Goal: Task Accomplishment & Management: Complete application form

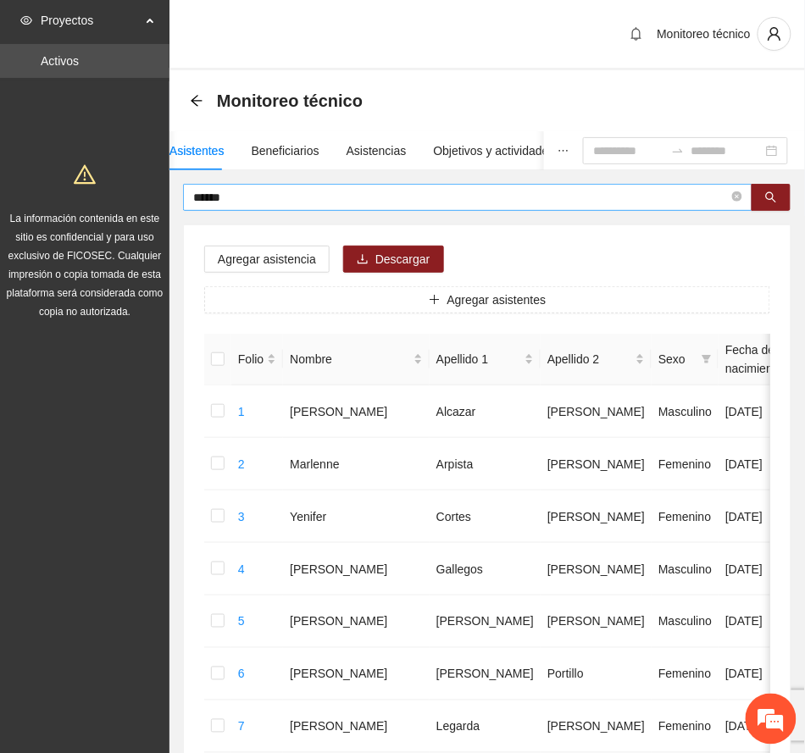
click at [386, 197] on input "******" at bounding box center [460, 197] width 535 height 19
drag, startPoint x: 268, startPoint y: 194, endPoint x: 150, endPoint y: 168, distance: 120.6
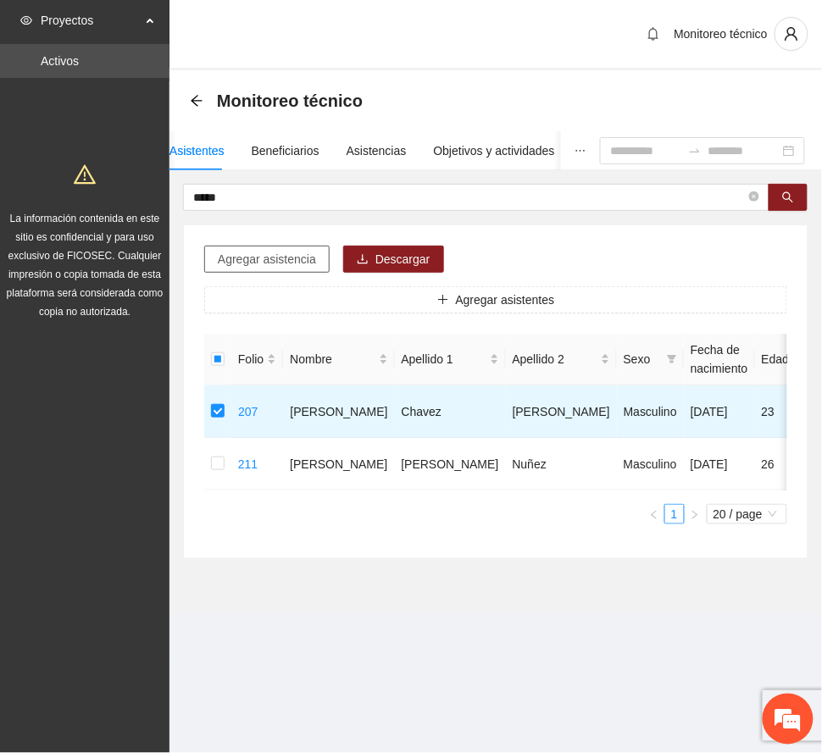
click at [299, 255] on span "Agregar asistencia" at bounding box center [267, 259] width 98 height 19
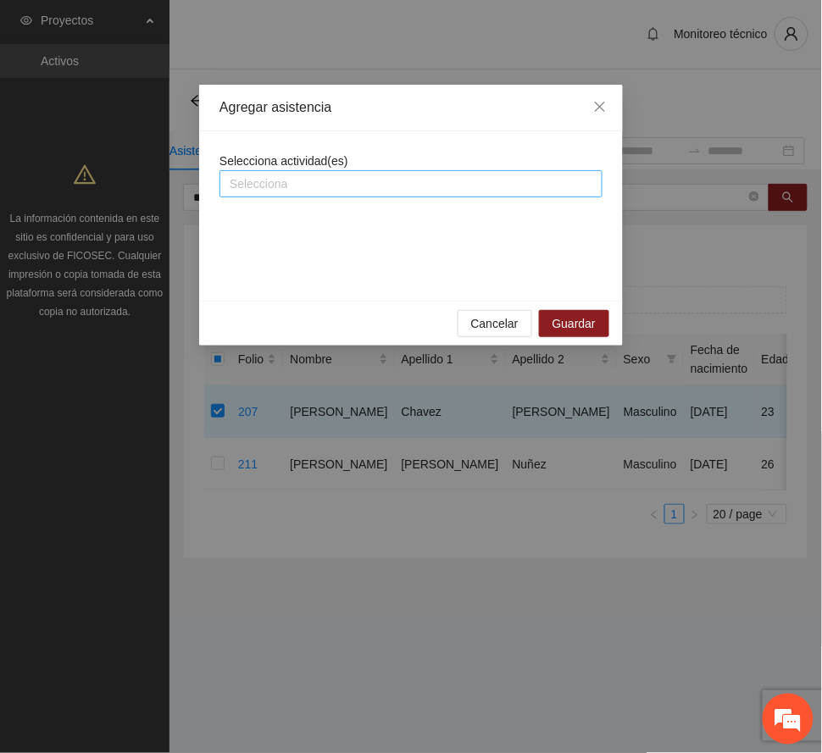
click at [333, 173] on div "Selecciona" at bounding box center [410, 183] width 383 height 27
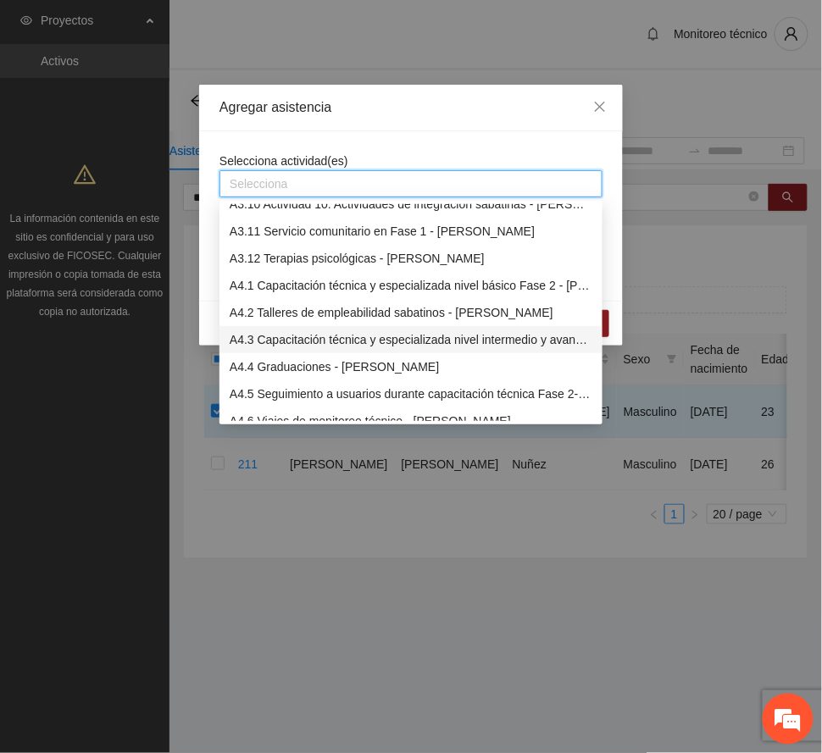
scroll to position [1017, 0]
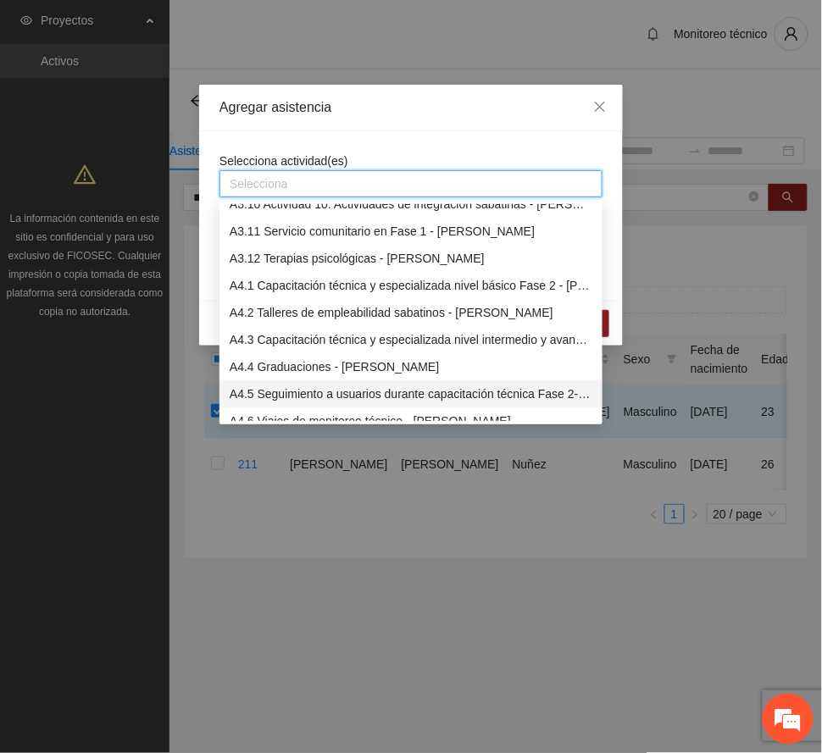
click at [476, 395] on div "A4.5 Seguimiento a usuarios durante capacitación técnica Fase 2- [PERSON_NAME]" at bounding box center [411, 394] width 363 height 19
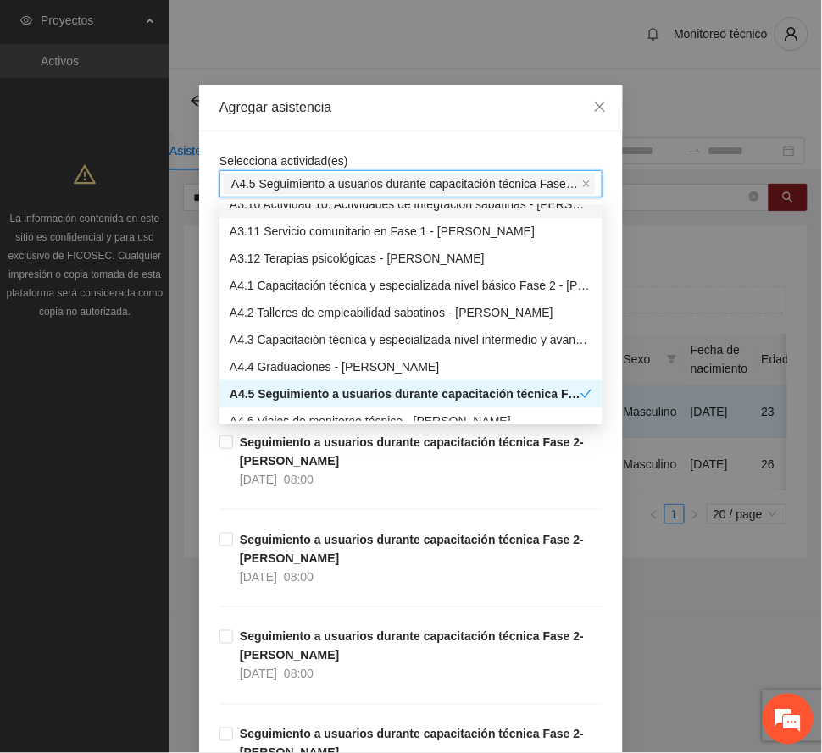
drag, startPoint x: 431, startPoint y: 108, endPoint x: 418, endPoint y: 117, distance: 15.3
click at [431, 107] on div "Agregar asistencia" at bounding box center [410, 107] width 383 height 19
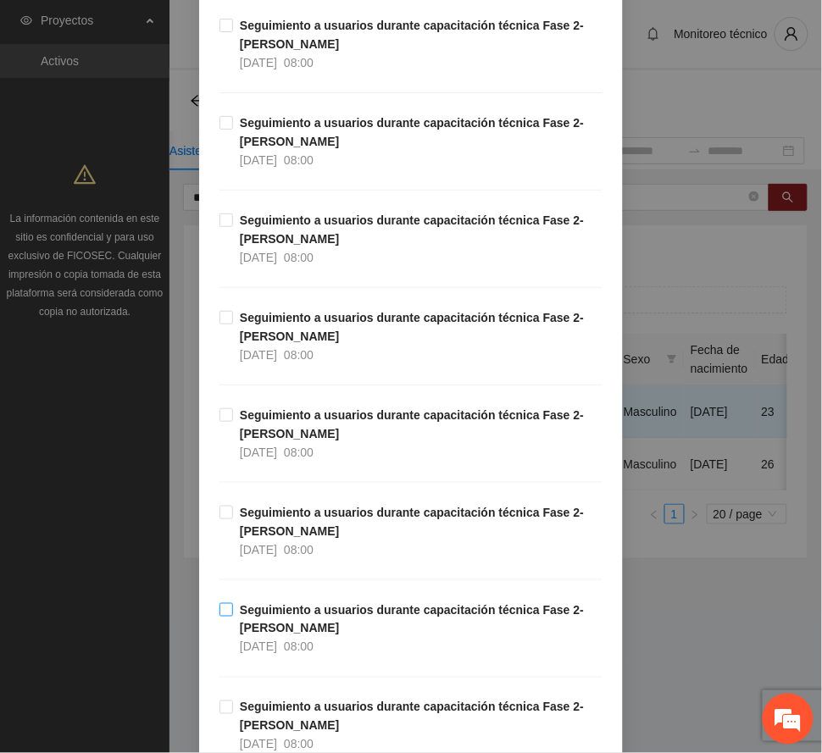
scroll to position [678, 0]
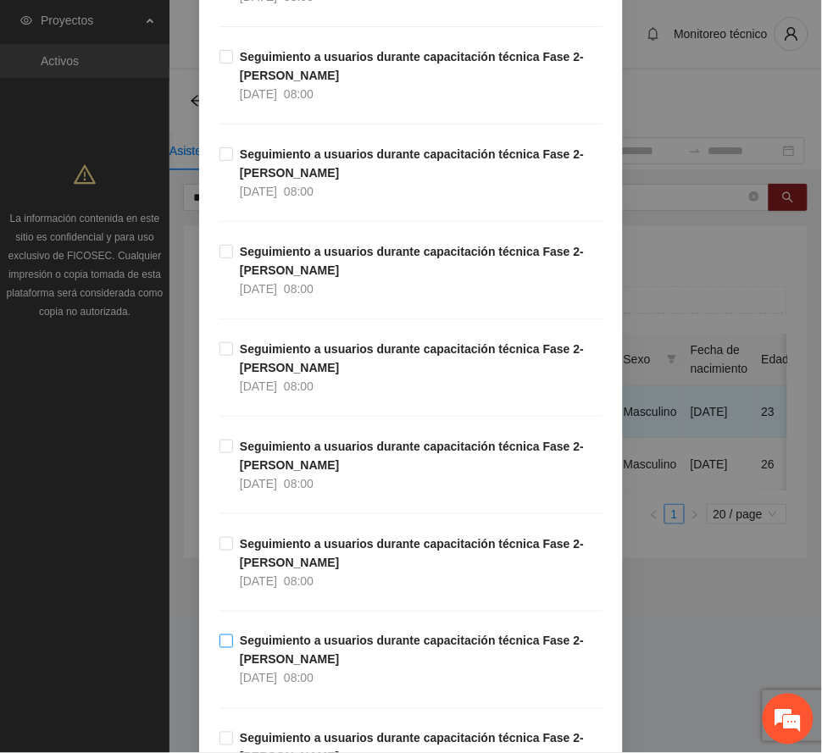
drag, startPoint x: 309, startPoint y: 638, endPoint x: 319, endPoint y: 638, distance: 10.2
click at [310, 638] on strong "Seguimiento a usuarios durante capacitación técnica Fase 2- [PERSON_NAME]" at bounding box center [412, 650] width 344 height 32
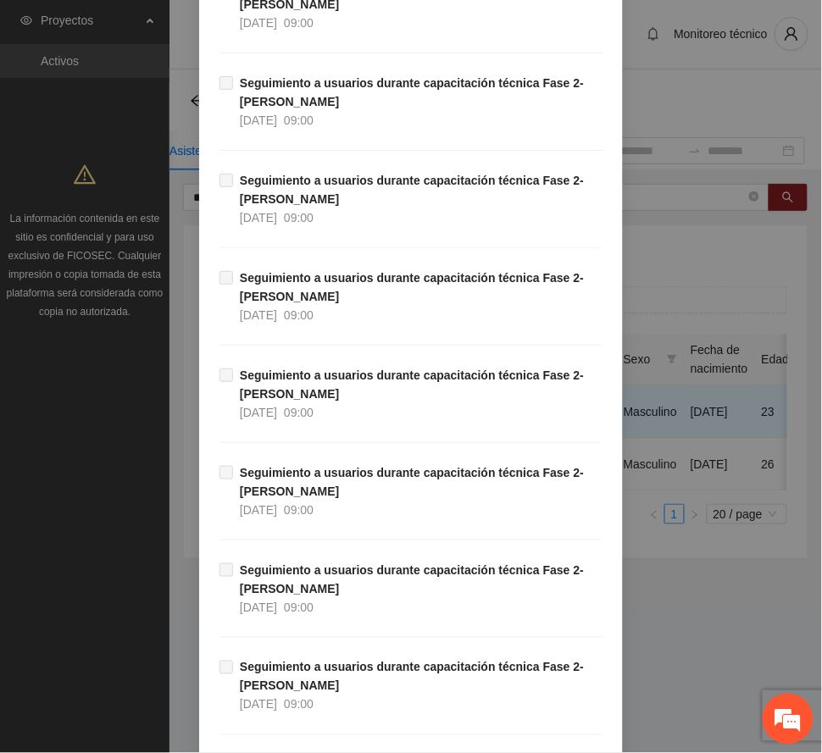
scroll to position [2837, 0]
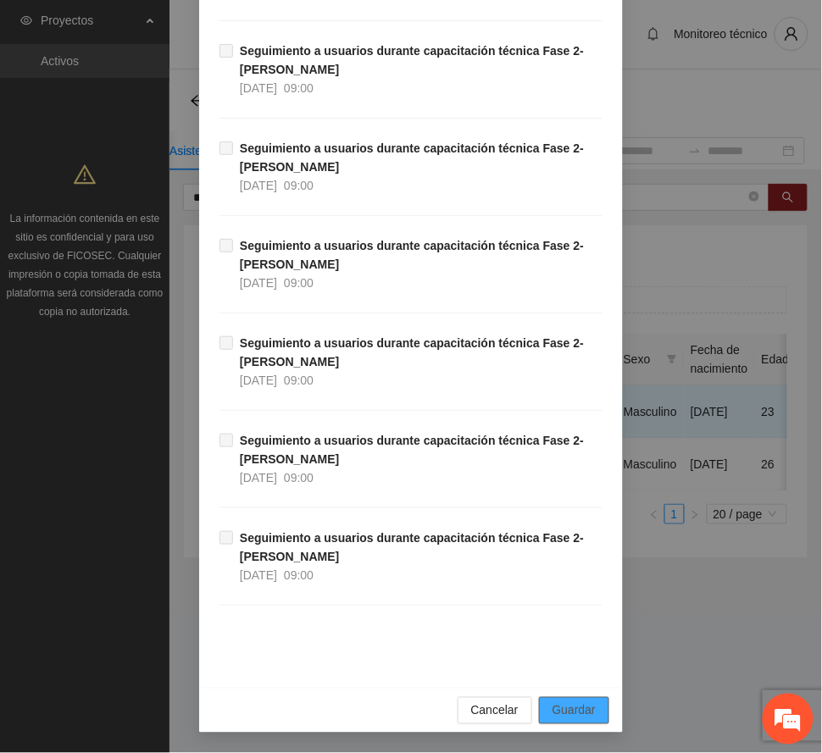
click at [574, 706] on span "Guardar" at bounding box center [573, 710] width 43 height 19
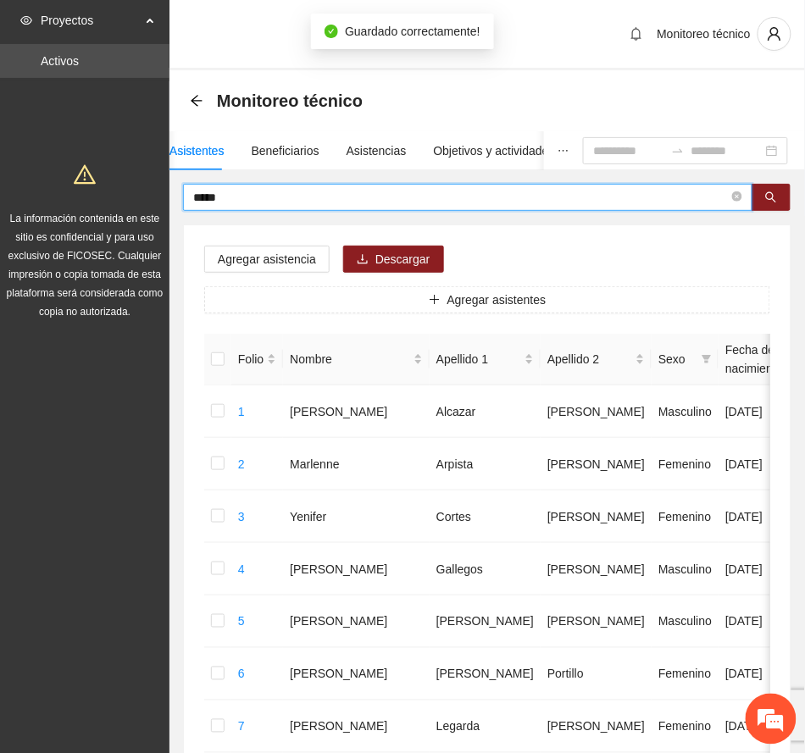
drag, startPoint x: 266, startPoint y: 194, endPoint x: 19, endPoint y: 180, distance: 247.7
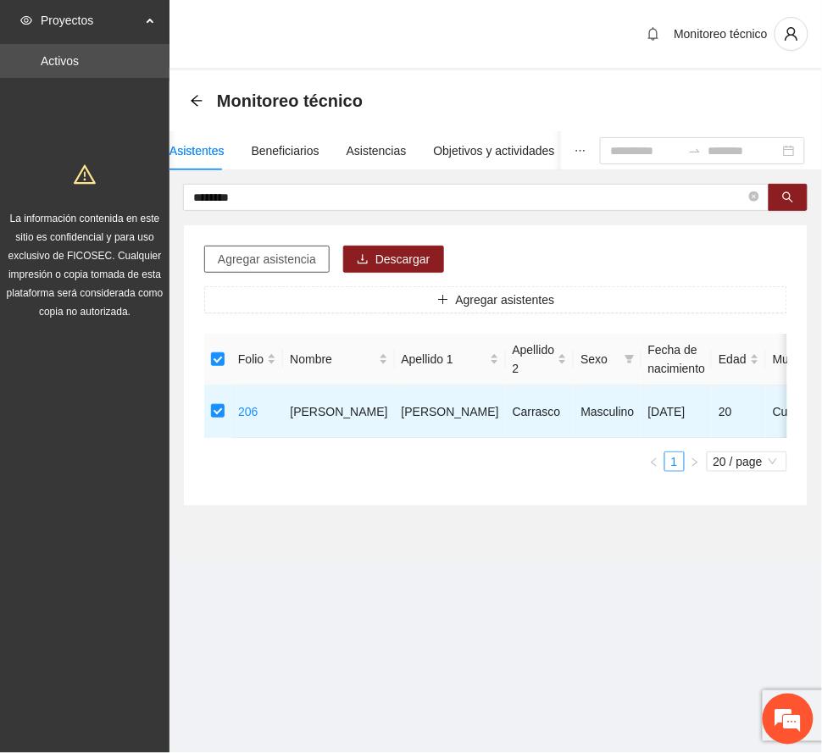
click at [273, 255] on span "Agregar asistencia" at bounding box center [267, 259] width 98 height 19
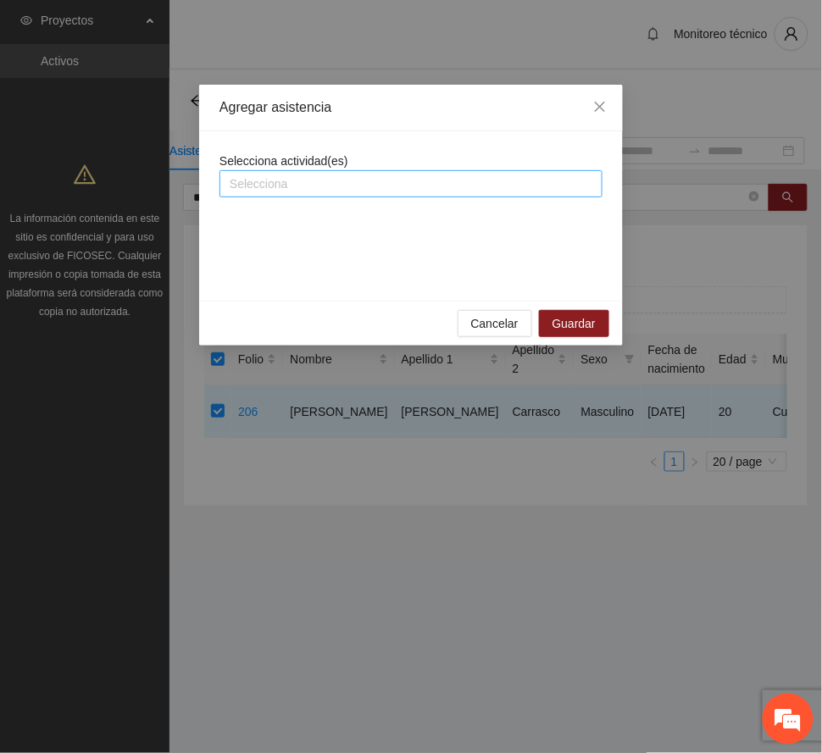
click at [317, 178] on div at bounding box center [411, 184] width 374 height 20
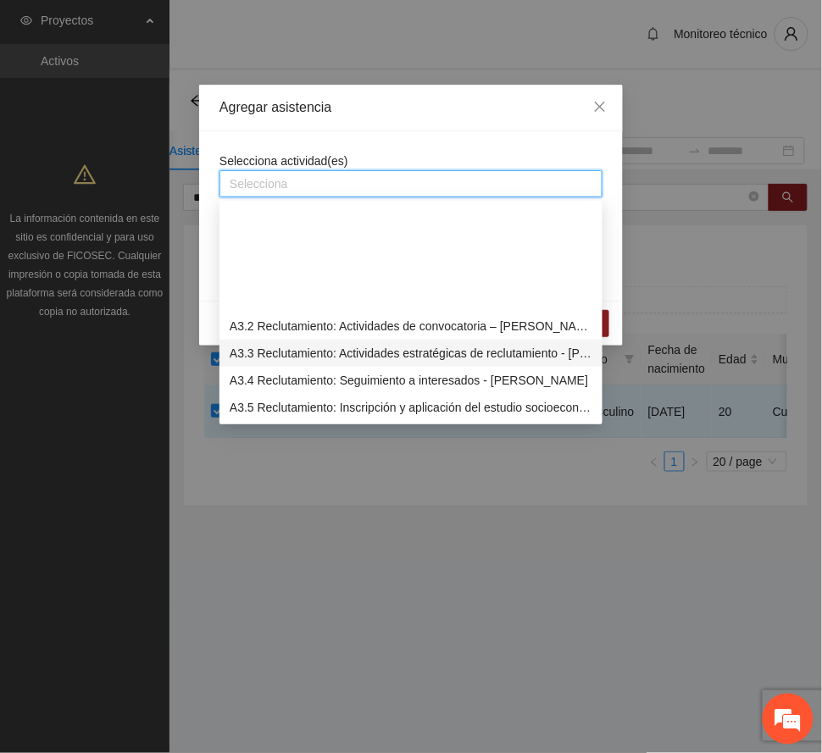
scroll to position [1017, 0]
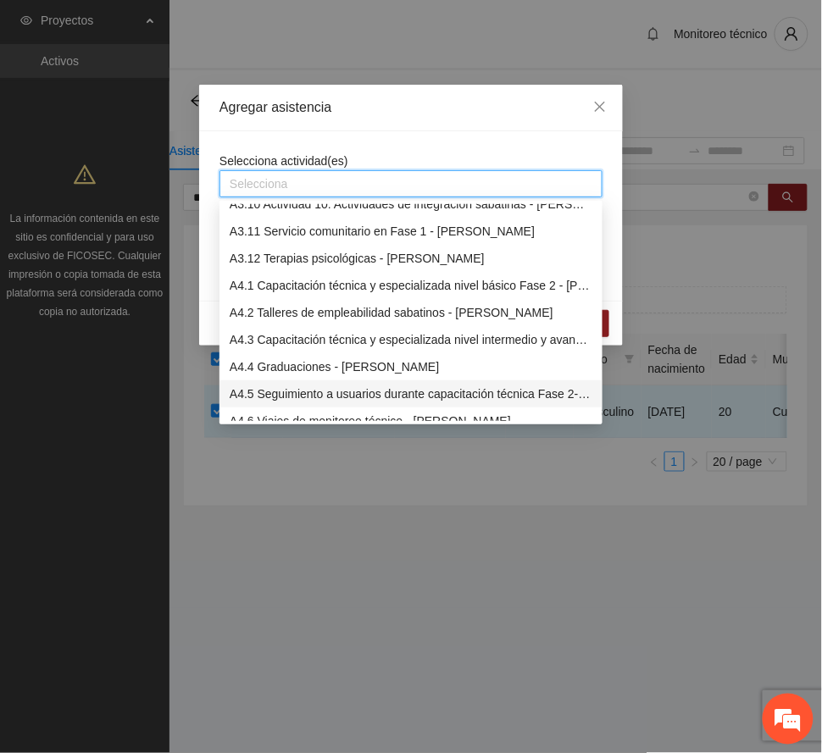
click at [402, 391] on div "A4.5 Seguimiento a usuarios durante capacitación técnica Fase 2- [PERSON_NAME]" at bounding box center [411, 394] width 363 height 19
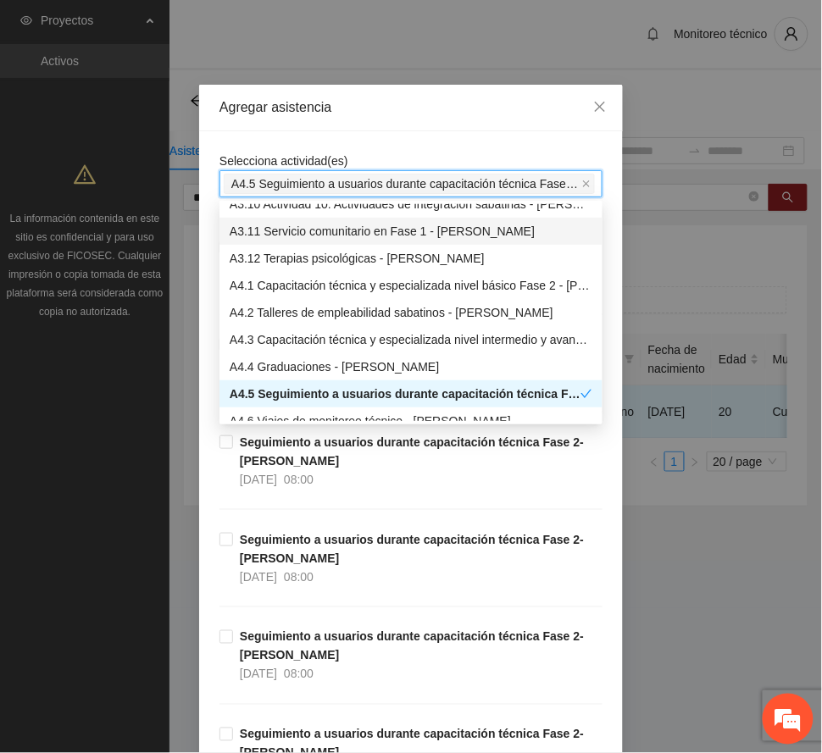
click at [403, 96] on div "Agregar asistencia" at bounding box center [411, 108] width 424 height 47
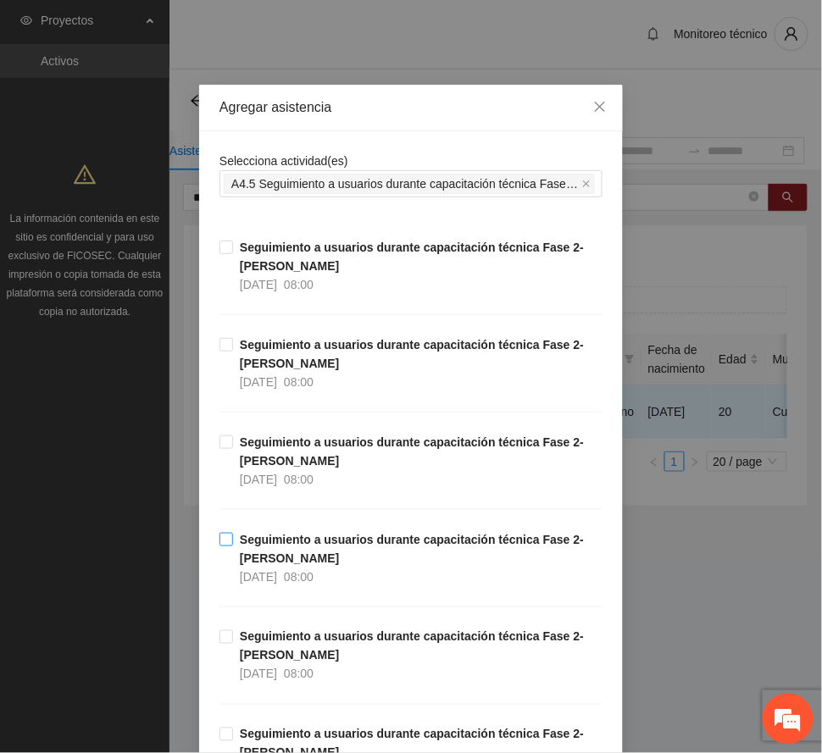
drag, startPoint x: 306, startPoint y: 554, endPoint x: 324, endPoint y: 549, distance: 18.5
click at [306, 553] on span "Seguimiento a usuarios durante capacitación técnica Fase 2- [PERSON_NAME] [DATE…" at bounding box center [417, 558] width 369 height 56
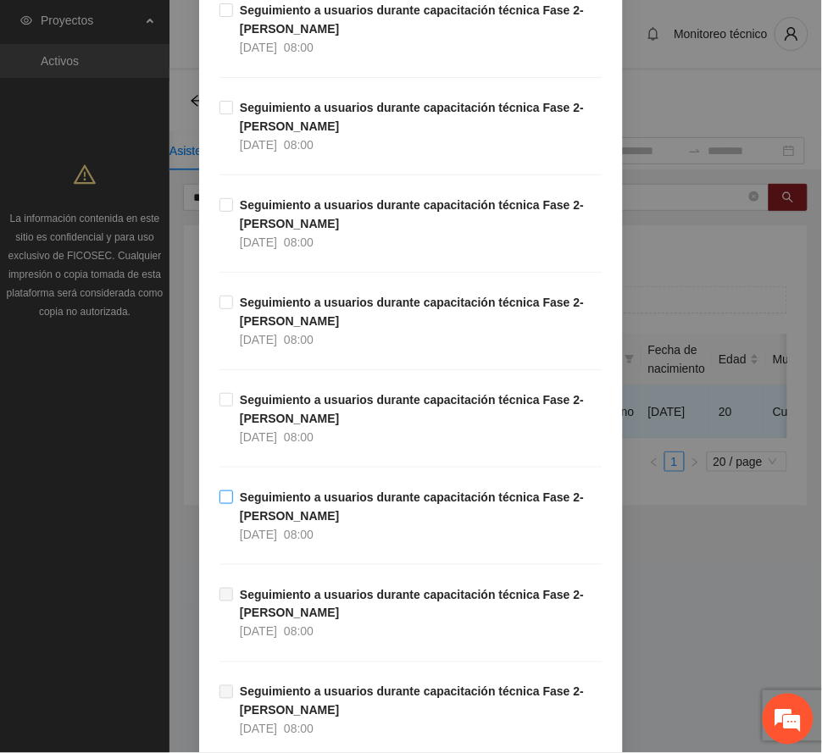
click at [336, 510] on span "Seguimiento a usuarios durante capacitación técnica Fase 2- [PERSON_NAME] [DATE…" at bounding box center [417, 516] width 369 height 56
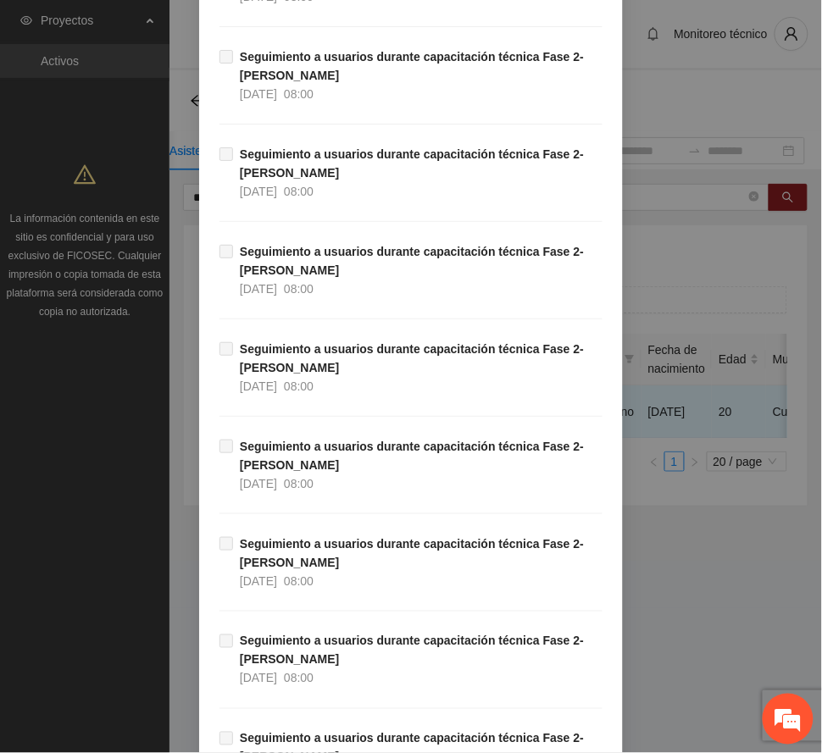
scroll to position [2837, 0]
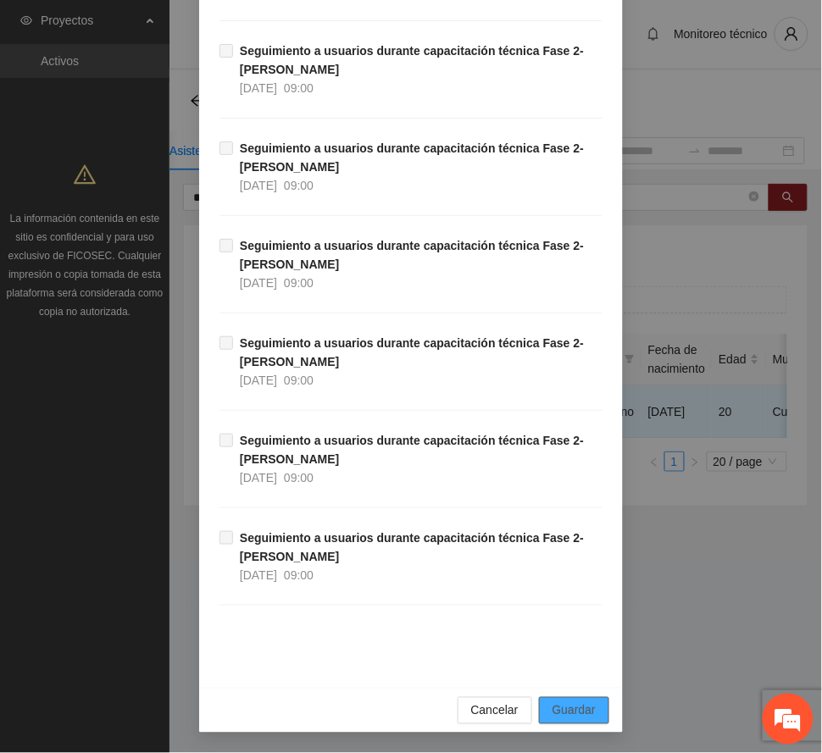
click at [586, 712] on span "Guardar" at bounding box center [573, 710] width 43 height 19
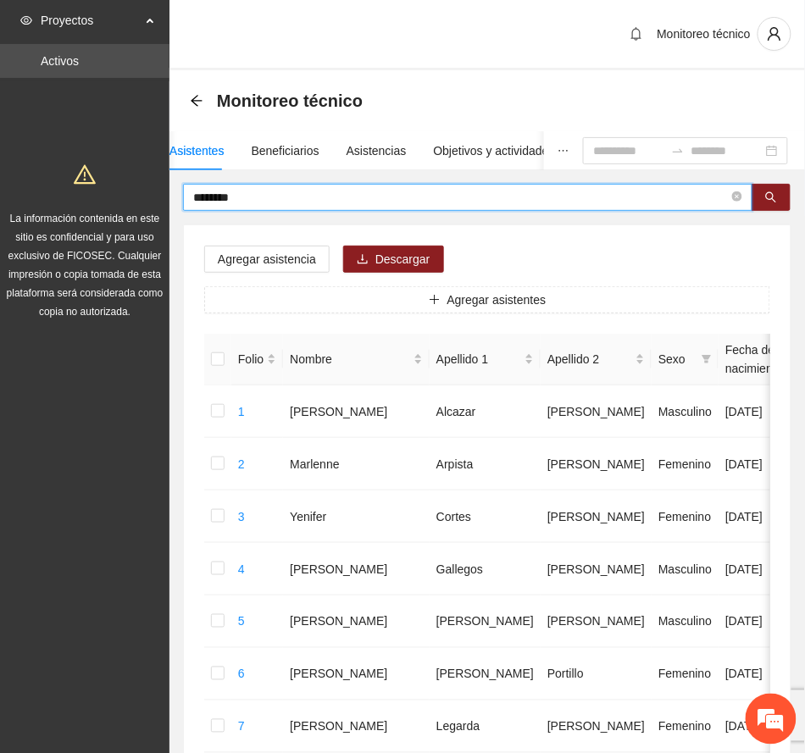
drag, startPoint x: 184, startPoint y: 194, endPoint x: 79, endPoint y: 203, distance: 105.5
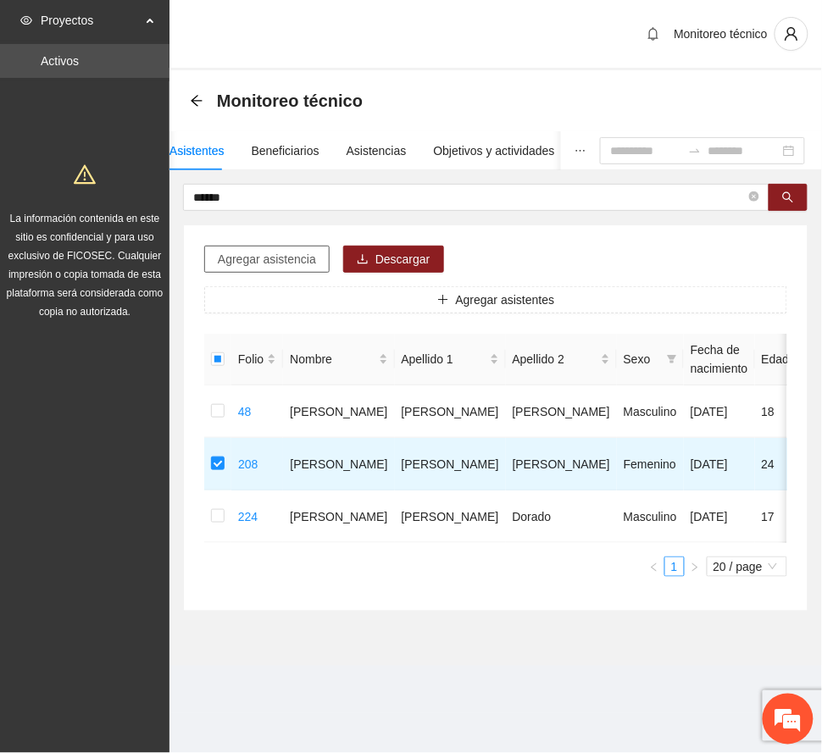
click at [269, 254] on span "Agregar asistencia" at bounding box center [267, 259] width 98 height 19
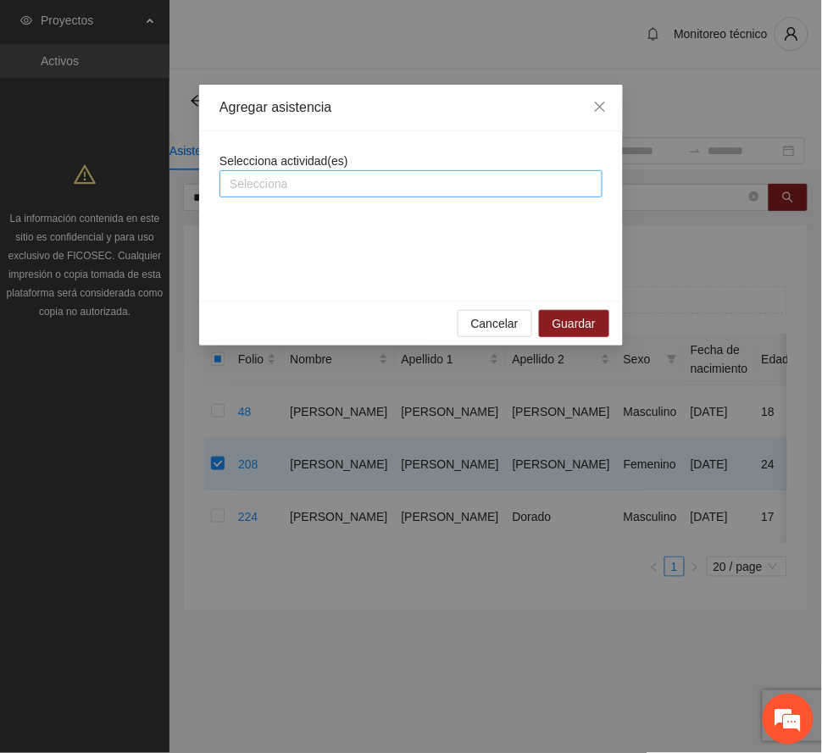
click at [310, 180] on div at bounding box center [411, 184] width 374 height 20
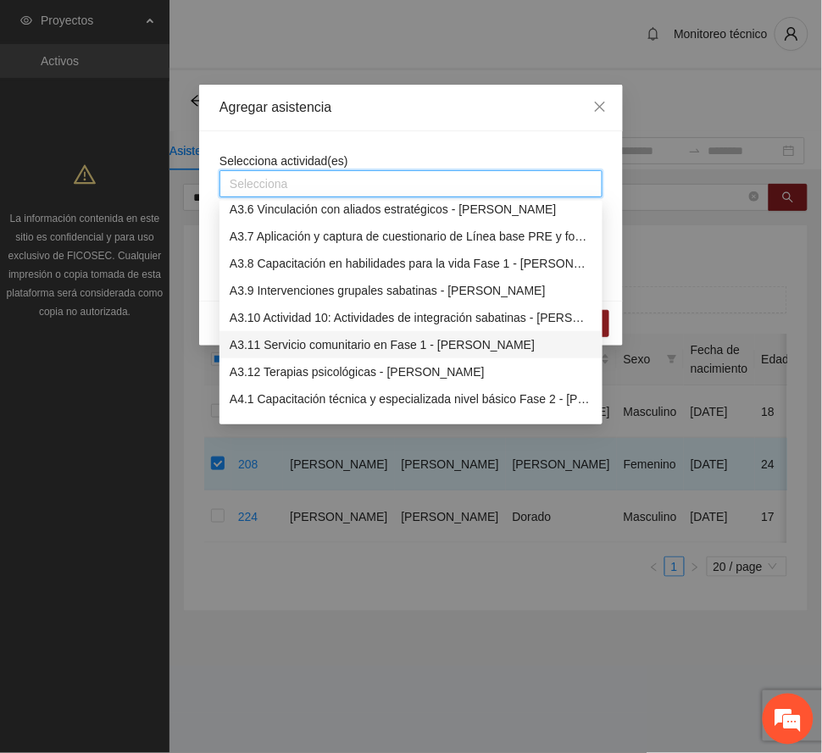
scroll to position [1129, 0]
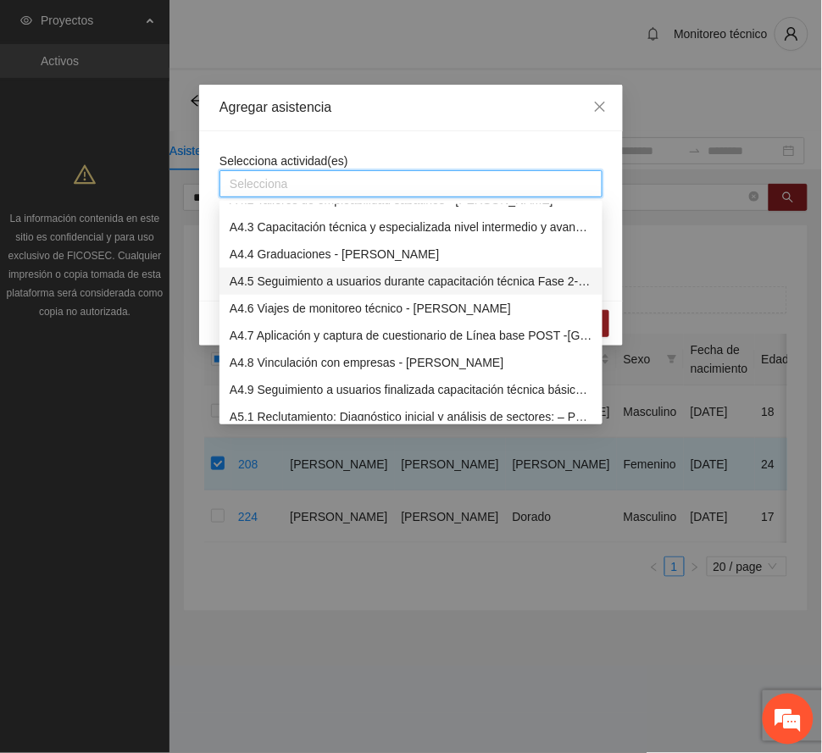
click at [317, 272] on div "A4.5 Seguimiento a usuarios durante capacitación técnica Fase 2- [PERSON_NAME]" at bounding box center [411, 281] width 363 height 19
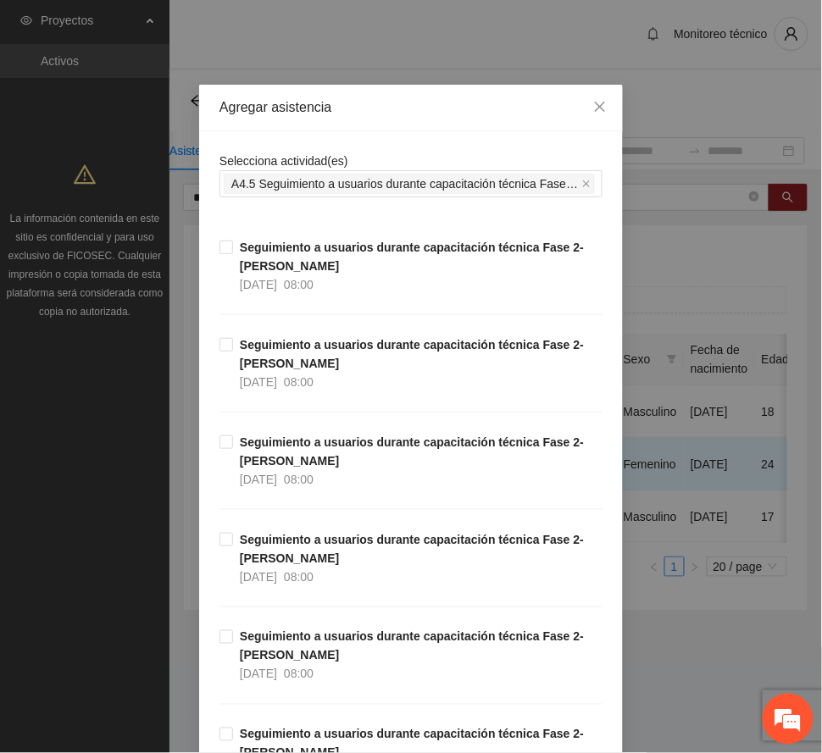
click at [397, 105] on div "Agregar asistencia" at bounding box center [410, 107] width 383 height 19
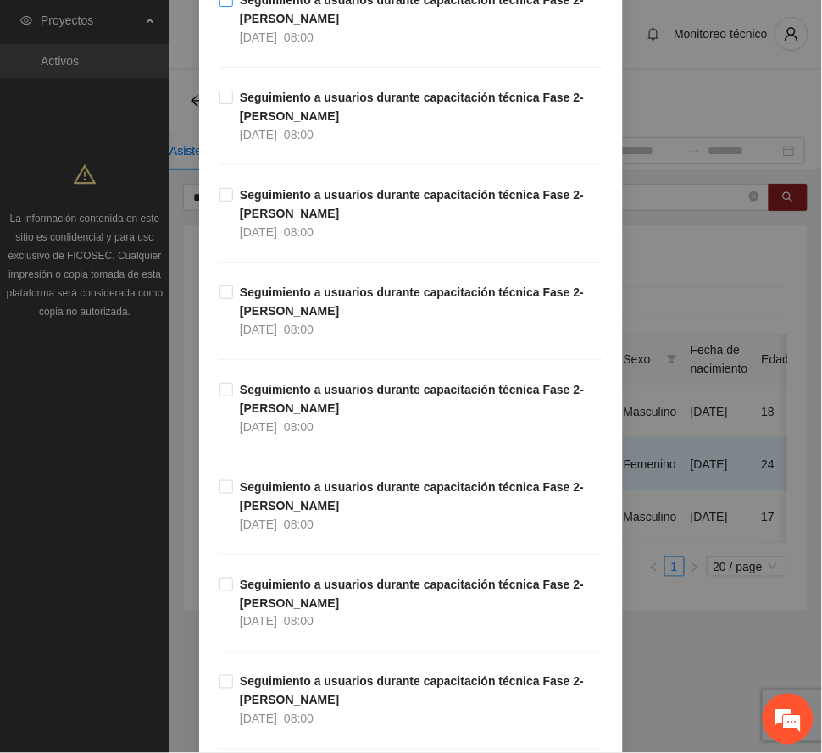
scroll to position [451, 0]
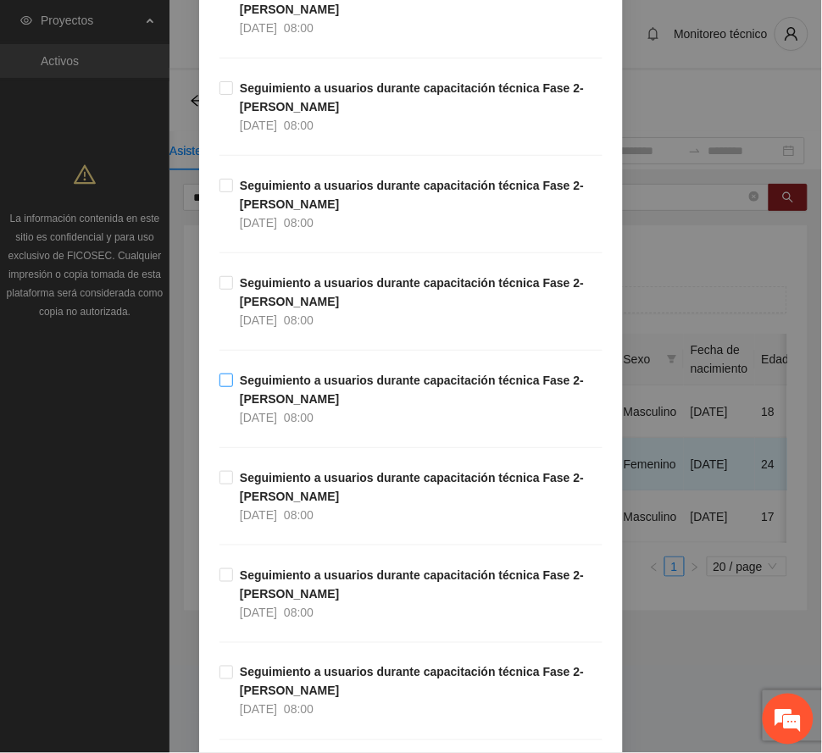
click at [285, 406] on strong "Seguimiento a usuarios durante capacitación técnica Fase 2- [PERSON_NAME]" at bounding box center [412, 390] width 344 height 32
click at [272, 586] on span "Seguimiento a usuarios durante capacitación técnica Fase 2- [PERSON_NAME] [DATE…" at bounding box center [417, 594] width 369 height 56
click at [258, 566] on div "Seguimiento a usuarios durante capacitación técnica Fase 2- [PERSON_NAME] [DATE…" at bounding box center [410, 516] width 383 height 97
drag, startPoint x: 248, startPoint y: 576, endPoint x: 269, endPoint y: 568, distance: 22.0
click at [248, 573] on strong "Seguimiento a usuarios durante capacitación técnica Fase 2- [PERSON_NAME]" at bounding box center [412, 584] width 344 height 32
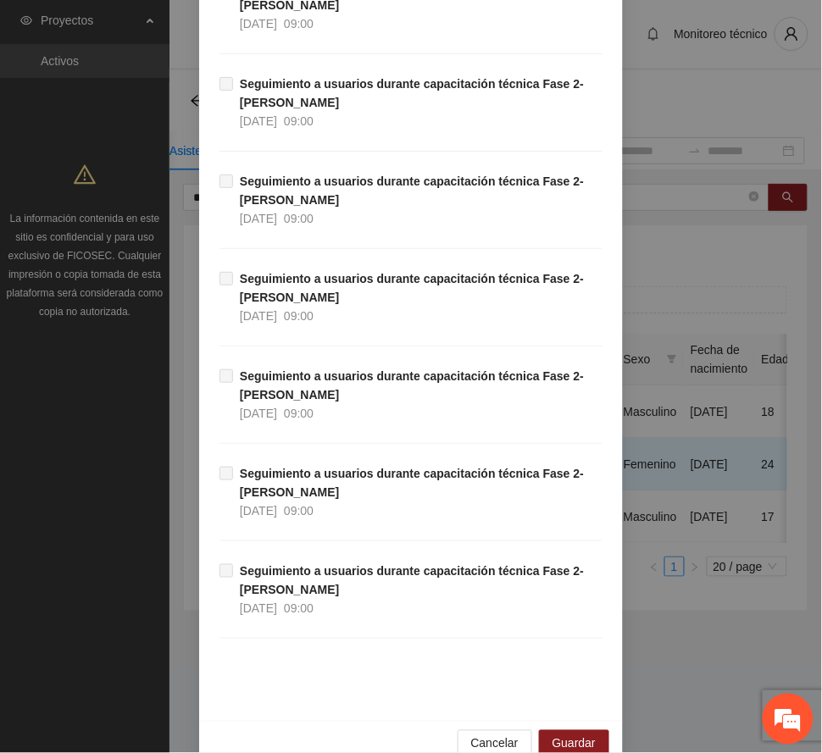
scroll to position [2837, 0]
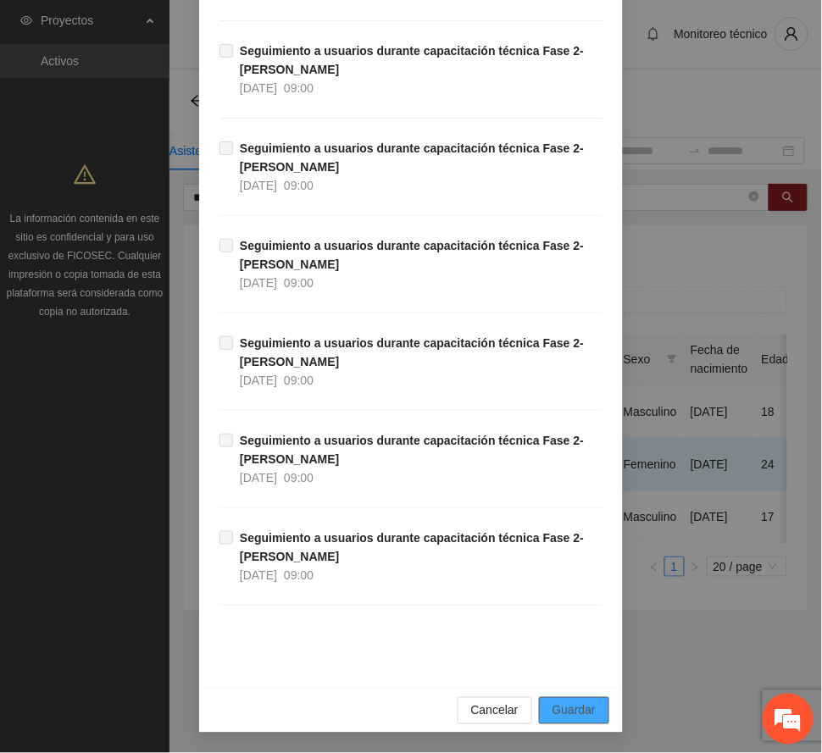
click at [578, 702] on span "Guardar" at bounding box center [573, 710] width 43 height 19
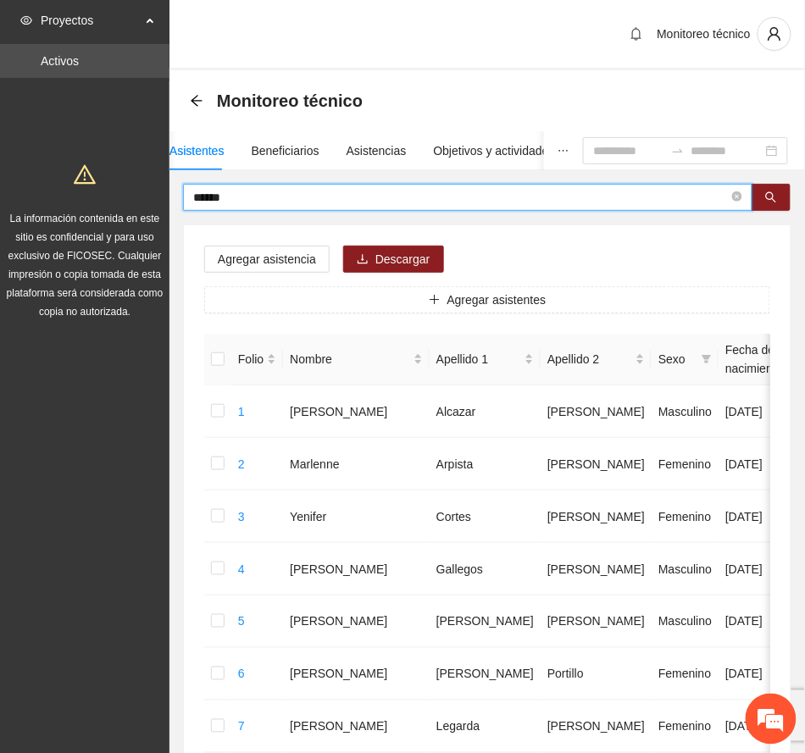
drag, startPoint x: 244, startPoint y: 195, endPoint x: 137, endPoint y: 194, distance: 106.7
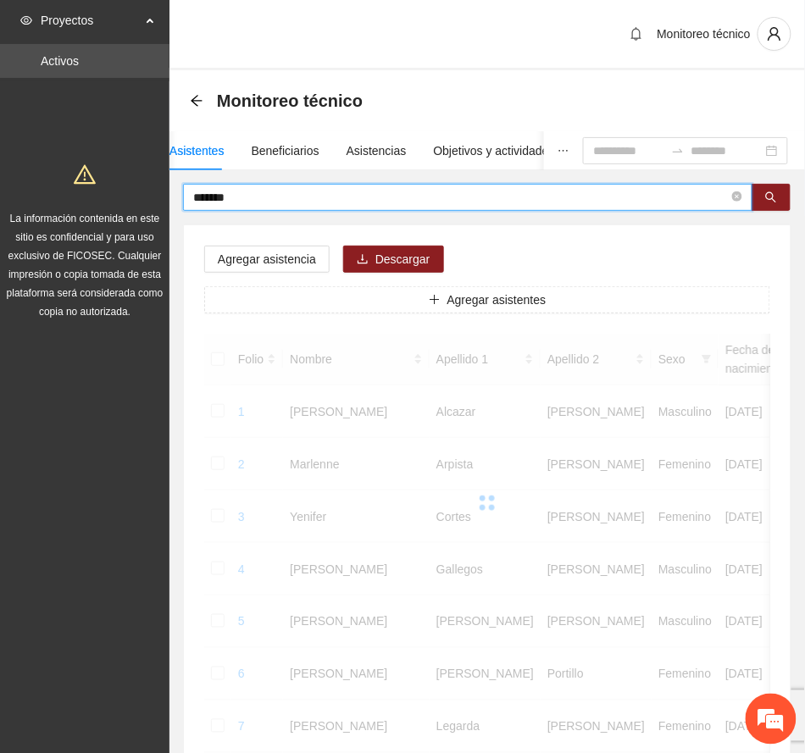
drag, startPoint x: 246, startPoint y: 191, endPoint x: 113, endPoint y: 194, distance: 133.0
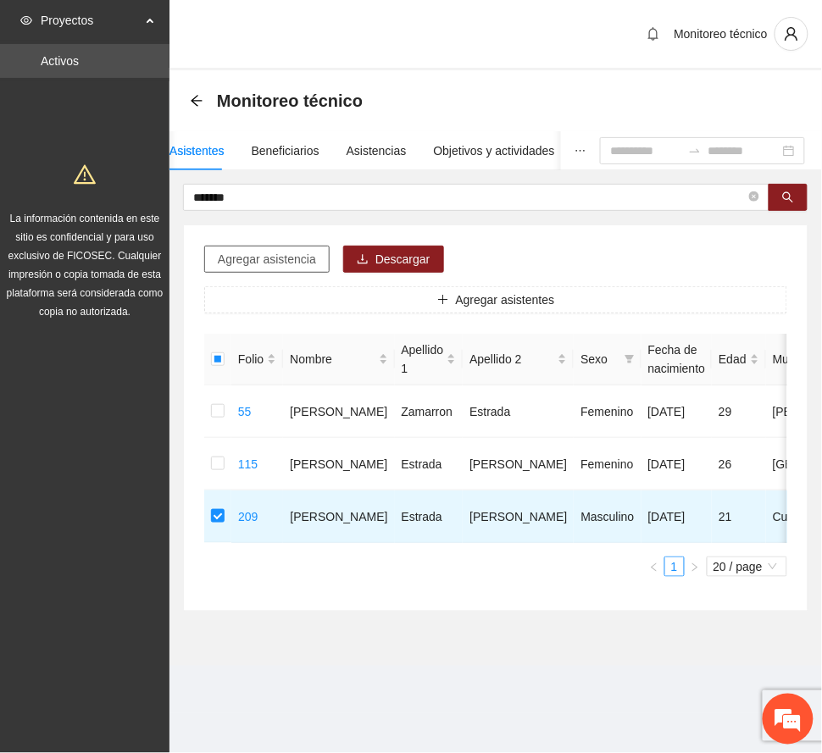
click at [303, 263] on span "Agregar asistencia" at bounding box center [267, 259] width 98 height 19
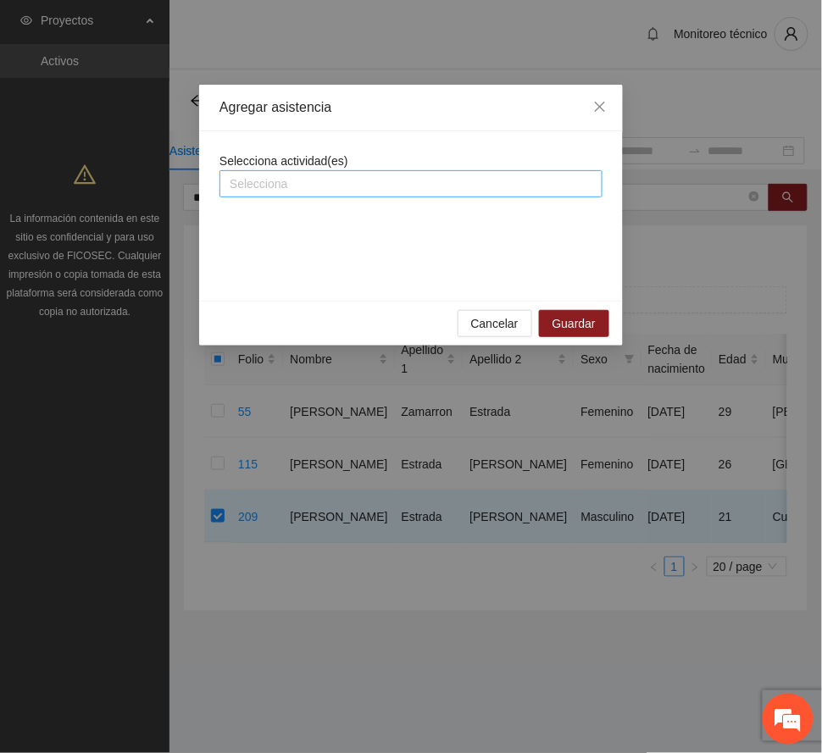
click at [373, 176] on div at bounding box center [411, 184] width 374 height 20
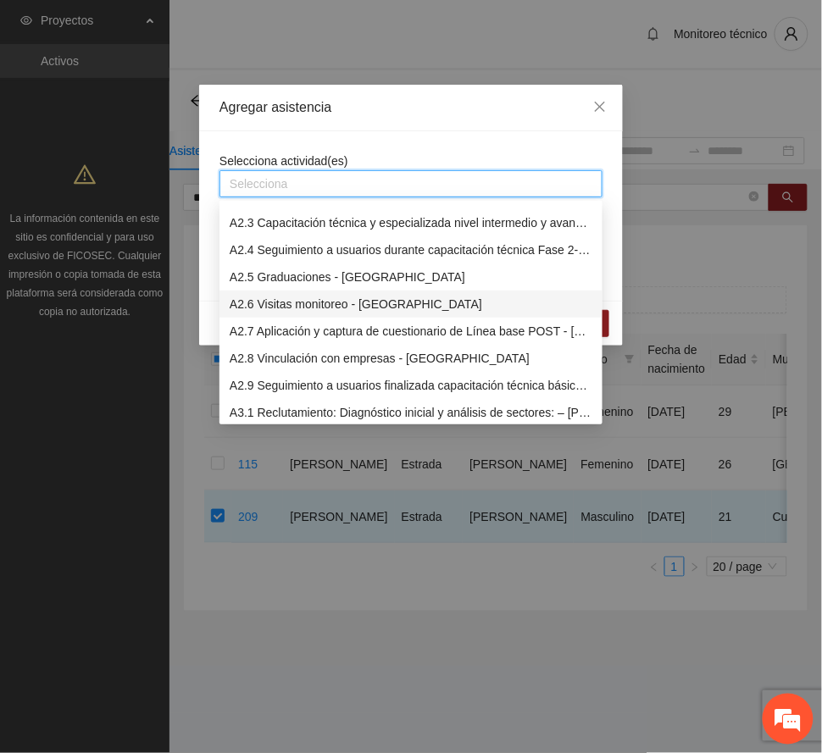
scroll to position [1017, 0]
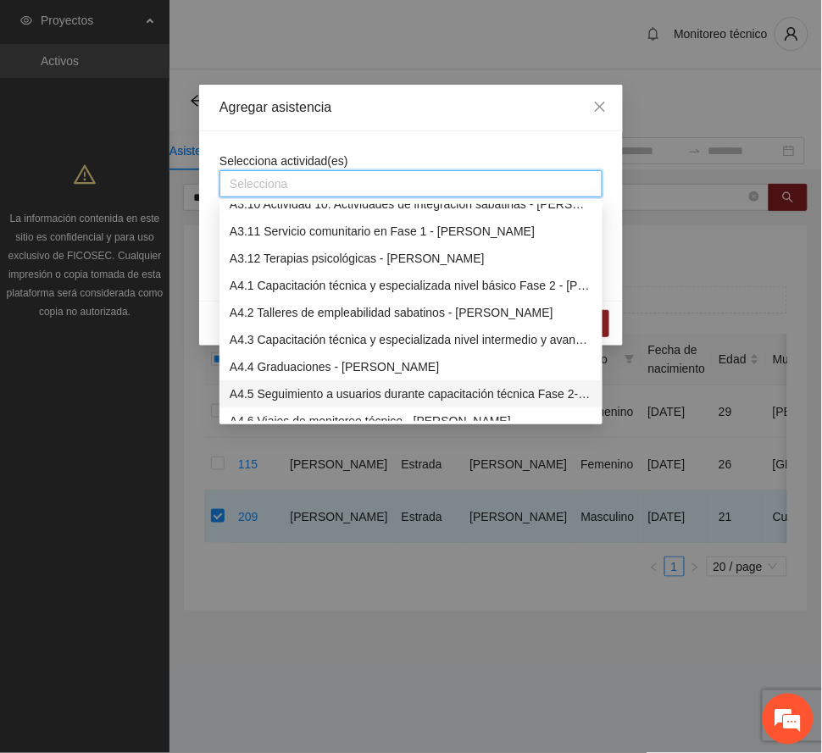
click at [336, 385] on div "A4.5 Seguimiento a usuarios durante capacitación técnica Fase 2- [PERSON_NAME]" at bounding box center [411, 394] width 363 height 19
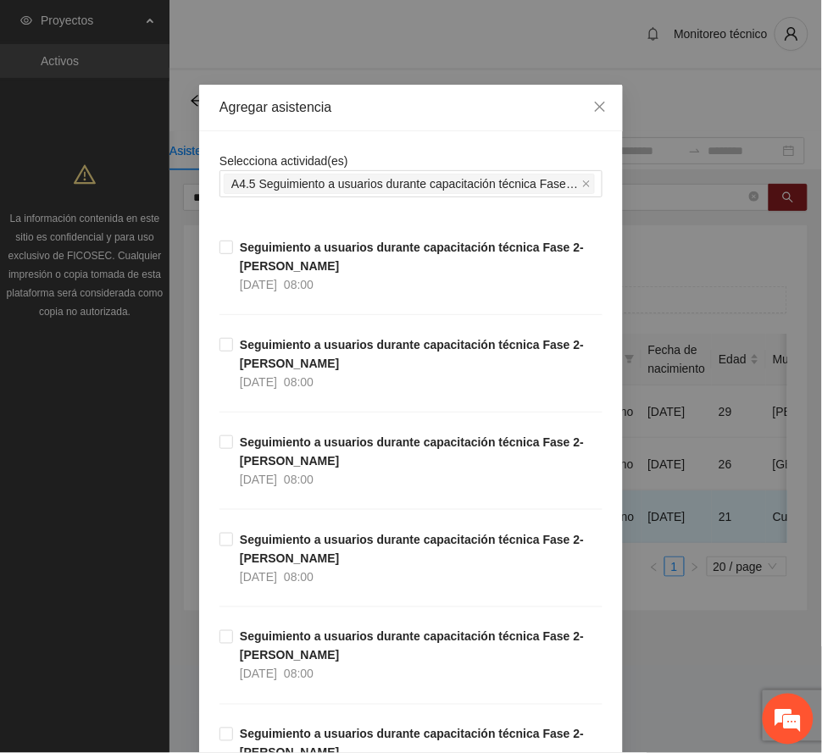
drag, startPoint x: 404, startPoint y: 108, endPoint x: 374, endPoint y: 208, distance: 104.5
click at [405, 107] on div "Agregar asistencia" at bounding box center [410, 107] width 383 height 19
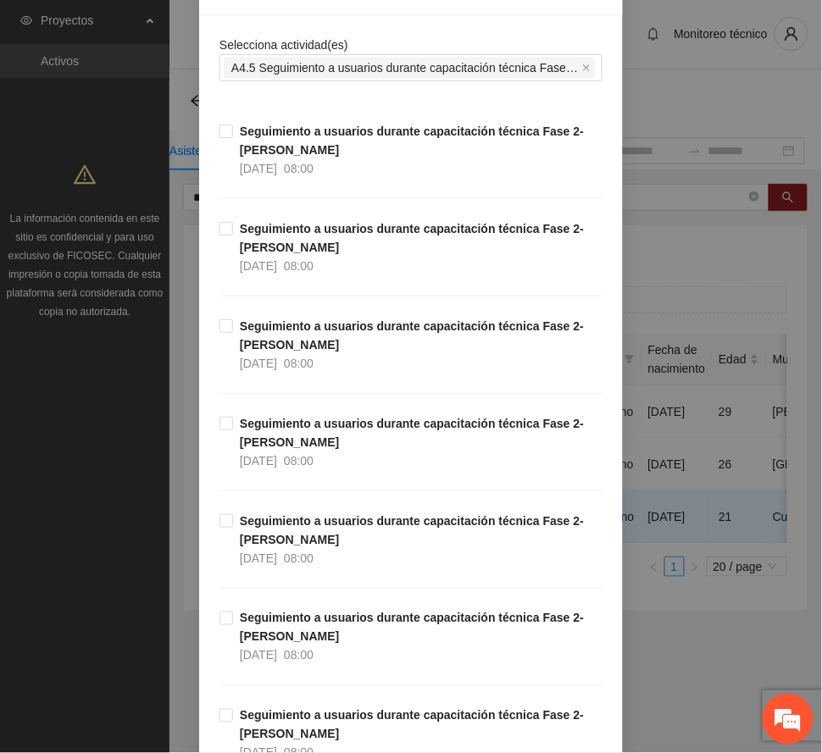
scroll to position [225, 0]
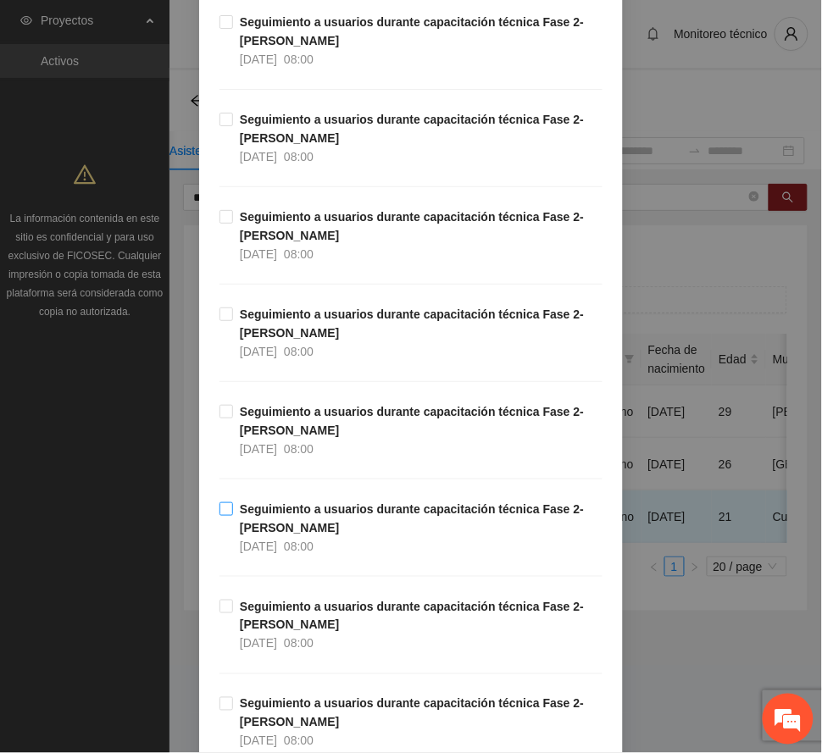
click at [313, 536] on span "Seguimiento a usuarios durante capacitación técnica Fase 2- [PERSON_NAME] [DATE…" at bounding box center [417, 528] width 369 height 56
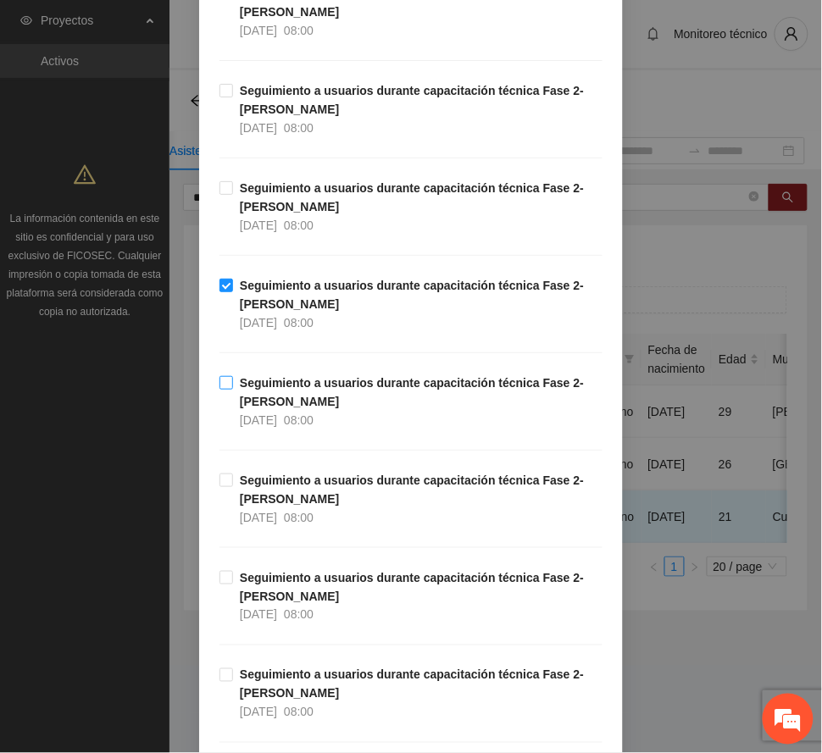
scroll to position [451, 0]
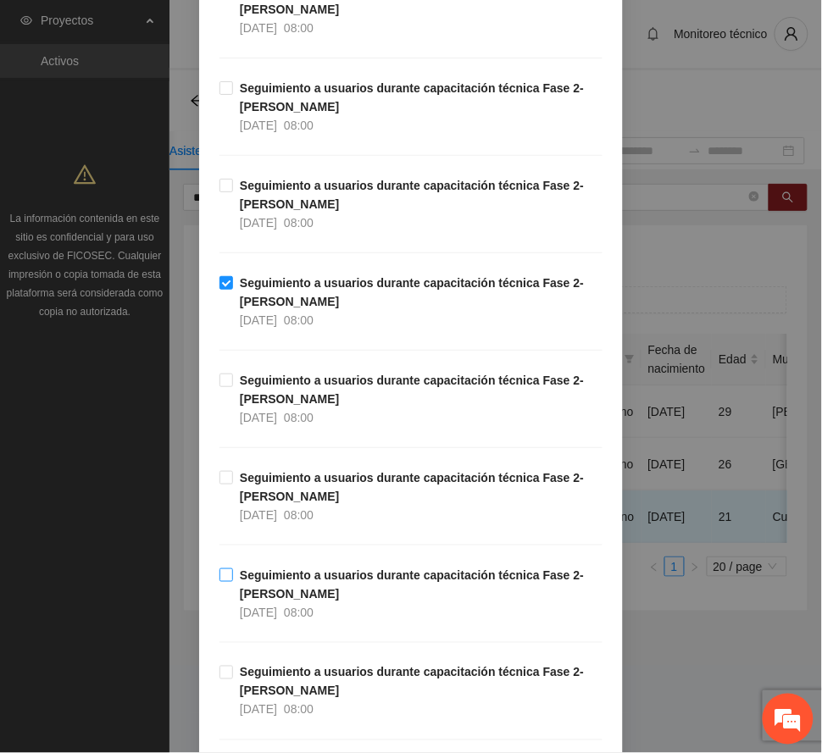
click at [275, 581] on strong "Seguimiento a usuarios durante capacitación técnica Fase 2- [PERSON_NAME]" at bounding box center [412, 584] width 344 height 32
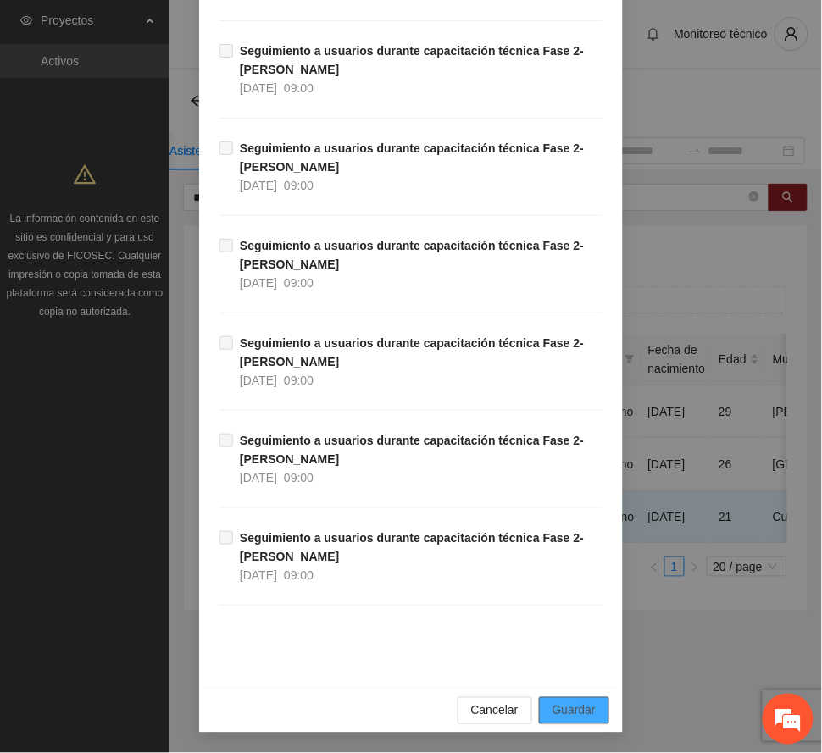
click at [570, 699] on button "Guardar" at bounding box center [574, 710] width 70 height 27
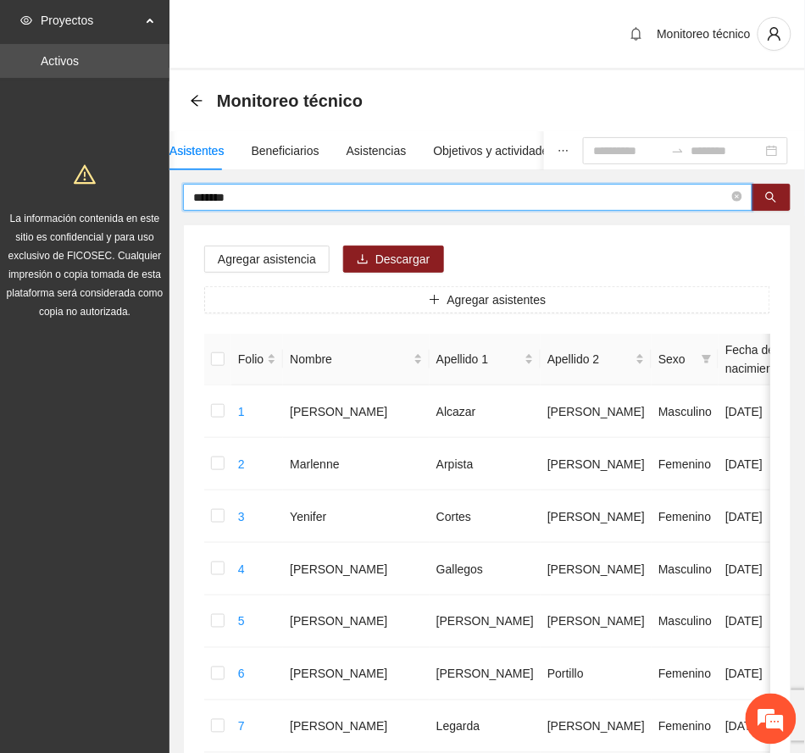
drag, startPoint x: 259, startPoint y: 193, endPoint x: 98, endPoint y: 208, distance: 161.7
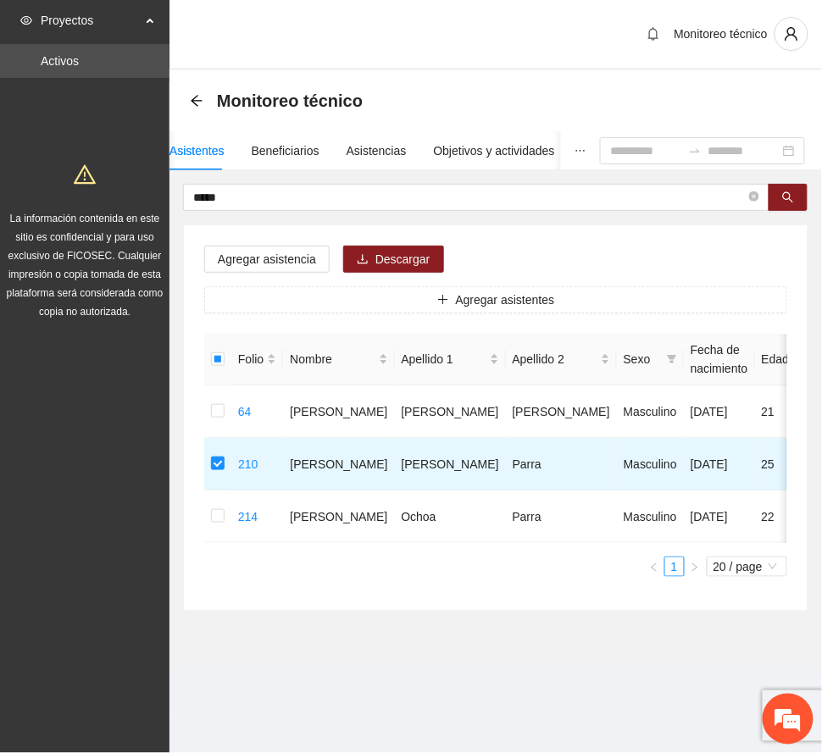
click at [310, 244] on div "Agregar asistencia Descargar Agregar asistentes Folio Nombre Apellido 1 Apellid…" at bounding box center [495, 417] width 623 height 385
click at [308, 262] on span "Agregar asistencia" at bounding box center [267, 259] width 98 height 19
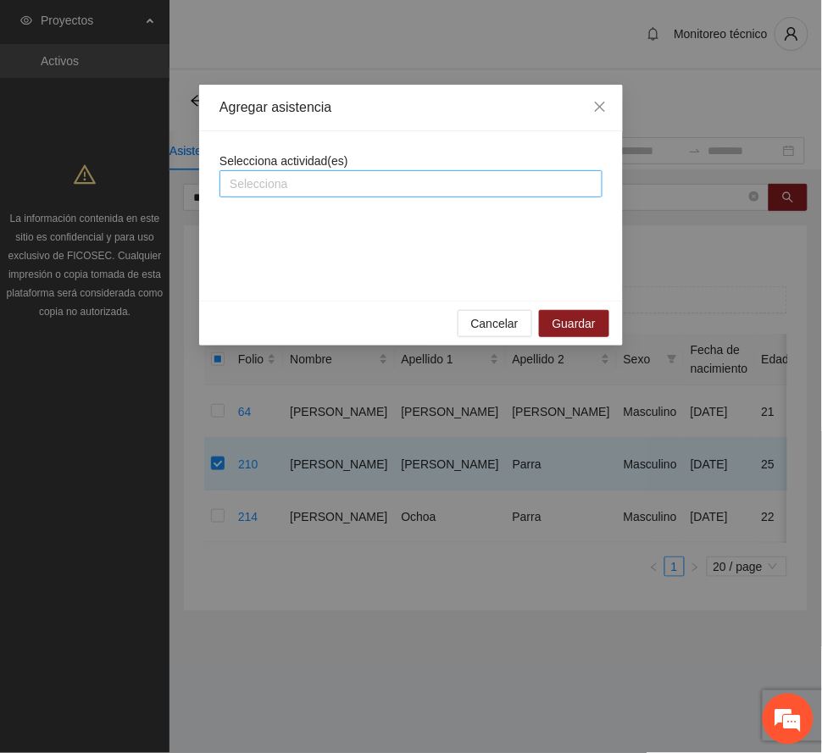
click at [335, 188] on div at bounding box center [411, 184] width 374 height 20
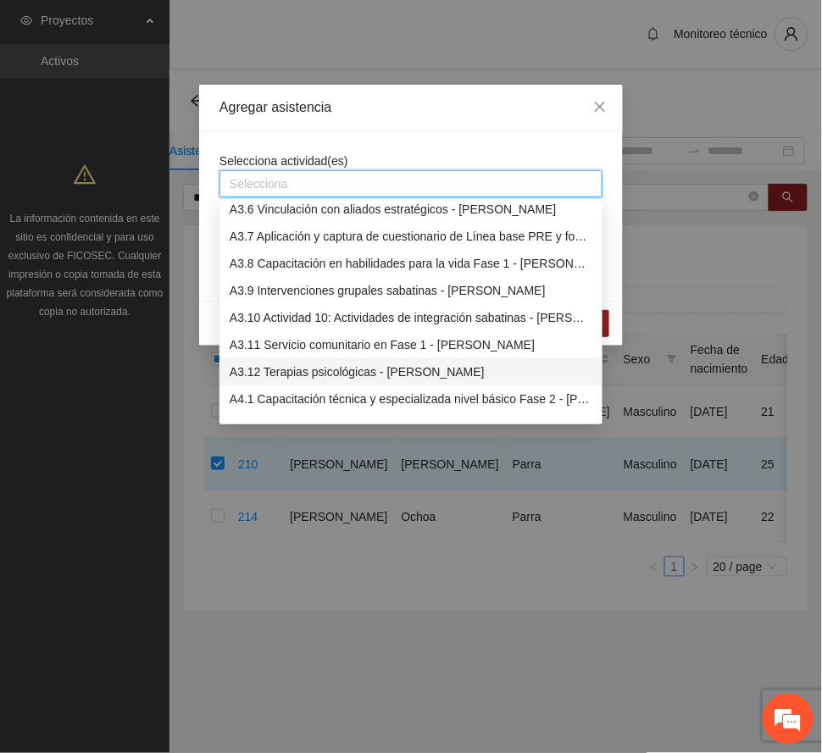
scroll to position [1017, 0]
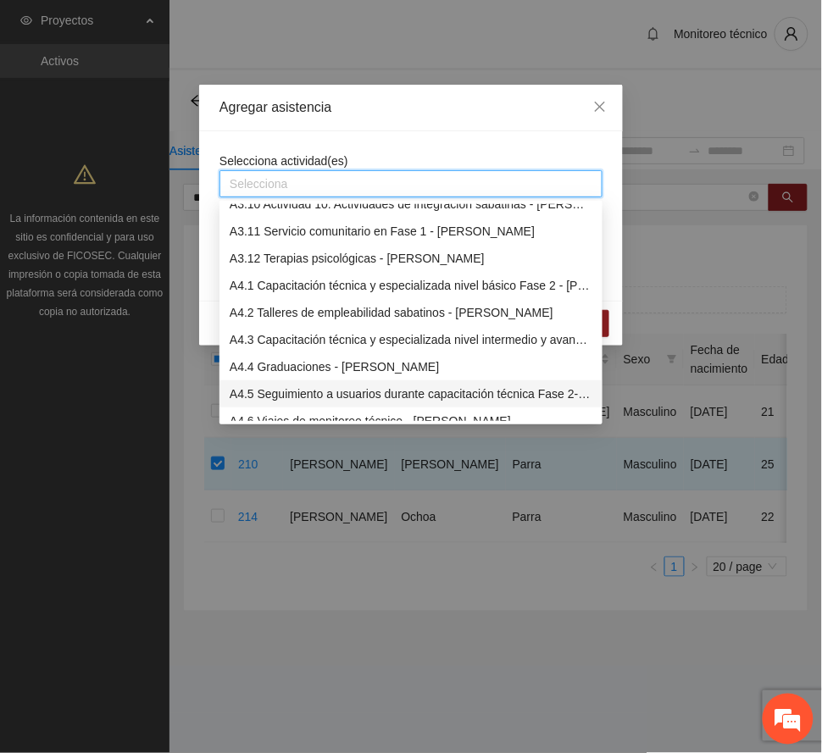
click at [313, 387] on div "A4.5 Seguimiento a usuarios durante capacitación técnica Fase 2- [PERSON_NAME]" at bounding box center [411, 394] width 363 height 19
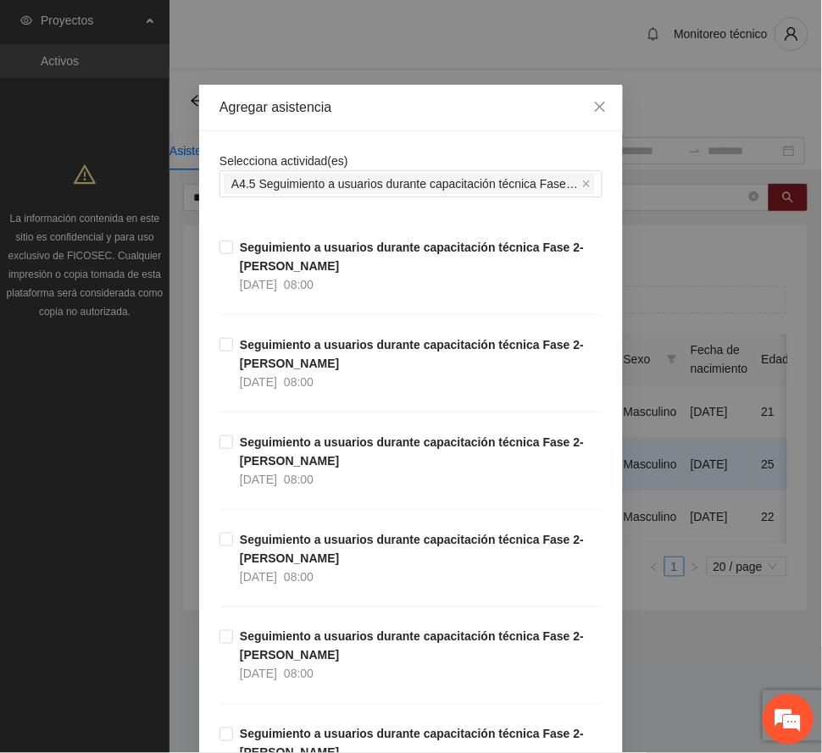
click at [405, 106] on div "Agregar asistencia" at bounding box center [410, 107] width 383 height 19
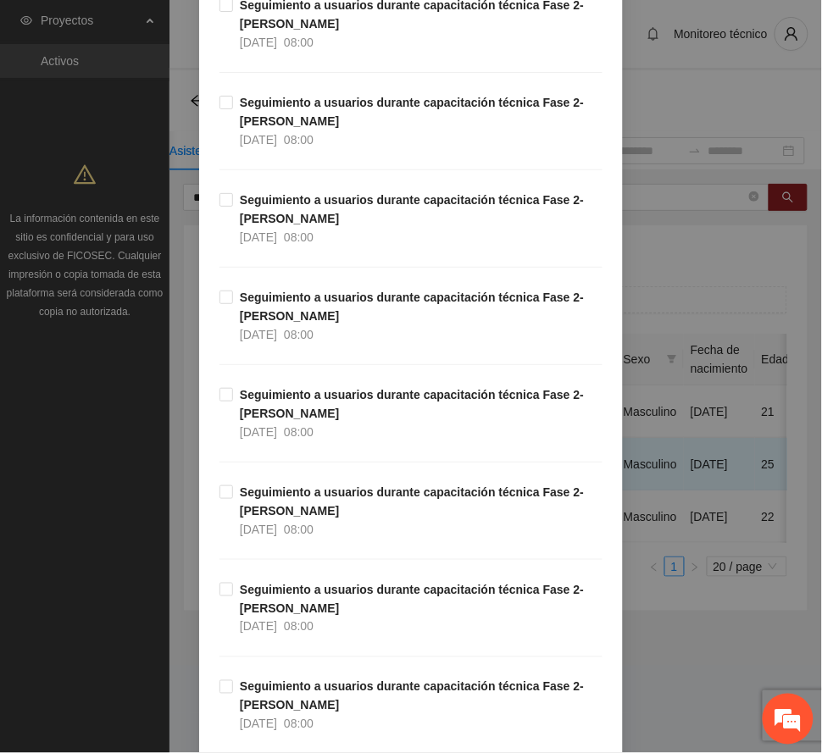
scroll to position [564, 0]
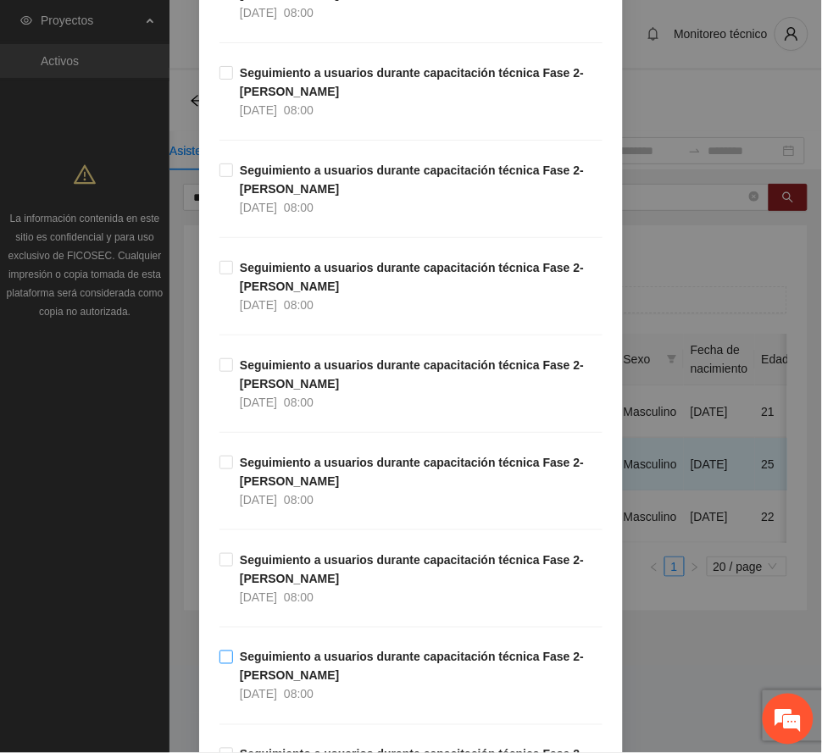
click at [283, 676] on strong "Seguimiento a usuarios durante capacitación técnica Fase 2- [PERSON_NAME]" at bounding box center [412, 667] width 344 height 32
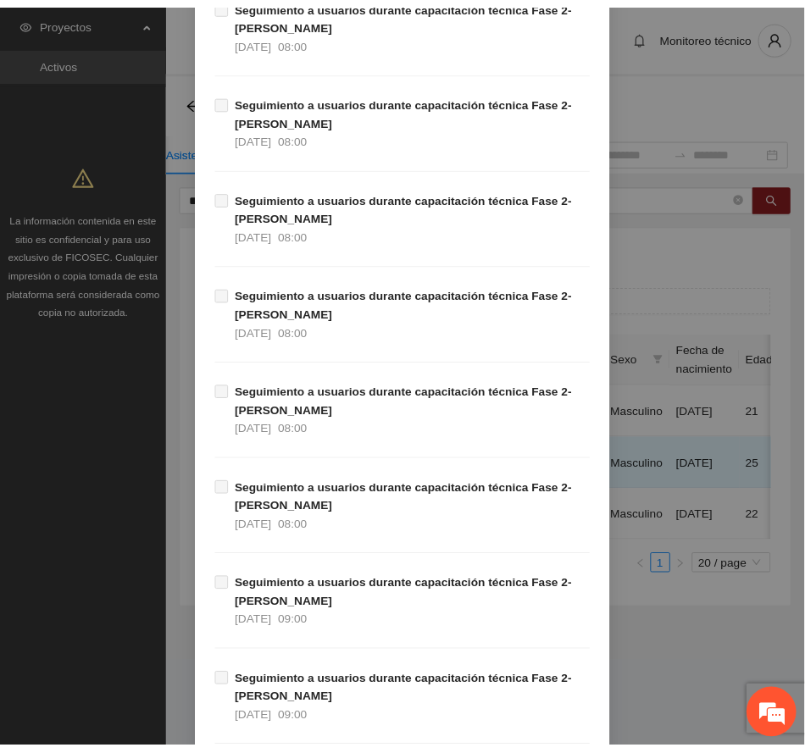
scroll to position [2837, 0]
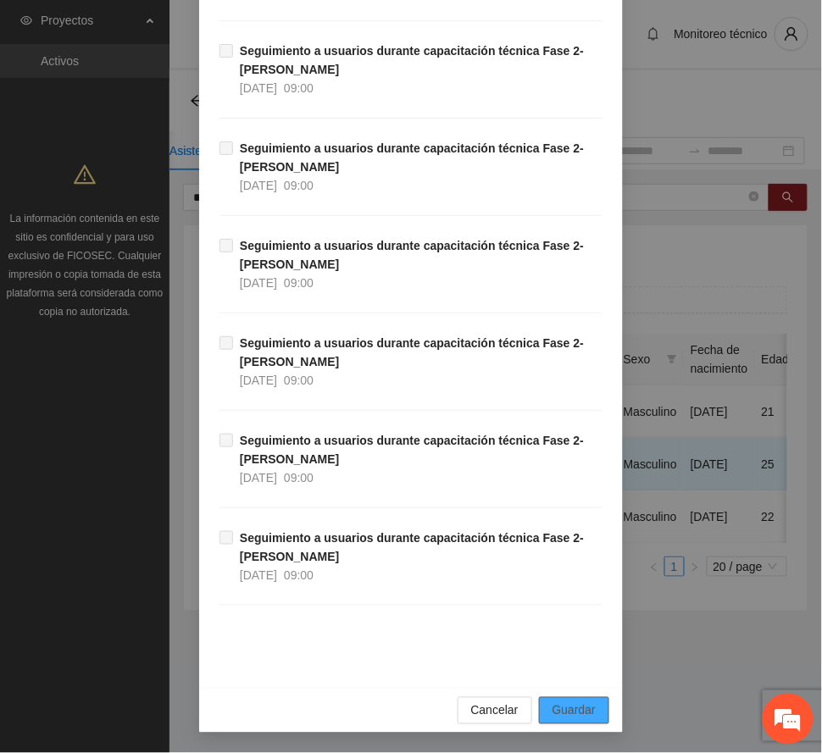
click at [571, 708] on span "Guardar" at bounding box center [573, 710] width 43 height 19
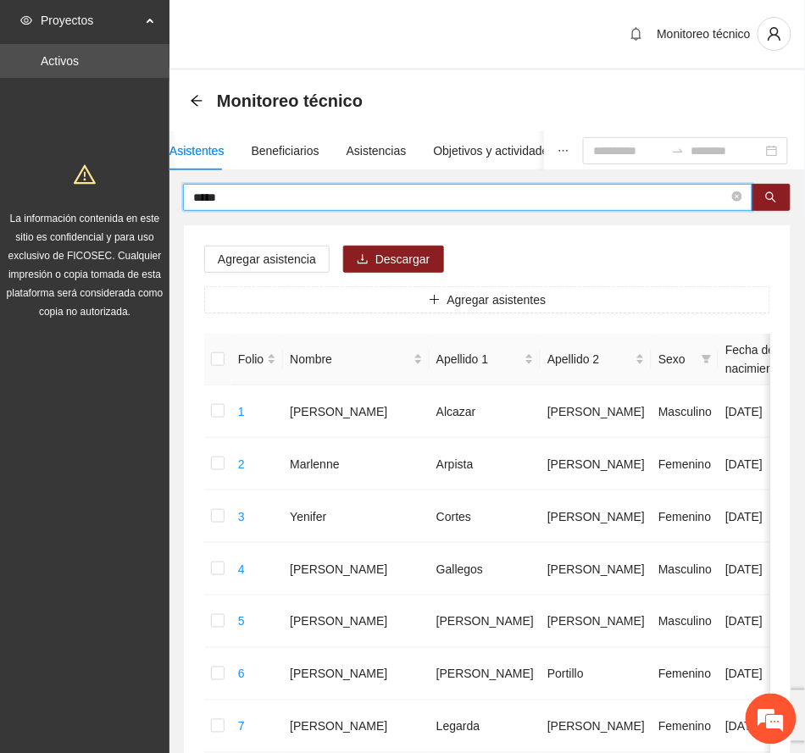
drag, startPoint x: 239, startPoint y: 198, endPoint x: 15, endPoint y: 183, distance: 224.2
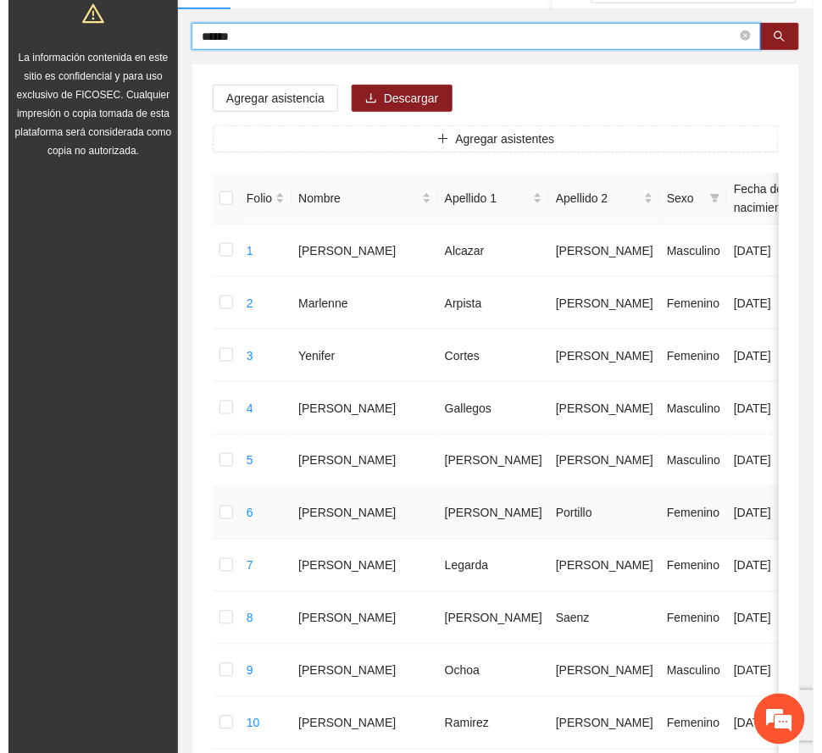
scroll to position [113, 0]
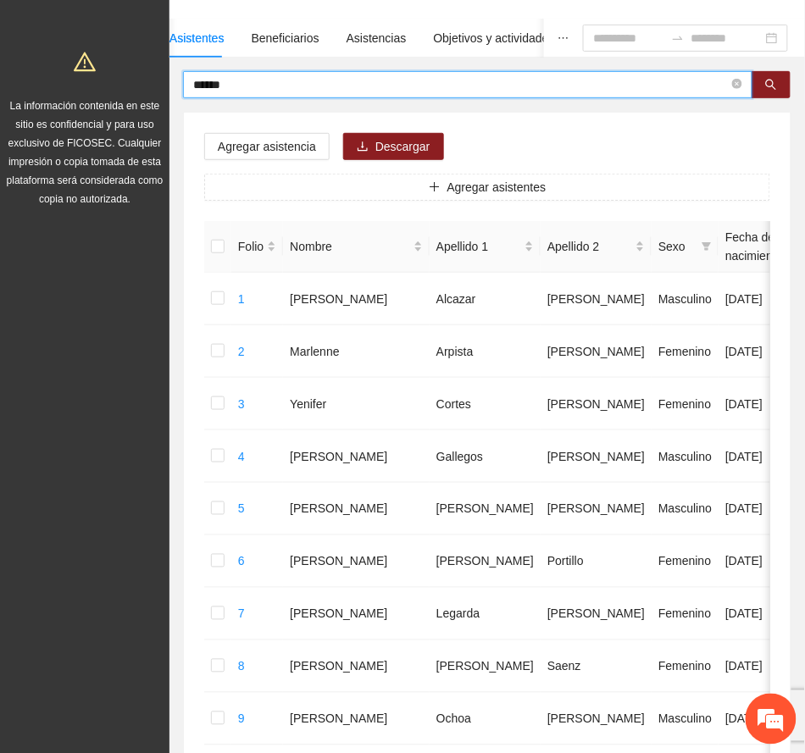
drag, startPoint x: 211, startPoint y: 81, endPoint x: 110, endPoint y: 69, distance: 101.5
click at [110, 69] on section "Proyectos Activos La información contenida en este sitio es confidencial y para…" at bounding box center [402, 690] width 805 height 1606
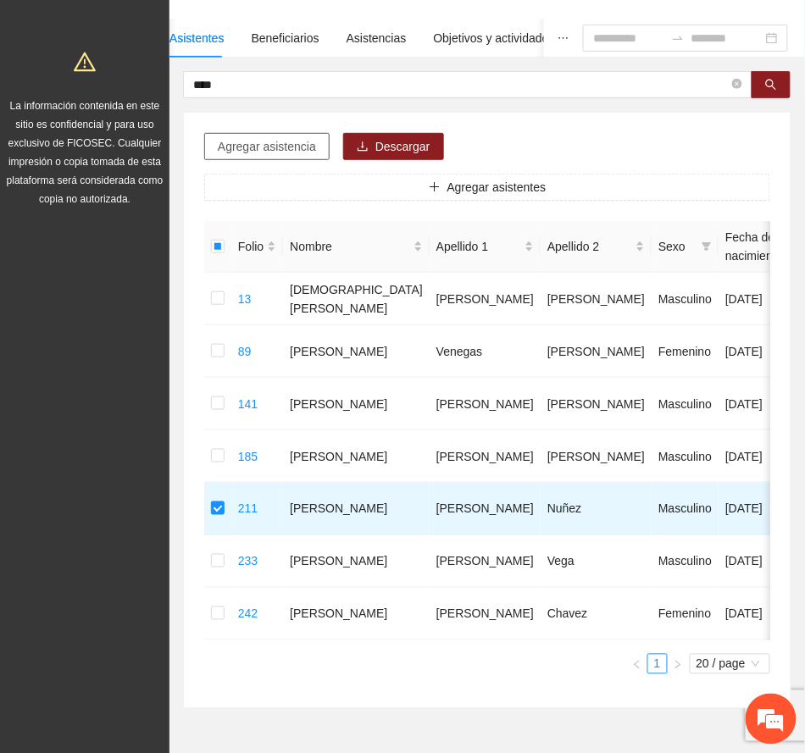
click at [248, 146] on span "Agregar asistencia" at bounding box center [267, 146] width 98 height 19
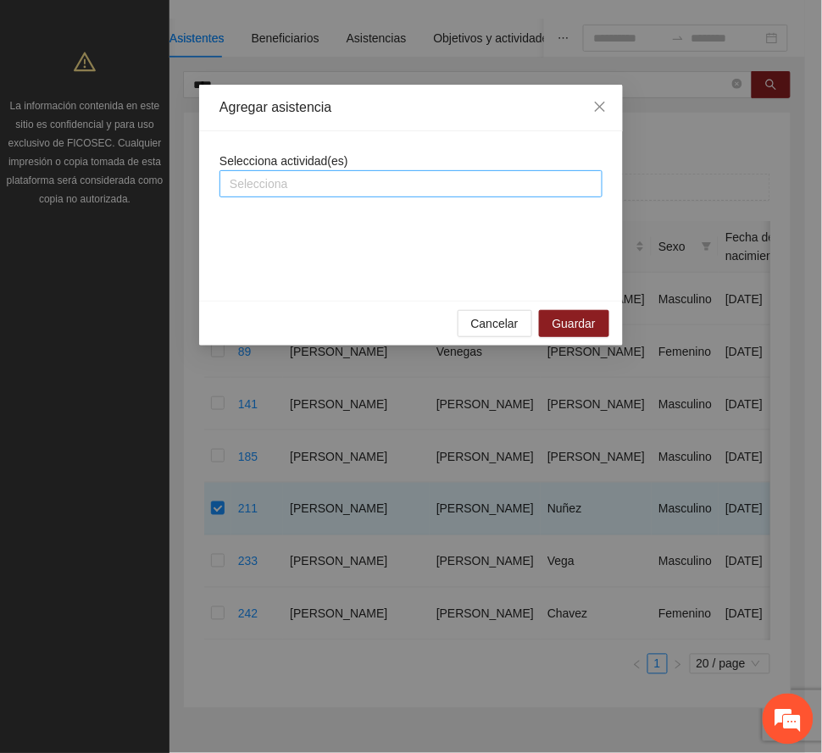
click at [324, 186] on div at bounding box center [411, 184] width 374 height 20
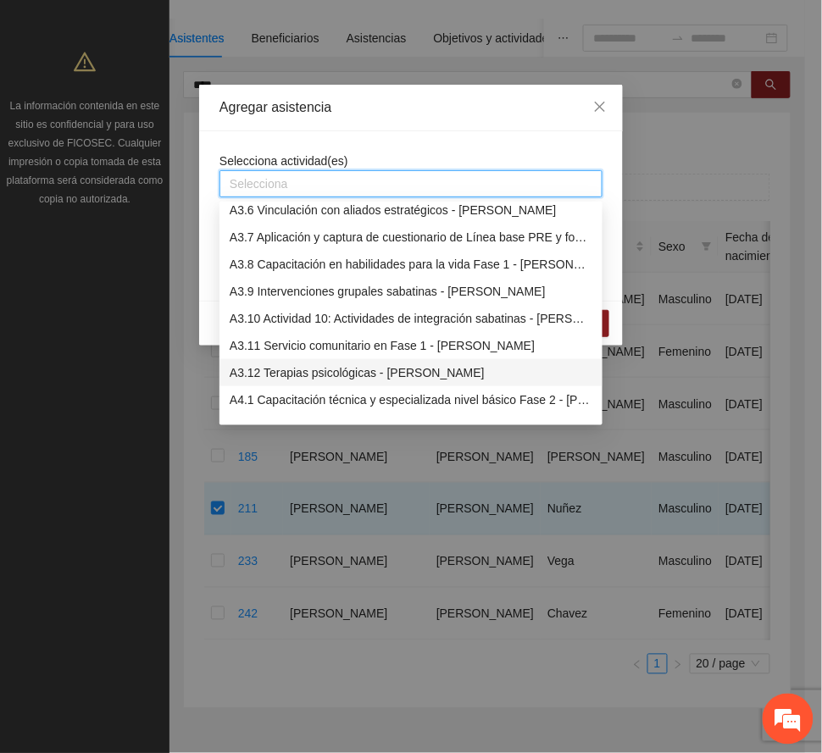
scroll to position [1129, 0]
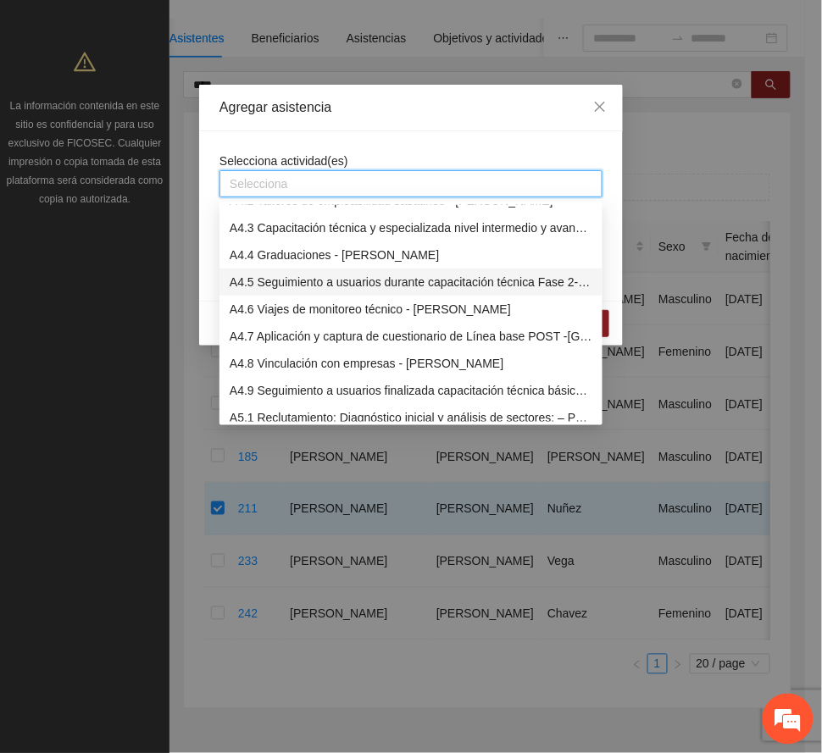
click at [289, 280] on div "A4.5 Seguimiento a usuarios durante capacitación técnica Fase 2- [PERSON_NAME]" at bounding box center [411, 282] width 363 height 19
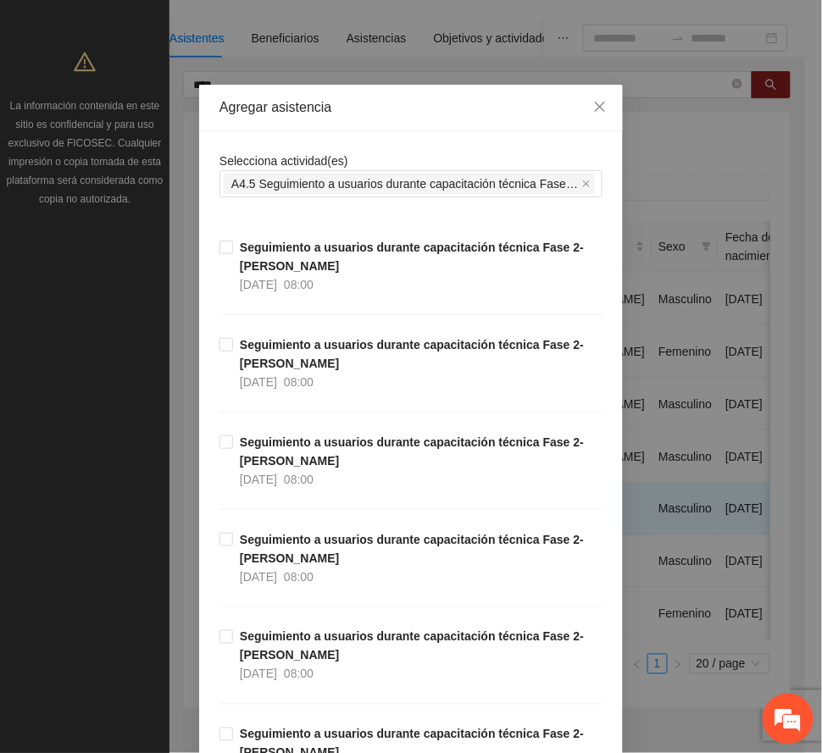
click at [366, 103] on div "Agregar asistencia" at bounding box center [410, 107] width 383 height 19
click at [293, 557] on strong "Seguimiento a usuarios durante capacitación técnica Fase 2- [PERSON_NAME]" at bounding box center [412, 549] width 344 height 32
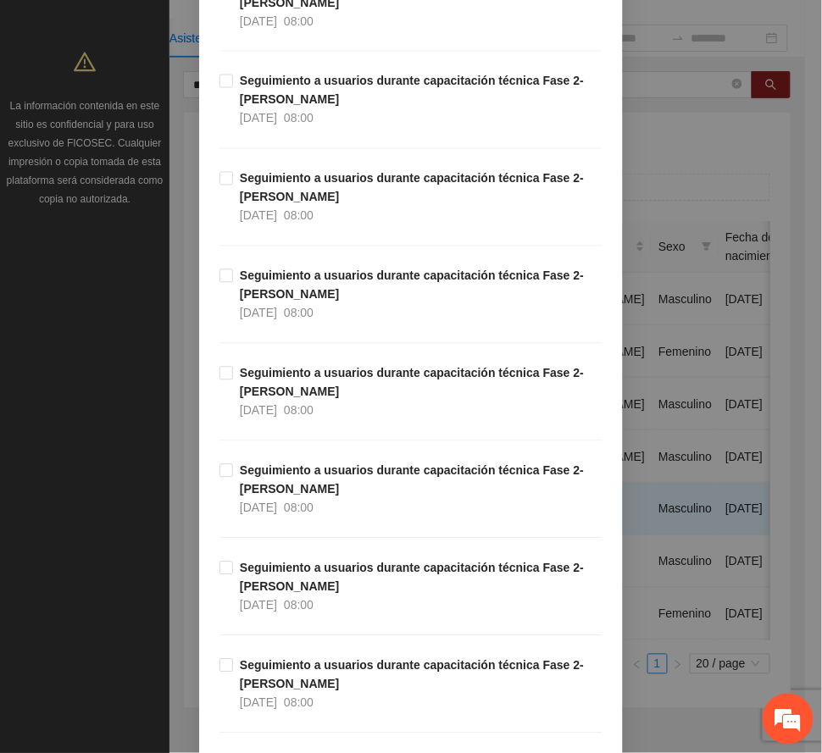
scroll to position [564, 0]
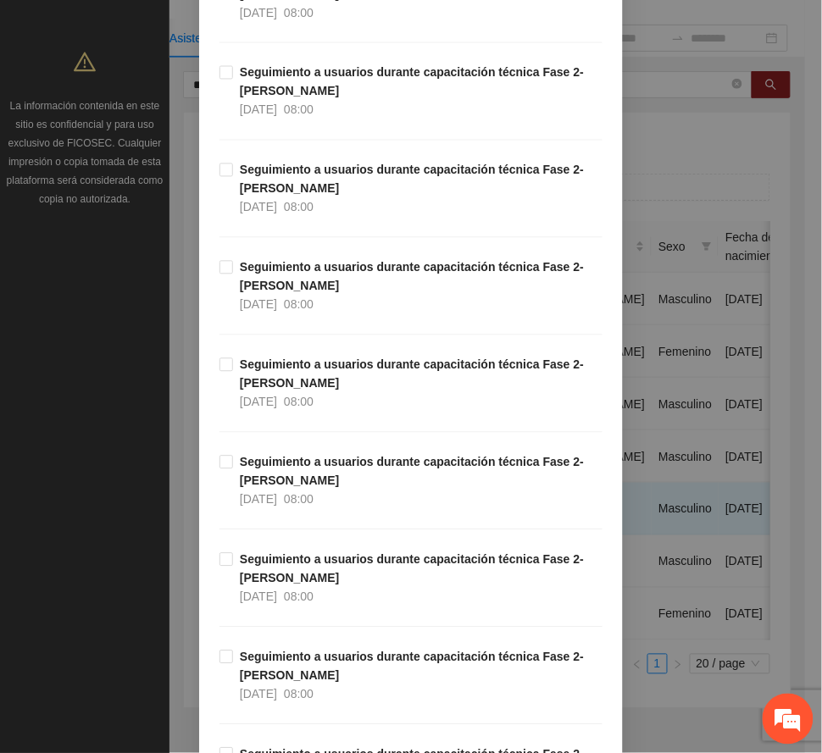
drag, startPoint x: 264, startPoint y: 658, endPoint x: 335, endPoint y: 635, distance: 74.7
click at [264, 656] on strong "Seguimiento a usuarios durante capacitación técnica Fase 2- [PERSON_NAME]" at bounding box center [412, 667] width 344 height 32
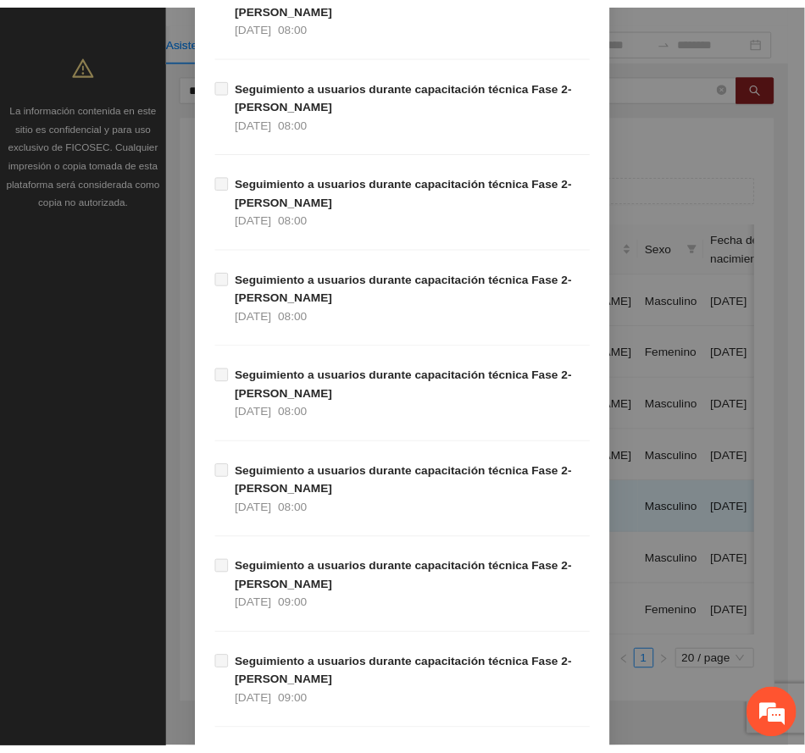
scroll to position [2837, 0]
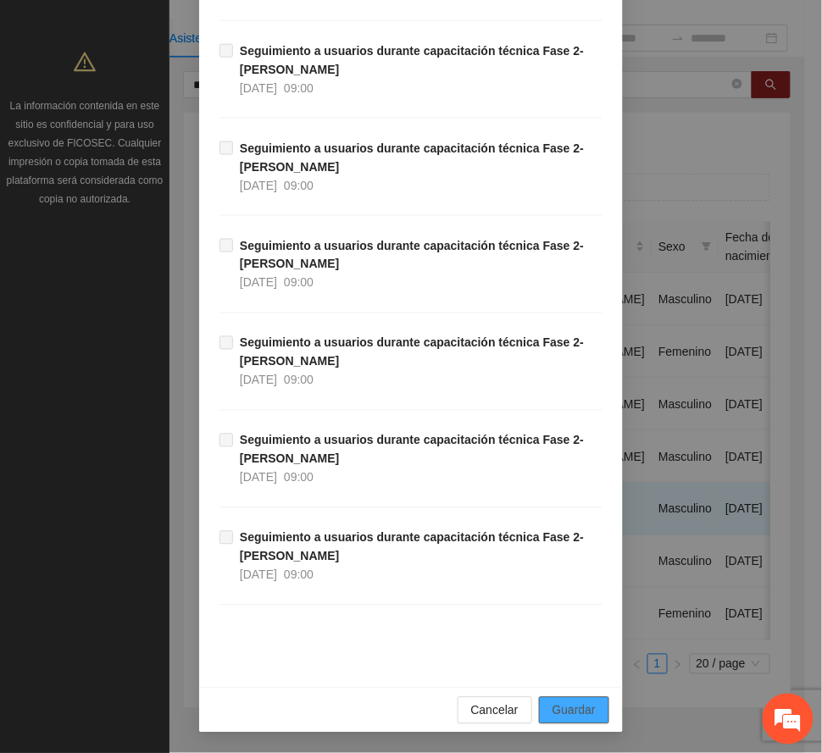
click at [564, 708] on span "Guardar" at bounding box center [573, 710] width 43 height 19
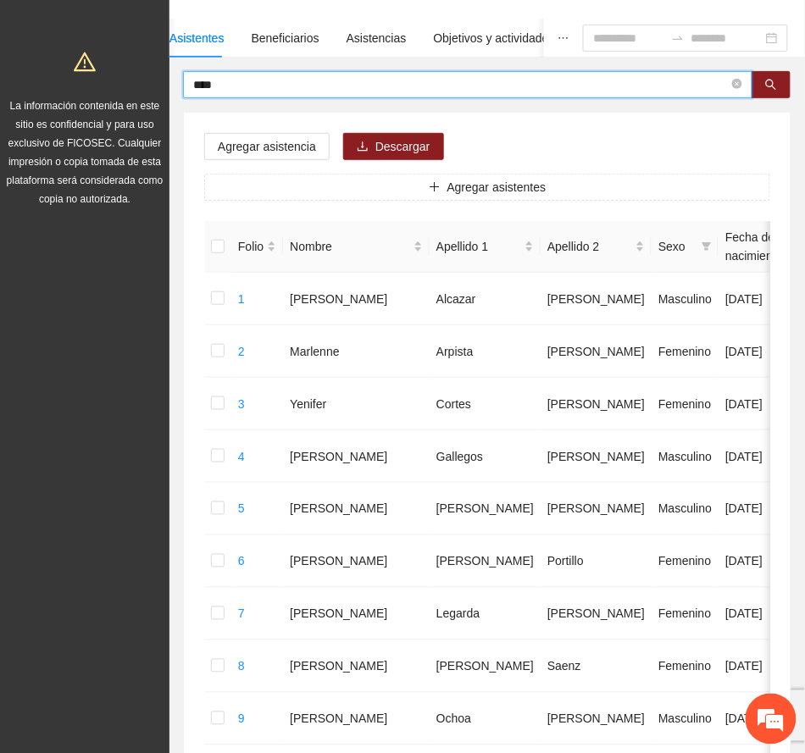
drag, startPoint x: 261, startPoint y: 91, endPoint x: 96, endPoint y: 76, distance: 165.9
click at [96, 76] on section "Proyectos Activos La información contenida en este sitio es confidencial y para…" at bounding box center [402, 690] width 805 height 1606
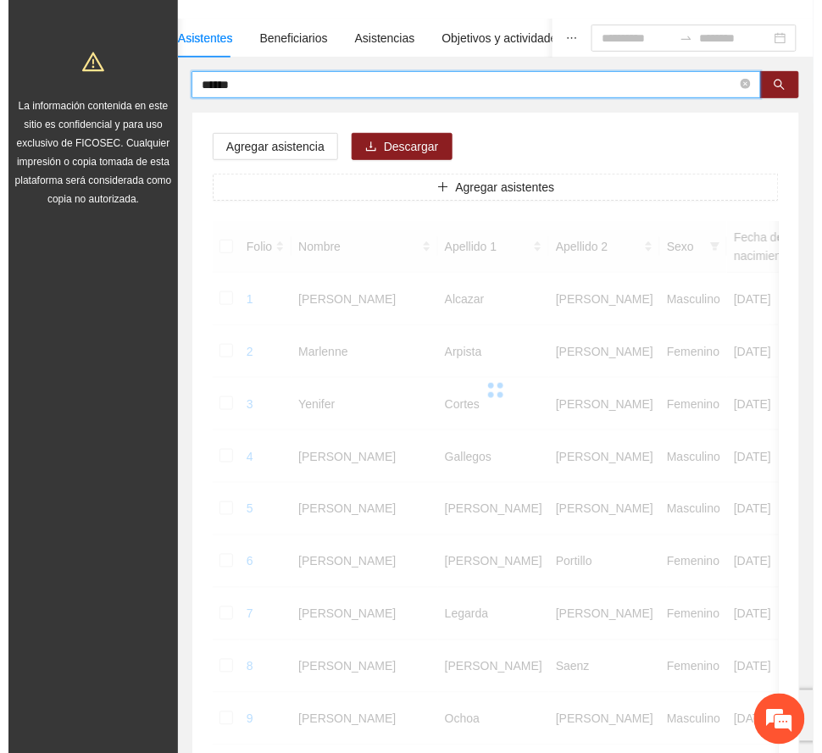
scroll to position [0, 0]
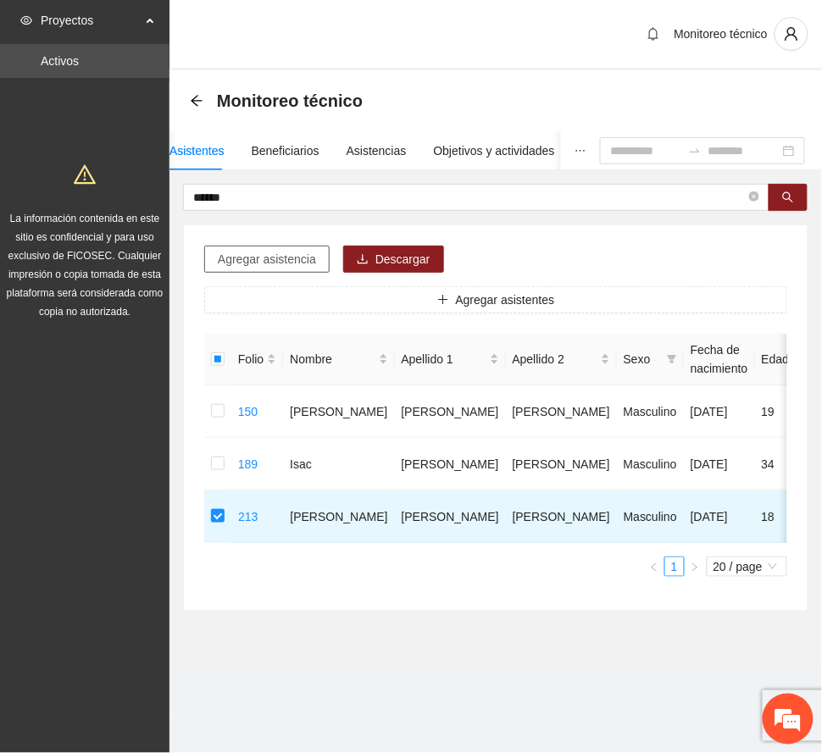
click at [273, 256] on span "Agregar asistencia" at bounding box center [267, 259] width 98 height 19
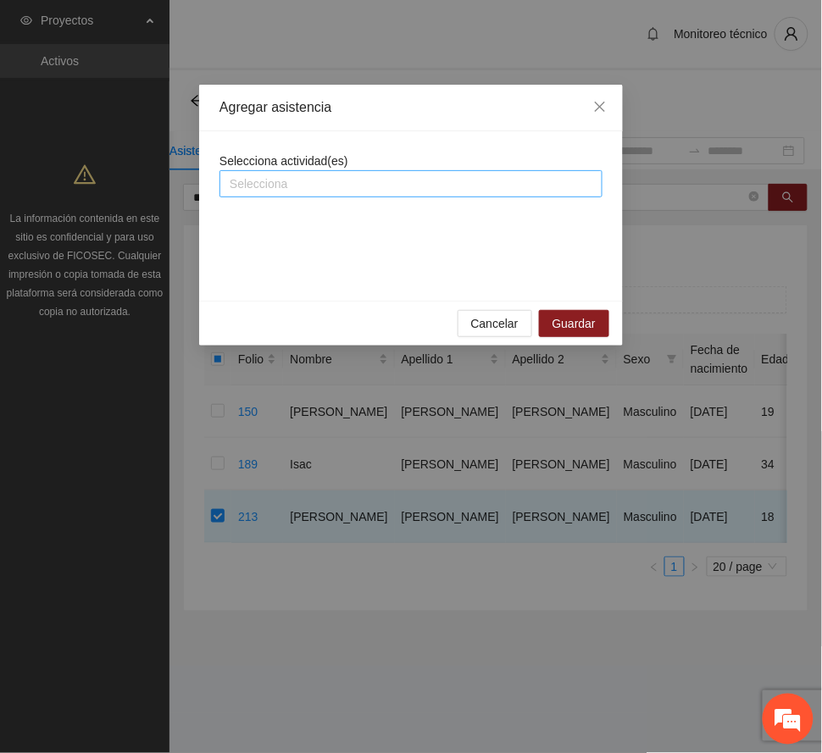
click at [319, 180] on div at bounding box center [411, 184] width 374 height 20
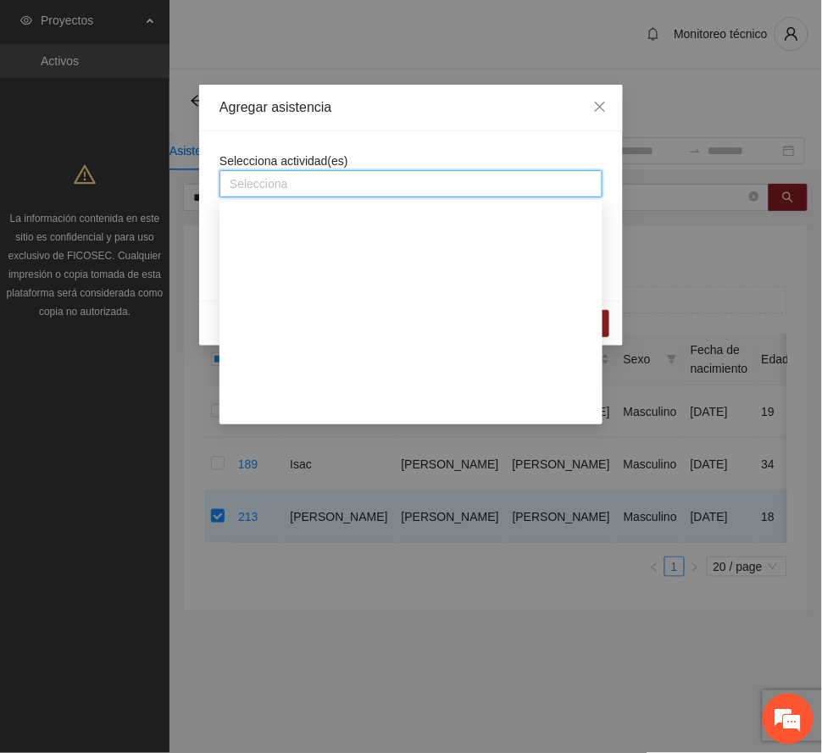
scroll to position [1129, 0]
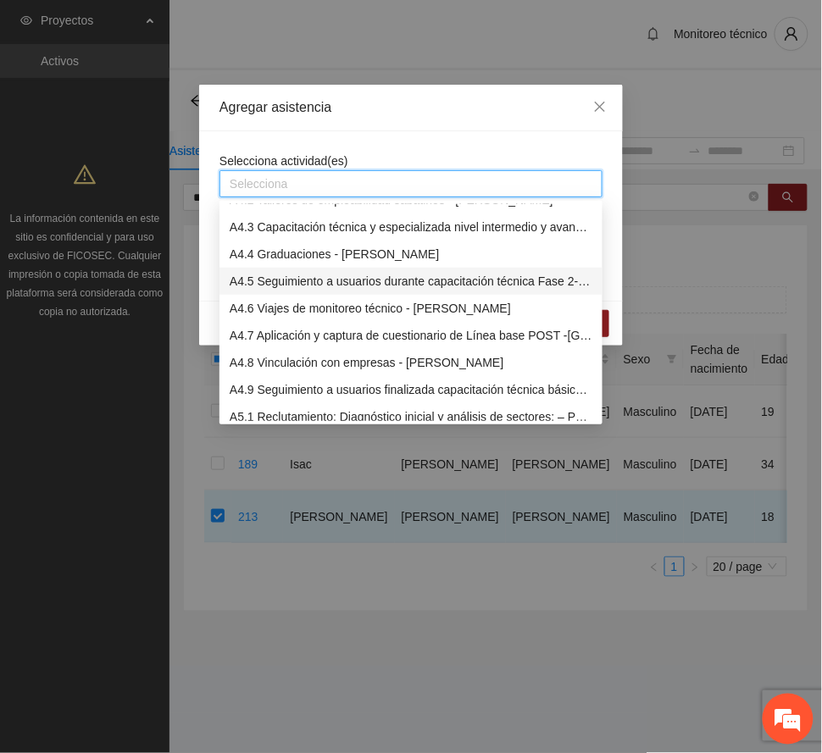
click at [307, 283] on div "A4.5 Seguimiento a usuarios durante capacitación técnica Fase 2- [PERSON_NAME]" at bounding box center [411, 281] width 363 height 19
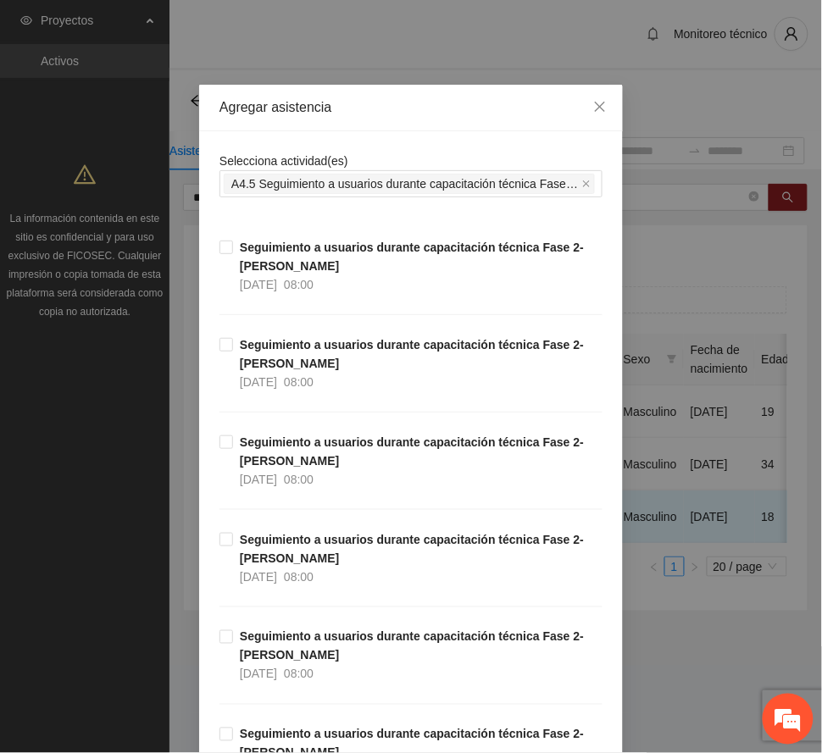
click at [400, 107] on div "Agregar asistencia" at bounding box center [410, 107] width 383 height 19
drag, startPoint x: 286, startPoint y: 645, endPoint x: 359, endPoint y: 621, distance: 76.6
click at [288, 642] on strong "Seguimiento a usuarios durante capacitación técnica Fase 2- [PERSON_NAME]" at bounding box center [412, 646] width 344 height 32
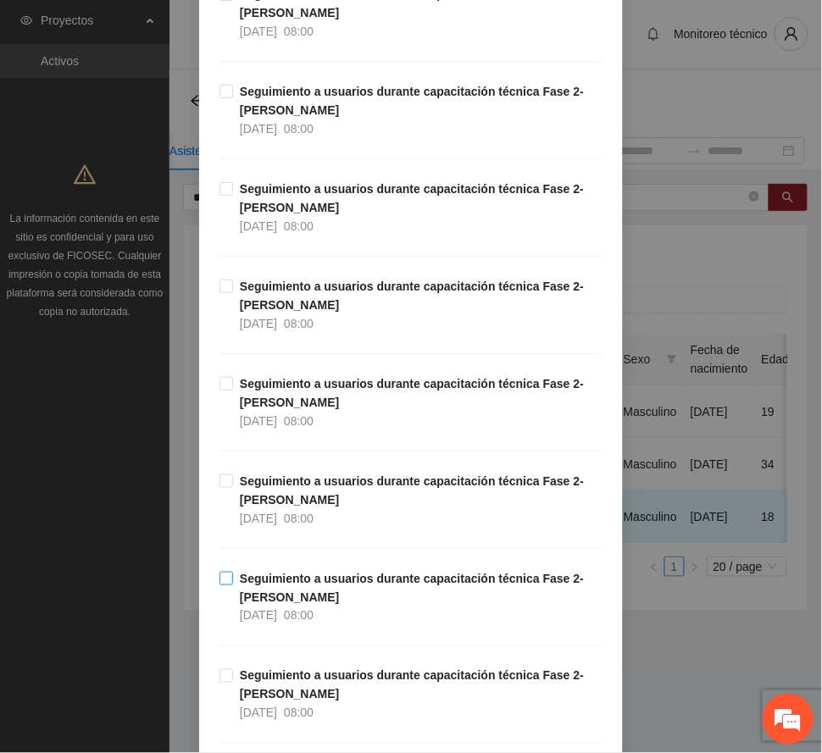
scroll to position [903, 0]
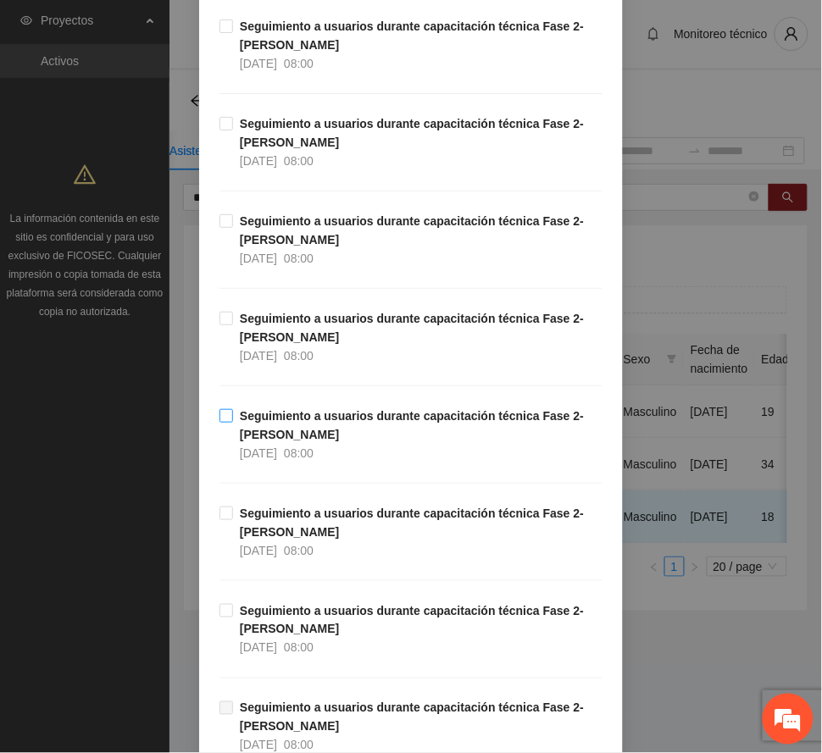
click at [330, 422] on strong "Seguimiento a usuarios durante capacitación técnica Fase 2- [PERSON_NAME]" at bounding box center [412, 425] width 344 height 32
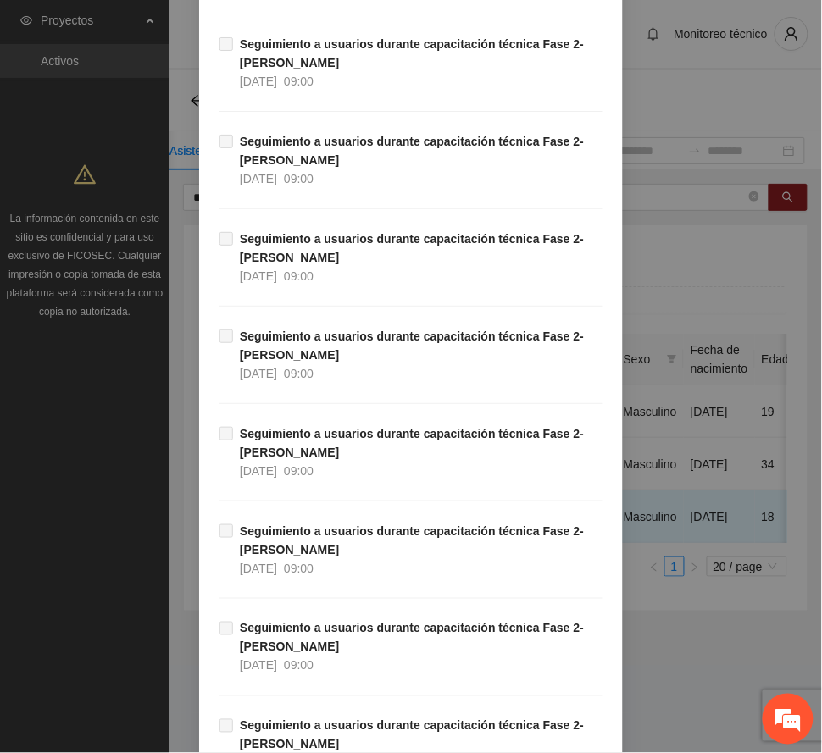
scroll to position [2837, 0]
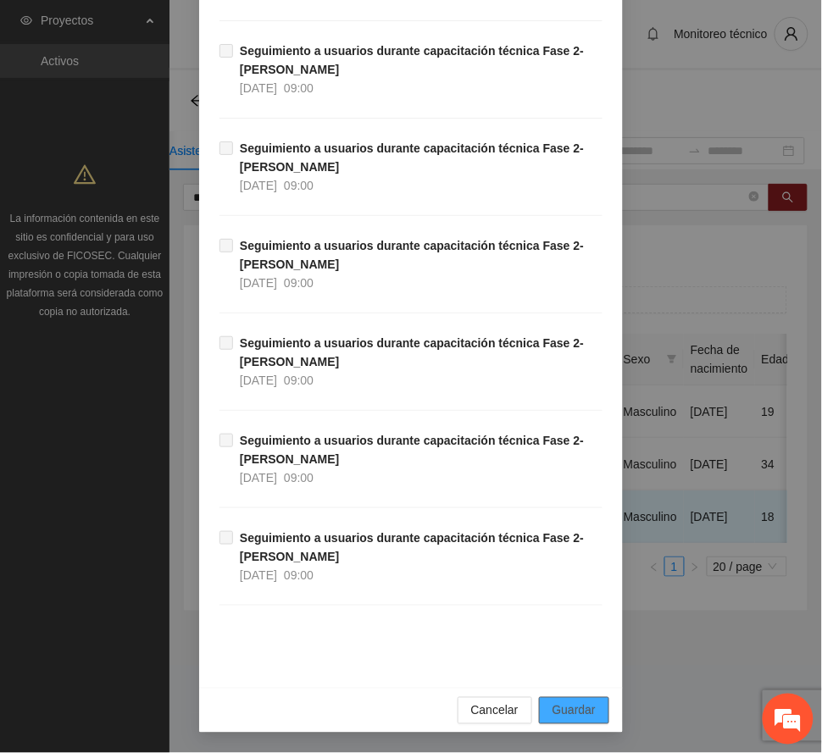
click at [559, 706] on span "Guardar" at bounding box center [573, 710] width 43 height 19
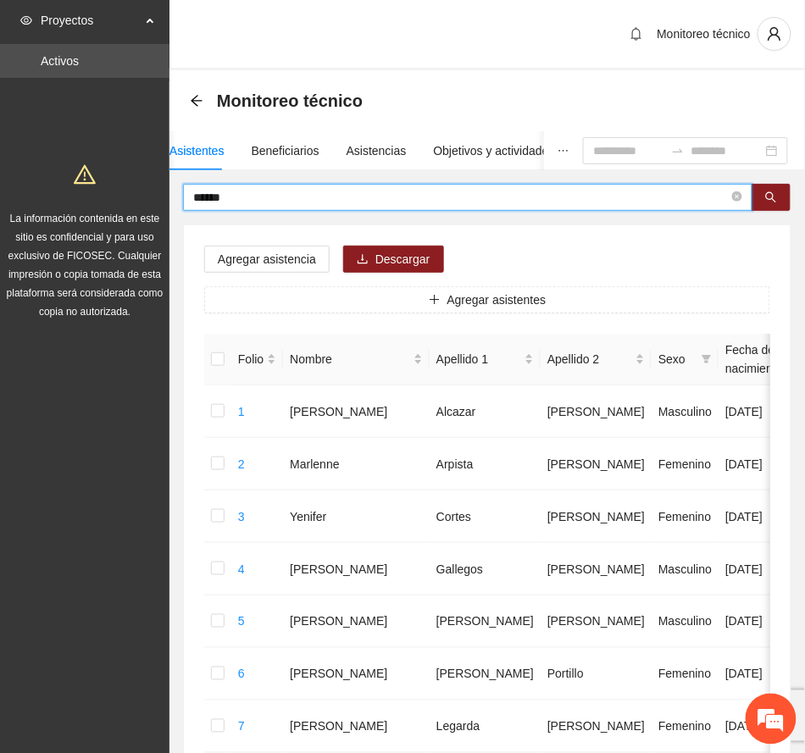
drag, startPoint x: 248, startPoint y: 204, endPoint x: 103, endPoint y: 218, distance: 145.5
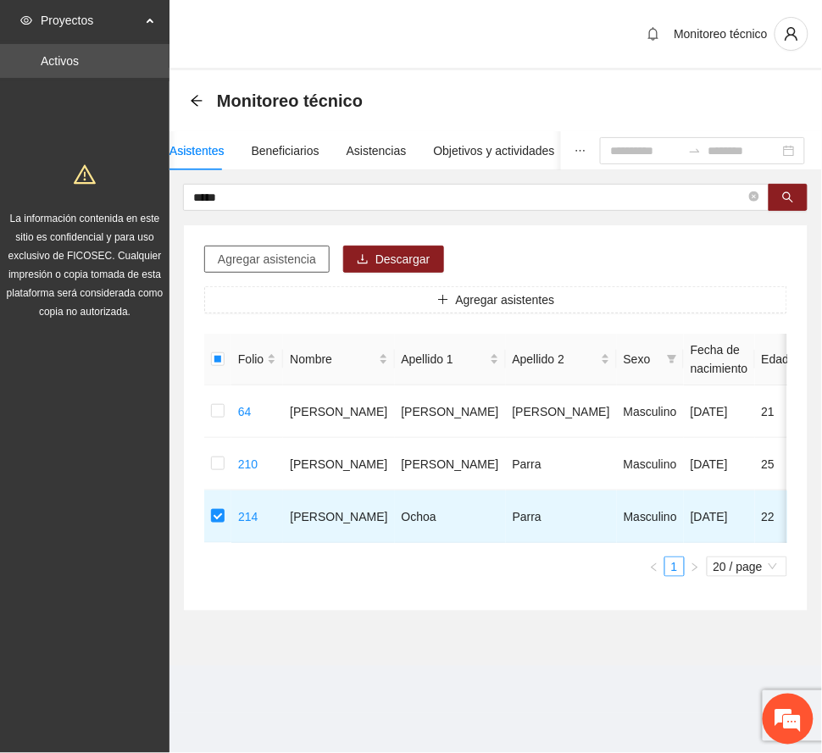
click at [275, 252] on span "Agregar asistencia" at bounding box center [267, 259] width 98 height 19
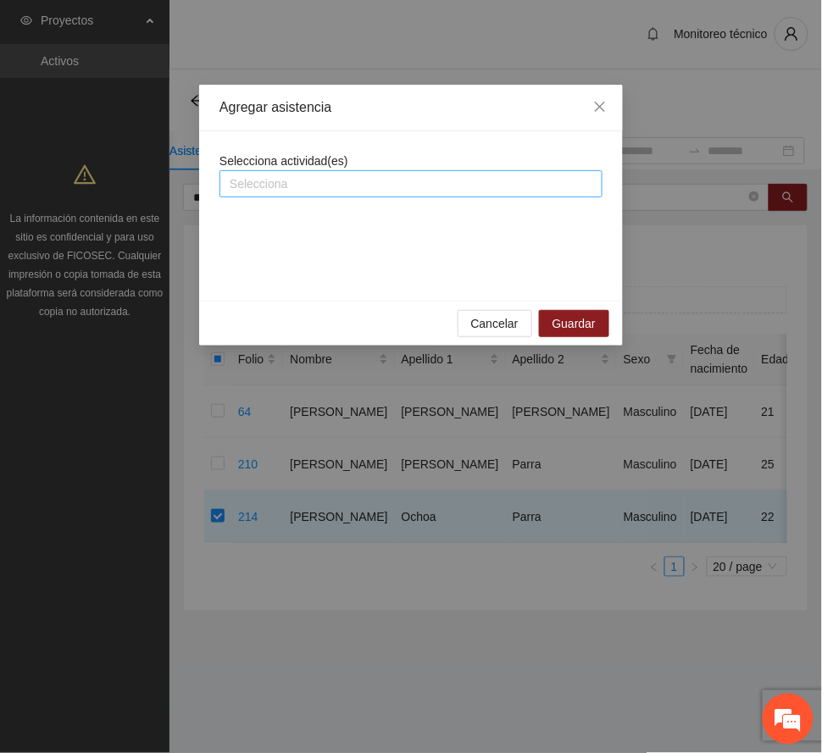
click at [343, 190] on div at bounding box center [411, 184] width 374 height 20
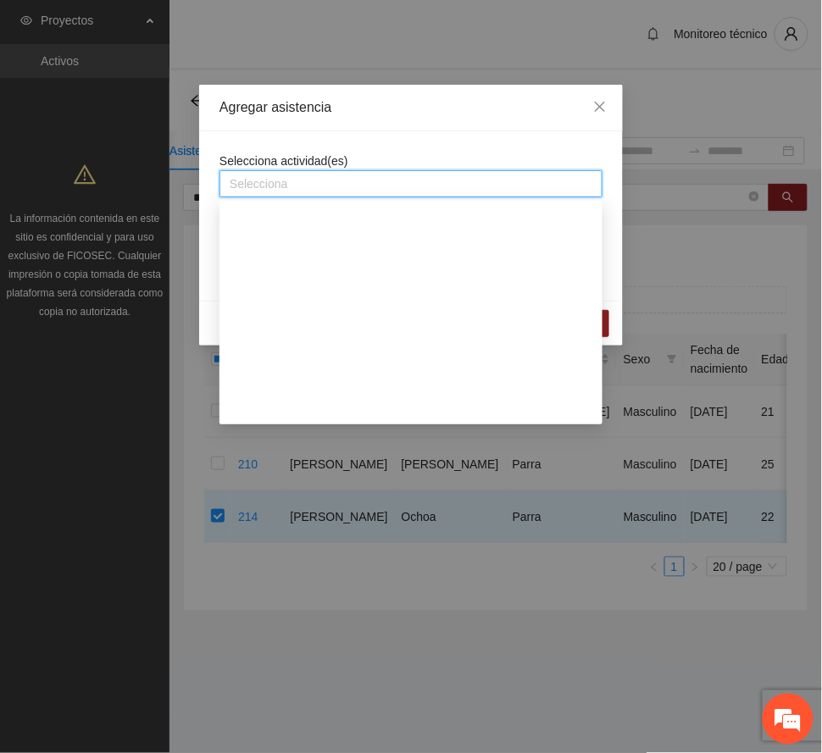
scroll to position [1129, 0]
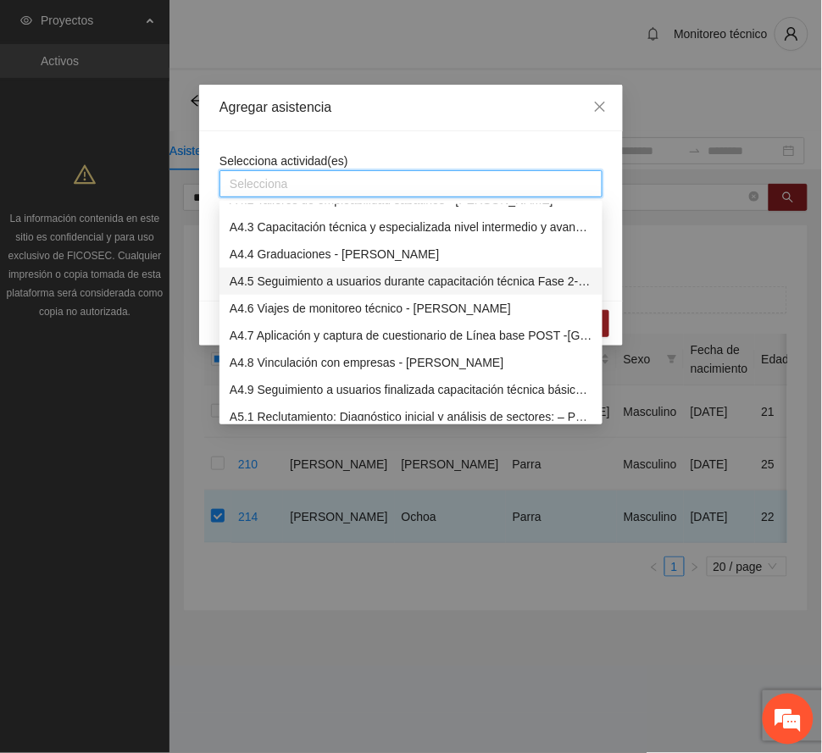
drag, startPoint x: 305, startPoint y: 279, endPoint x: 352, endPoint y: 207, distance: 86.2
click at [306, 278] on div "A4.5 Seguimiento a usuarios durante capacitación técnica Fase 2- [PERSON_NAME]" at bounding box center [411, 281] width 363 height 19
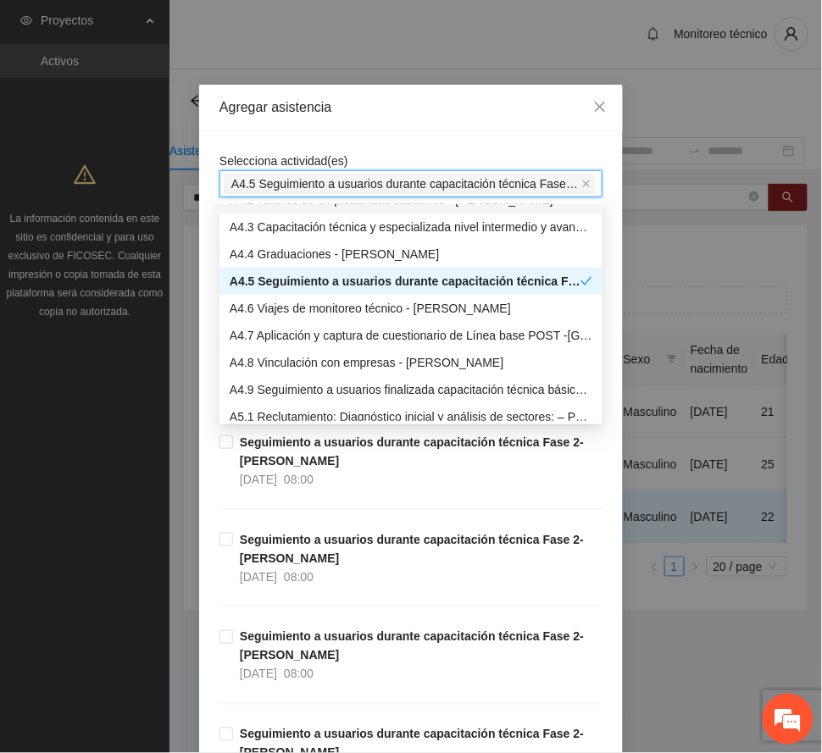
click at [395, 110] on div "Agregar asistencia" at bounding box center [410, 107] width 383 height 19
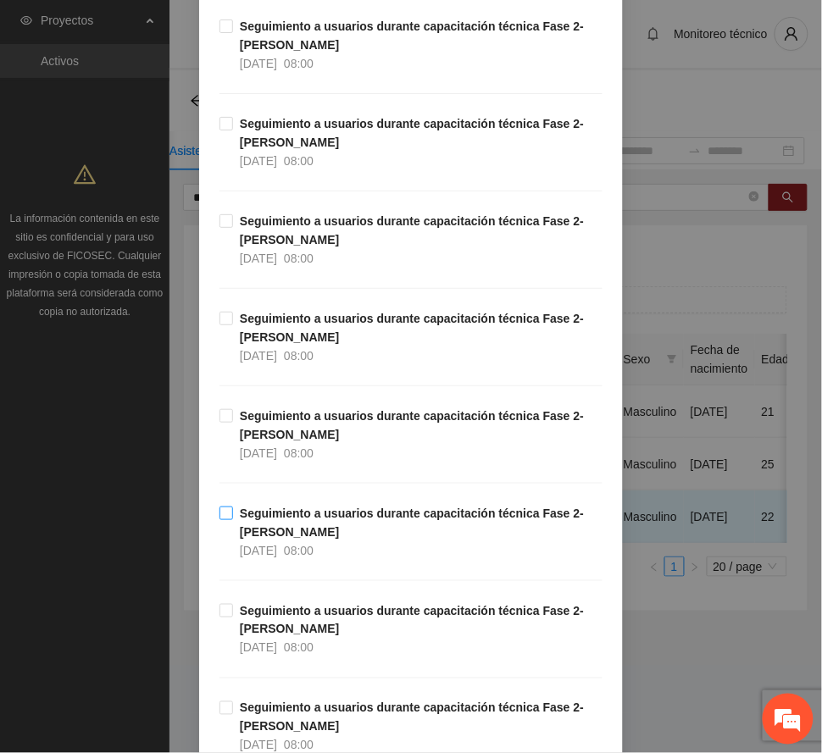
scroll to position [339, 0]
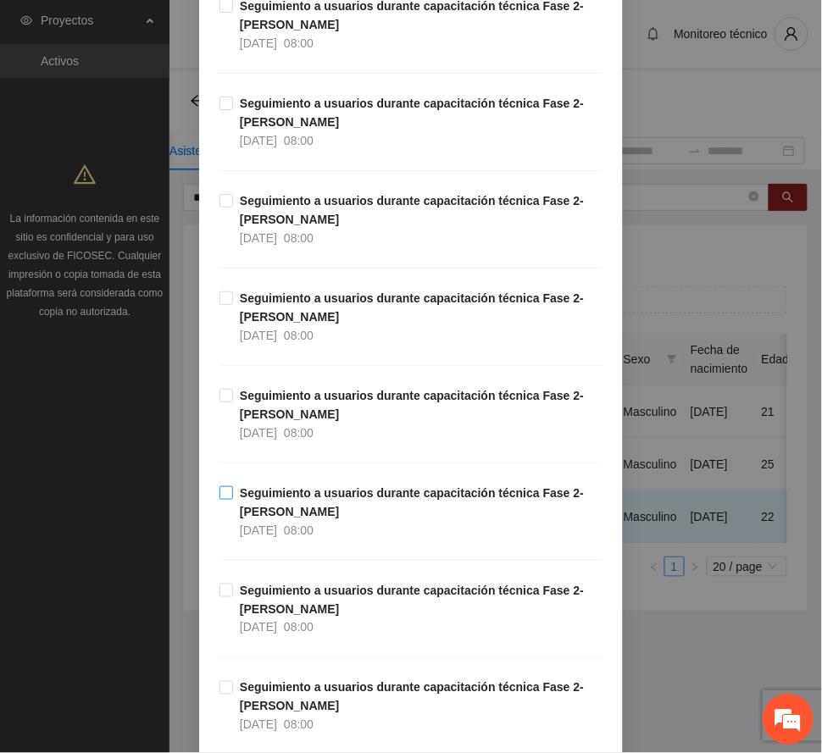
click at [288, 518] on strong "Seguimiento a usuarios durante capacitación técnica Fase 2- [PERSON_NAME]" at bounding box center [412, 502] width 344 height 32
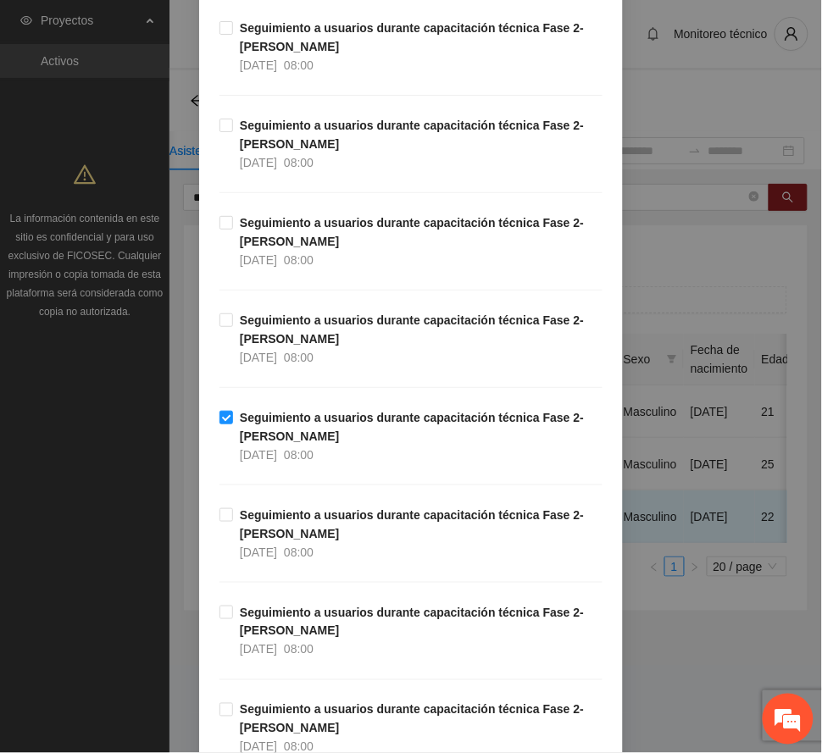
scroll to position [790, 0]
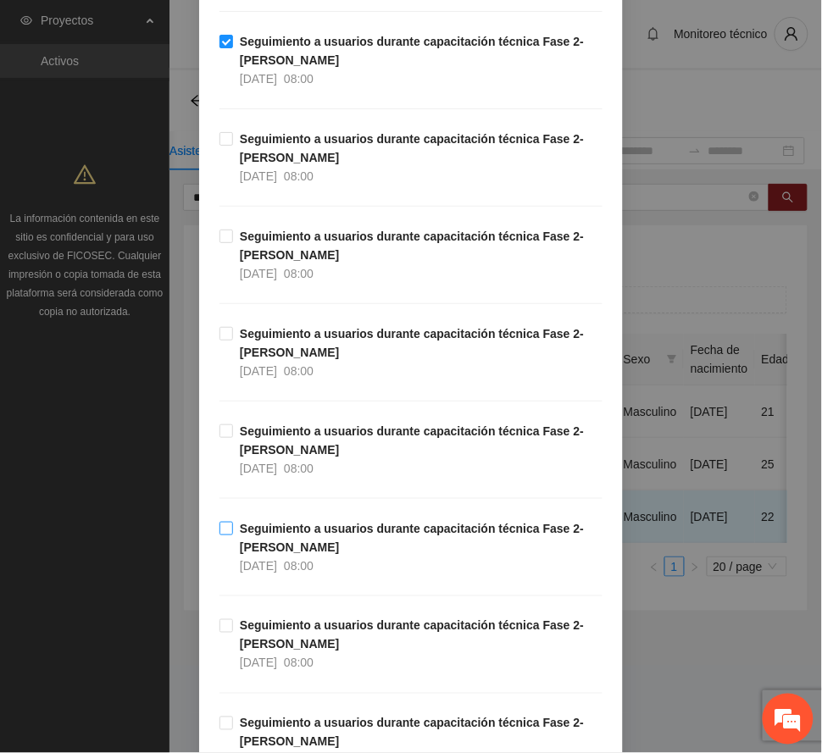
click at [313, 561] on span "08:00" at bounding box center [299, 566] width 30 height 14
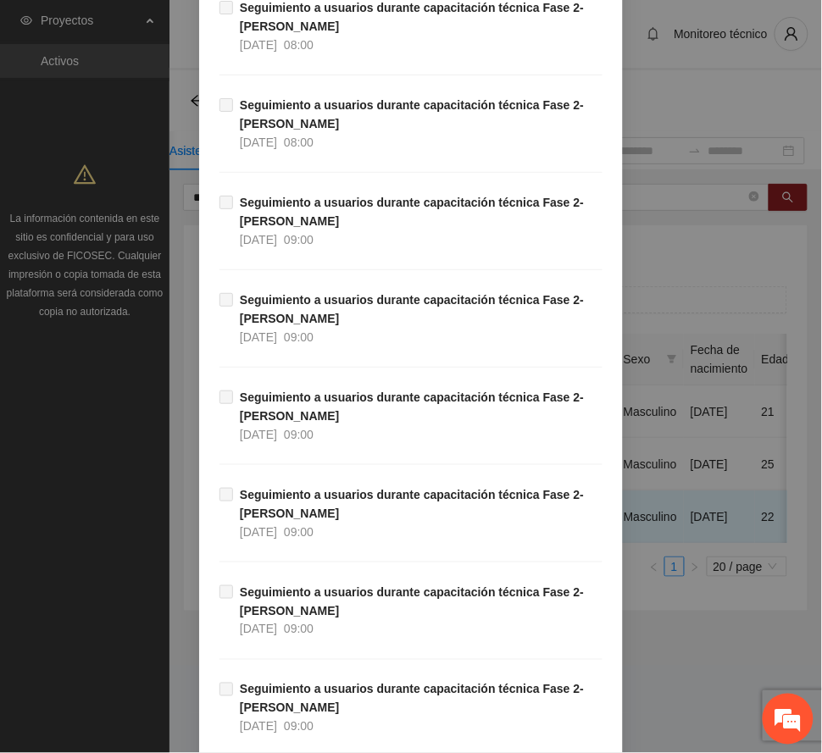
scroll to position [2837, 0]
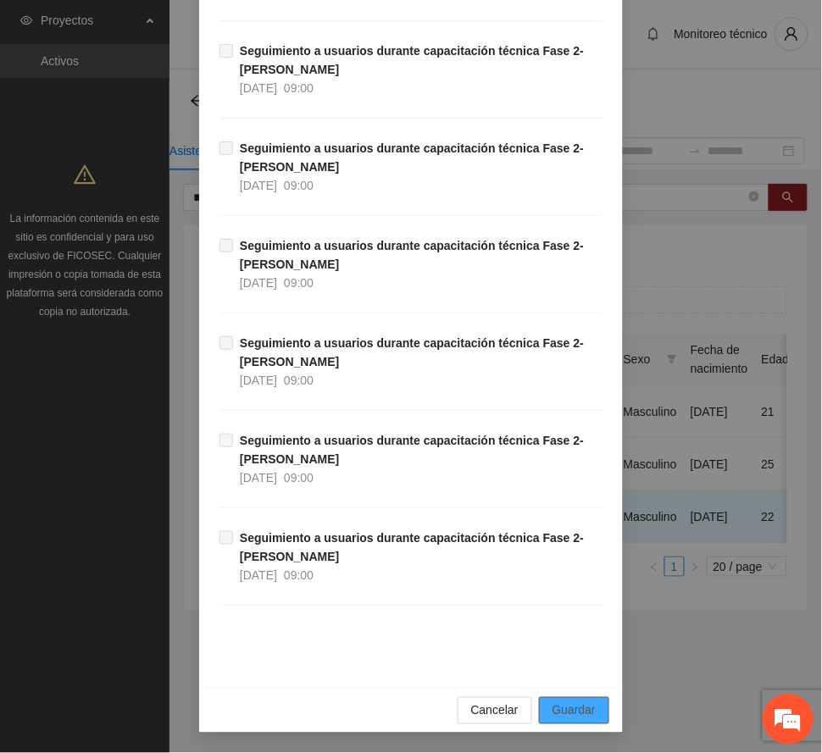
click at [580, 706] on span "Guardar" at bounding box center [573, 710] width 43 height 19
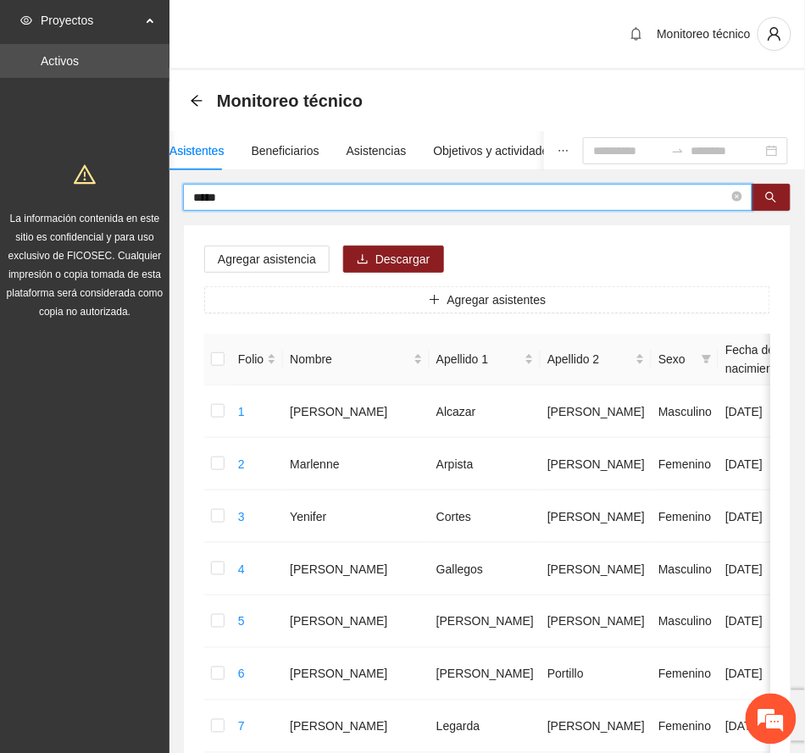
drag, startPoint x: 231, startPoint y: 194, endPoint x: 93, endPoint y: 214, distance: 139.6
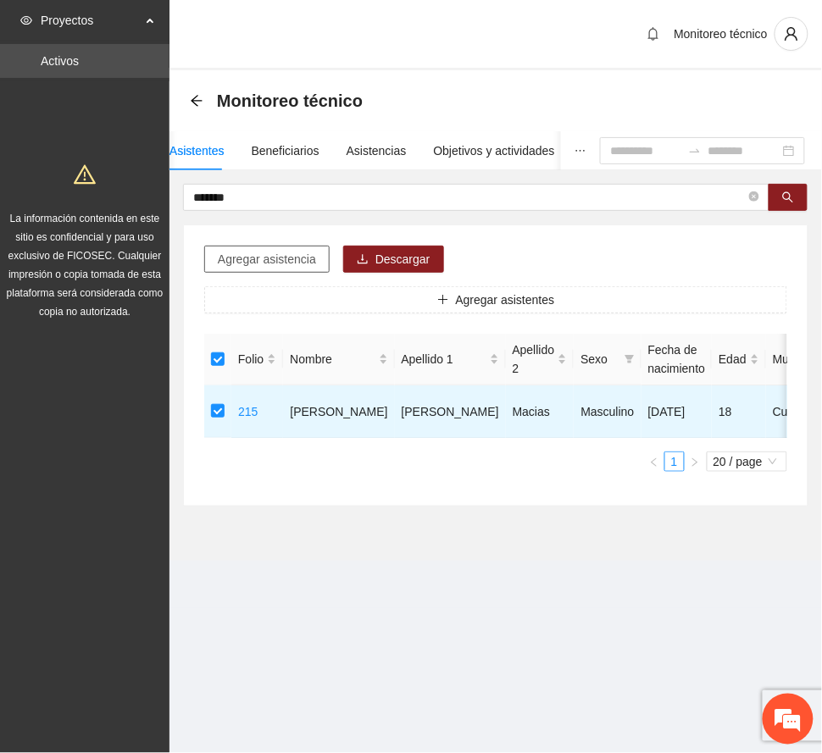
click at [244, 255] on span "Agregar asistencia" at bounding box center [267, 259] width 98 height 19
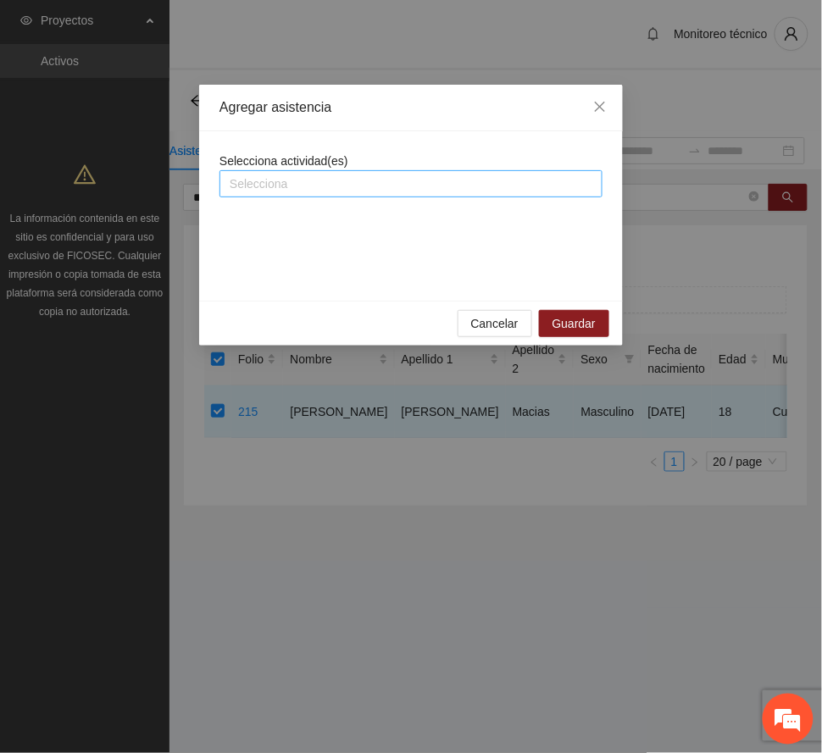
click at [300, 185] on div at bounding box center [411, 184] width 374 height 20
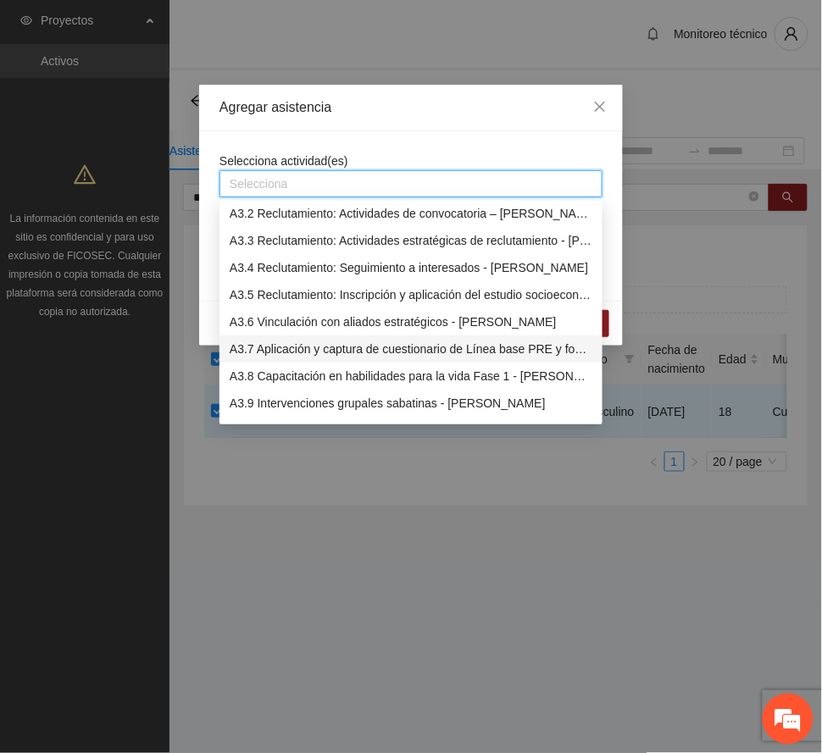
scroll to position [1017, 0]
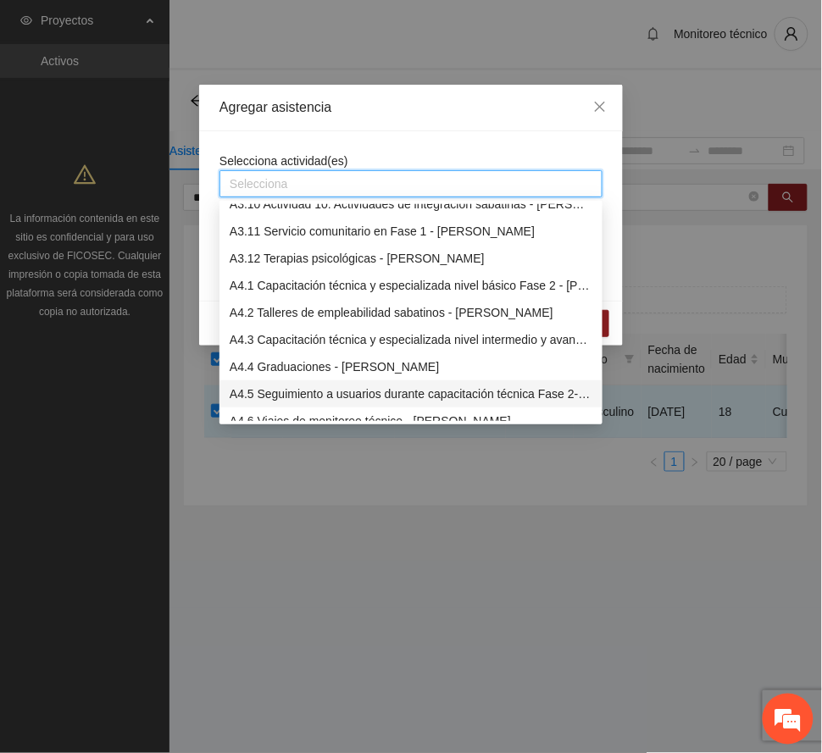
click at [330, 394] on div "A4.5 Seguimiento a usuarios durante capacitación técnica Fase 2- [PERSON_NAME]" at bounding box center [411, 394] width 363 height 19
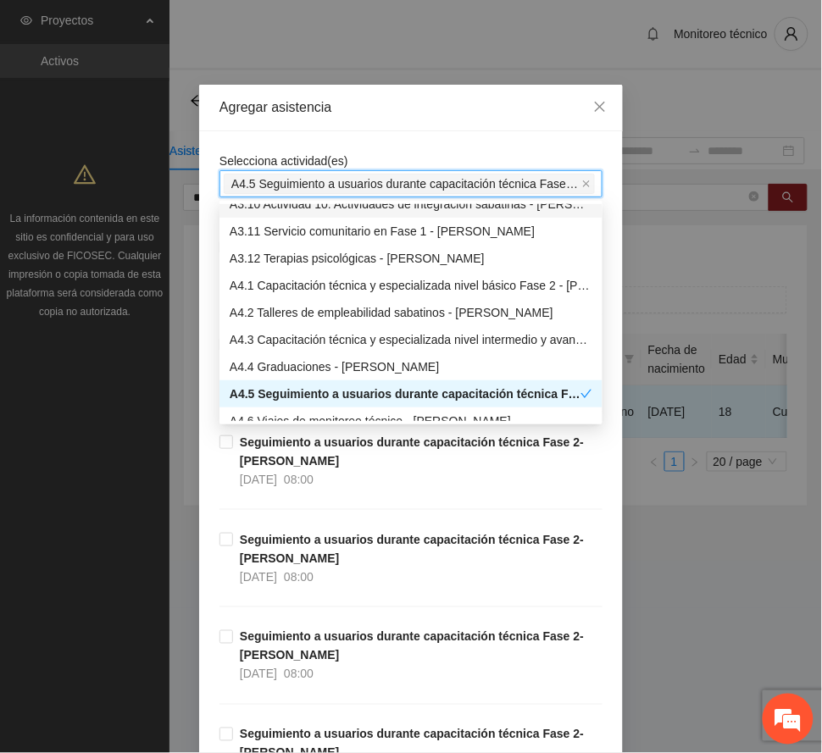
drag, startPoint x: 398, startPoint y: 91, endPoint x: 388, endPoint y: 102, distance: 14.4
click at [400, 88] on div "Agregar asistencia" at bounding box center [411, 108] width 424 height 47
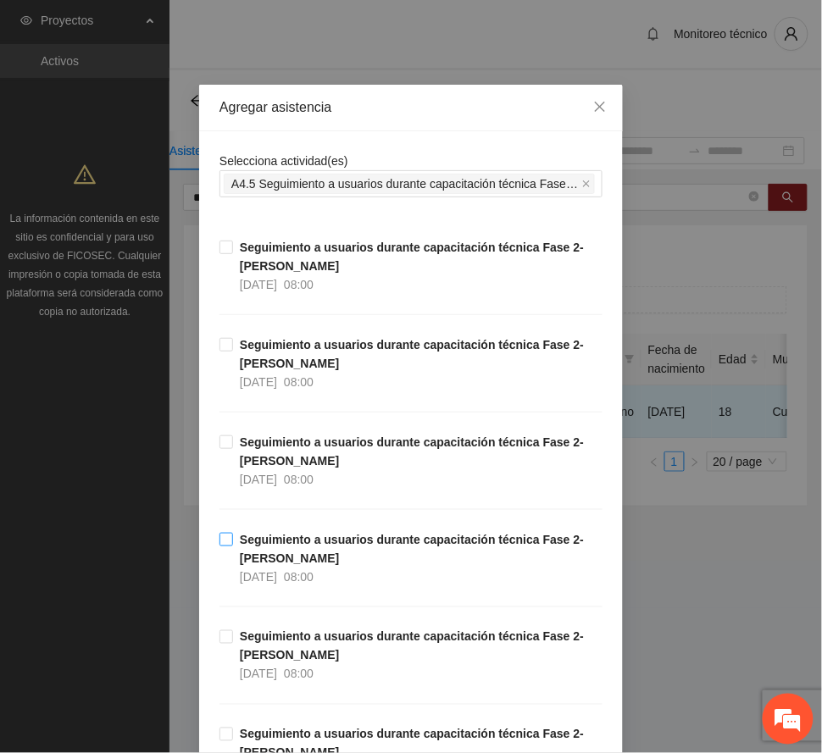
click at [309, 550] on span "Seguimiento a usuarios durante capacitación técnica Fase 2- [PERSON_NAME] [DATE…" at bounding box center [417, 558] width 369 height 56
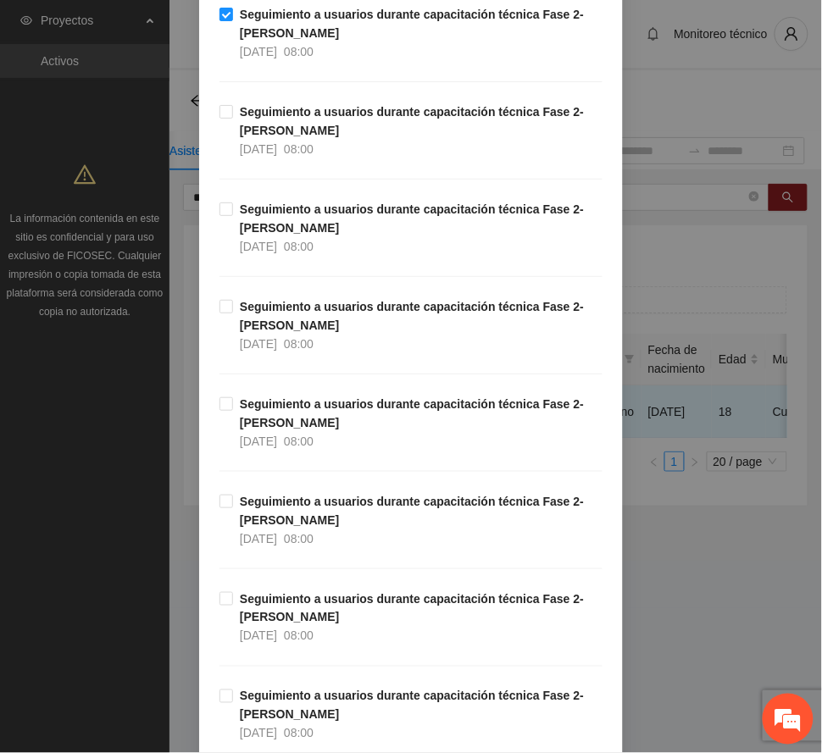
scroll to position [564, 0]
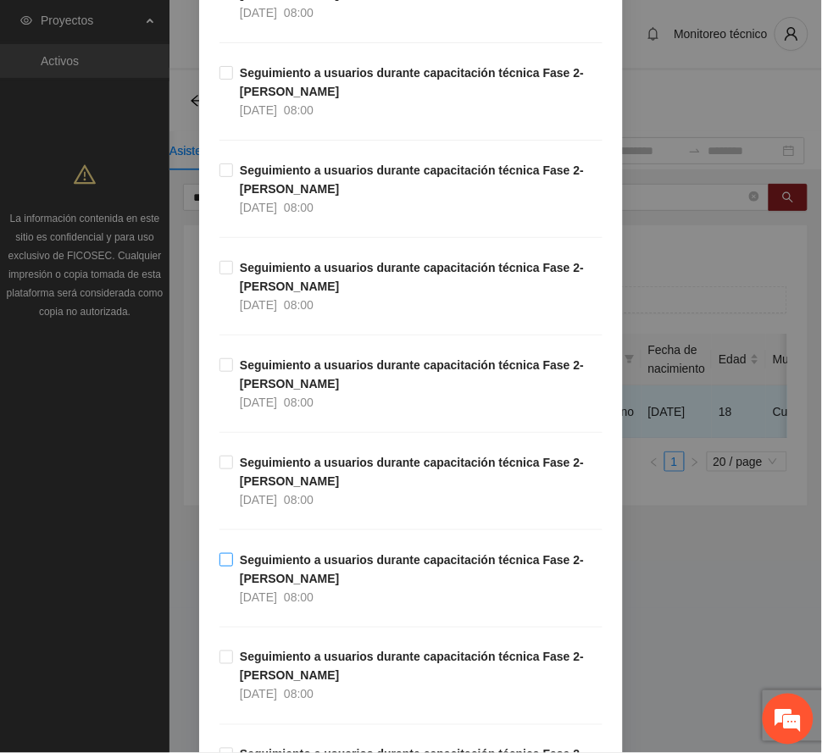
drag, startPoint x: 272, startPoint y: 654, endPoint x: 466, endPoint y: 571, distance: 211.0
click at [273, 652] on strong "Seguimiento a usuarios durante capacitación técnica Fase 2- [PERSON_NAME]" at bounding box center [412, 667] width 344 height 32
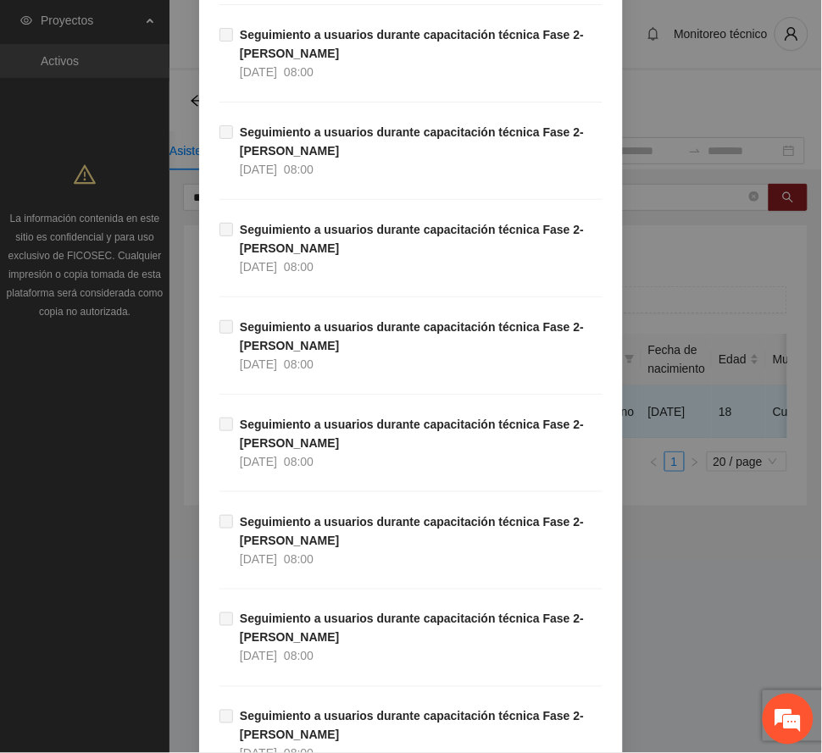
scroll to position [2837, 0]
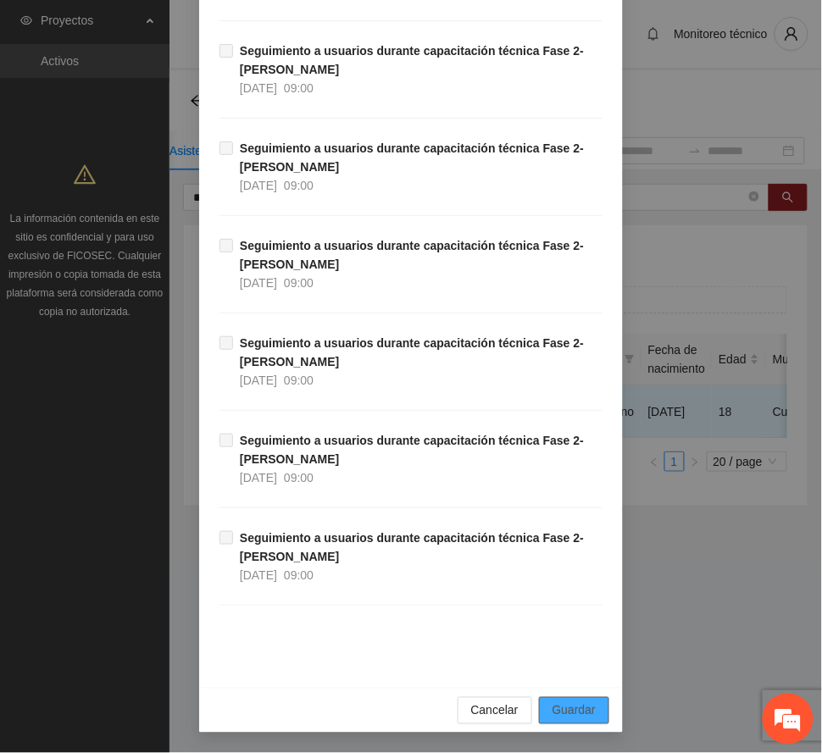
click at [574, 713] on span "Guardar" at bounding box center [573, 710] width 43 height 19
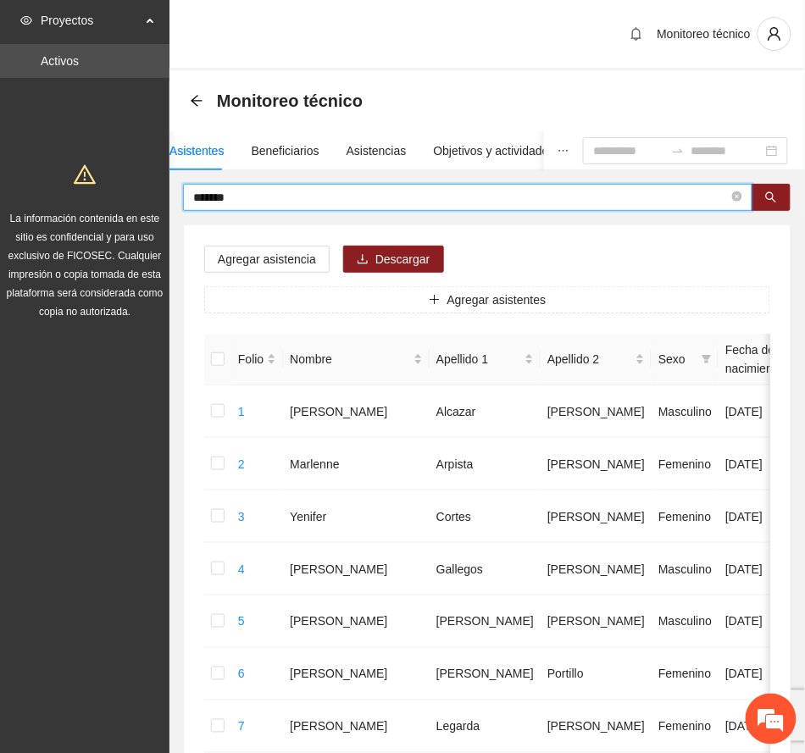
drag, startPoint x: 255, startPoint y: 194, endPoint x: 81, endPoint y: 202, distance: 173.8
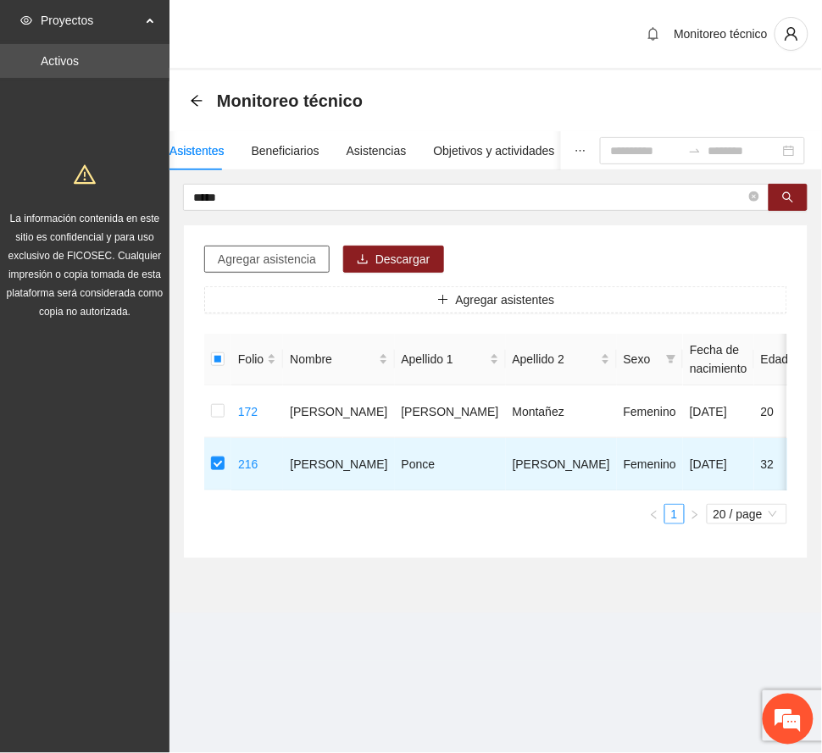
click at [285, 262] on span "Agregar asistencia" at bounding box center [267, 259] width 98 height 19
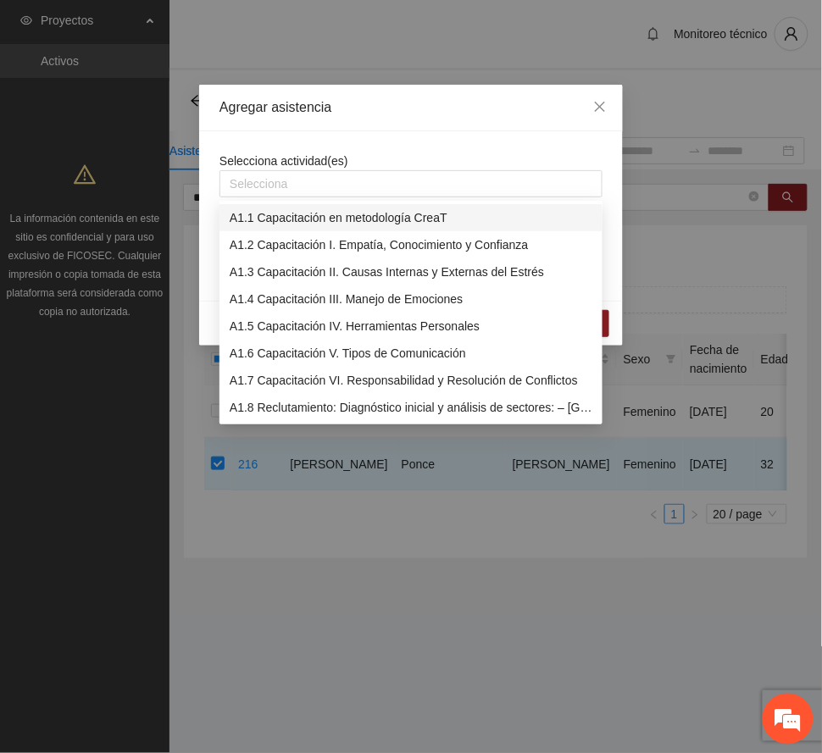
drag, startPoint x: 306, startPoint y: 186, endPoint x: 300, endPoint y: 198, distance: 13.3
click at [306, 183] on div at bounding box center [411, 184] width 374 height 20
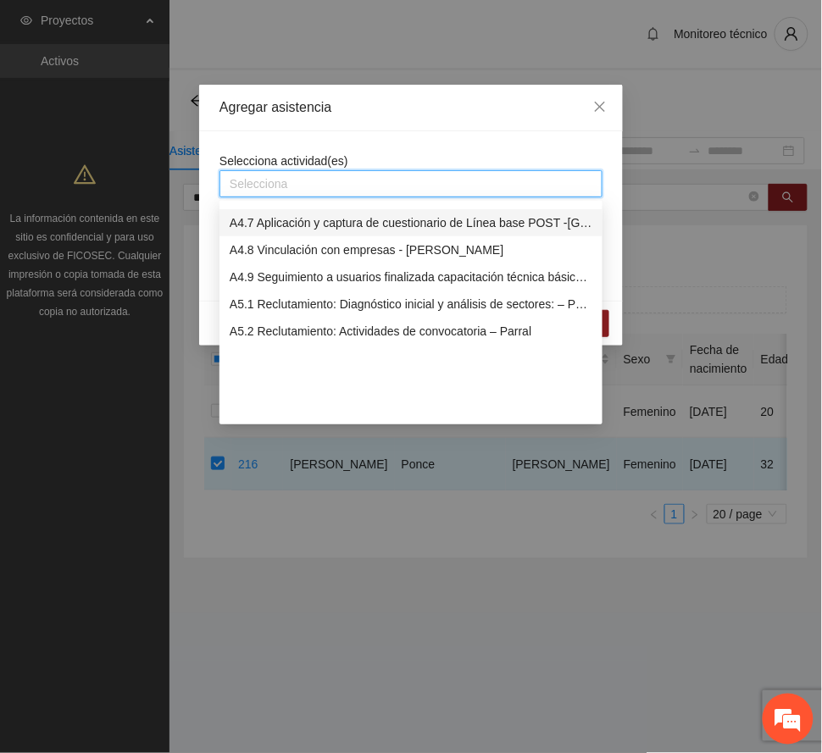
scroll to position [1129, 0]
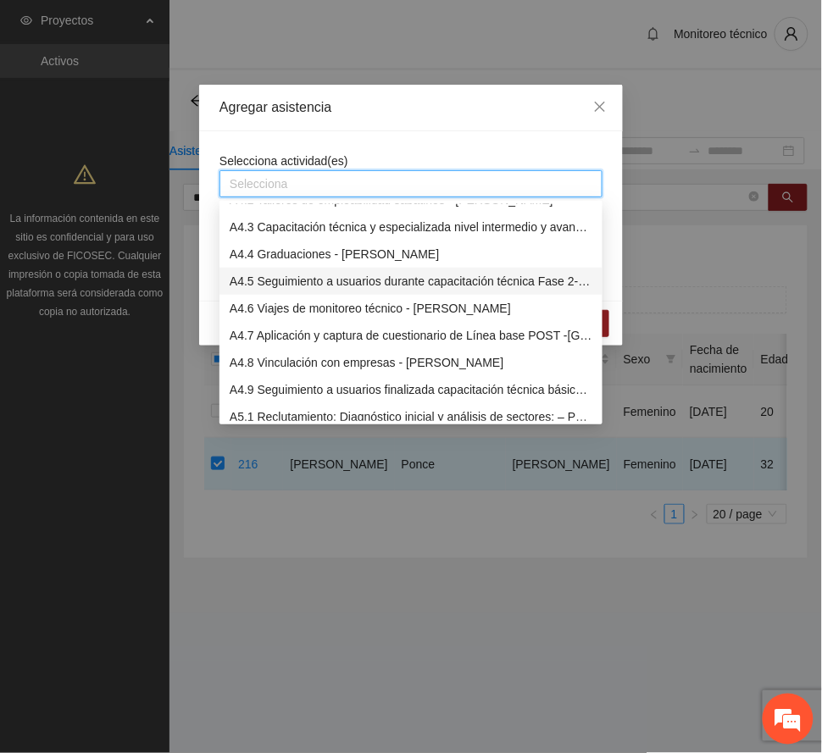
drag, startPoint x: 275, startPoint y: 280, endPoint x: 293, endPoint y: 252, distance: 33.1
click at [276, 279] on div "A4.5 Seguimiento a usuarios durante capacitación técnica Fase 2- [PERSON_NAME]" at bounding box center [411, 281] width 363 height 19
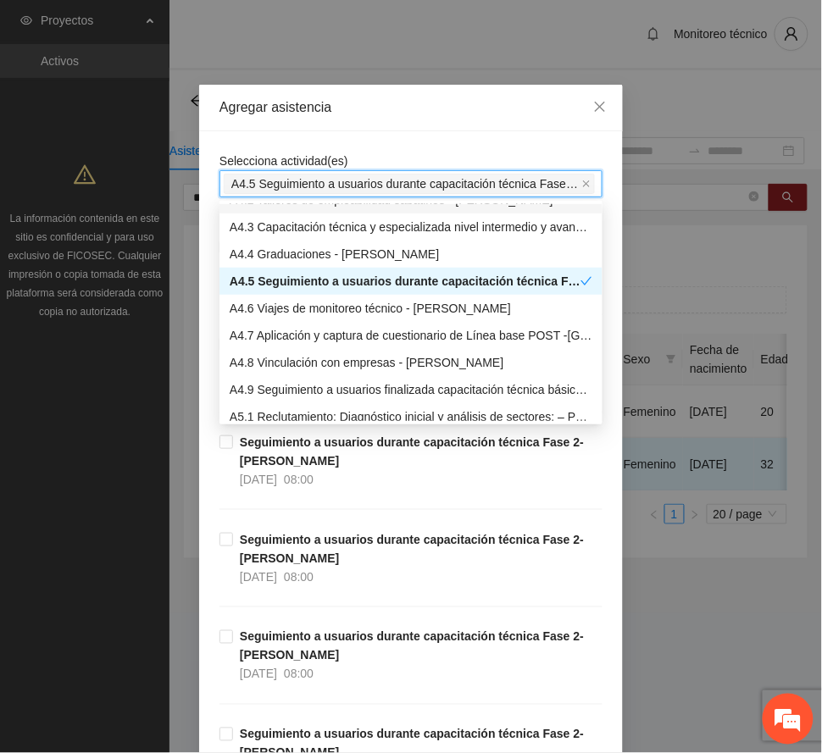
click at [366, 110] on div "Agregar asistencia" at bounding box center [410, 107] width 383 height 19
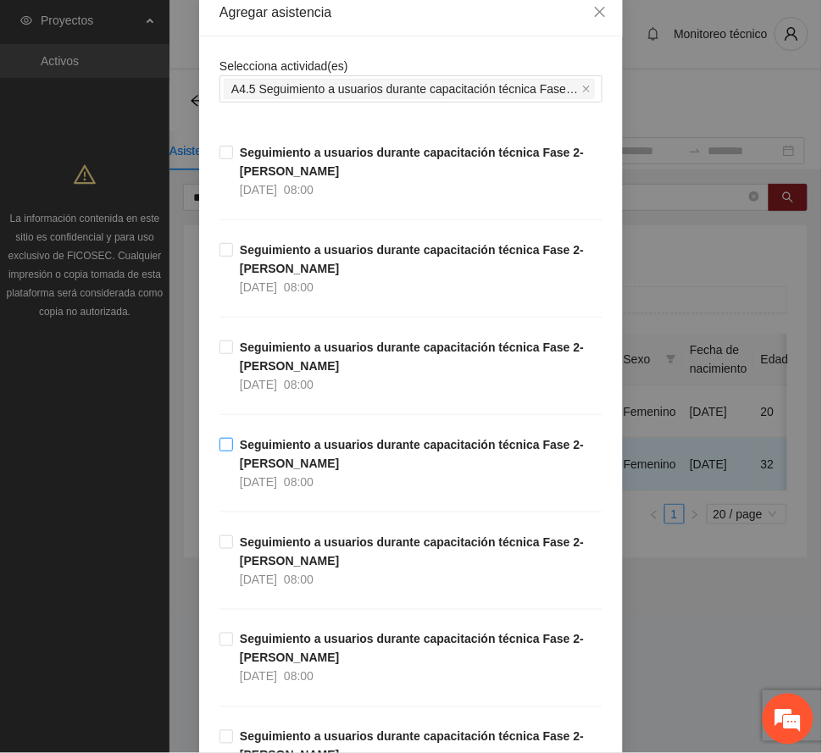
scroll to position [225, 0]
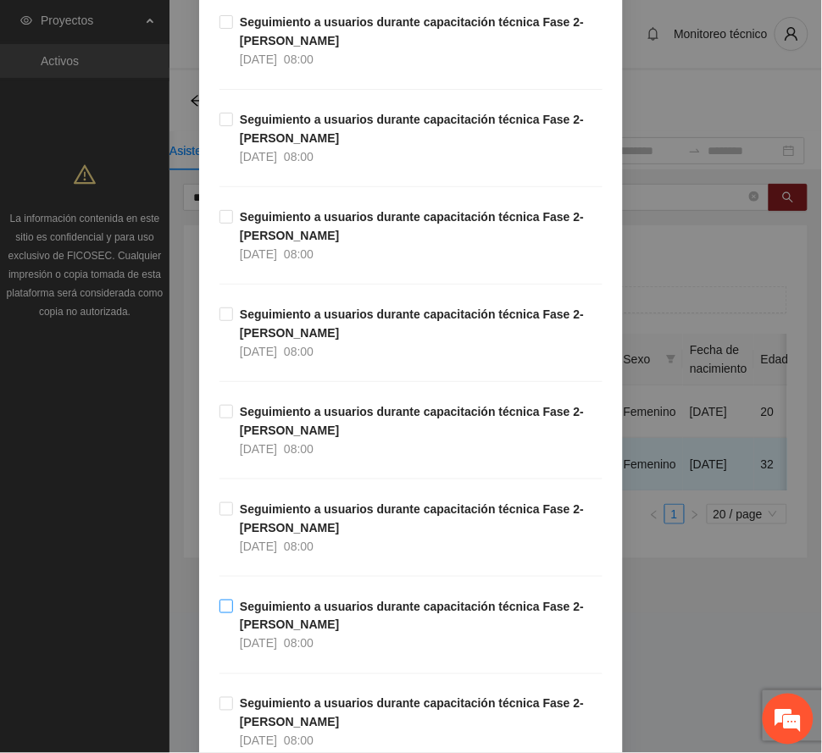
drag, startPoint x: 296, startPoint y: 520, endPoint x: 300, endPoint y: 604, distance: 83.9
click at [298, 520] on strong "Seguimiento a usuarios durante capacitación técnica Fase 2- [PERSON_NAME]" at bounding box center [412, 518] width 344 height 32
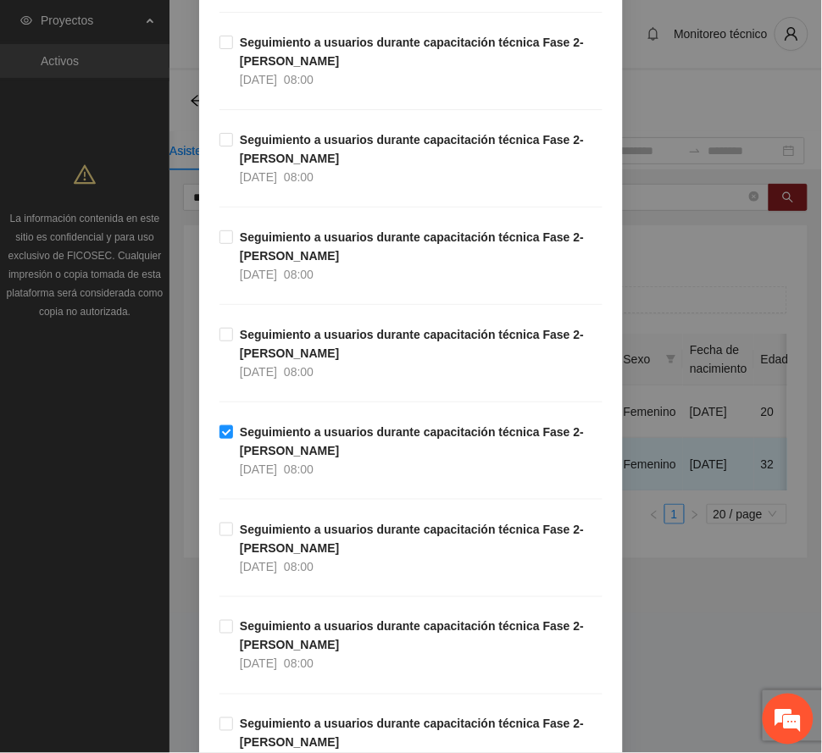
scroll to position [451, 0]
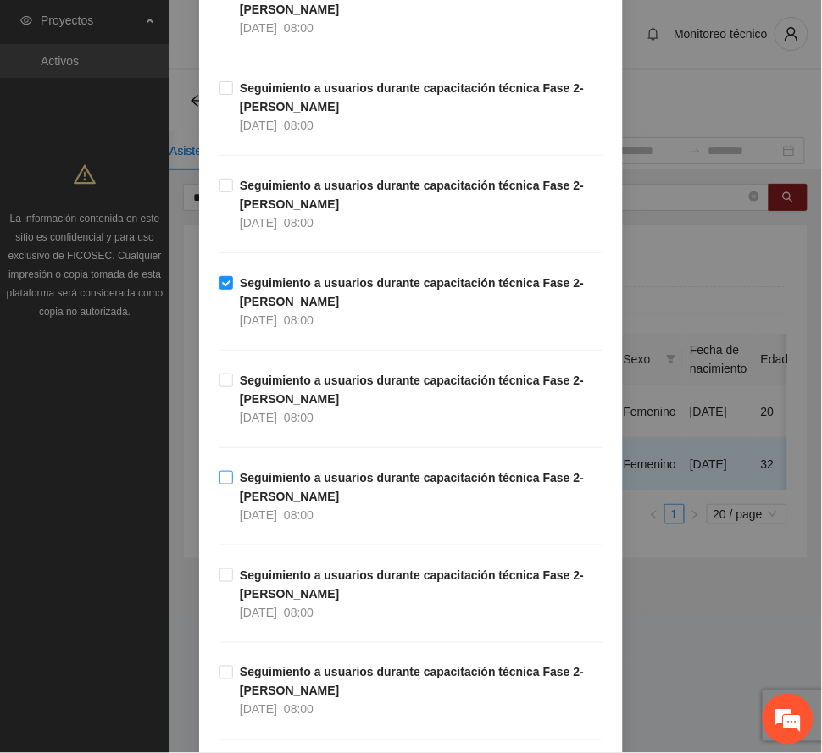
click at [306, 488] on span "Seguimiento a usuarios durante capacitación técnica Fase 2- [PERSON_NAME] [DATE…" at bounding box center [417, 496] width 369 height 56
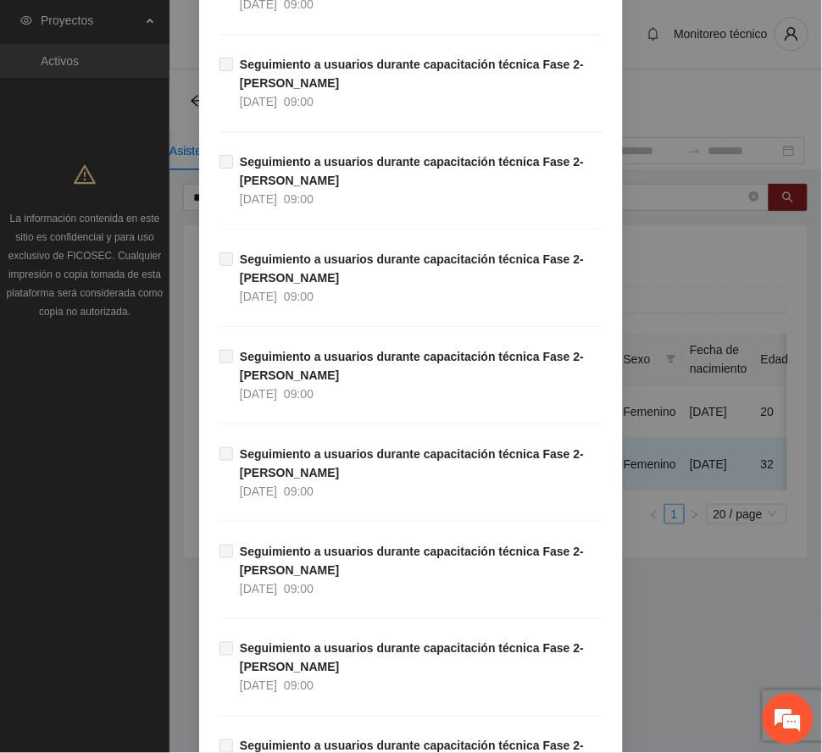
scroll to position [2837, 0]
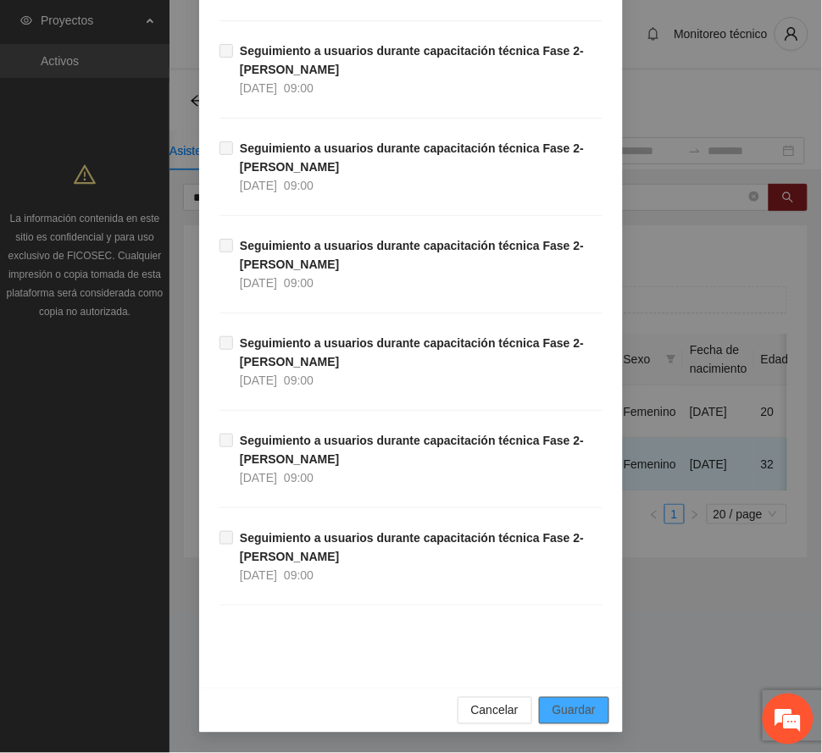
click at [584, 709] on span "Guardar" at bounding box center [573, 710] width 43 height 19
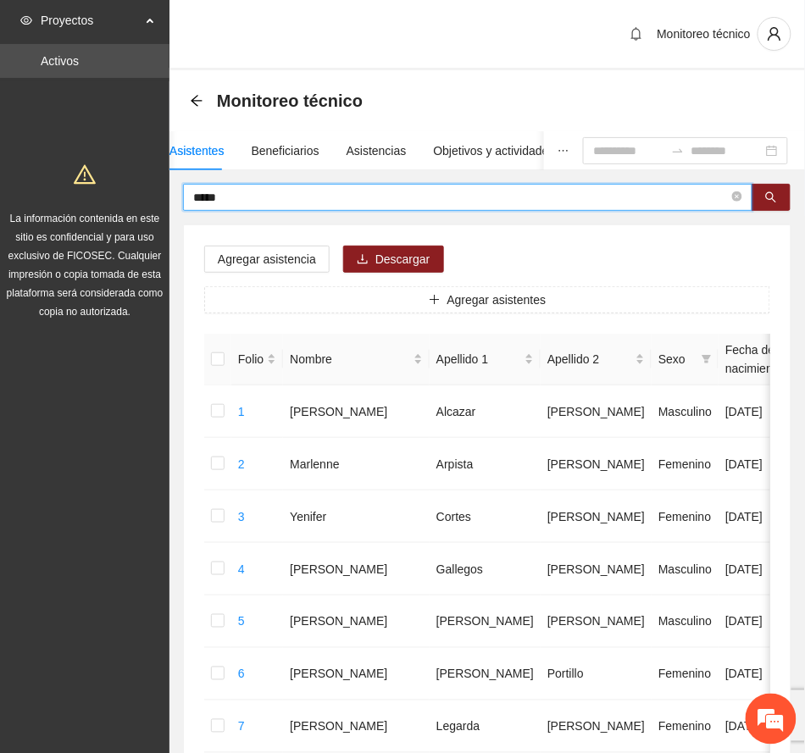
drag, startPoint x: 237, startPoint y: 187, endPoint x: 107, endPoint y: 184, distance: 130.5
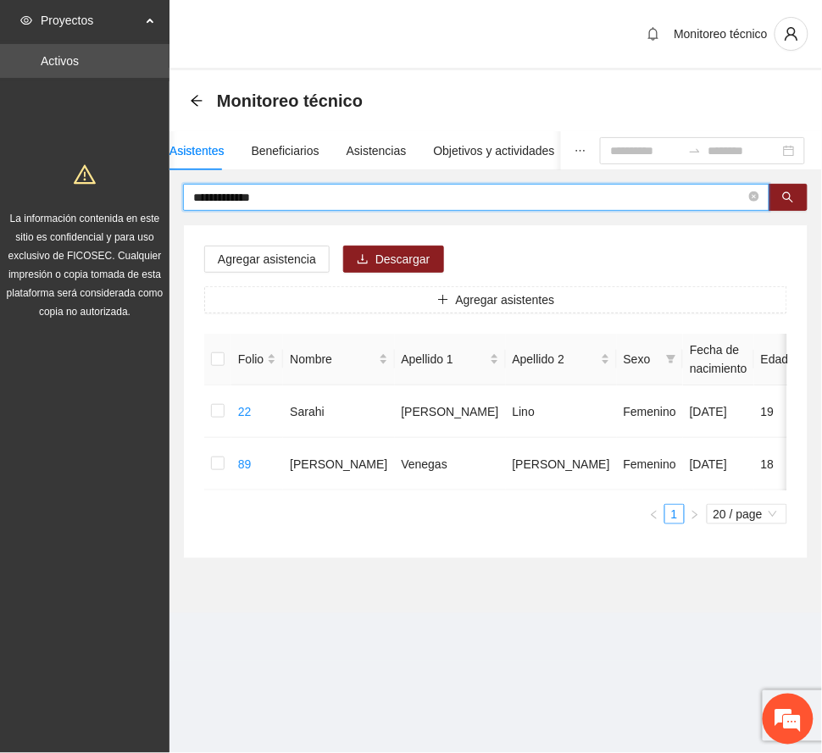
drag, startPoint x: 286, startPoint y: 191, endPoint x: 37, endPoint y: 195, distance: 249.1
click at [37, 195] on section "**********" at bounding box center [411, 376] width 822 height 753
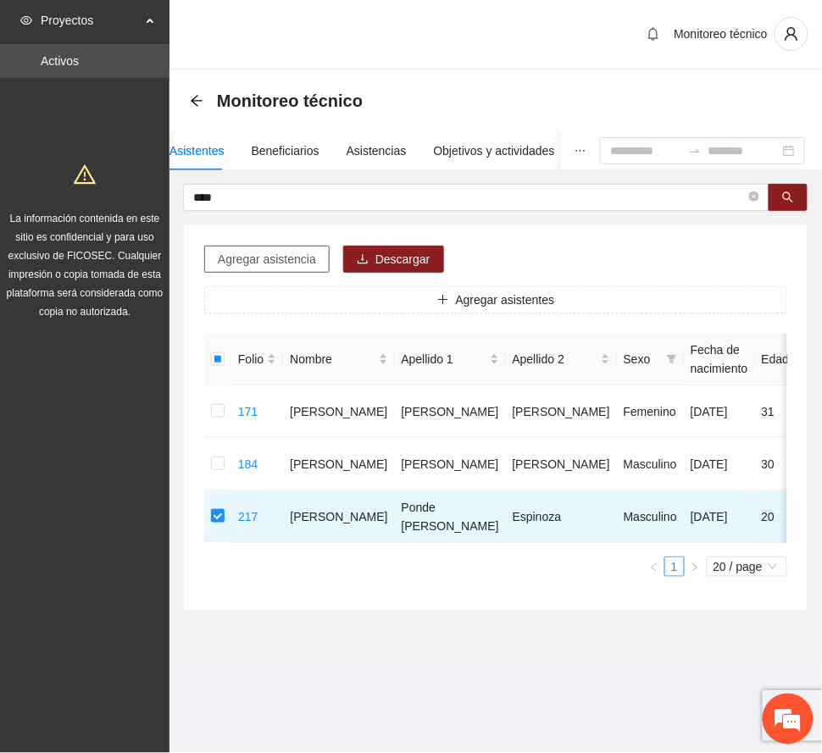
click at [274, 266] on span "Agregar asistencia" at bounding box center [267, 259] width 98 height 19
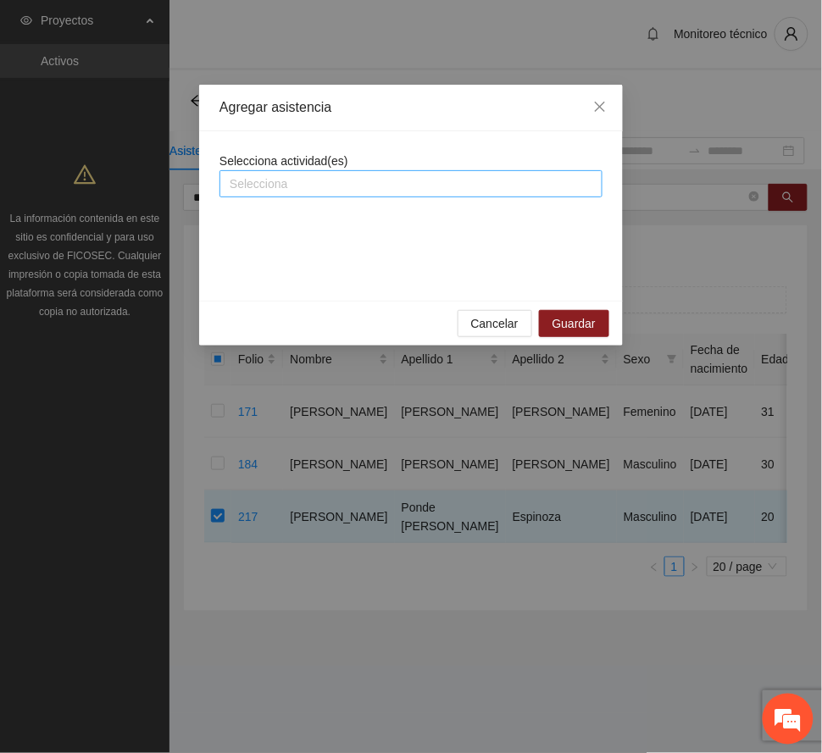
click at [306, 185] on div at bounding box center [411, 184] width 374 height 20
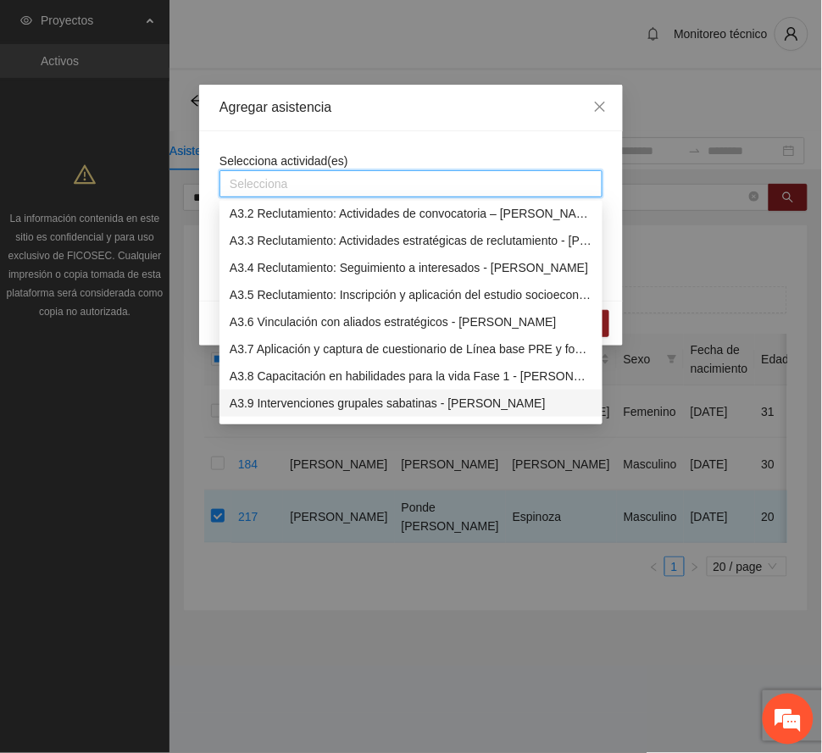
scroll to position [1017, 0]
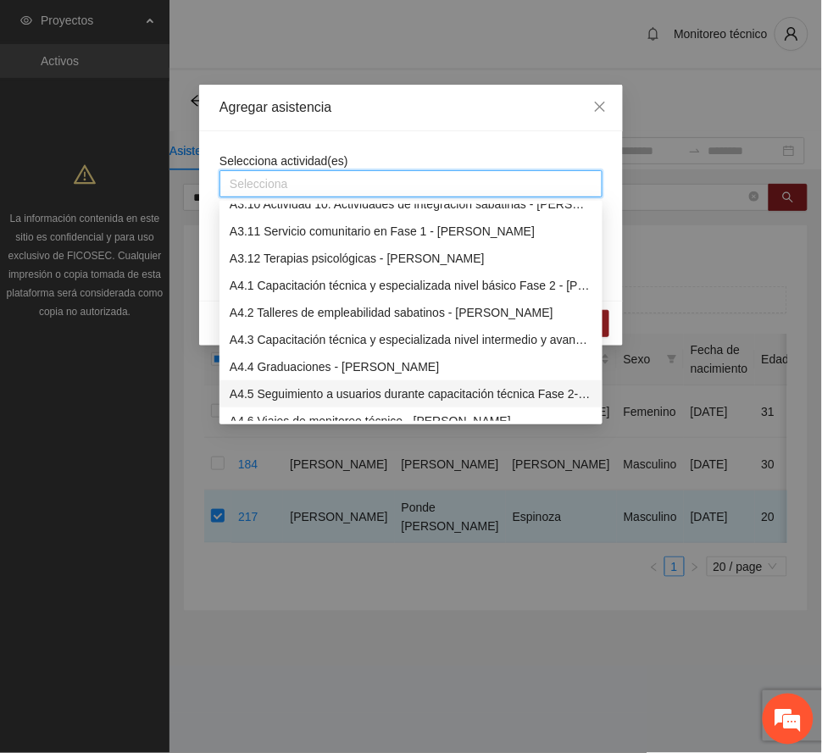
click at [313, 390] on div "A4.5 Seguimiento a usuarios durante capacitación técnica Fase 2- [PERSON_NAME]" at bounding box center [411, 394] width 363 height 19
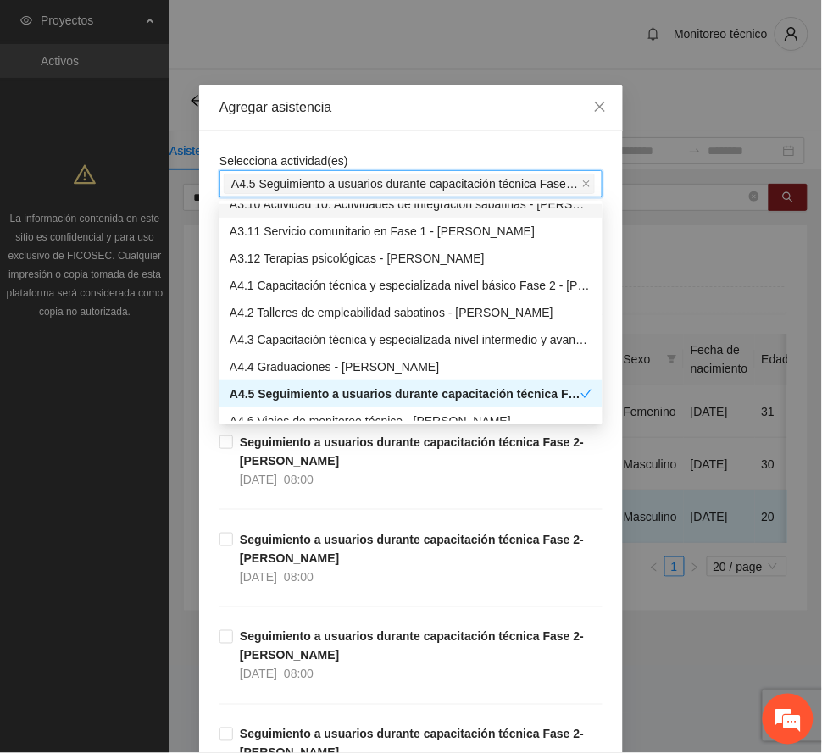
click at [390, 102] on div "Agregar asistencia" at bounding box center [410, 107] width 383 height 19
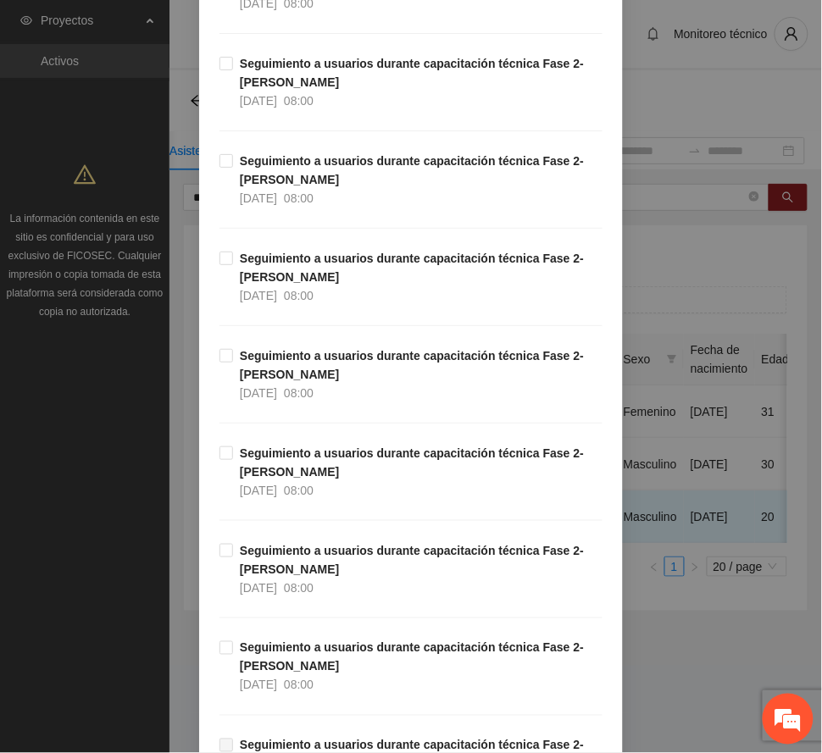
scroll to position [903, 0]
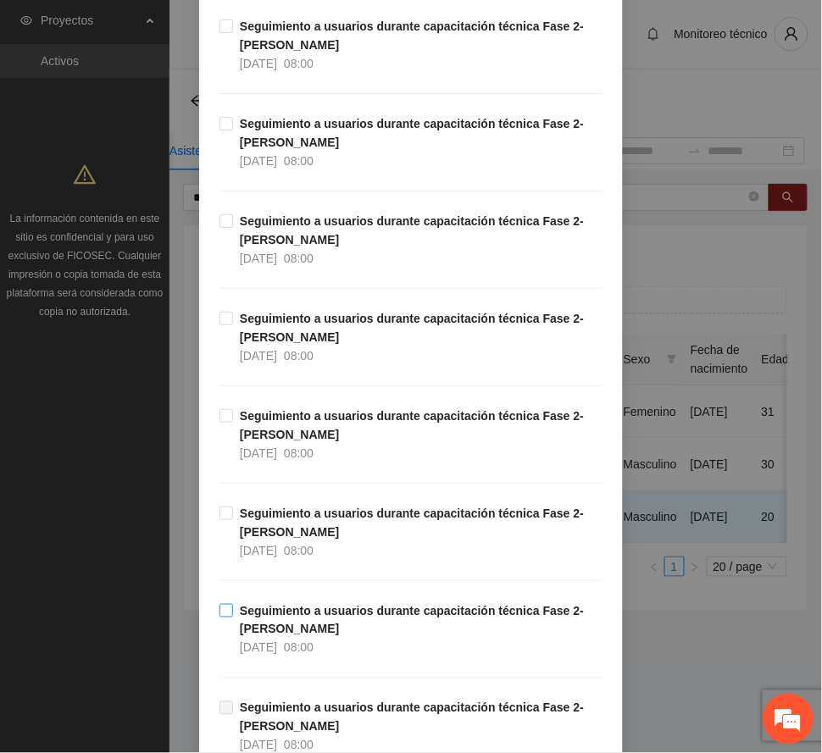
click at [290, 613] on strong "Seguimiento a usuarios durante capacitación técnica Fase 2- [PERSON_NAME]" at bounding box center [412, 620] width 344 height 32
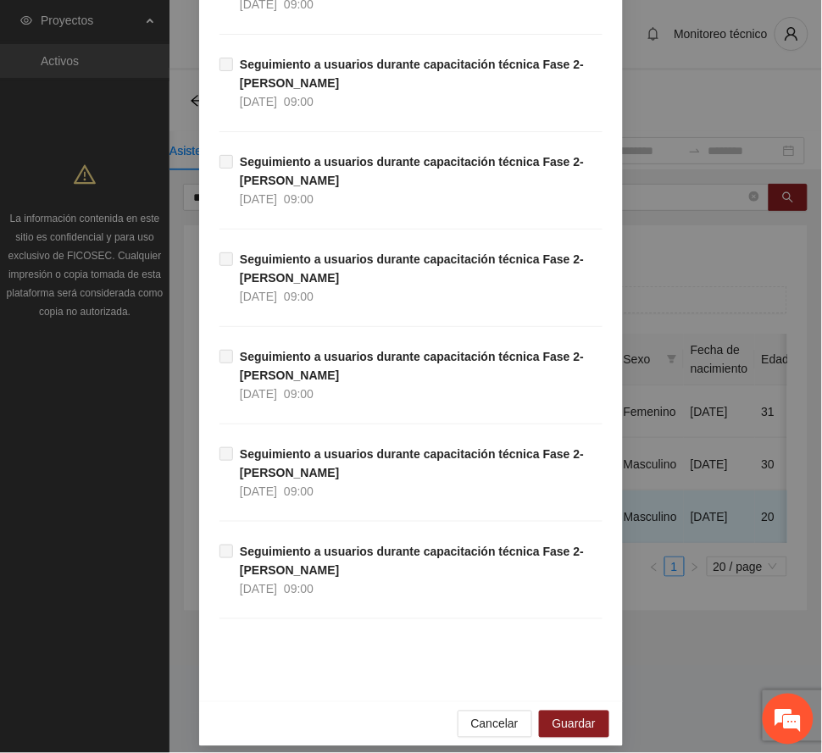
scroll to position [2837, 0]
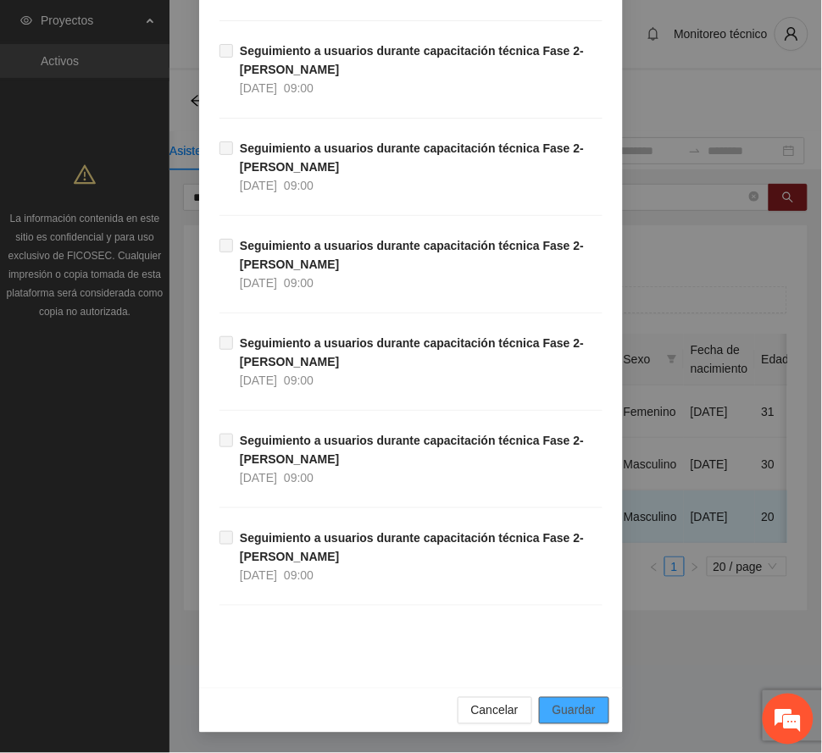
click at [598, 706] on button "Guardar" at bounding box center [574, 710] width 70 height 27
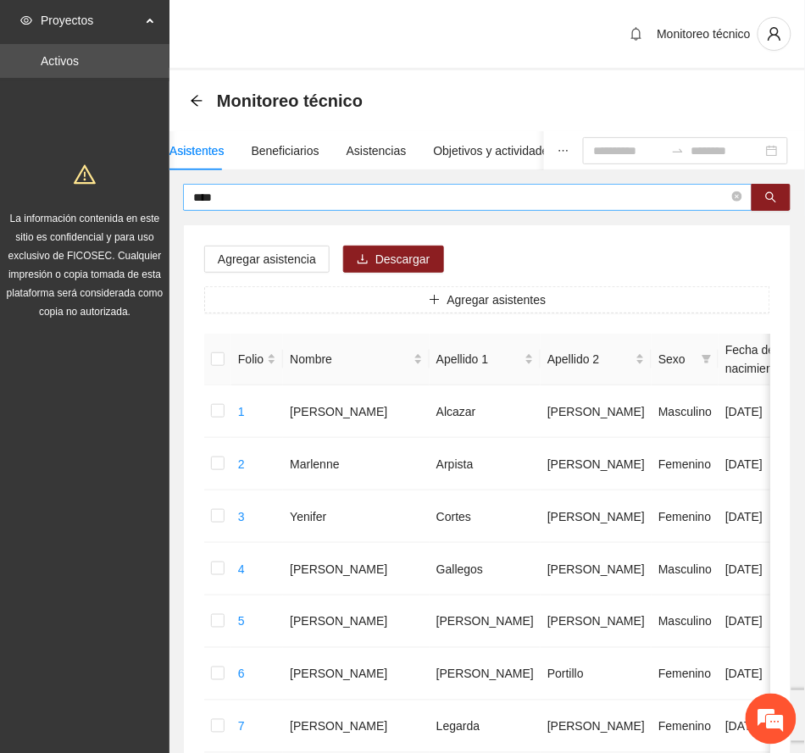
drag, startPoint x: 242, startPoint y: 208, endPoint x: 229, endPoint y: 194, distance: 19.8
click at [230, 197] on span "****" at bounding box center [467, 197] width 569 height 27
drag, startPoint x: 231, startPoint y: 195, endPoint x: 75, endPoint y: 191, distance: 155.9
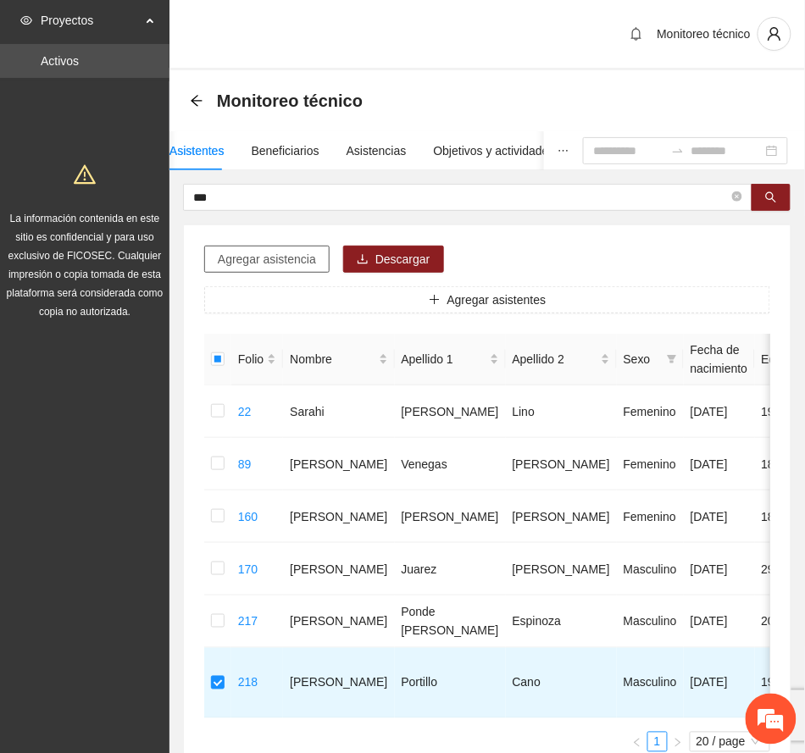
click at [271, 249] on button "Agregar asistencia" at bounding box center [266, 259] width 125 height 27
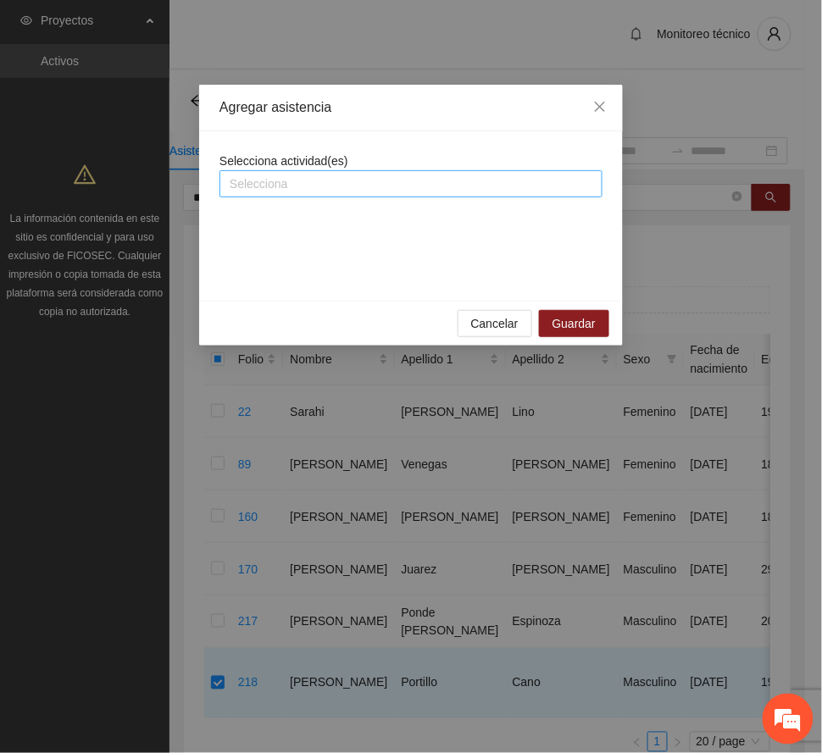
click at [300, 178] on div at bounding box center [411, 184] width 374 height 20
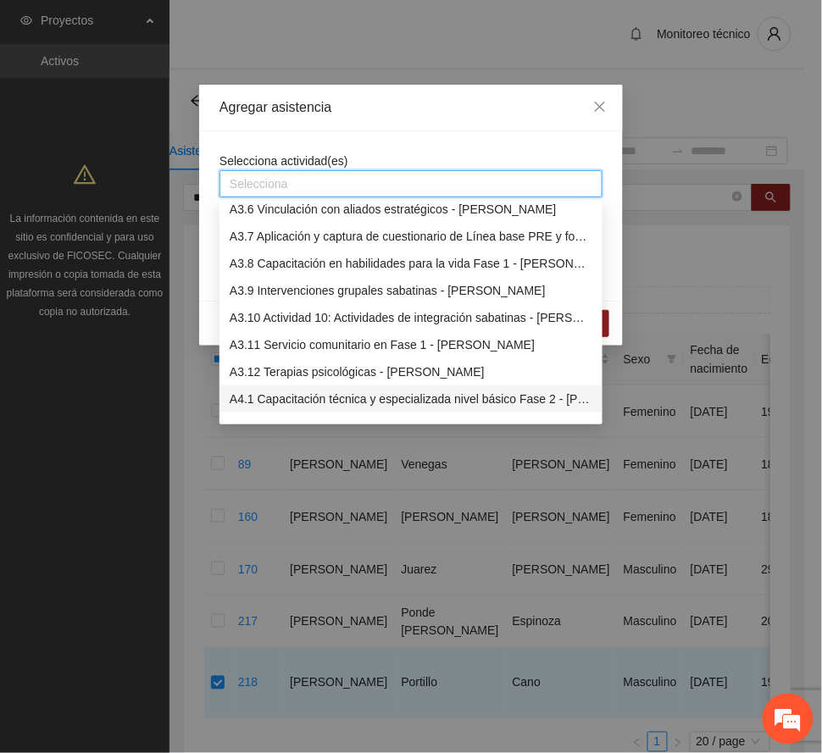
scroll to position [1129, 0]
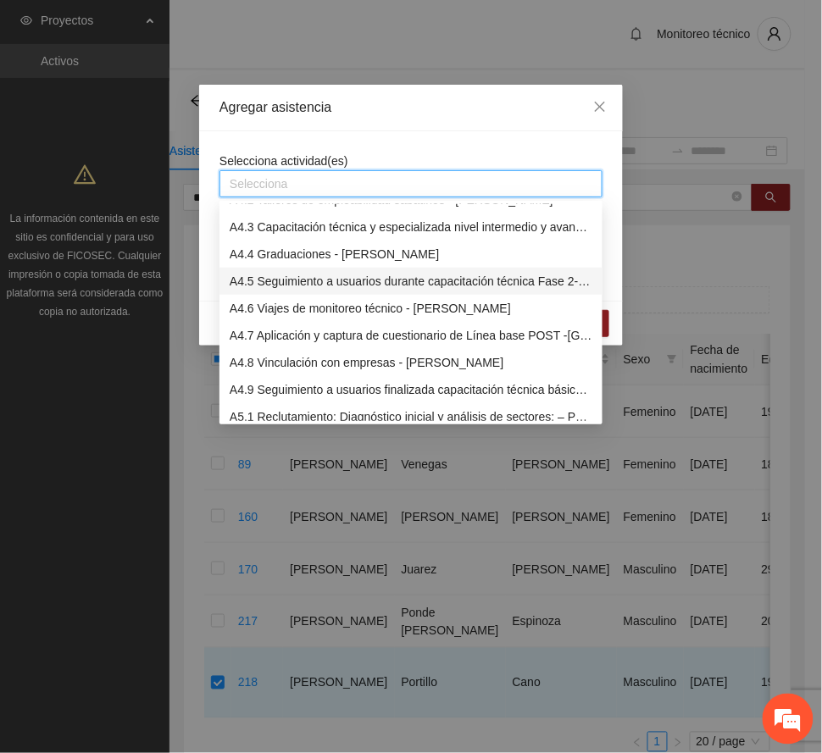
drag, startPoint x: 293, startPoint y: 278, endPoint x: 313, endPoint y: 252, distance: 32.7
click at [296, 275] on div "A4.5 Seguimiento a usuarios durante capacitación técnica Fase 2- [PERSON_NAME]" at bounding box center [411, 281] width 363 height 19
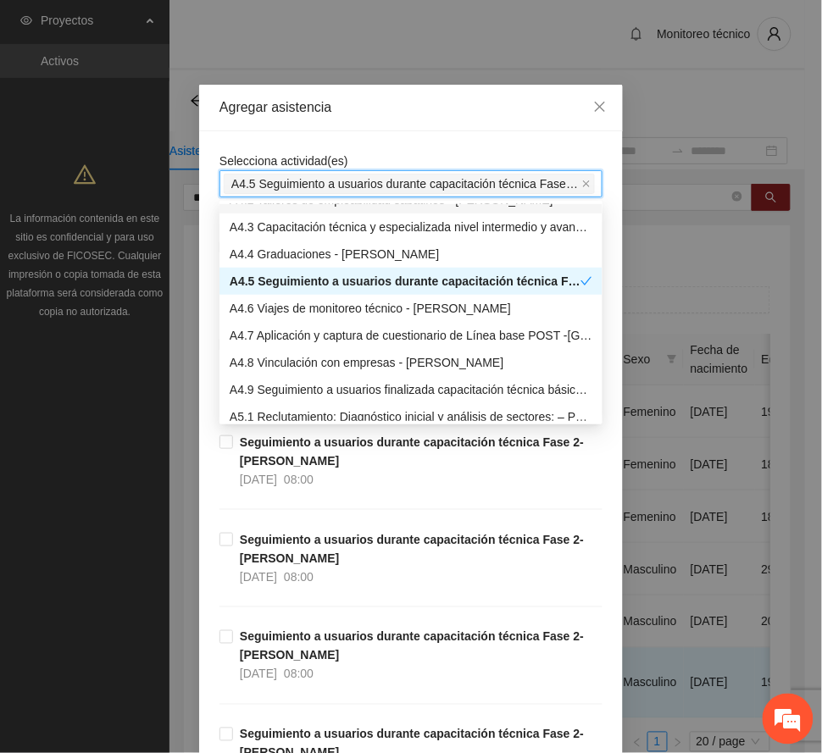
click at [366, 100] on div "Agregar asistencia" at bounding box center [410, 107] width 383 height 19
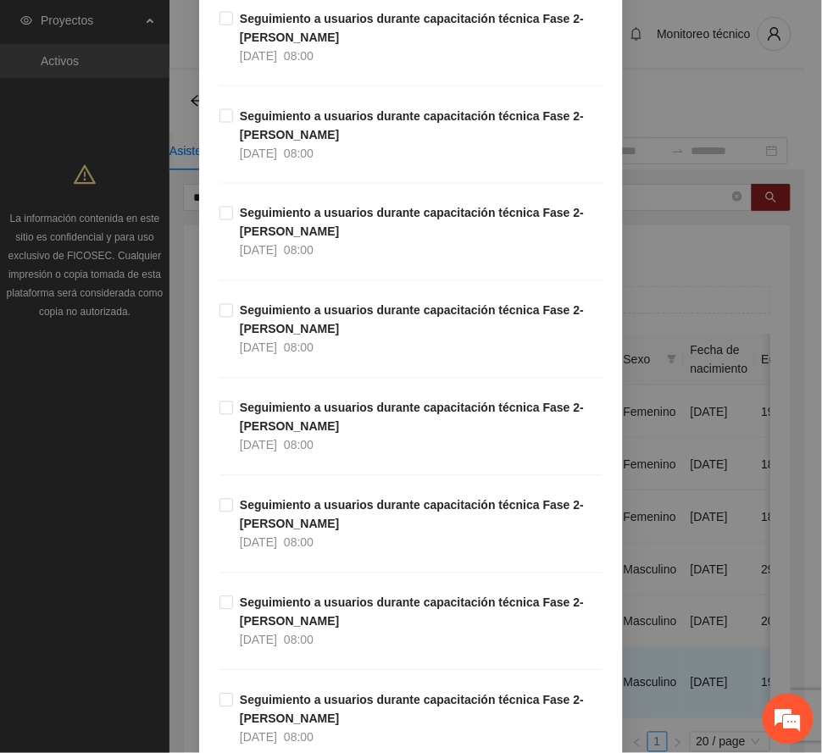
scroll to position [790, 0]
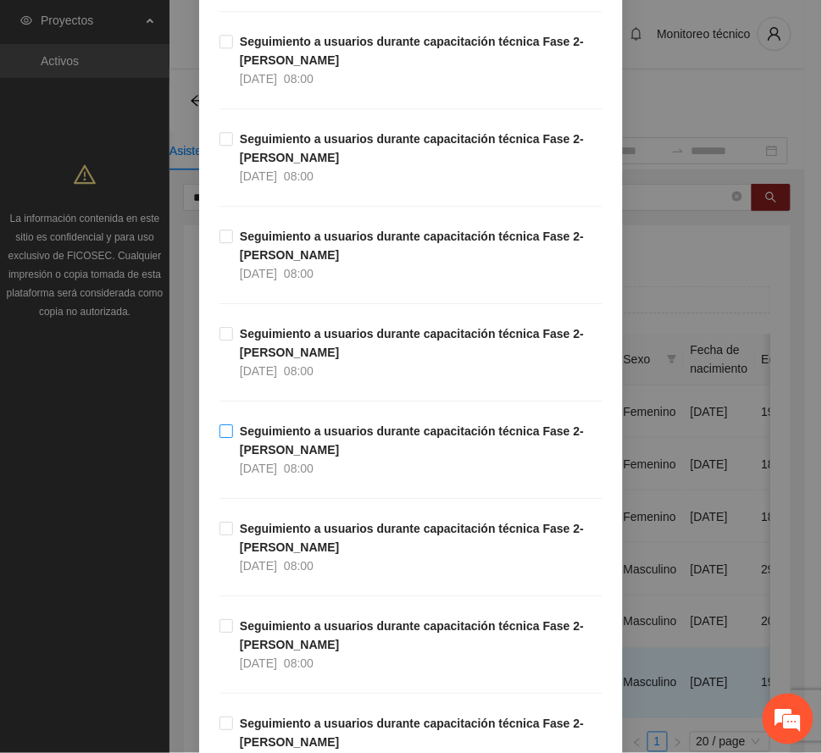
click at [300, 444] on span "Seguimiento a usuarios durante capacitación técnica Fase 2- [PERSON_NAME] [DATE…" at bounding box center [417, 450] width 369 height 56
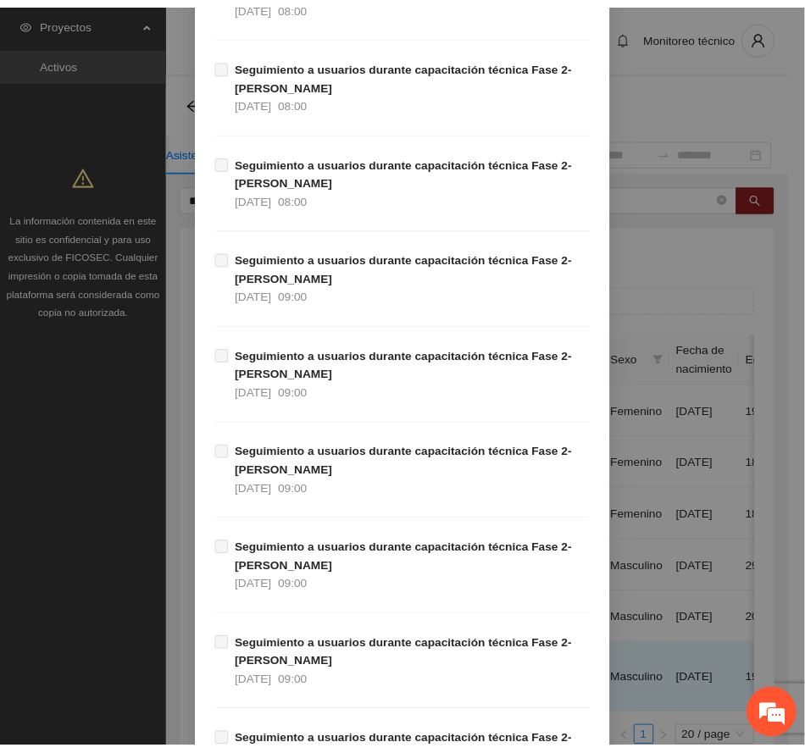
scroll to position [2837, 0]
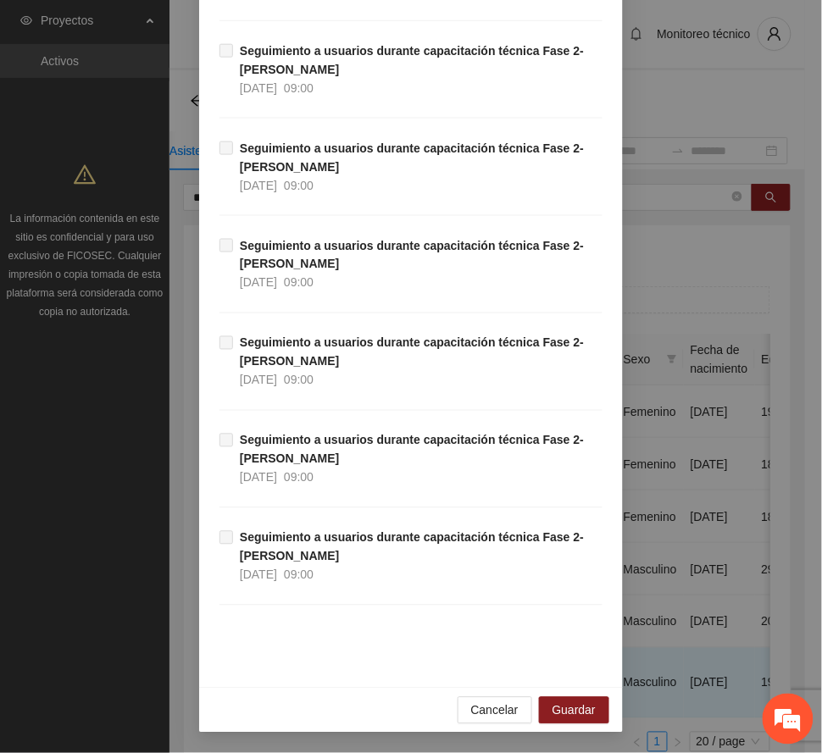
click at [553, 693] on div "Cancelar Guardar" at bounding box center [411, 710] width 424 height 45
click at [551, 697] on button "Guardar" at bounding box center [574, 710] width 70 height 27
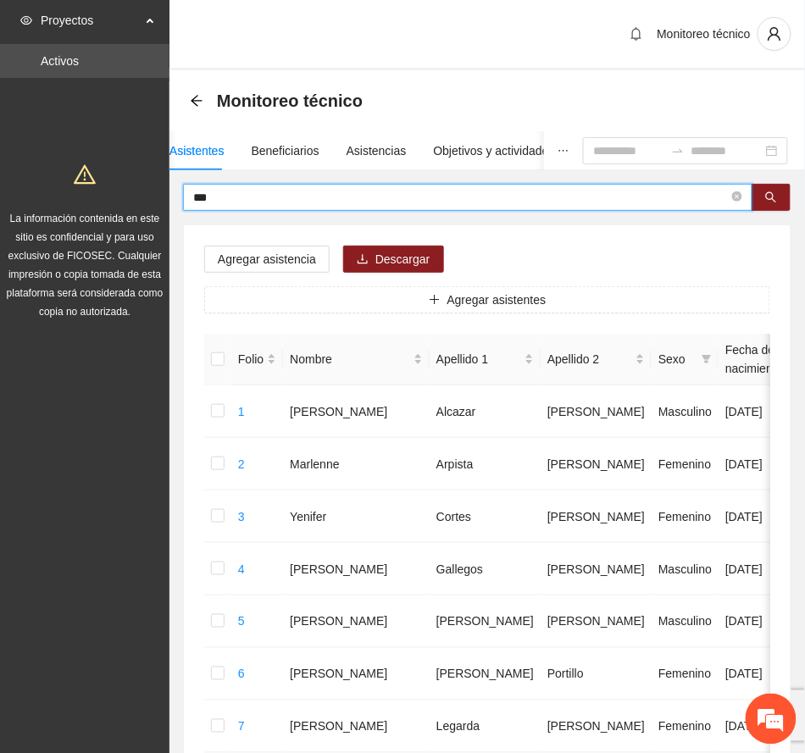
drag, startPoint x: 235, startPoint y: 191, endPoint x: 24, endPoint y: 193, distance: 211.8
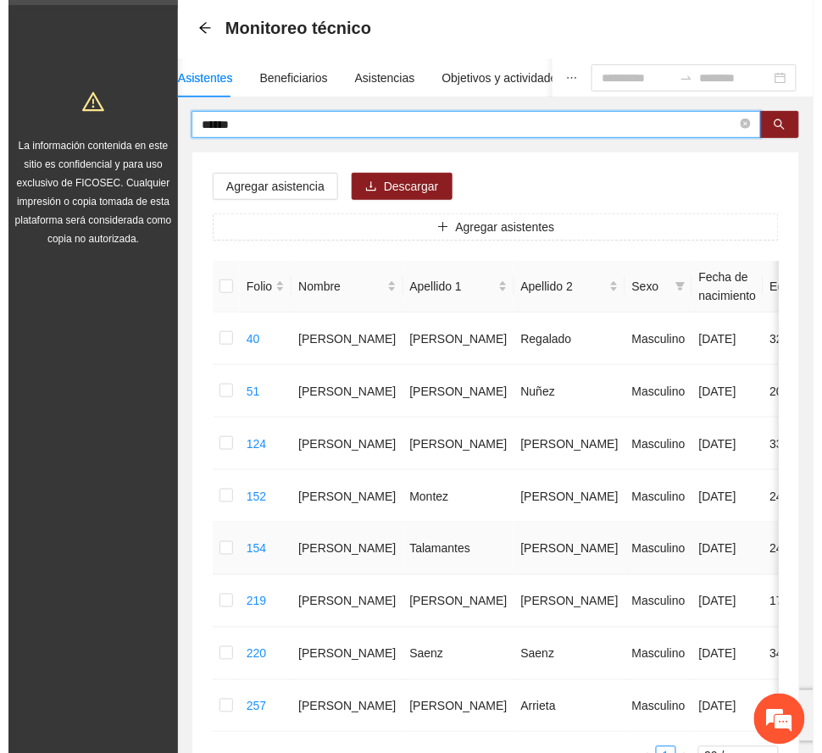
scroll to position [113, 0]
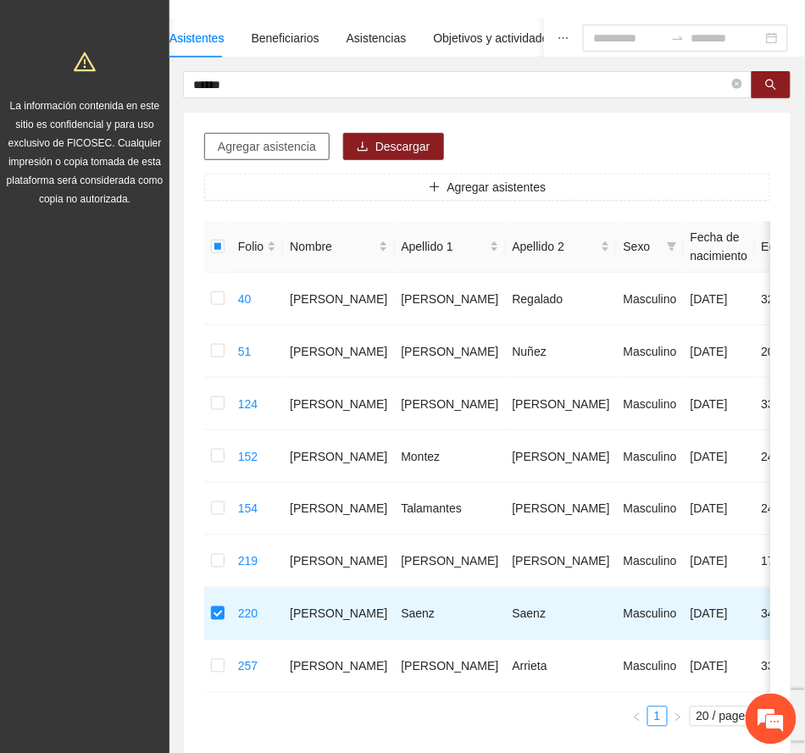
click at [280, 147] on span "Agregar asistencia" at bounding box center [267, 146] width 98 height 19
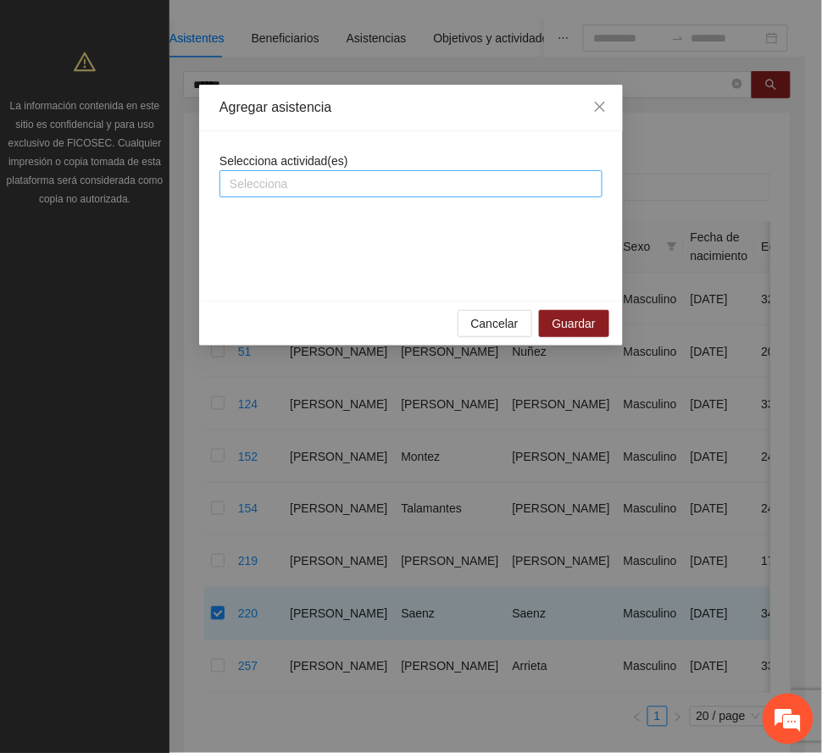
click at [299, 180] on div at bounding box center [411, 184] width 374 height 20
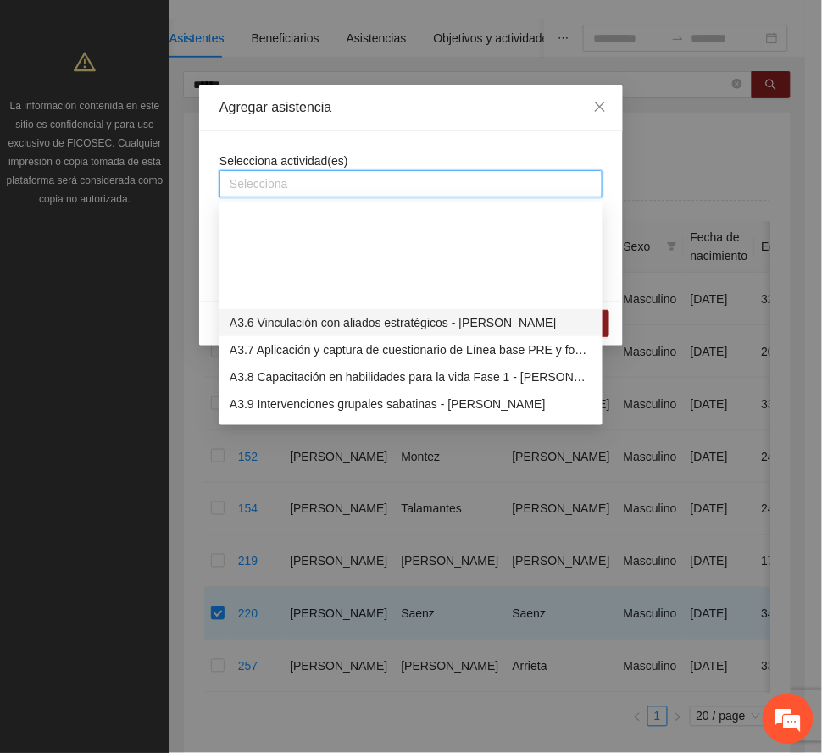
scroll to position [1017, 0]
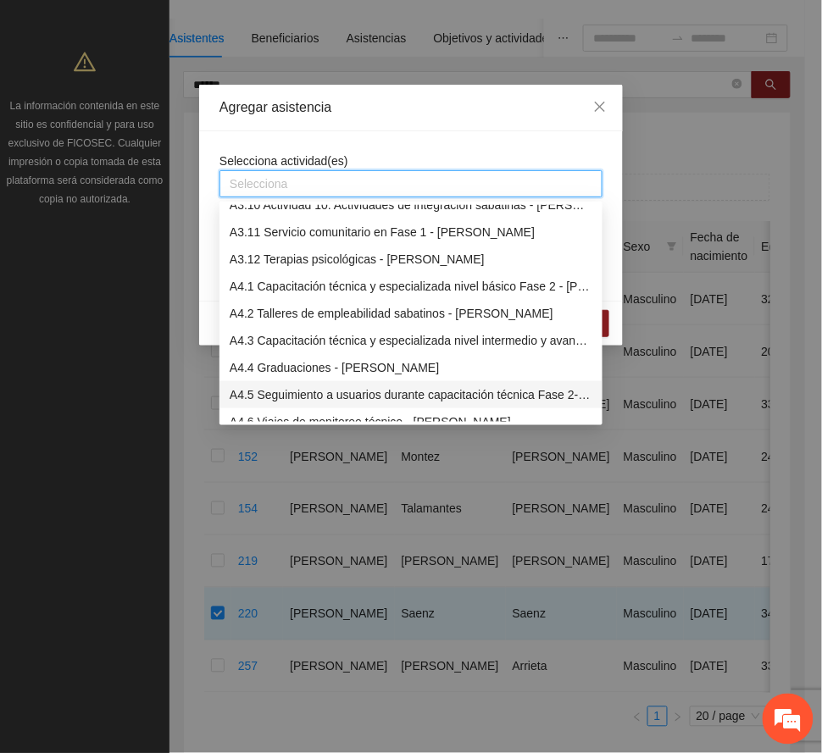
click at [310, 394] on div "A4.5 Seguimiento a usuarios durante capacitación técnica Fase 2- [PERSON_NAME]" at bounding box center [411, 394] width 363 height 19
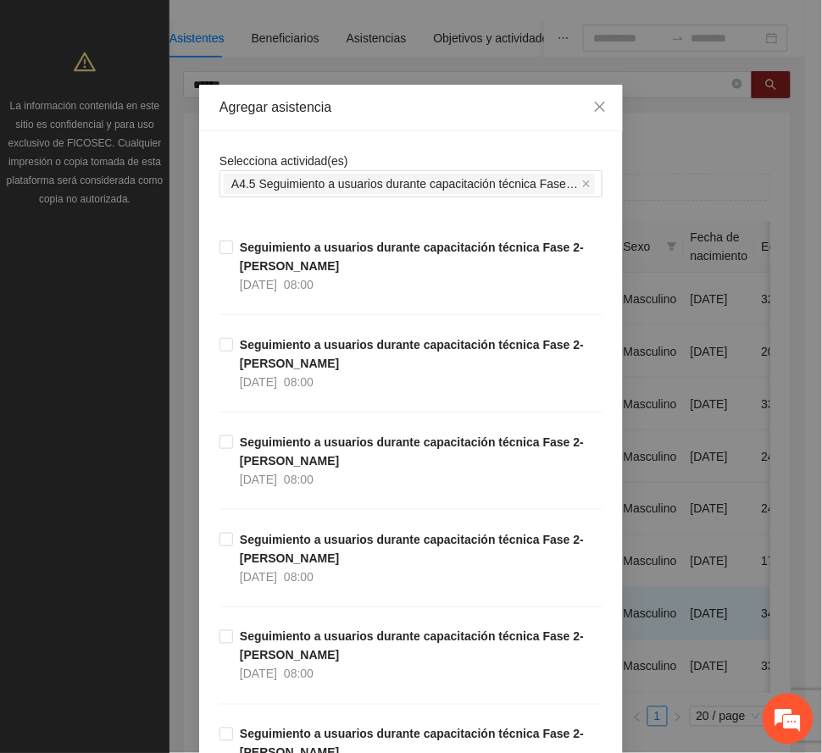
click at [396, 89] on div "Agregar asistencia" at bounding box center [411, 108] width 424 height 47
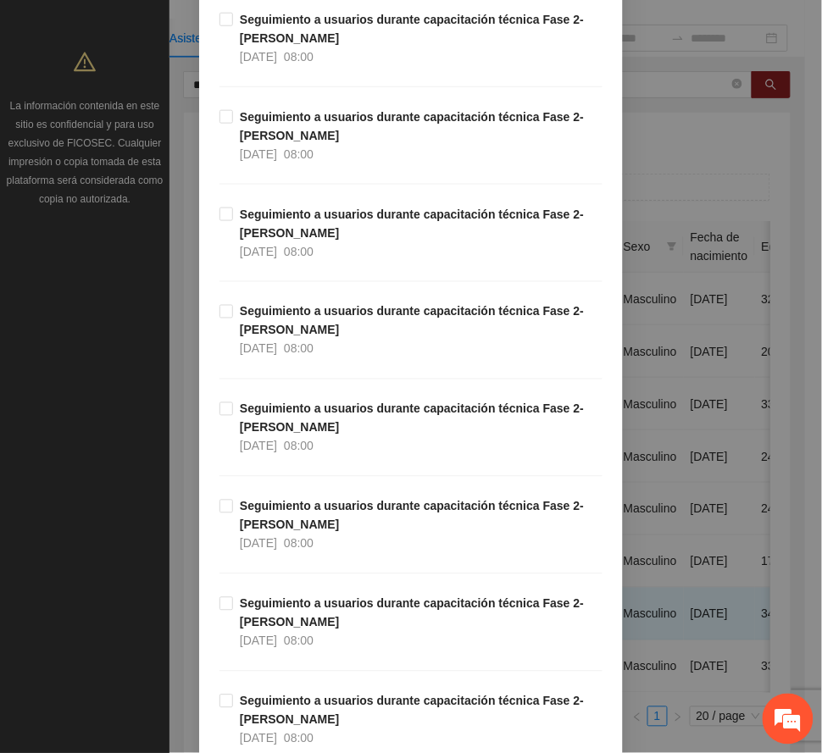
scroll to position [451, 0]
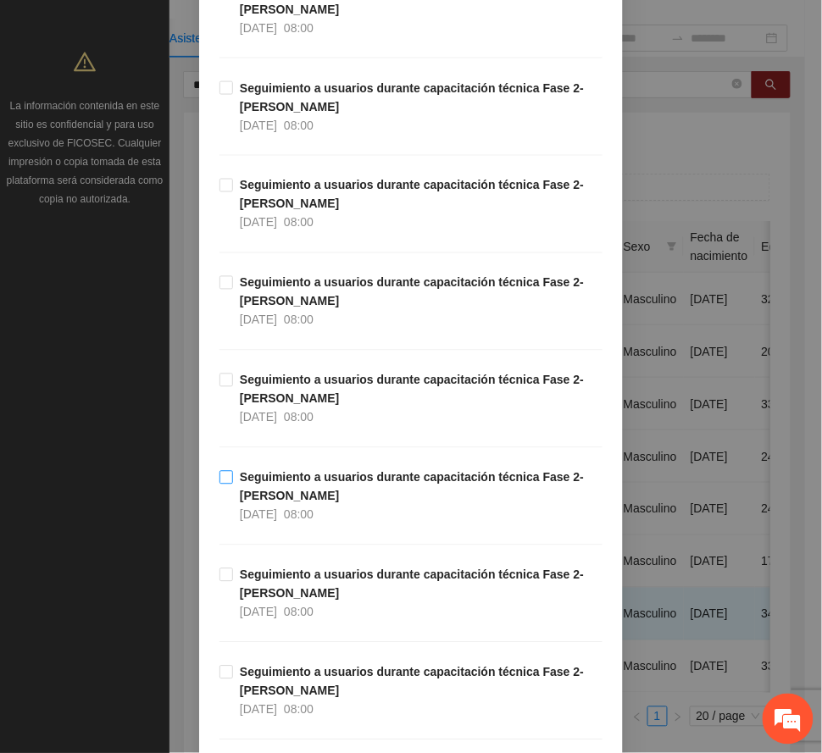
click at [298, 496] on strong "Seguimiento a usuarios durante capacitación técnica Fase 2- [PERSON_NAME]" at bounding box center [412, 487] width 344 height 32
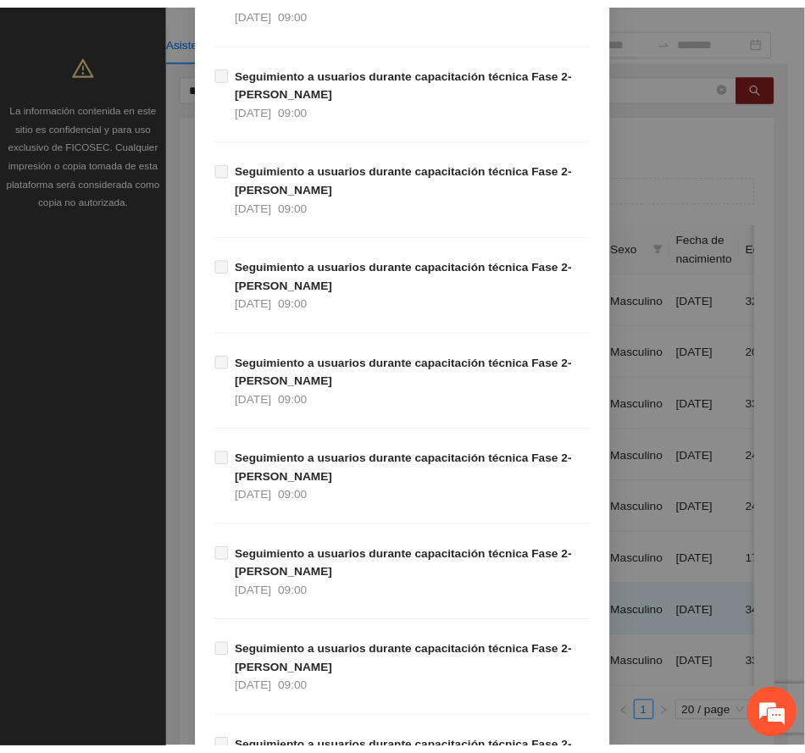
scroll to position [2837, 0]
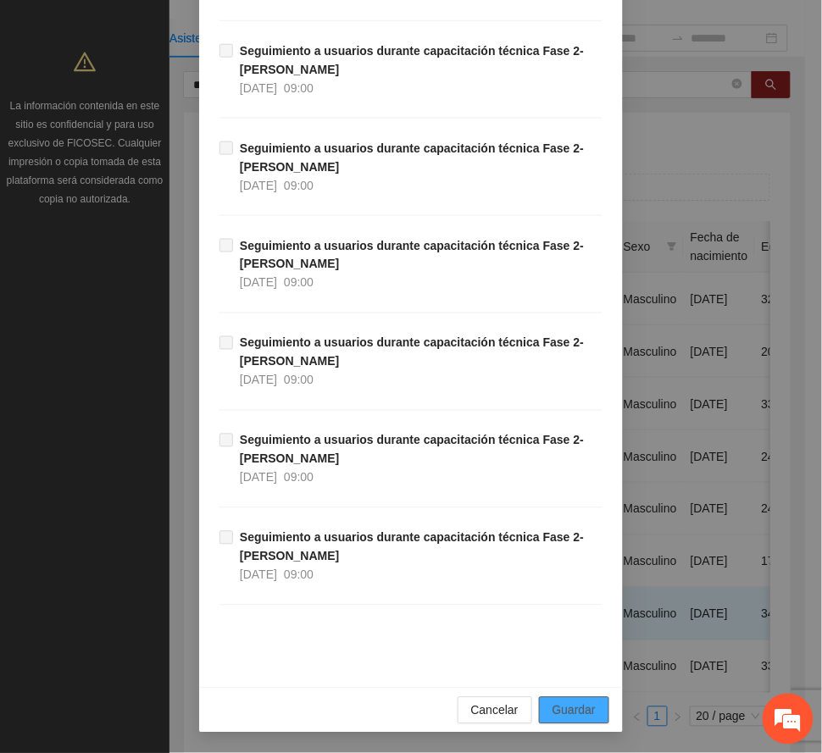
click at [578, 710] on span "Guardar" at bounding box center [573, 710] width 43 height 19
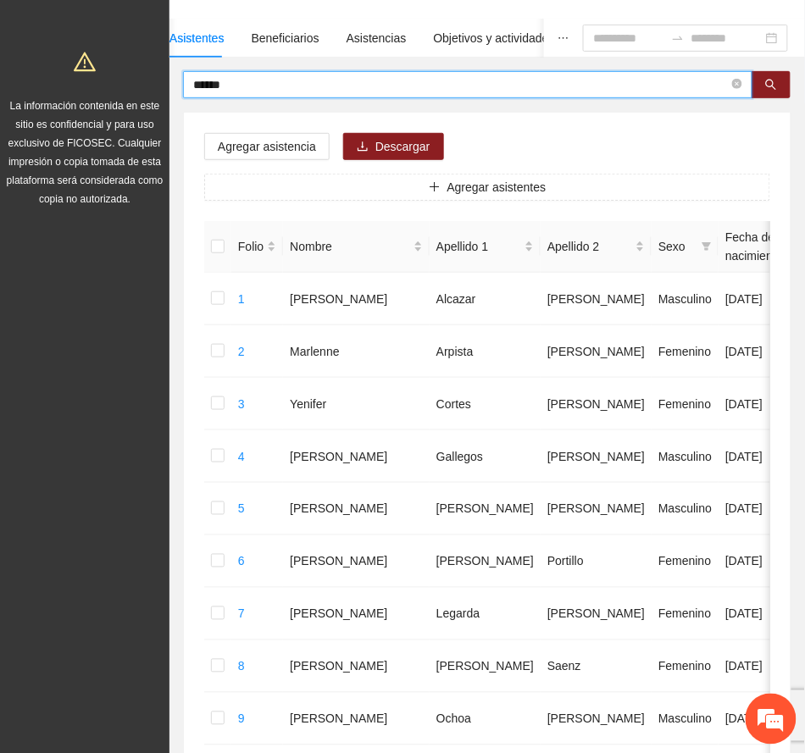
drag, startPoint x: 252, startPoint y: 80, endPoint x: 136, endPoint y: 82, distance: 116.9
click at [136, 86] on section "Proyectos Activos La información contenida en este sitio es confidencial y para…" at bounding box center [402, 690] width 805 height 1606
type input "******"
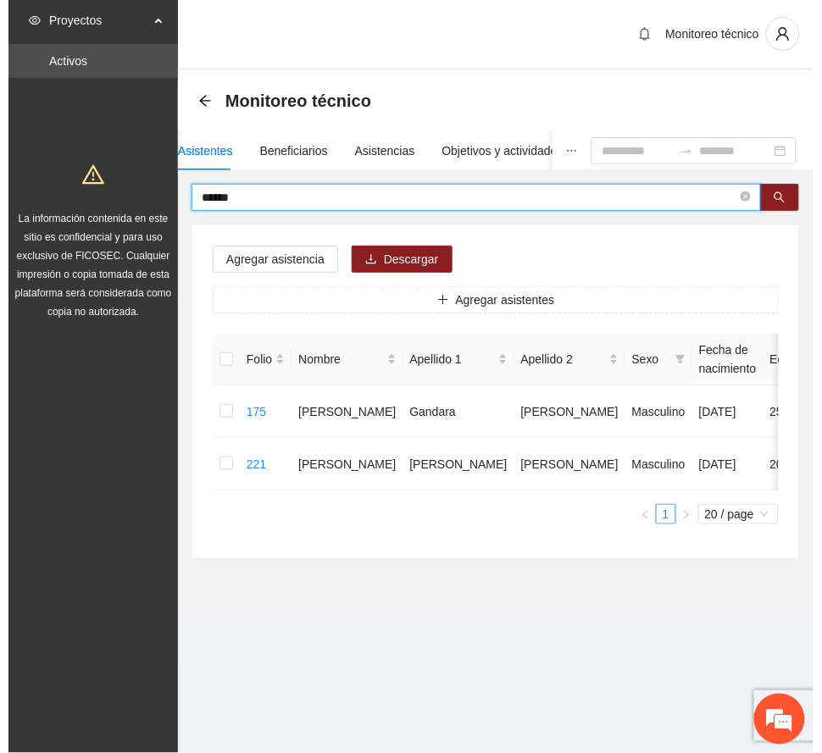
scroll to position [0, 0]
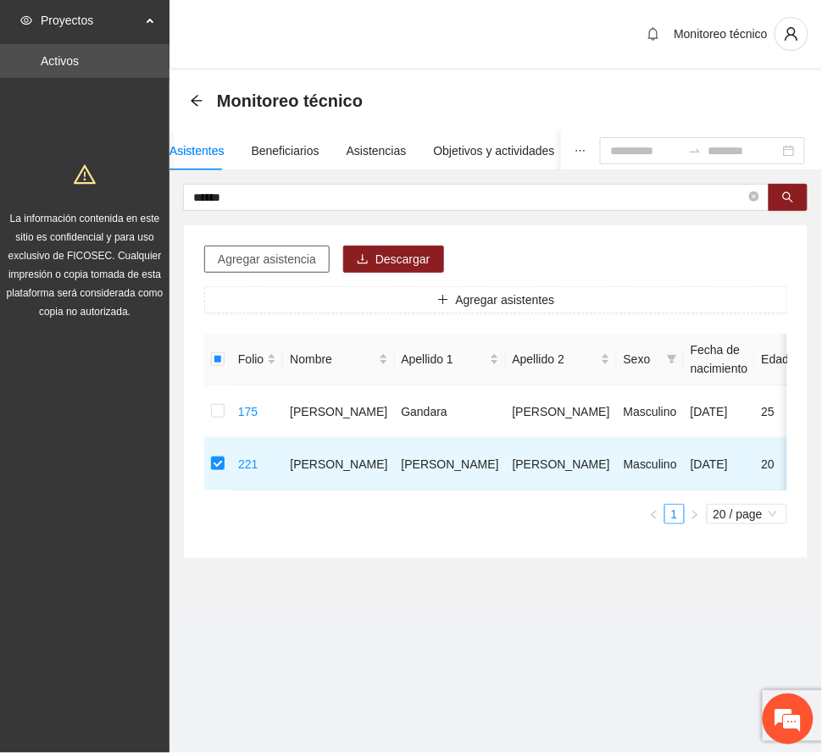
click at [266, 254] on span "Agregar asistencia" at bounding box center [267, 259] width 98 height 19
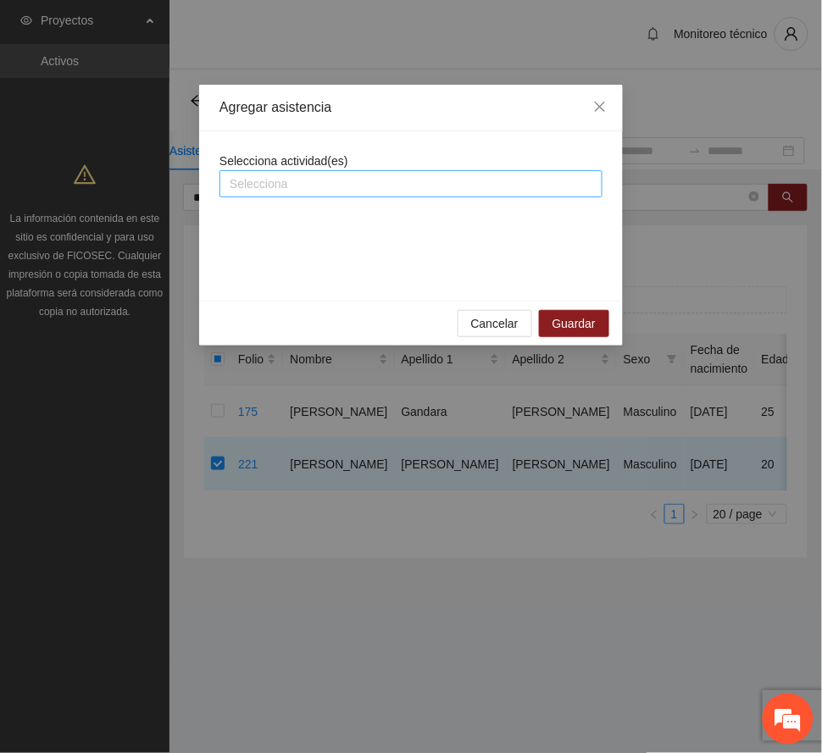
click at [308, 191] on div at bounding box center [411, 184] width 374 height 20
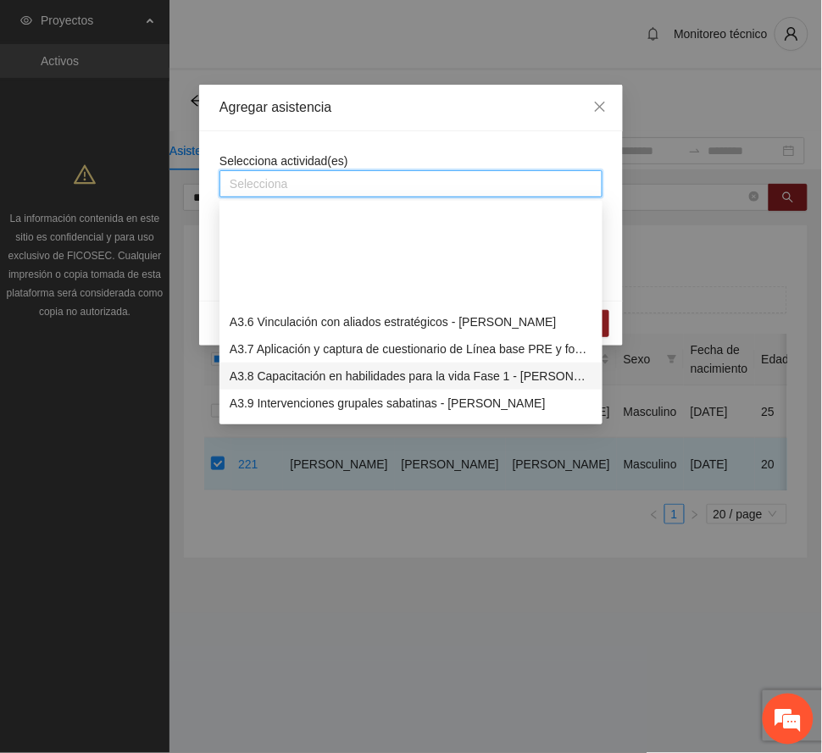
scroll to position [1017, 0]
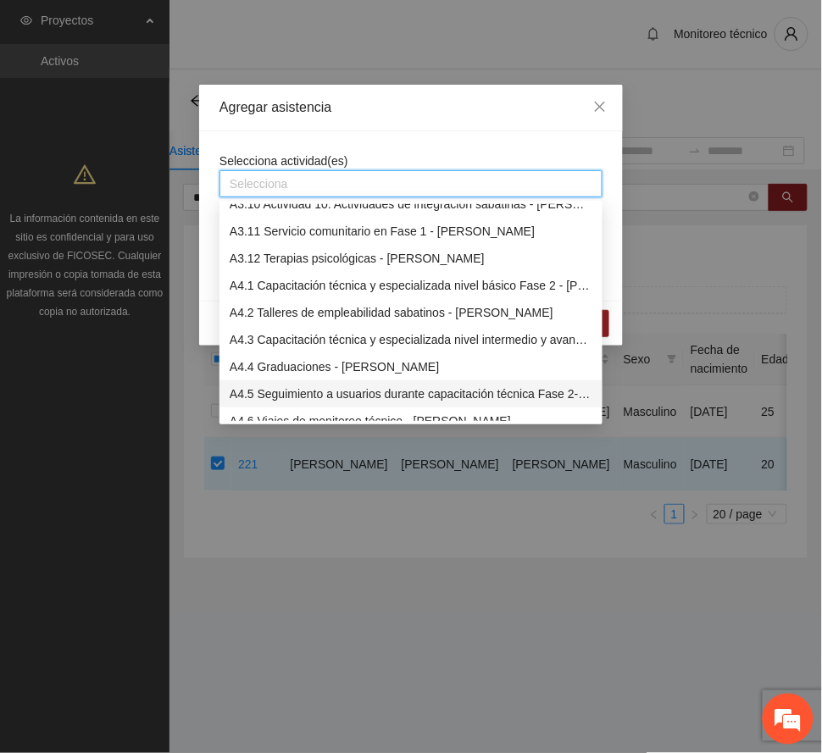
click at [320, 391] on div "A4.5 Seguimiento a usuarios durante capacitación técnica Fase 2- [PERSON_NAME]" at bounding box center [411, 394] width 363 height 19
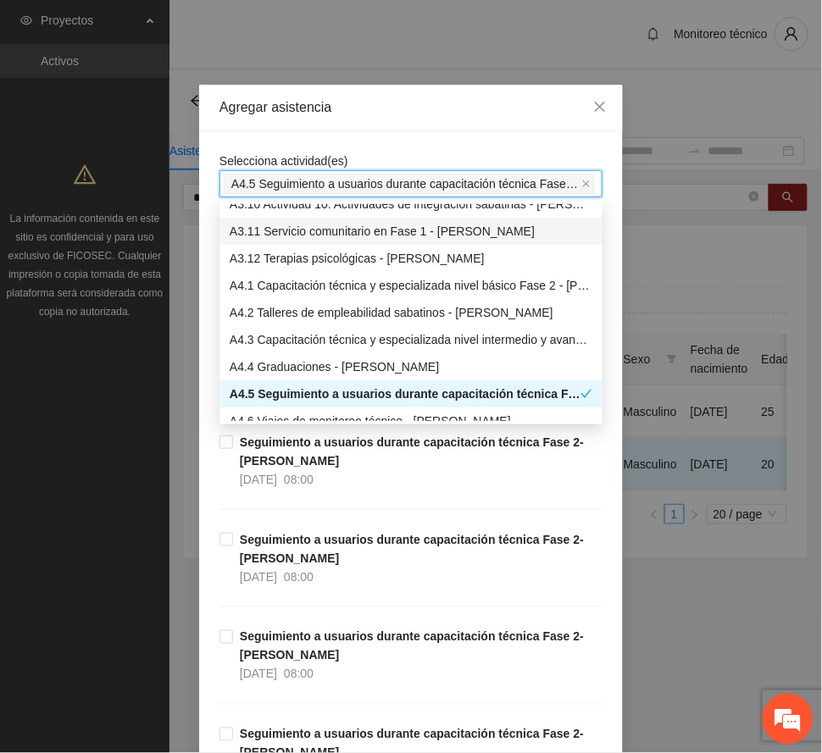
click at [395, 108] on div "Agregar asistencia" at bounding box center [410, 107] width 383 height 19
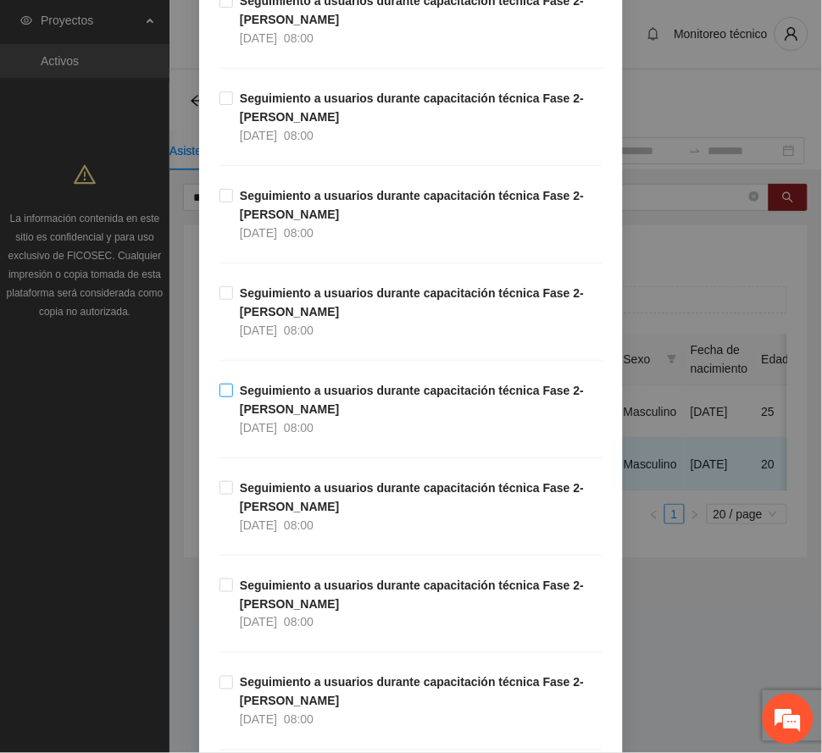
scroll to position [451, 0]
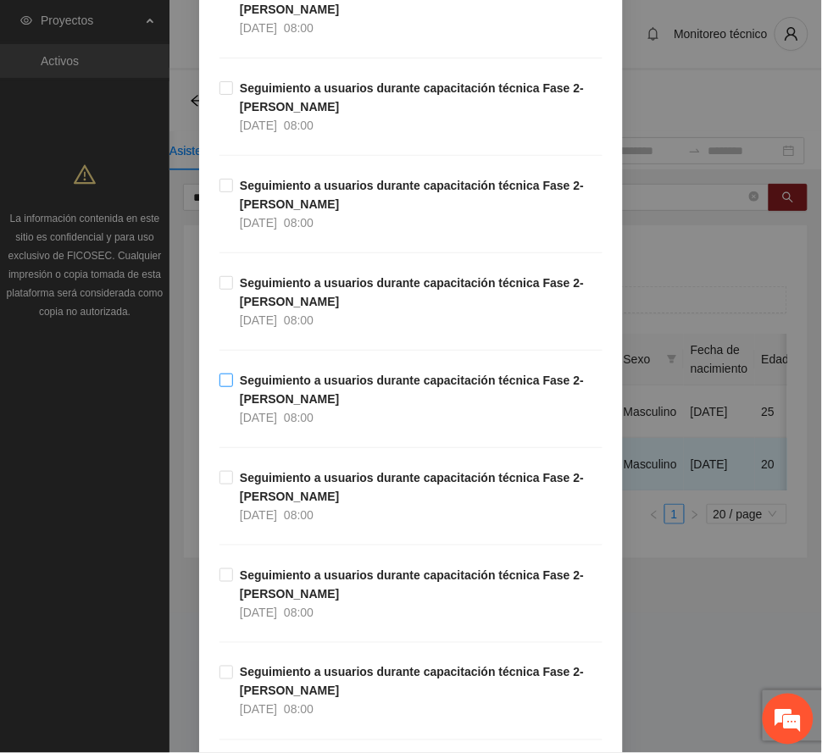
click at [268, 393] on strong "Seguimiento a usuarios durante capacitación técnica Fase 2- [PERSON_NAME]" at bounding box center [412, 390] width 344 height 32
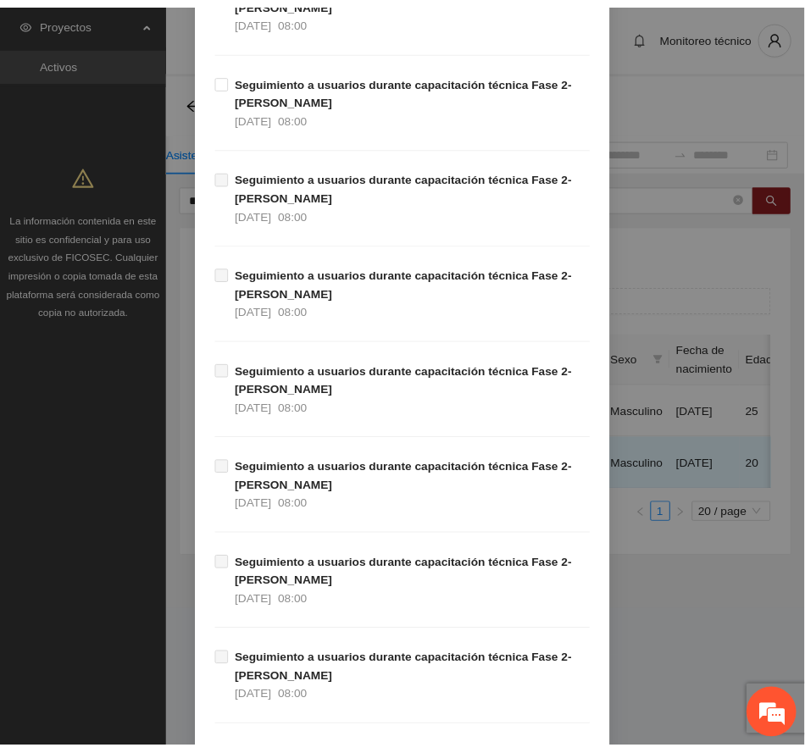
scroll to position [2837, 0]
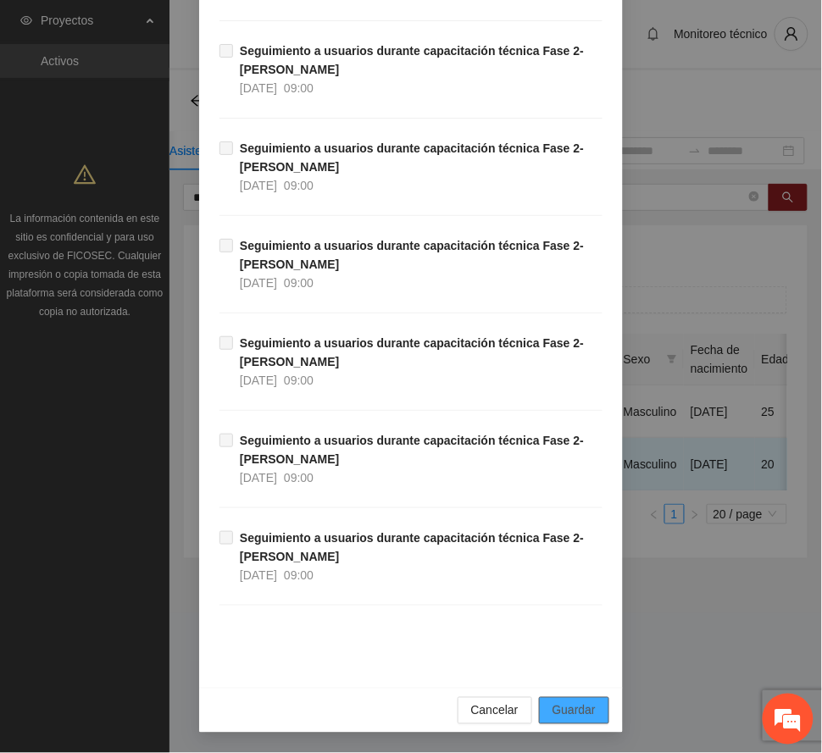
click at [584, 710] on span "Guardar" at bounding box center [573, 710] width 43 height 19
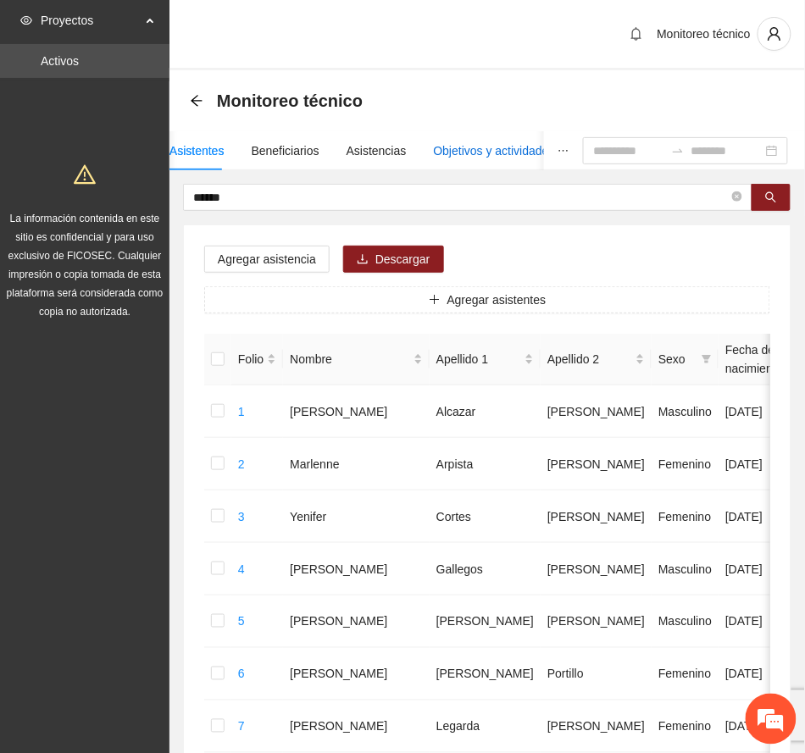
drag, startPoint x: 458, startPoint y: 146, endPoint x: 455, endPoint y: 176, distance: 30.7
click at [458, 147] on div "Objetivos y actividades" at bounding box center [494, 150] width 121 height 19
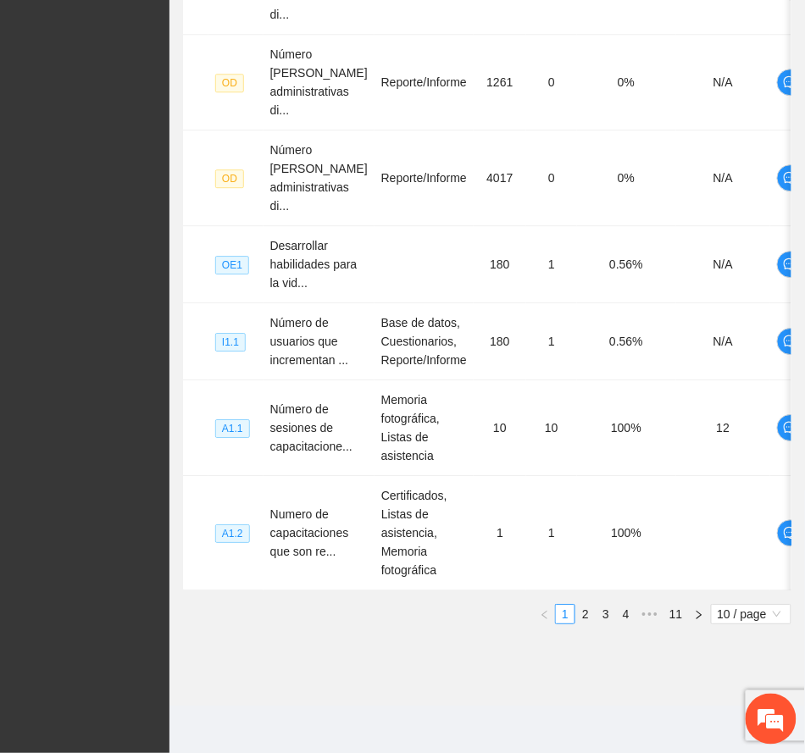
scroll to position [823, 0]
click at [628, 617] on link "4" at bounding box center [626, 614] width 19 height 19
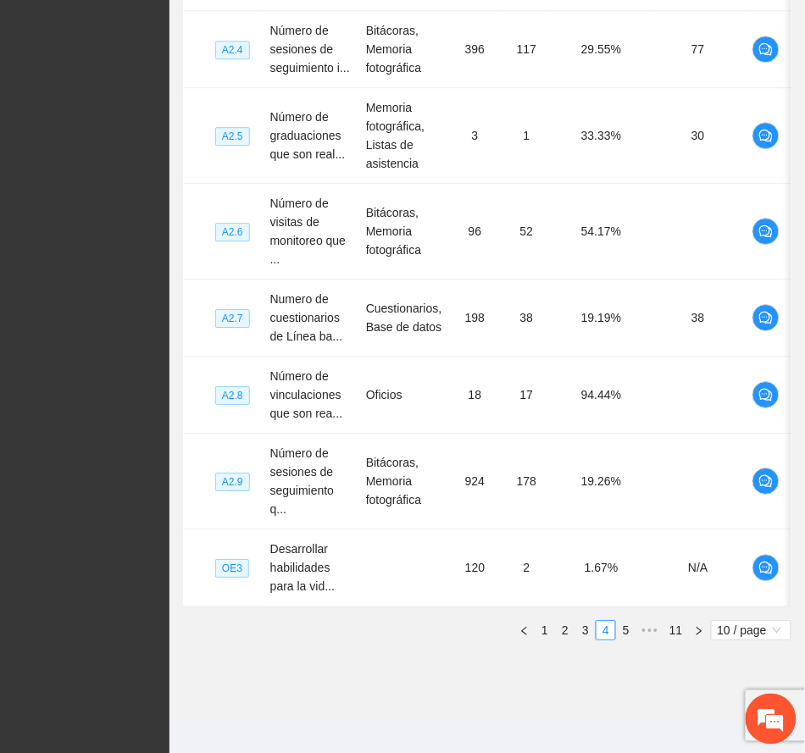
drag, startPoint x: 625, startPoint y: 651, endPoint x: 618, endPoint y: 645, distance: 9.2
click at [622, 640] on link "5" at bounding box center [626, 630] width 19 height 19
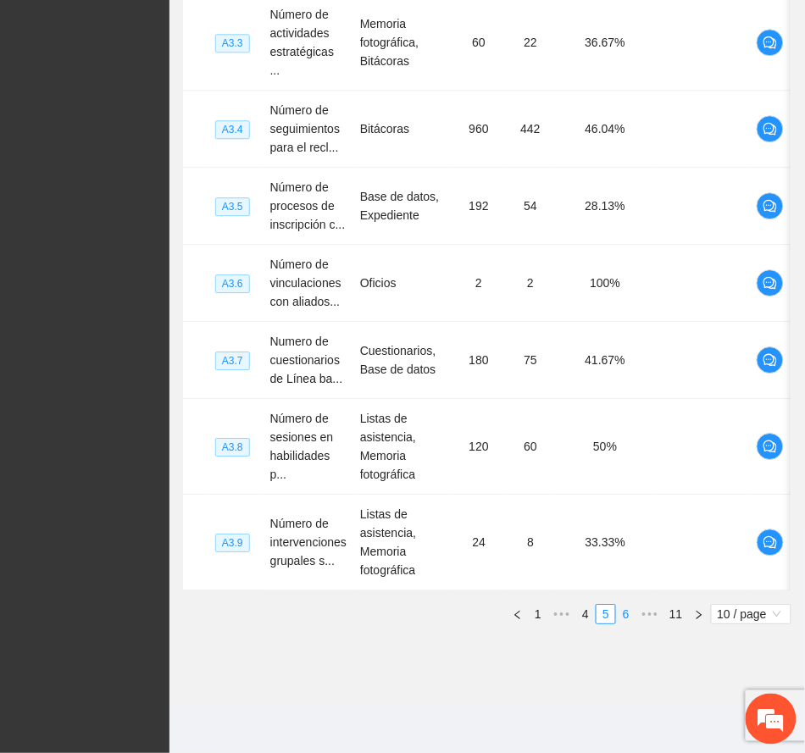
click at [627, 613] on link "6" at bounding box center [626, 614] width 19 height 19
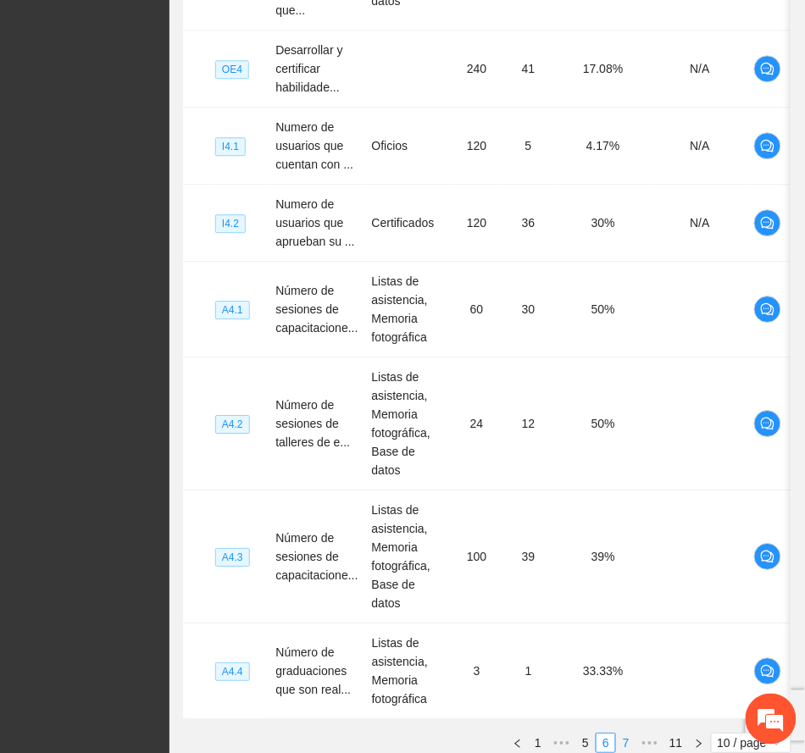
click at [620, 734] on link "7" at bounding box center [626, 743] width 19 height 19
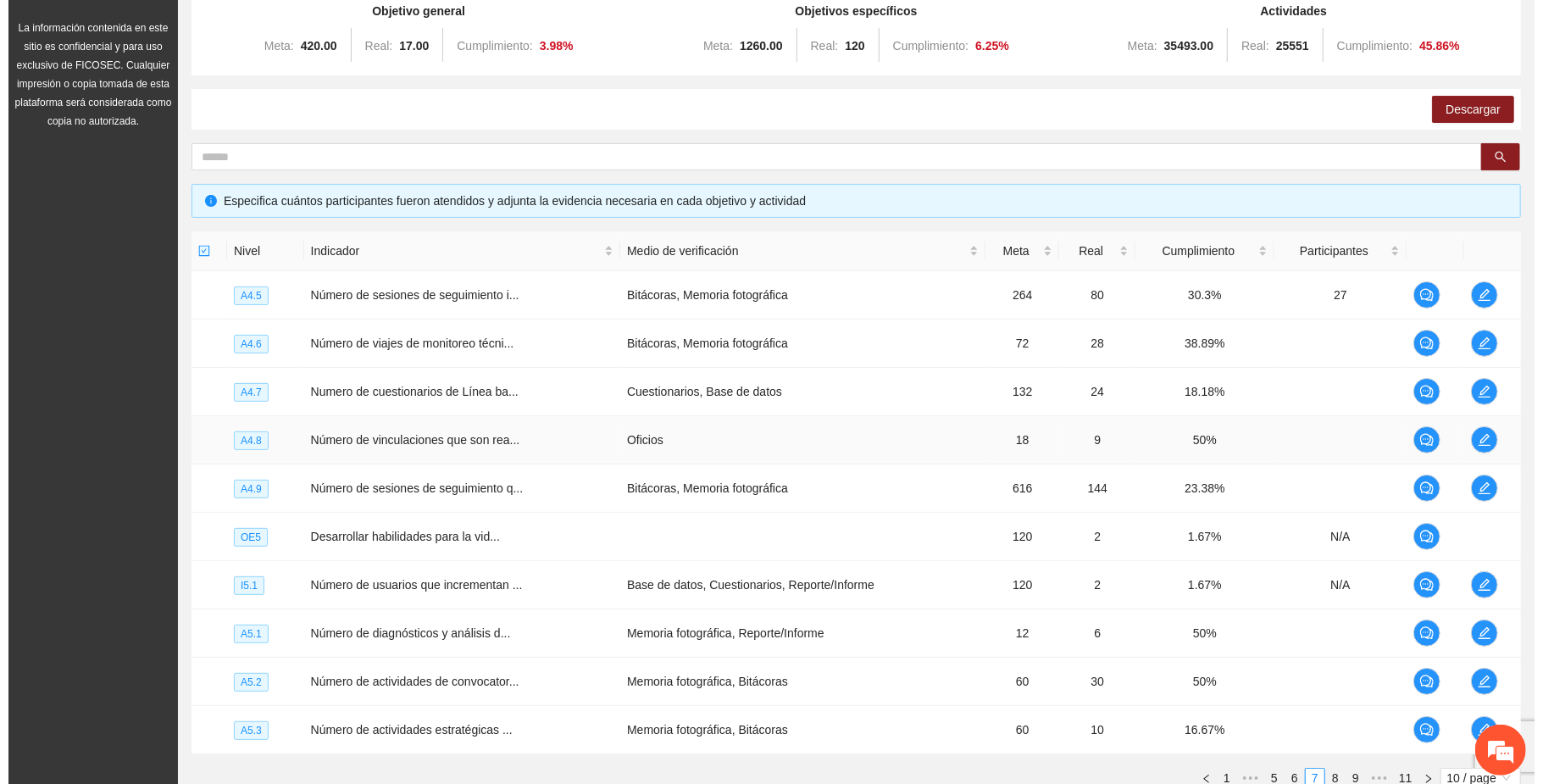
scroll to position [102, 0]
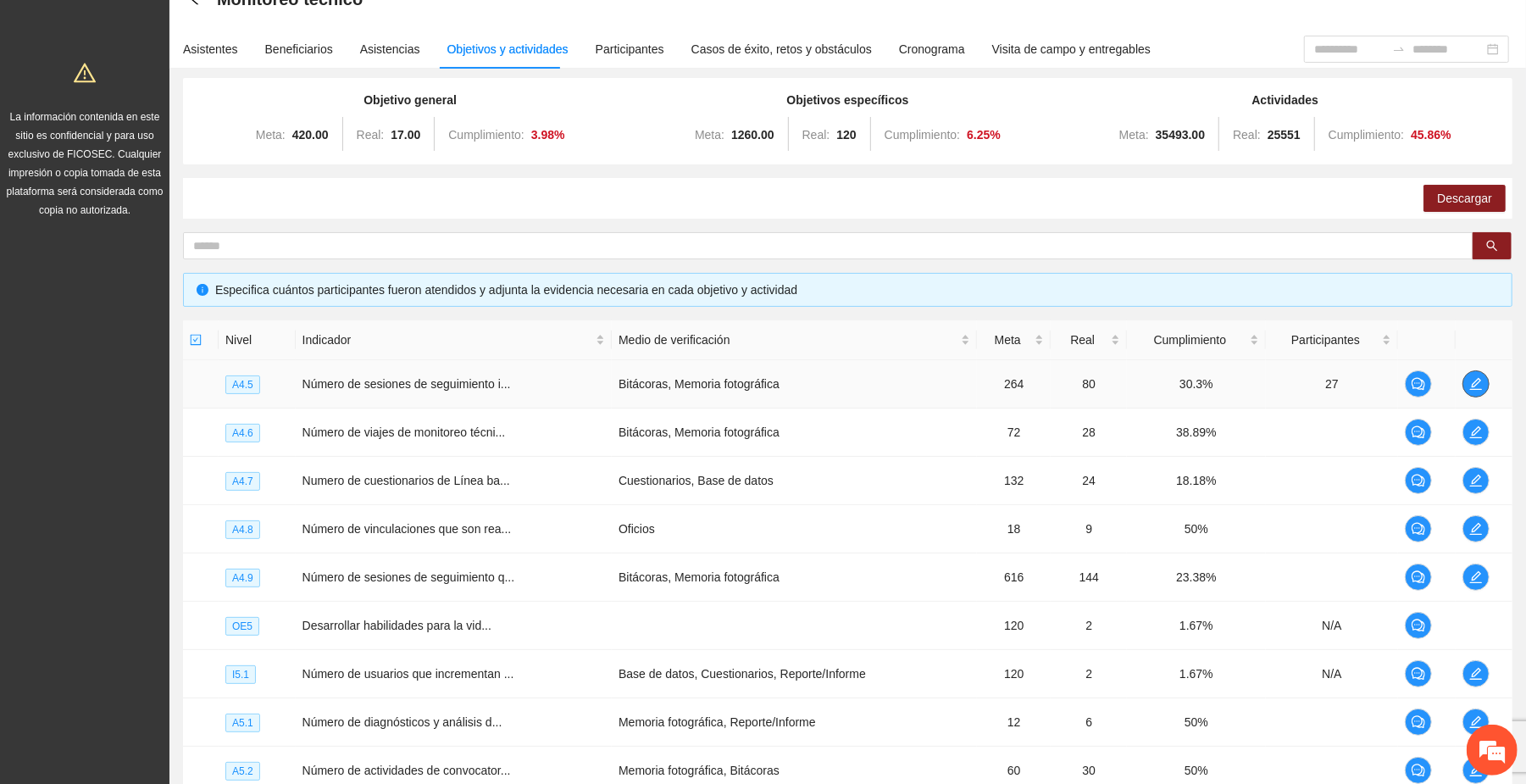
click at [804, 385] on icon "edit" at bounding box center [1476, 384] width 14 height 14
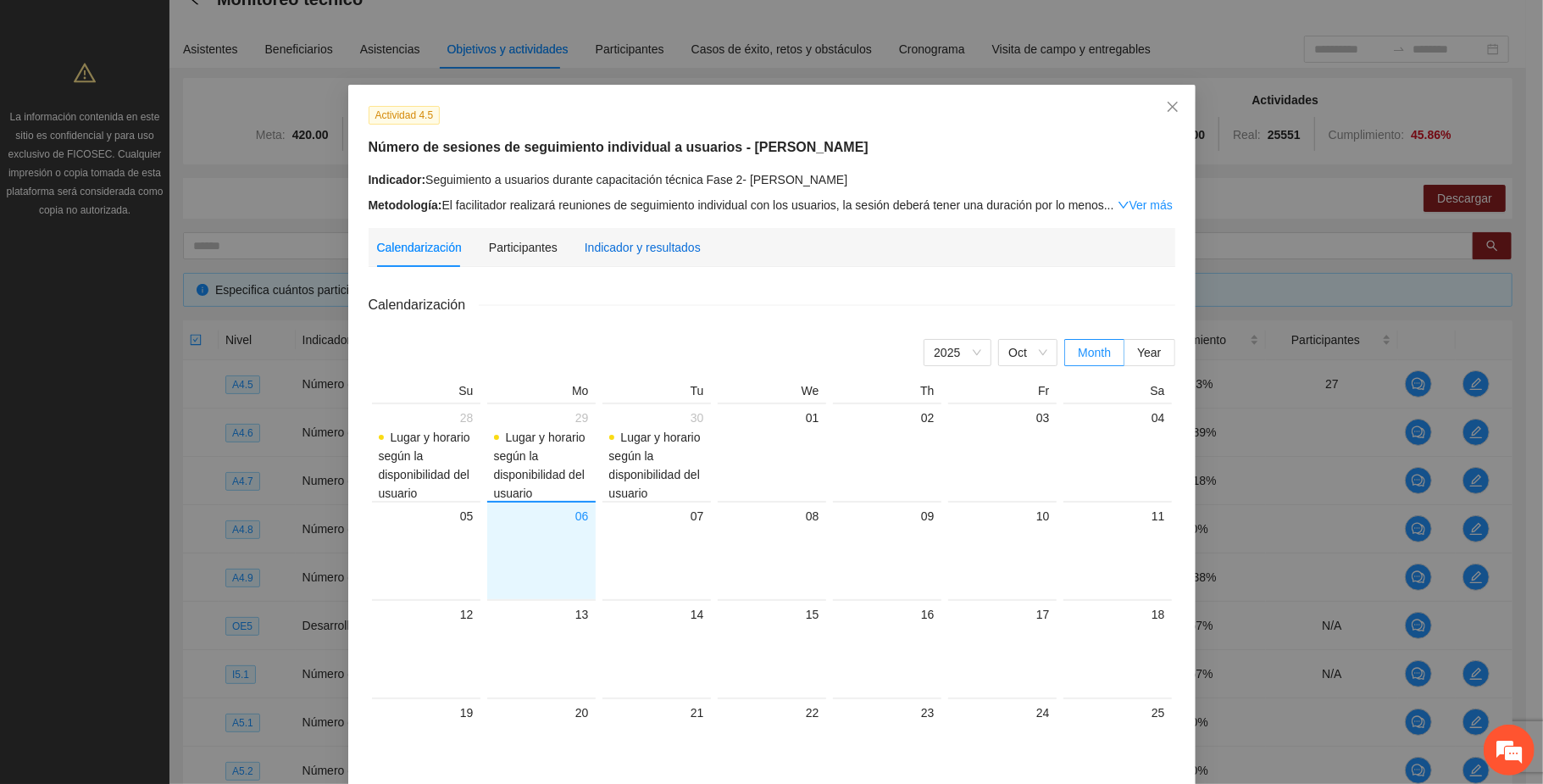
click at [657, 247] on div "Indicador y resultados" at bounding box center [642, 247] width 116 height 19
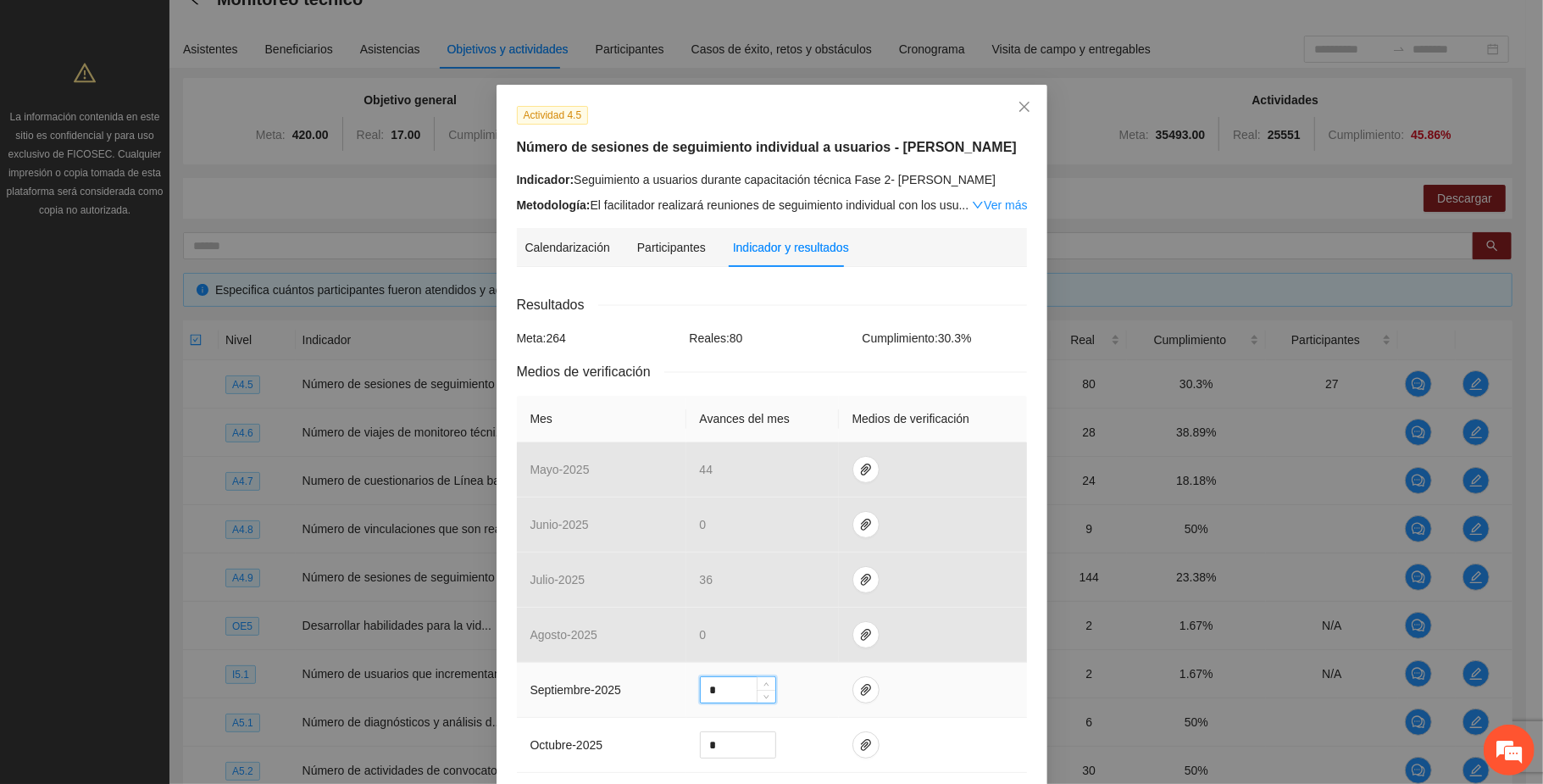
click at [720, 695] on input "*" at bounding box center [738, 689] width 75 height 25
type input "**"
click at [804, 692] on icon "paper-clip" at bounding box center [866, 690] width 14 height 14
click at [804, 634] on span "Adjuntar documento" at bounding box center [811, 637] width 106 height 19
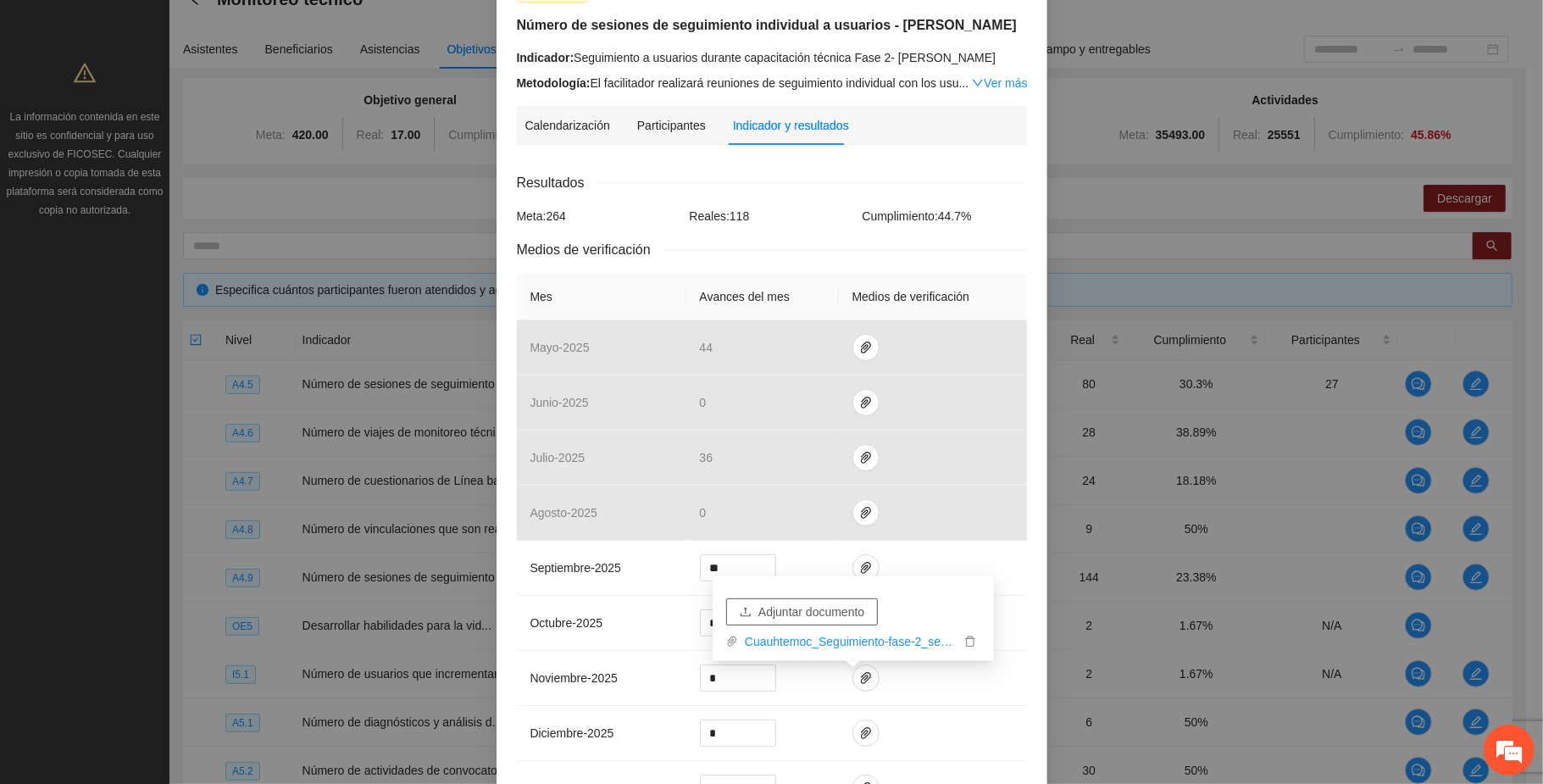
scroll to position [435, 0]
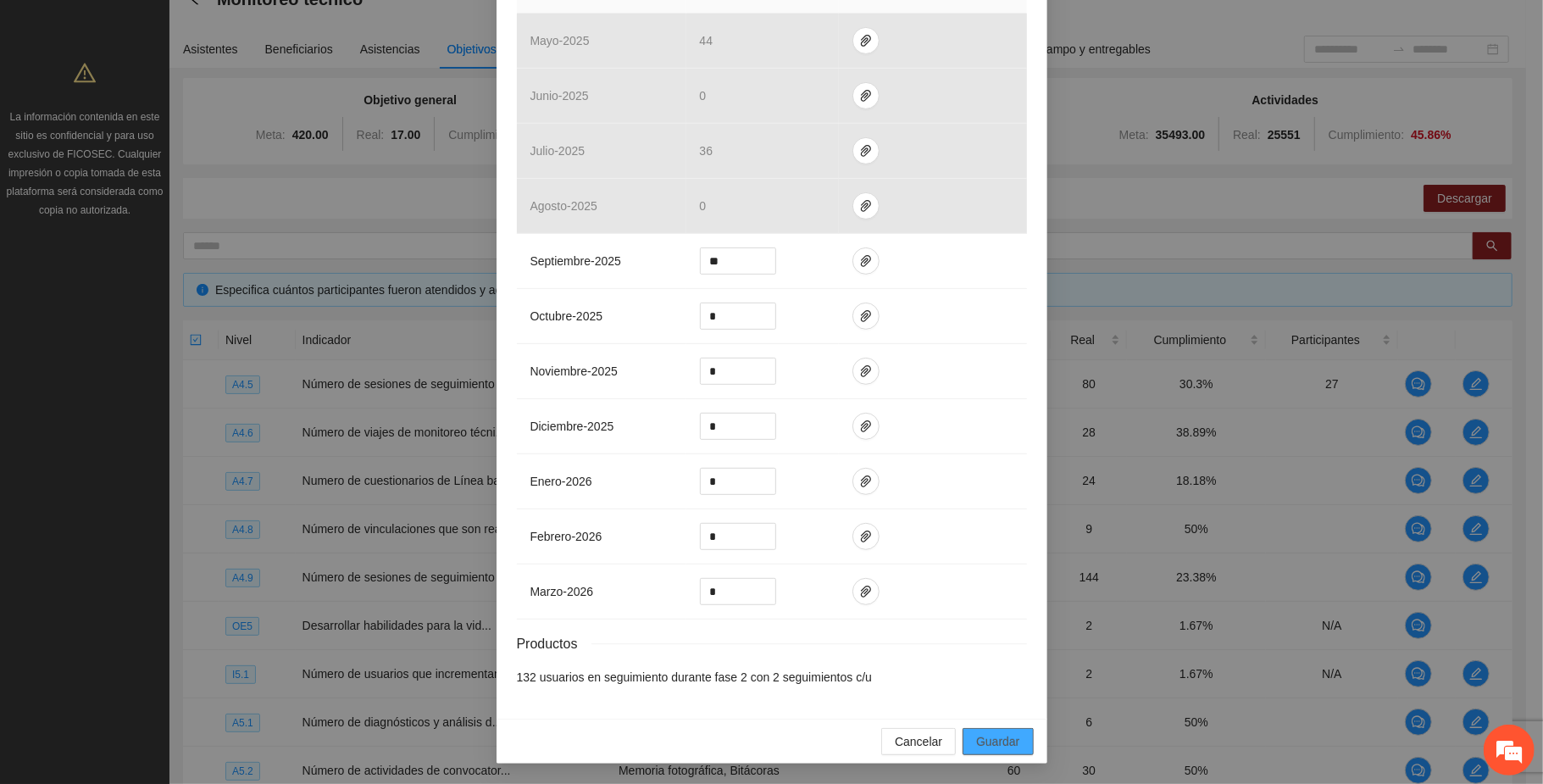
click at [804, 740] on span "Guardar" at bounding box center [997, 741] width 43 height 19
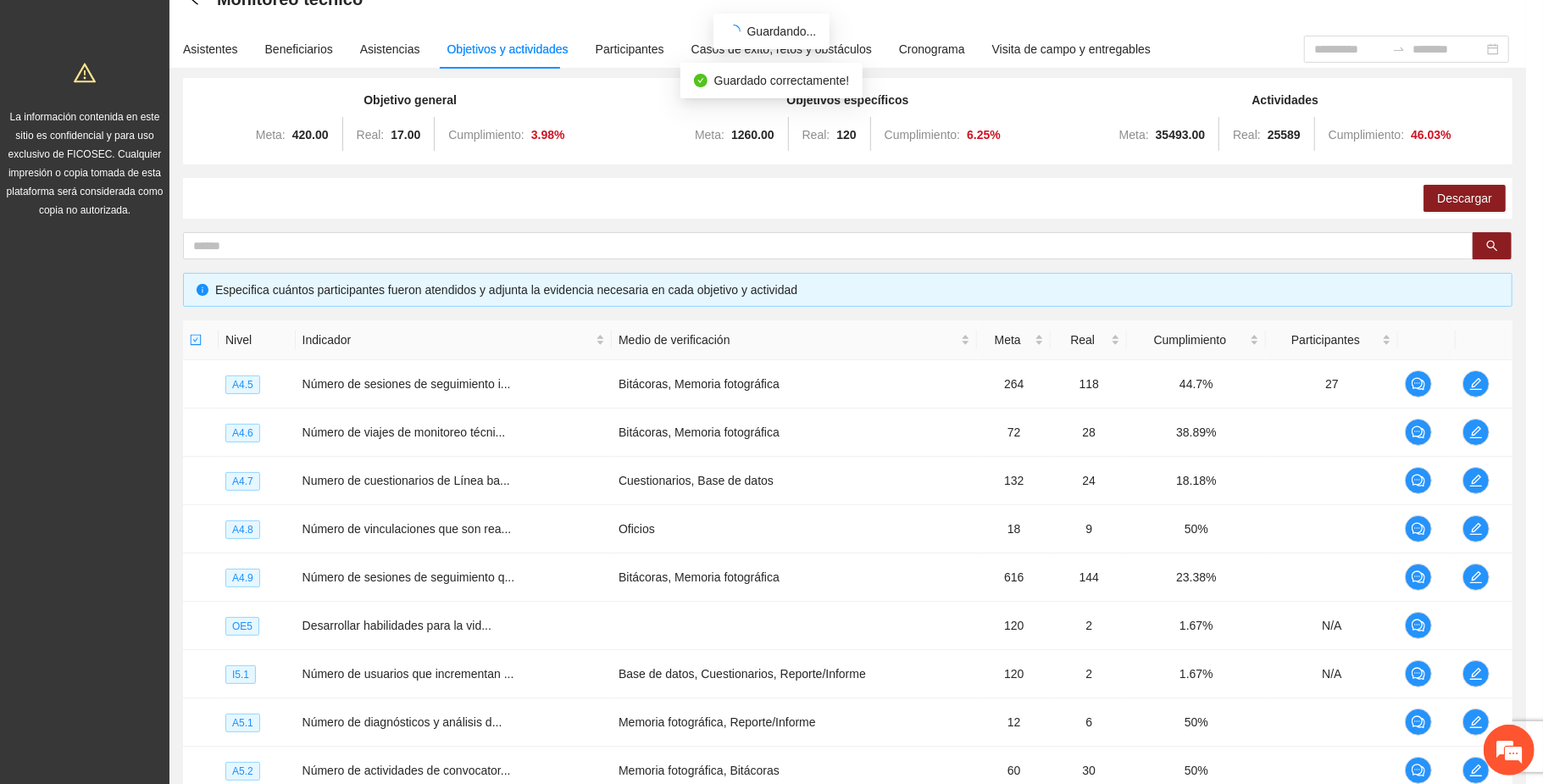
scroll to position [351, 0]
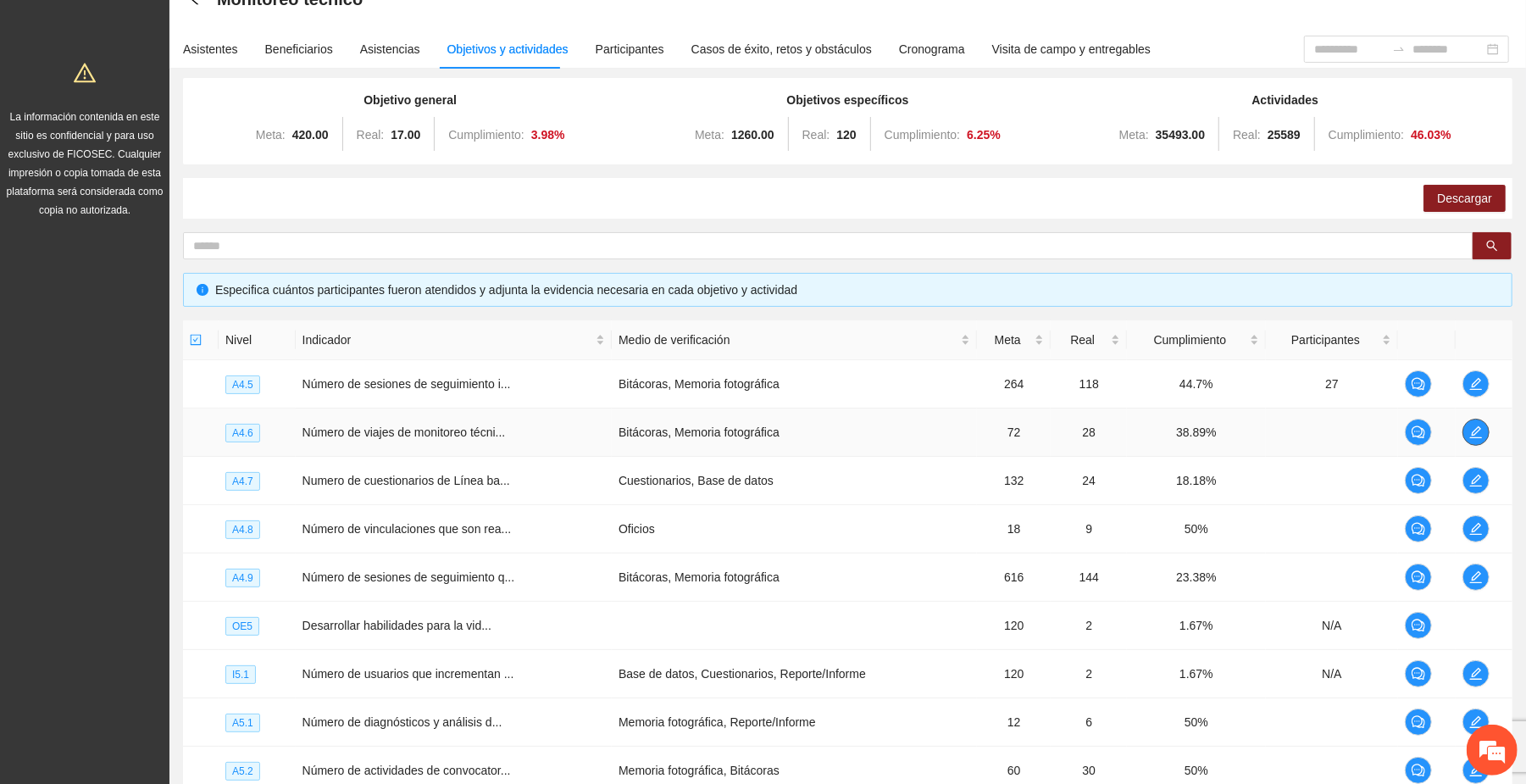
click at [804, 432] on icon "edit" at bounding box center [1476, 432] width 14 height 14
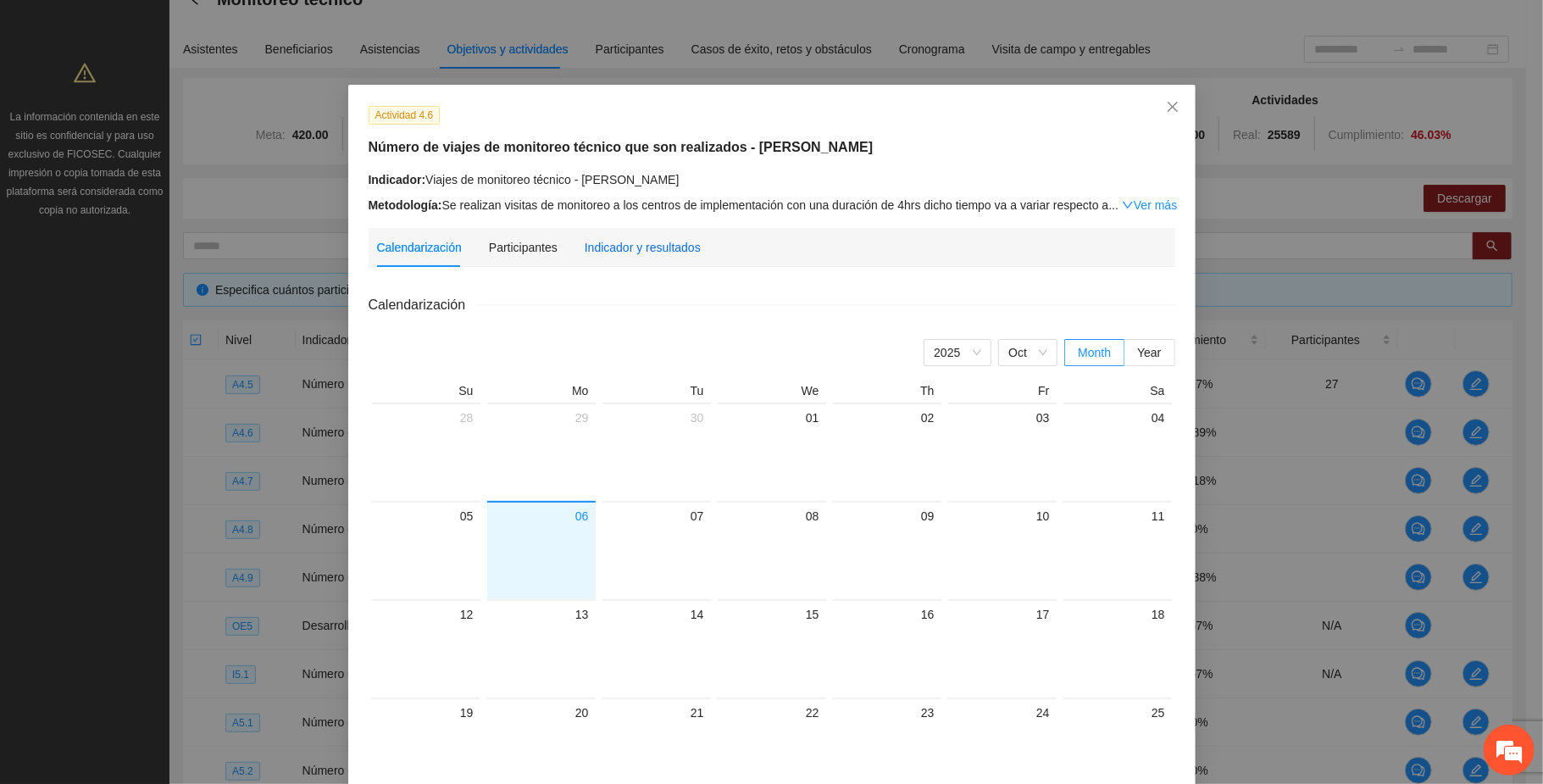
click at [612, 249] on div "Indicador y resultados" at bounding box center [642, 247] width 116 height 19
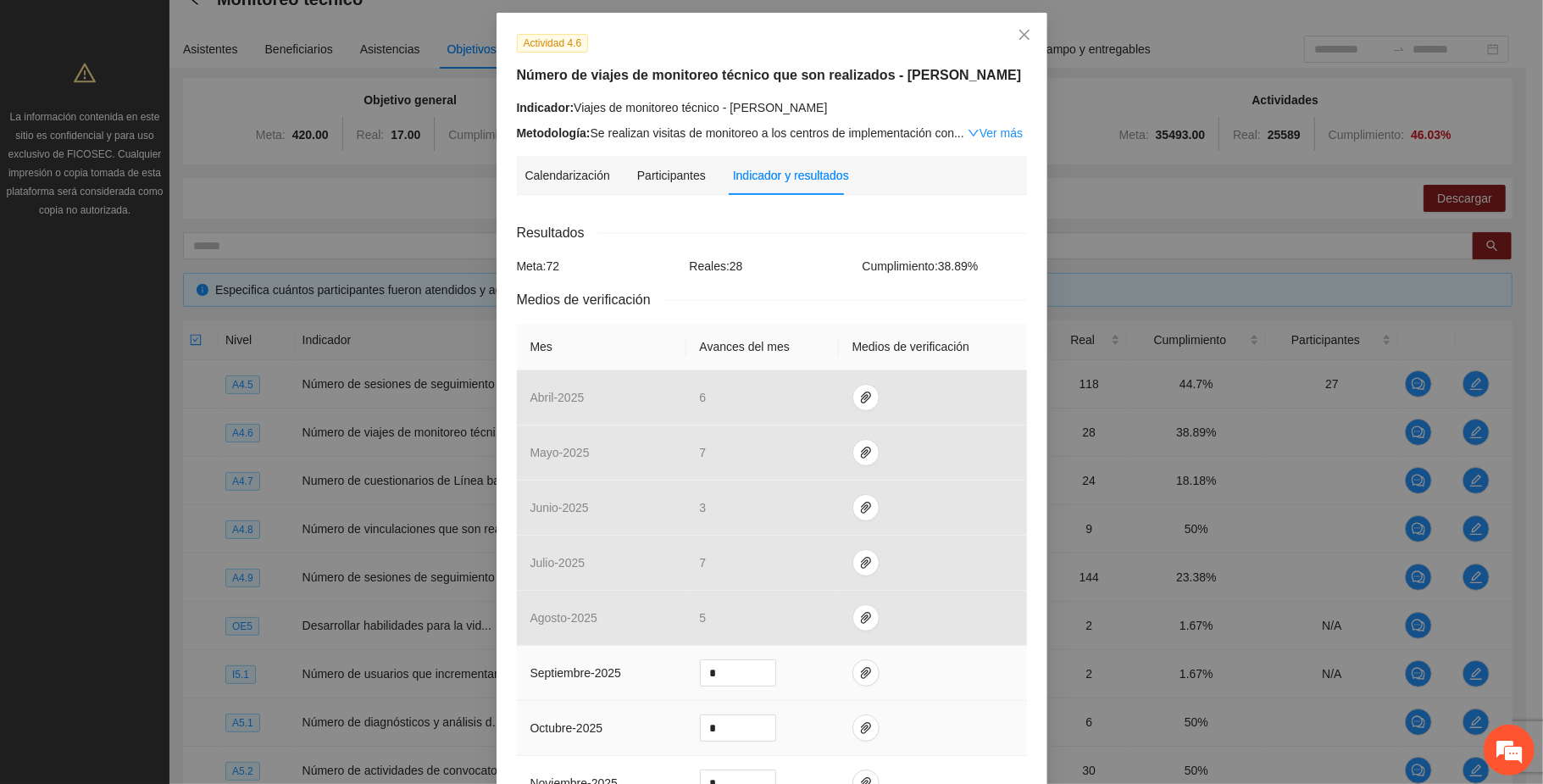
scroll to position [113, 0]
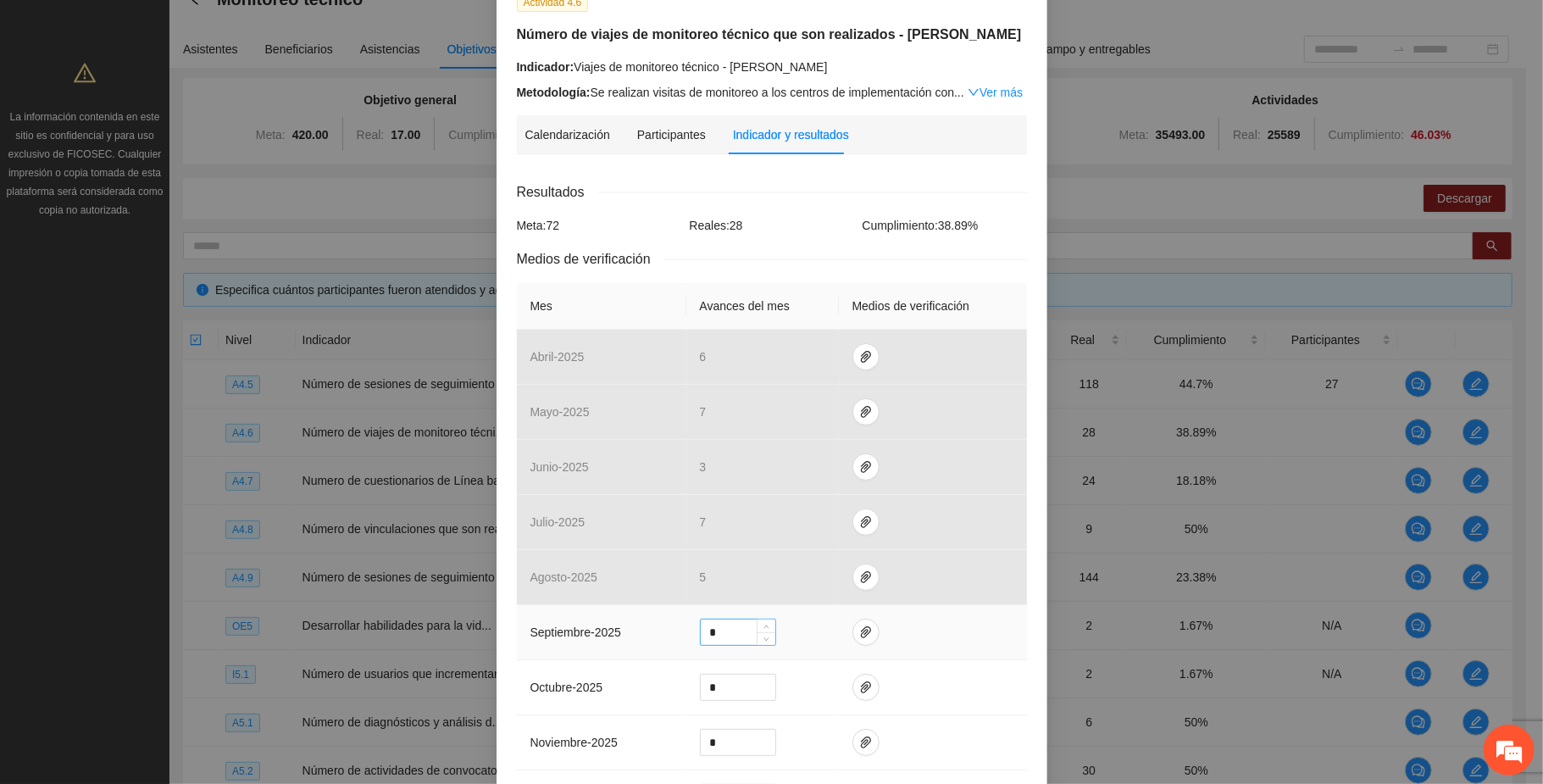
click at [723, 634] on input "*" at bounding box center [738, 631] width 75 height 25
type input "*"
click at [804, 628] on icon "paper-clip" at bounding box center [866, 632] width 14 height 14
click at [804, 573] on span "Adjuntar documento" at bounding box center [811, 579] width 106 height 19
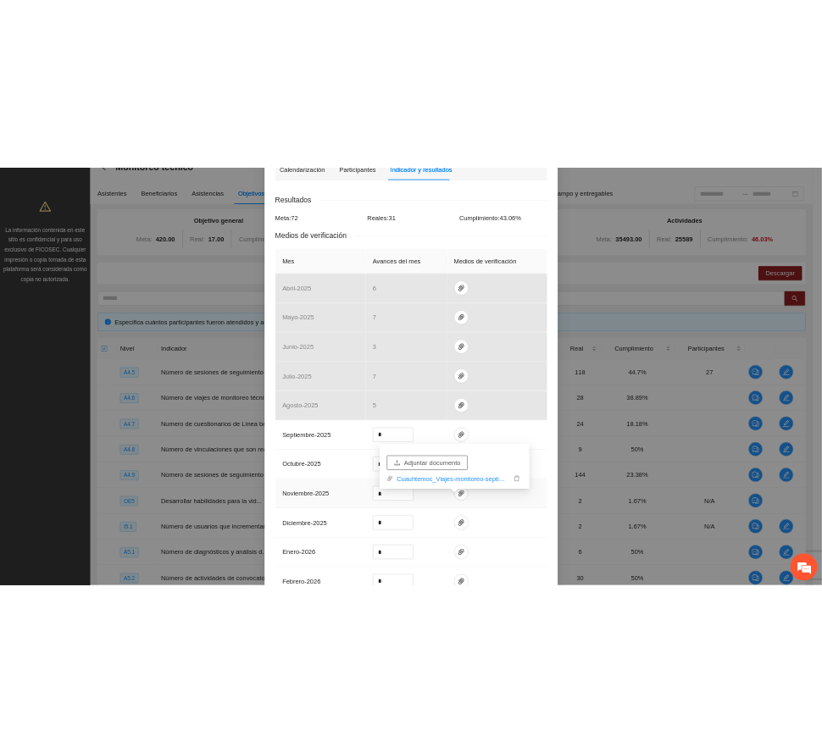
scroll to position [491, 0]
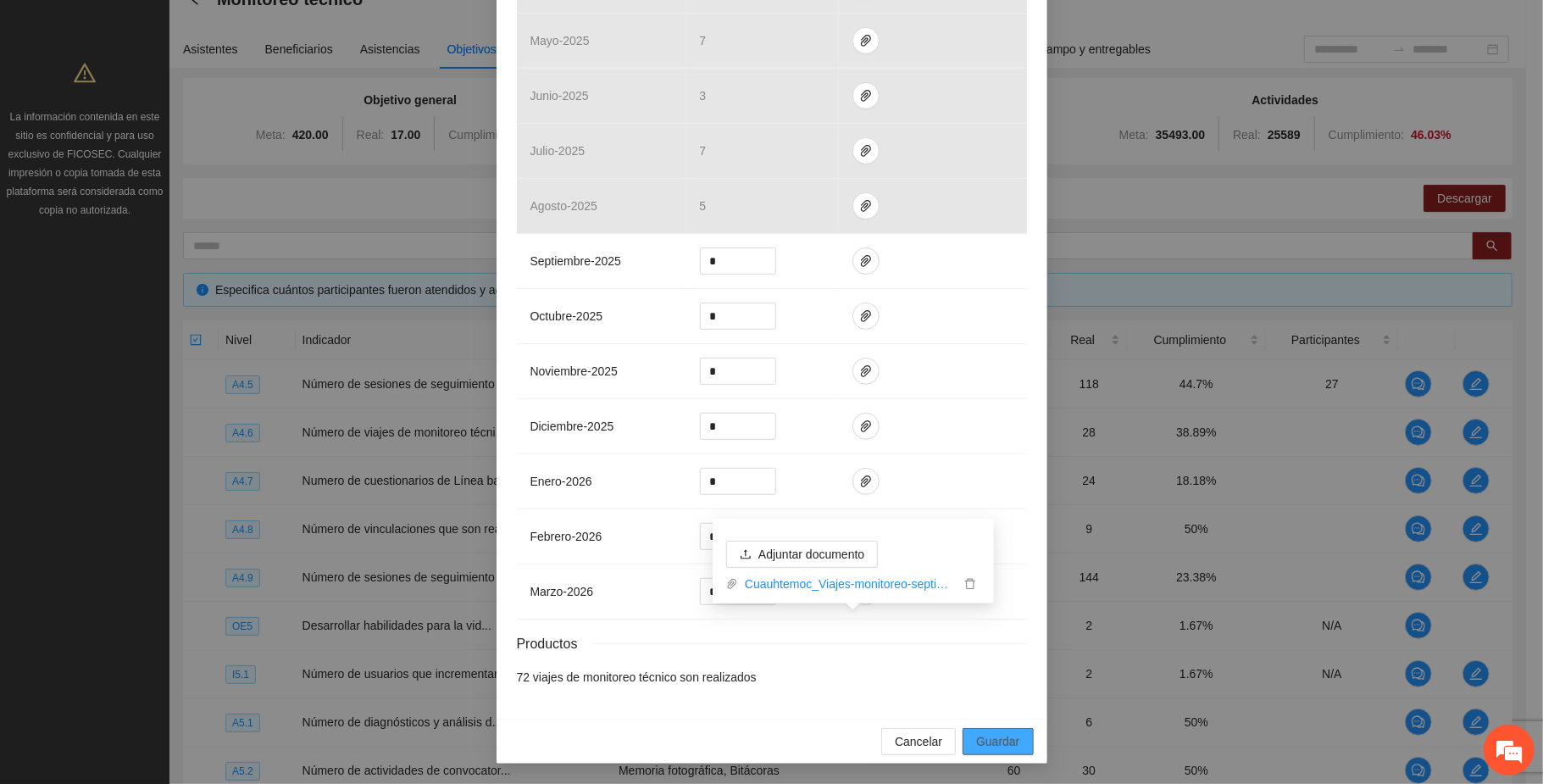
click at [804, 737] on button "Guardar" at bounding box center [997, 741] width 70 height 27
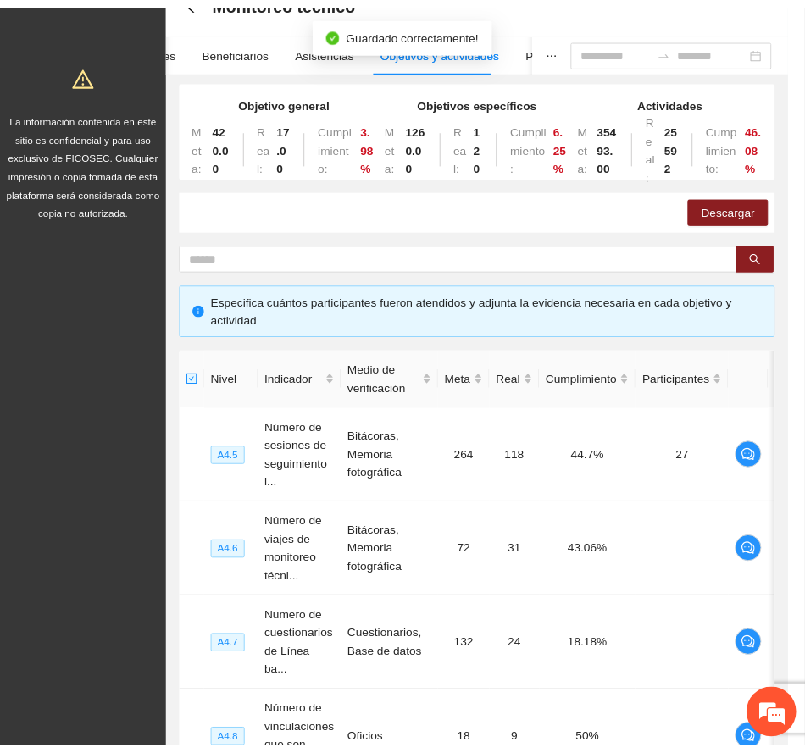
scroll to position [437, 0]
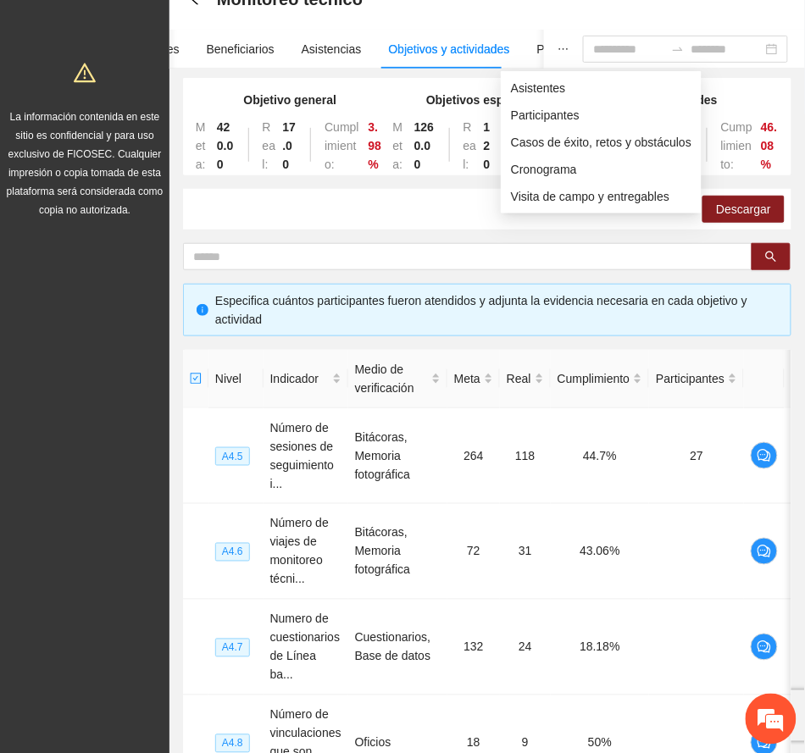
click at [557, 49] on icon "ellipsis" at bounding box center [563, 49] width 12 height 12
drag, startPoint x: 523, startPoint y: 82, endPoint x: 529, endPoint y: 146, distance: 63.9
click at [525, 82] on span "Asistentes" at bounding box center [601, 88] width 180 height 19
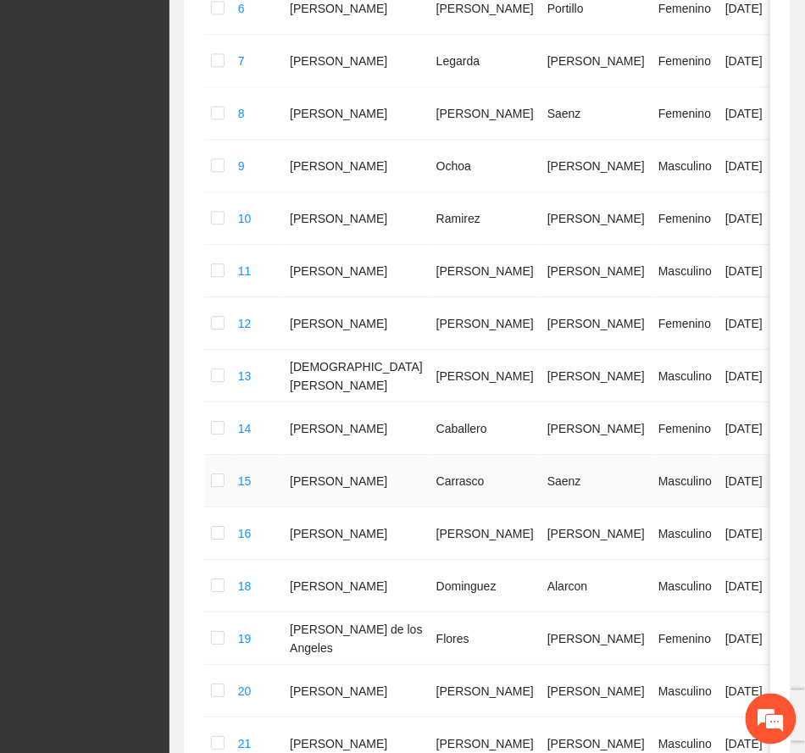
scroll to position [903, 0]
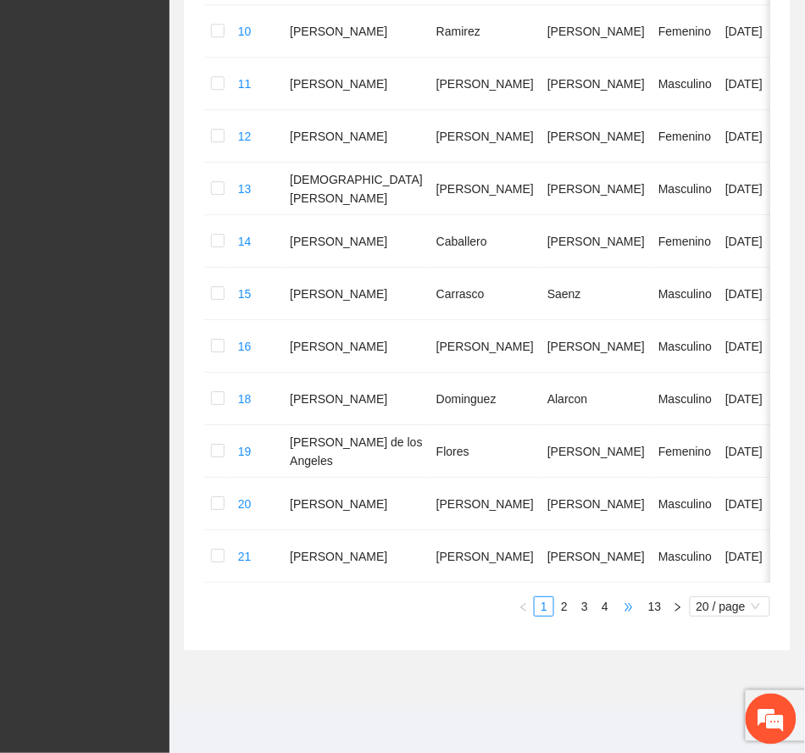
click at [624, 617] on span "•••" at bounding box center [628, 606] width 27 height 20
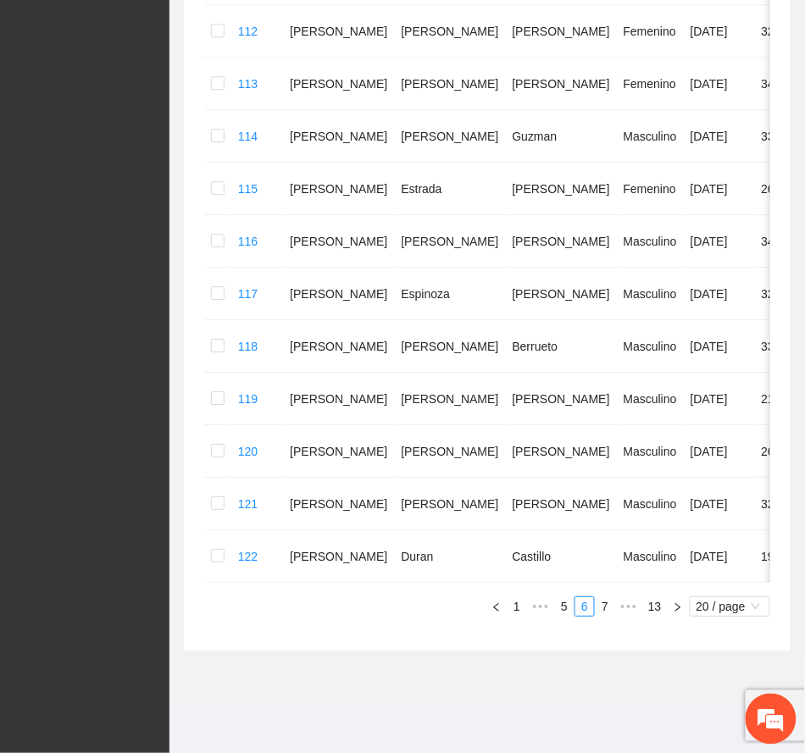
scroll to position [871, 0]
click at [625, 607] on span "•••" at bounding box center [628, 606] width 27 height 20
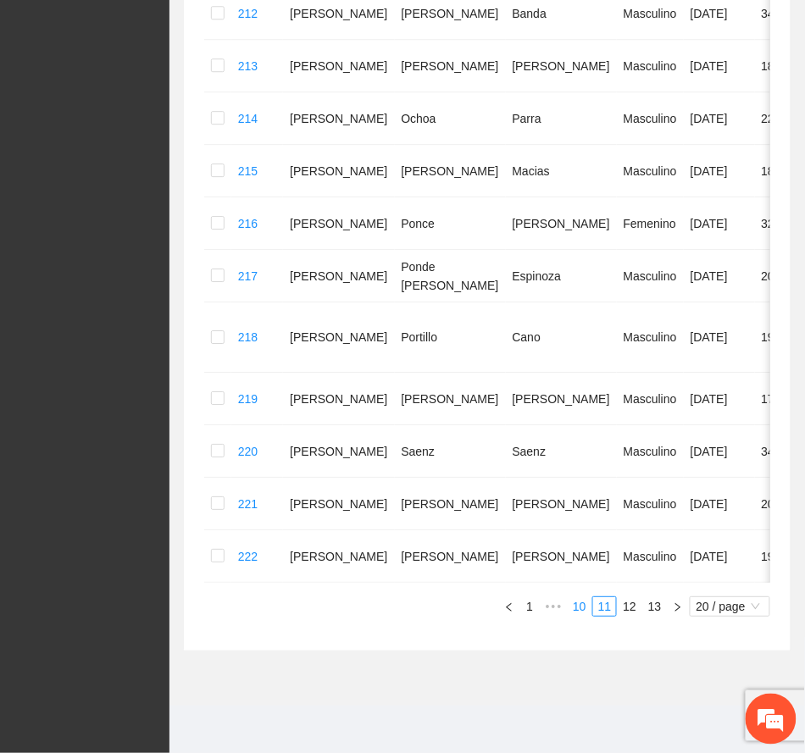
click at [580, 604] on link "10" at bounding box center [580, 606] width 24 height 19
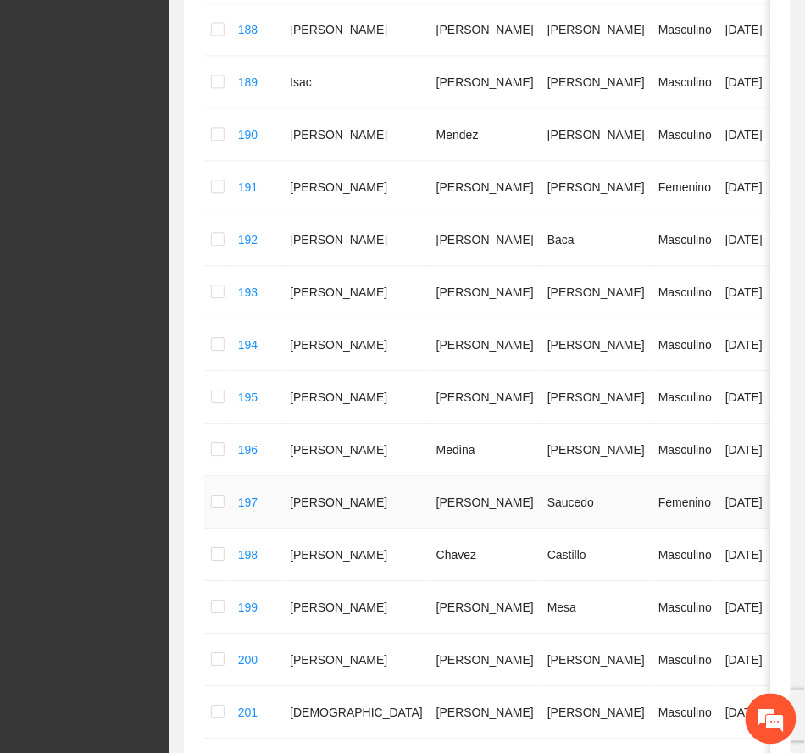
scroll to position [757, 0]
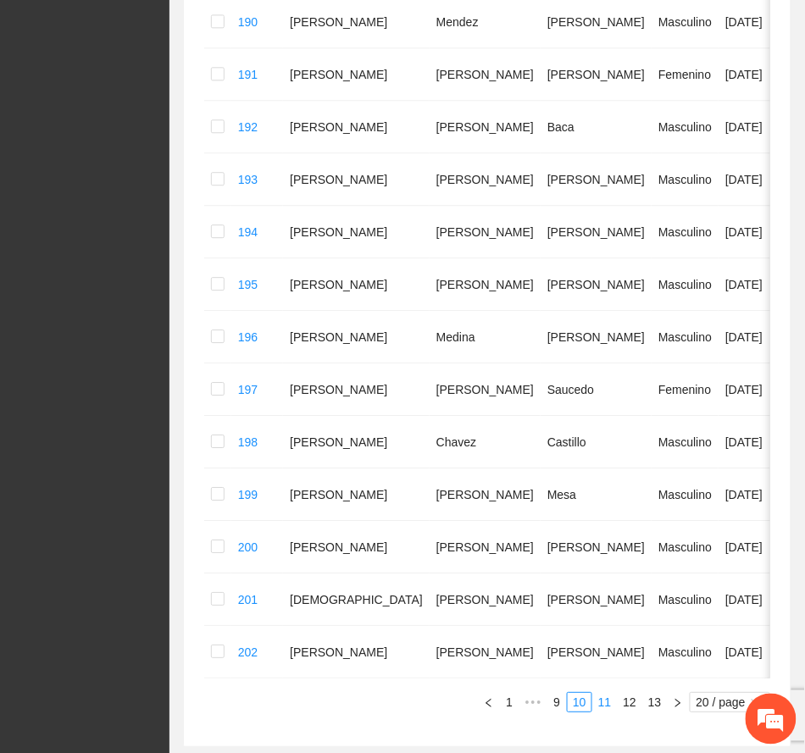
click at [604, 712] on link "11" at bounding box center [605, 702] width 24 height 19
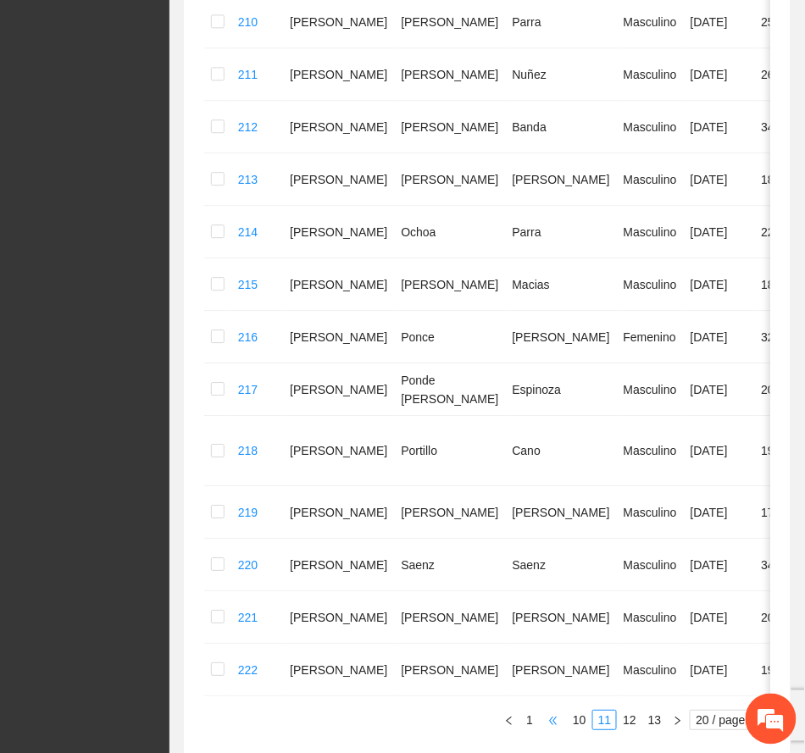
click at [546, 712] on span "•••" at bounding box center [553, 720] width 27 height 20
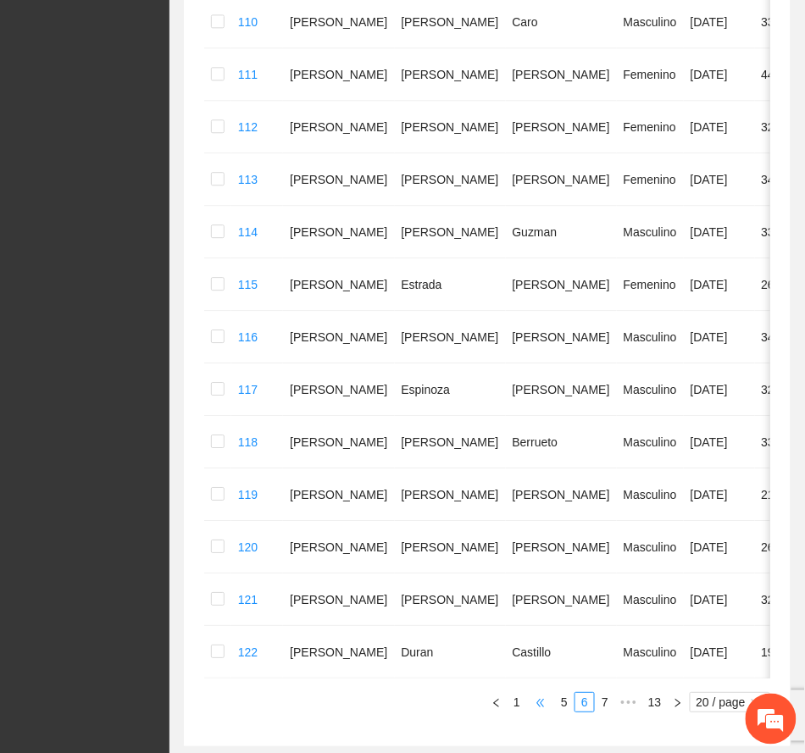
click at [544, 712] on span "•••" at bounding box center [540, 702] width 27 height 20
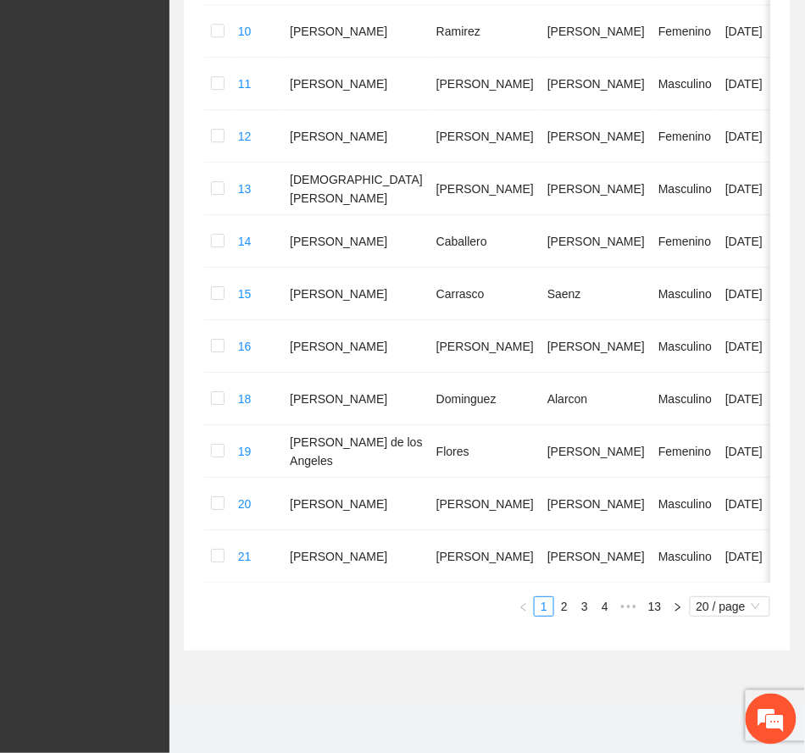
scroll to position [944, 0]
click at [564, 607] on link "2" at bounding box center [564, 606] width 19 height 19
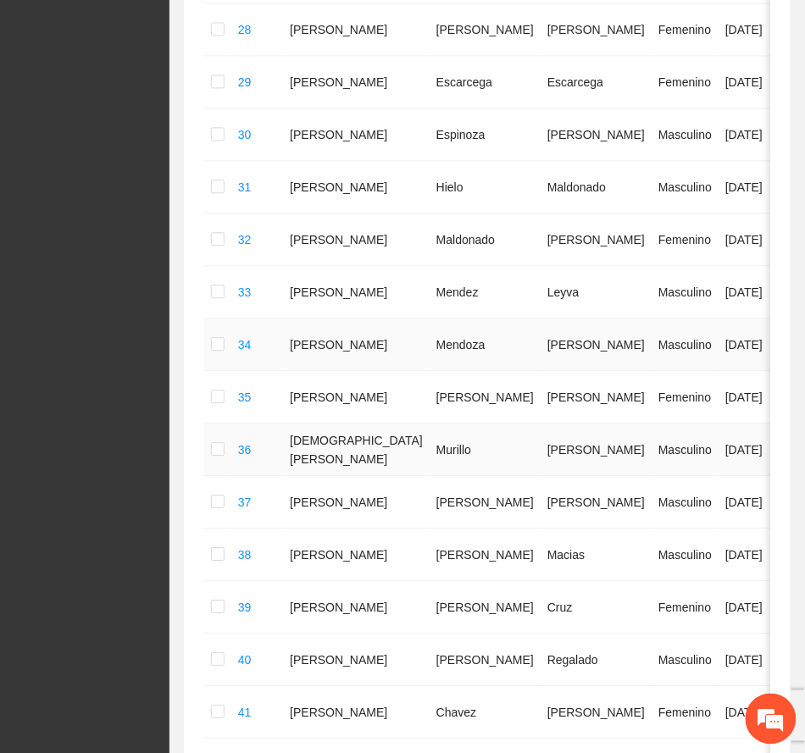
scroll to position [757, 0]
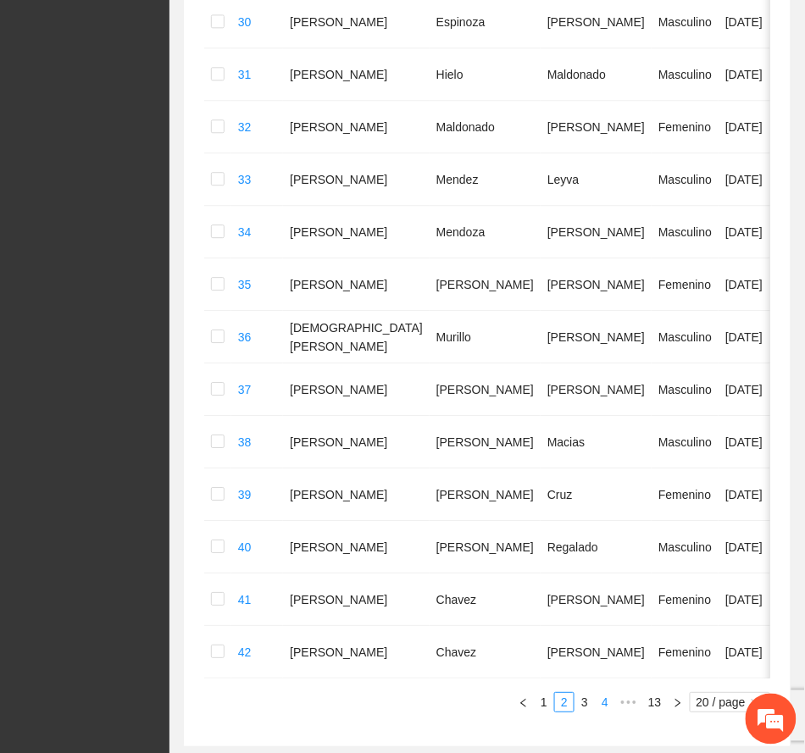
click at [605, 712] on link "4" at bounding box center [605, 702] width 19 height 19
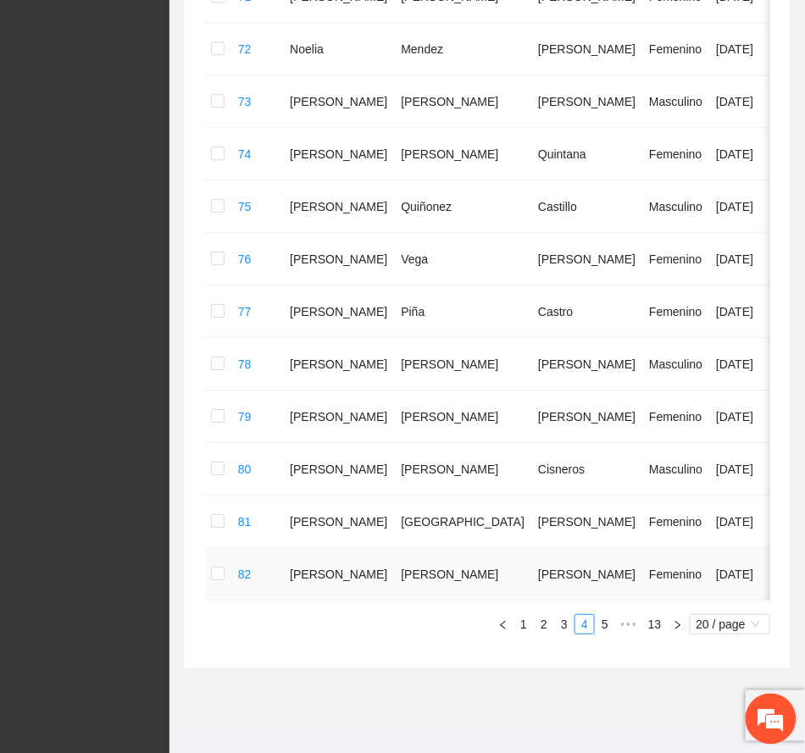
scroll to position [871, 0]
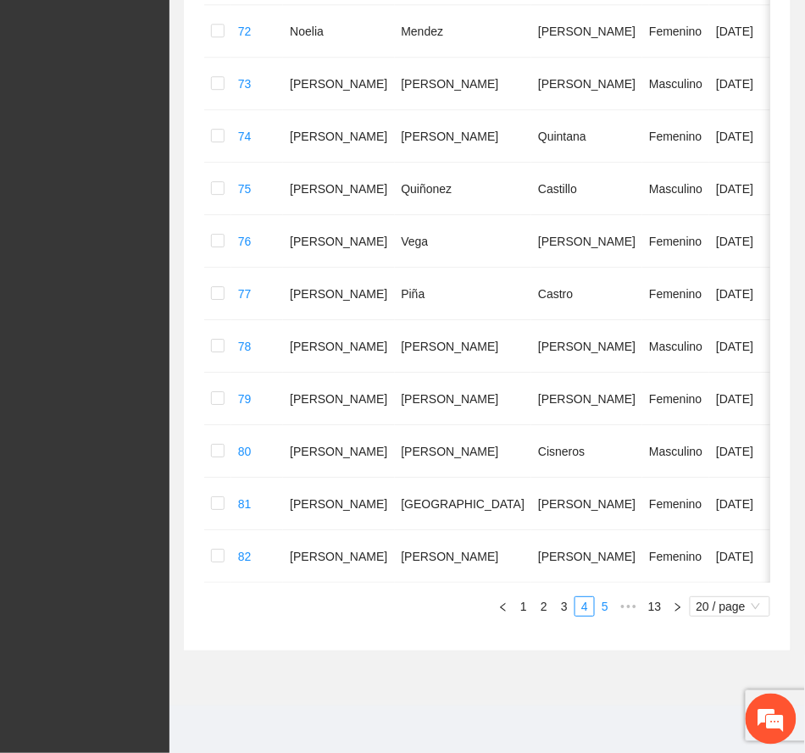
click at [604, 603] on link "5" at bounding box center [605, 606] width 19 height 19
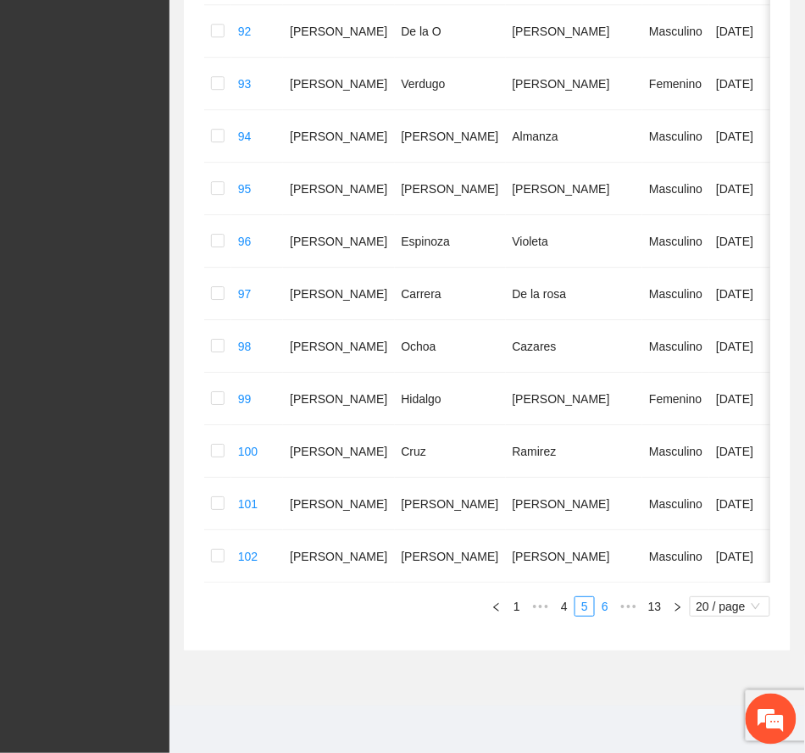
click at [603, 608] on link "6" at bounding box center [605, 606] width 19 height 19
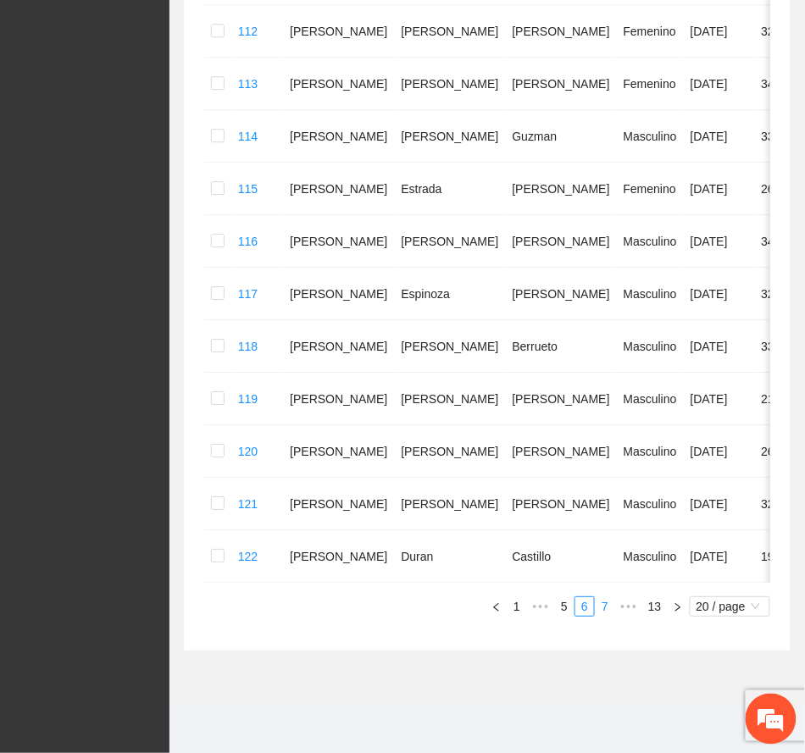
click at [607, 603] on link "7" at bounding box center [605, 606] width 19 height 19
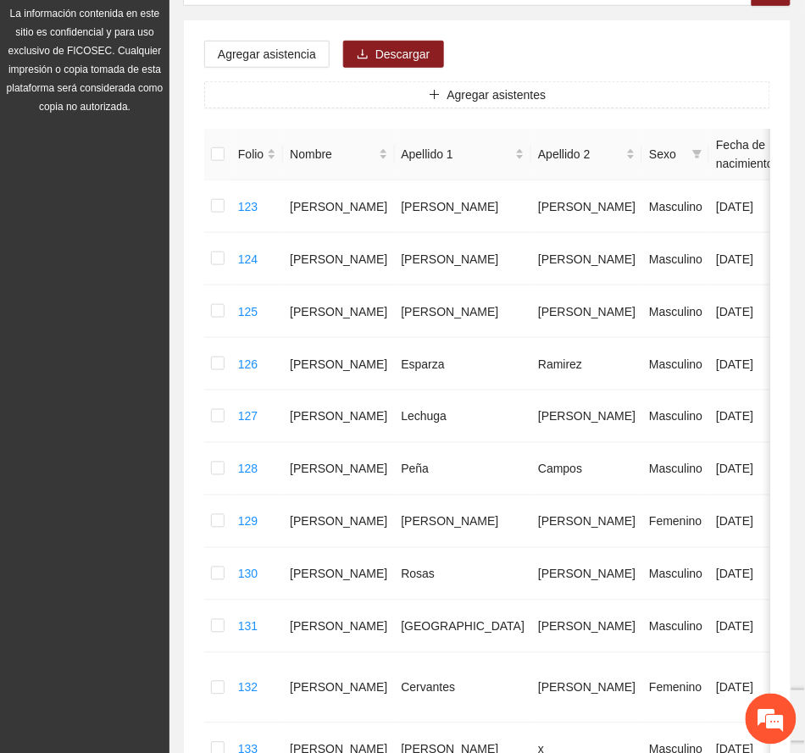
scroll to position [193, 0]
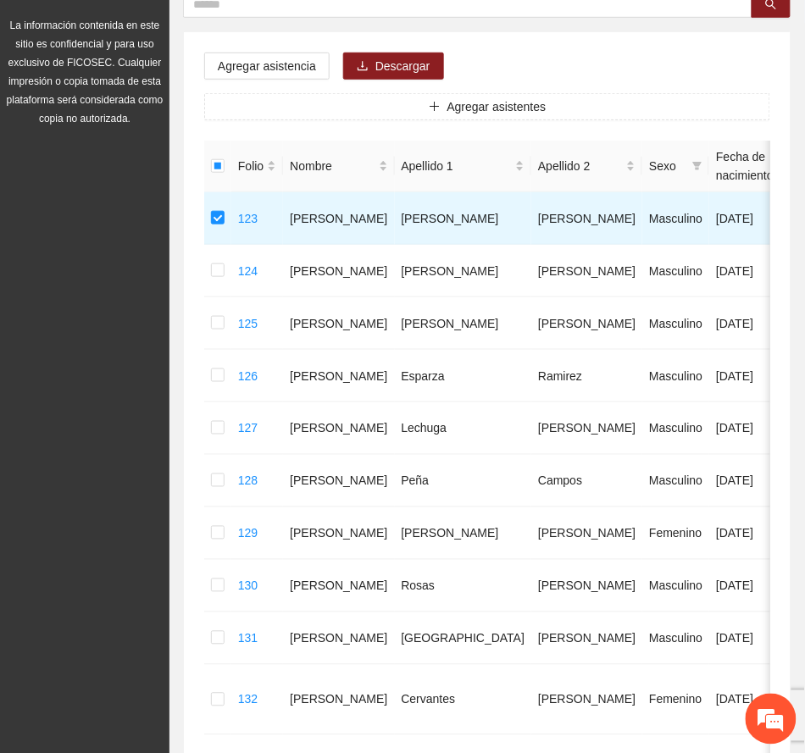
click at [542, 55] on div "Agregar asistencia Descargar Agregar asistentes Folio Nombre Apellido 1 Apellid…" at bounding box center [487, 680] width 607 height 1296
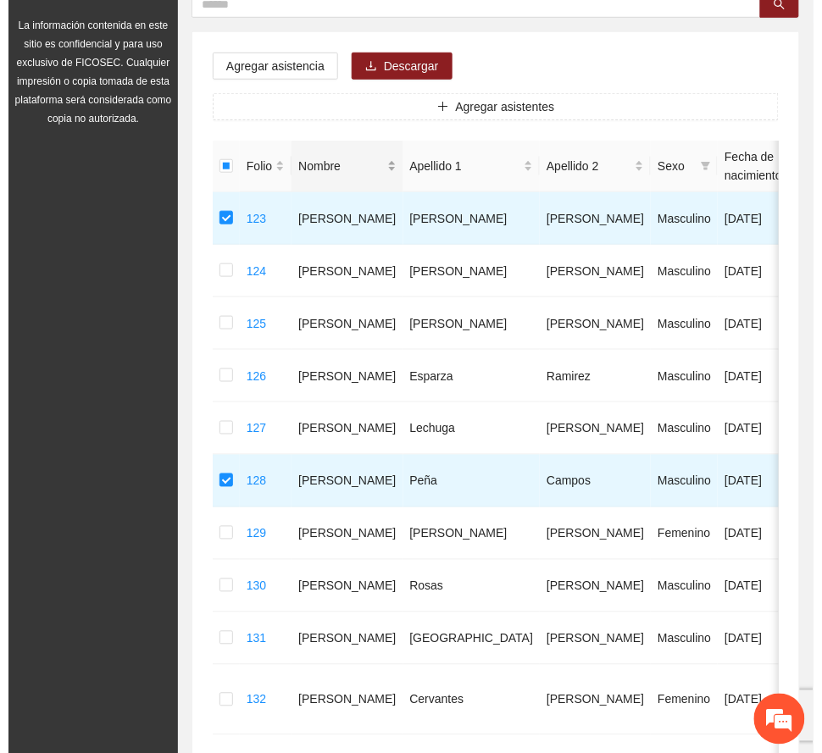
scroll to position [80, 0]
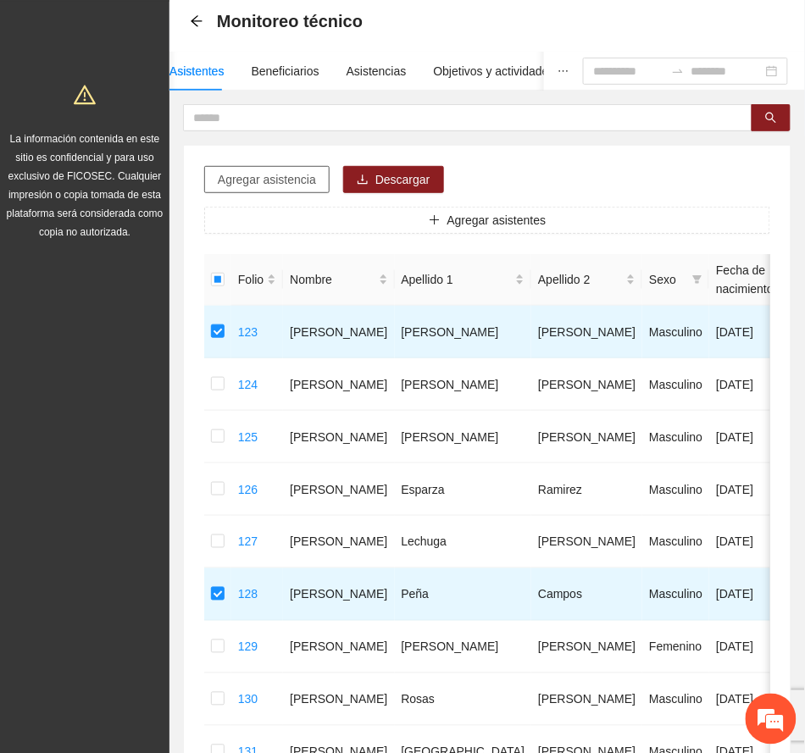
click at [295, 178] on span "Agregar asistencia" at bounding box center [267, 179] width 98 height 19
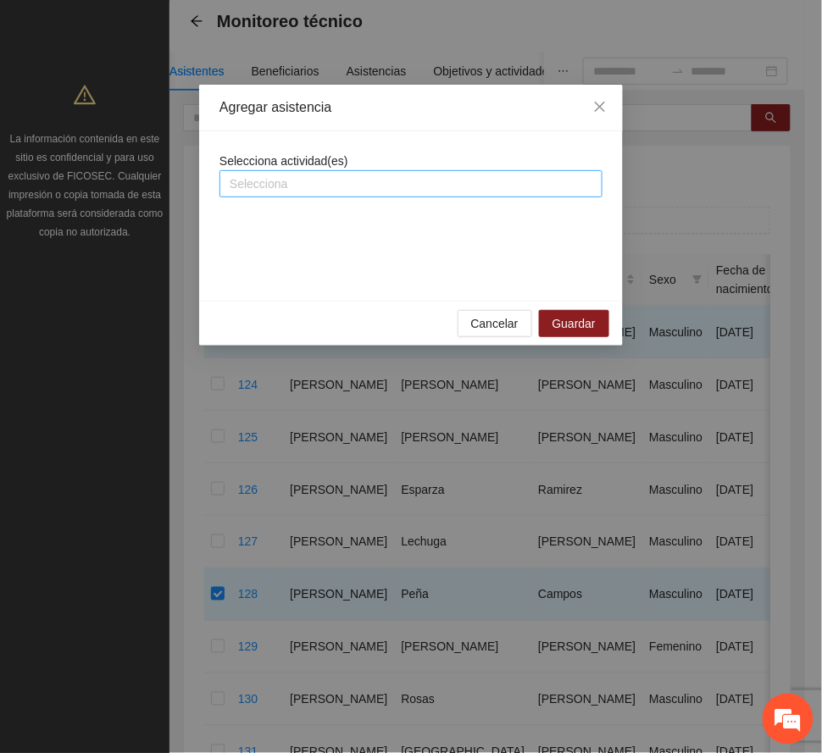
click at [350, 177] on div at bounding box center [411, 184] width 374 height 20
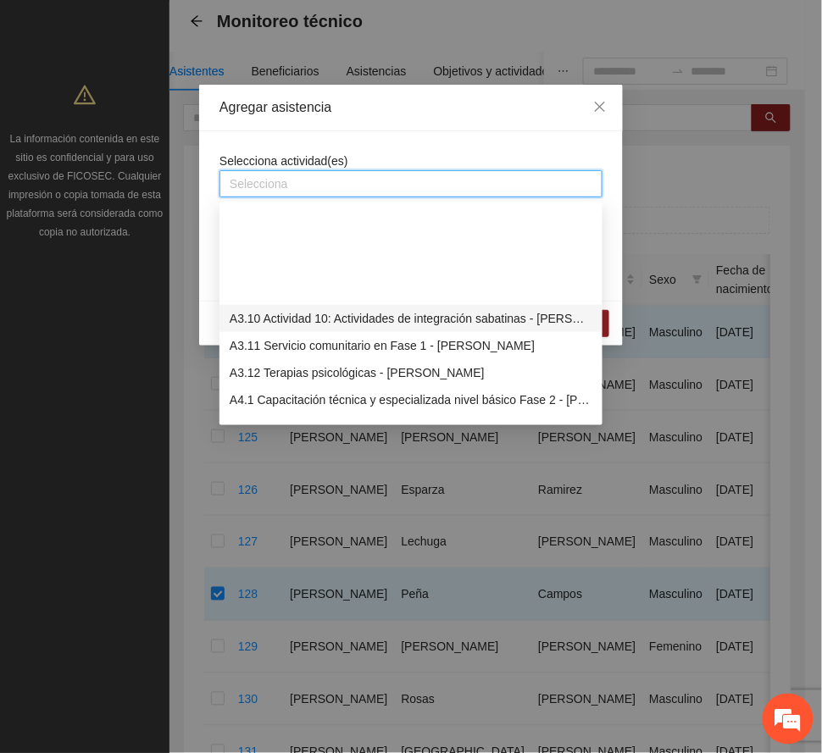
scroll to position [1129, 0]
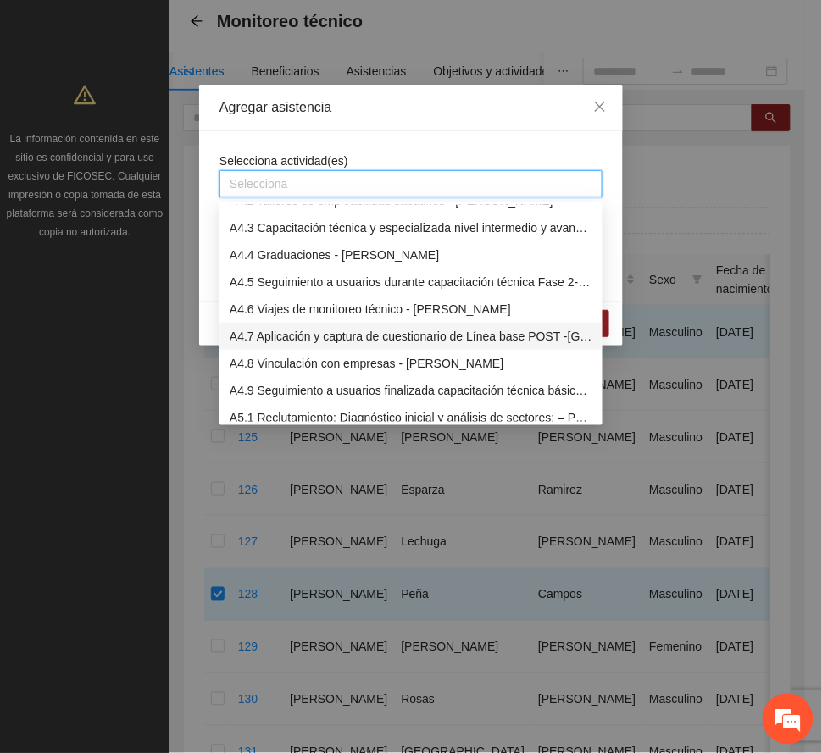
click at [421, 339] on div "A4.7 Aplicación y captura de cuestionario de Línea base POST -[GEOGRAPHIC_DATA]" at bounding box center [411, 336] width 363 height 19
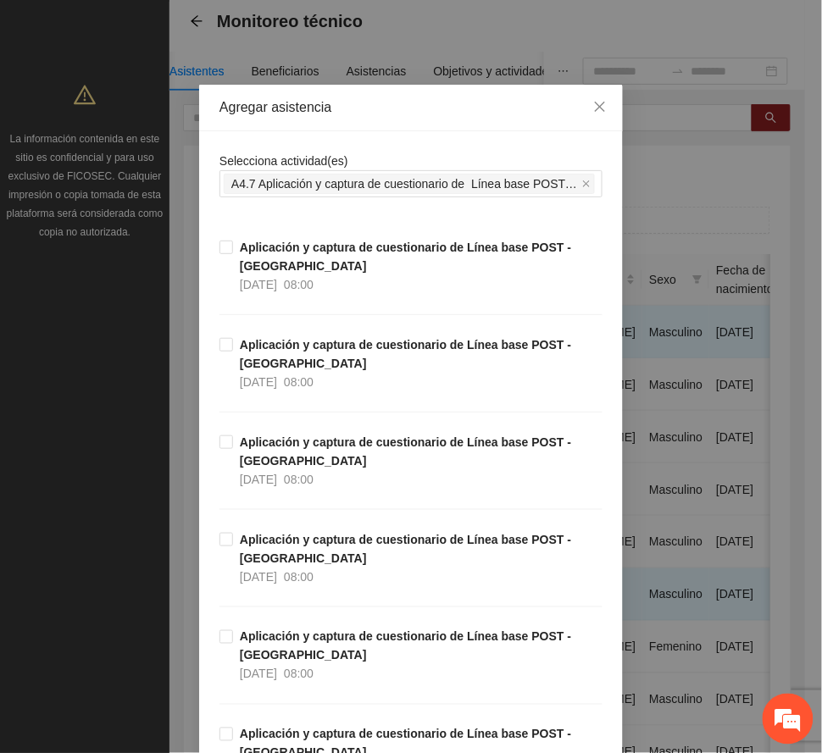
click at [437, 109] on div "Agregar asistencia" at bounding box center [410, 107] width 383 height 19
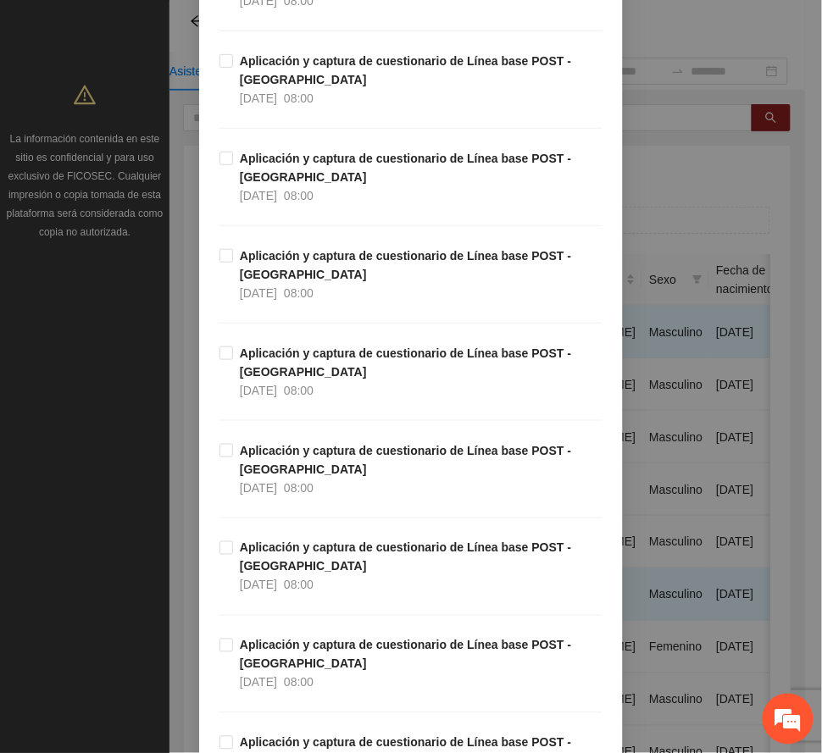
scroll to position [1807, 0]
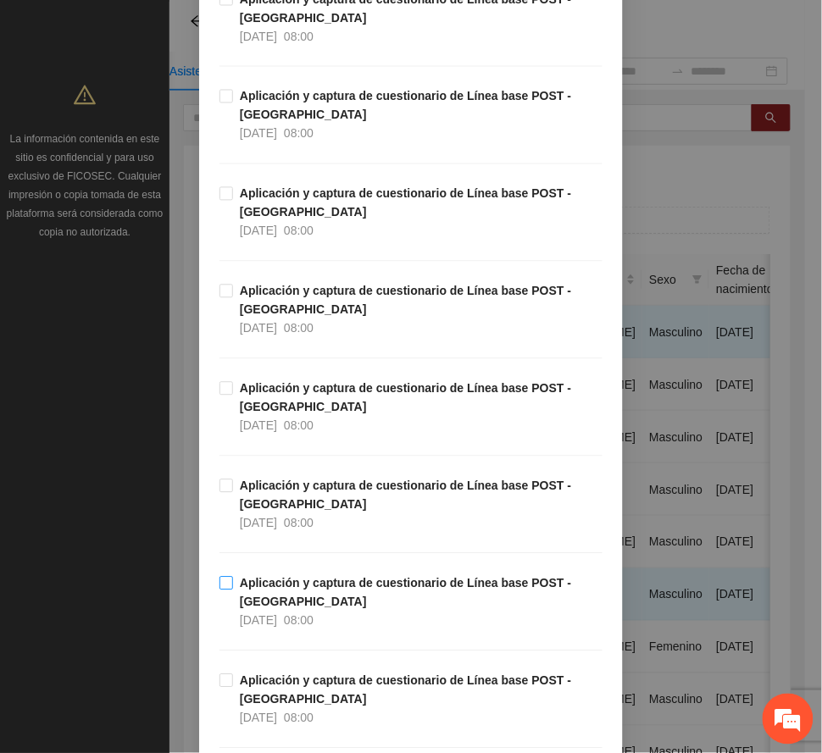
click at [346, 588] on strong "Aplicación y captura de cuestionario de Línea base POST -[GEOGRAPHIC_DATA]" at bounding box center [405, 593] width 331 height 32
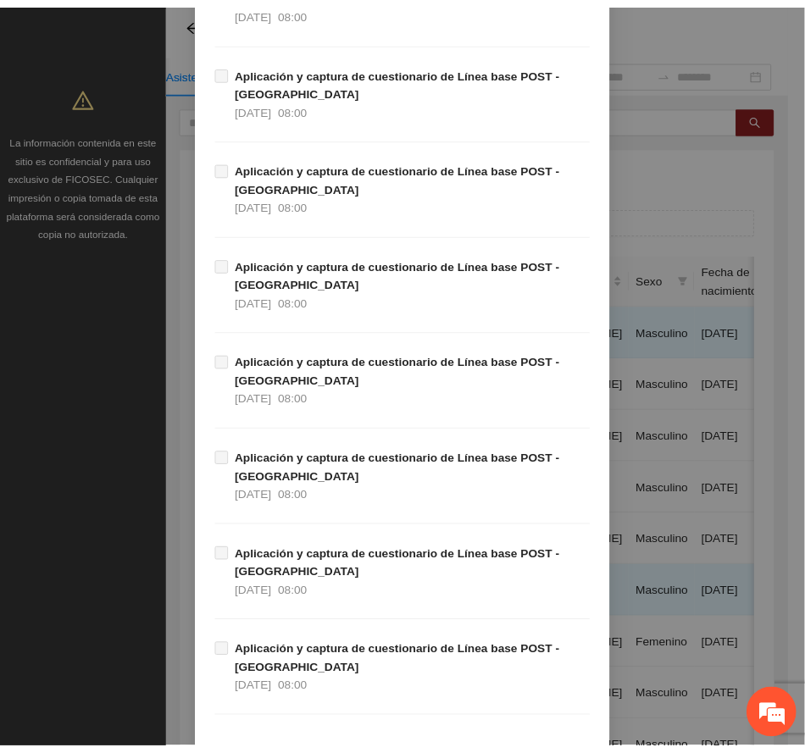
scroll to position [3325, 0]
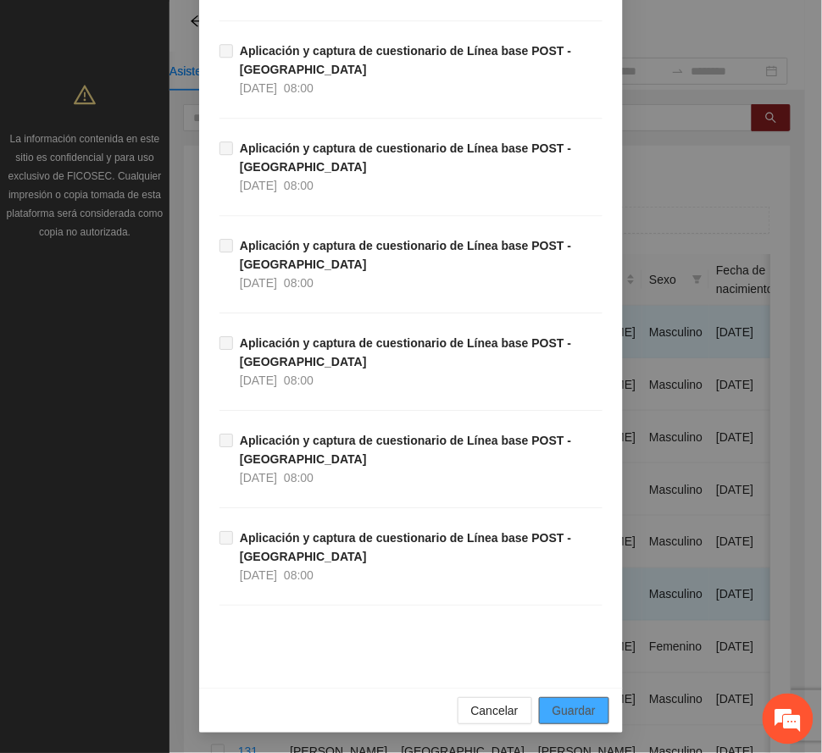
click at [578, 710] on span "Guardar" at bounding box center [573, 710] width 43 height 19
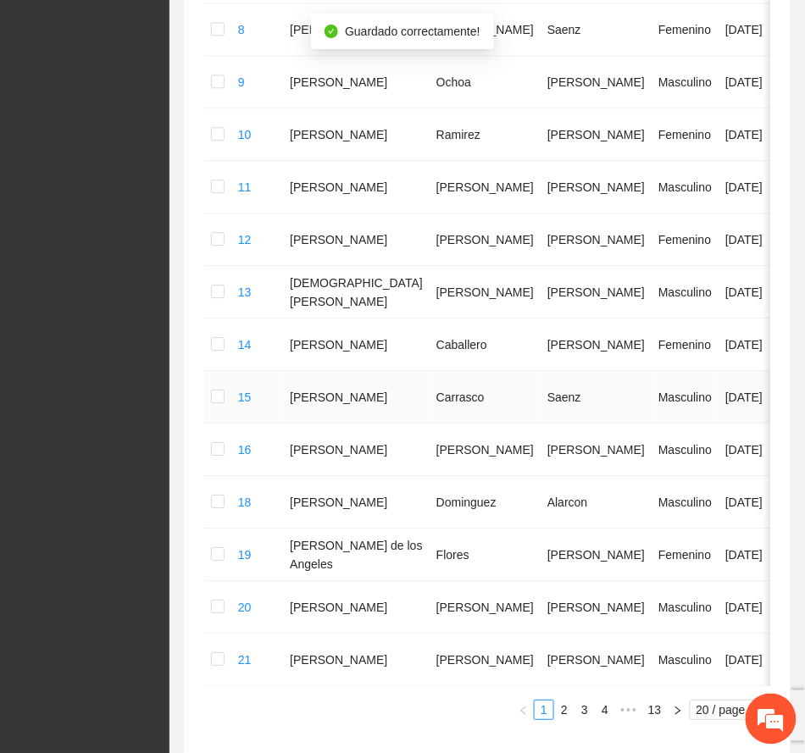
scroll to position [944, 0]
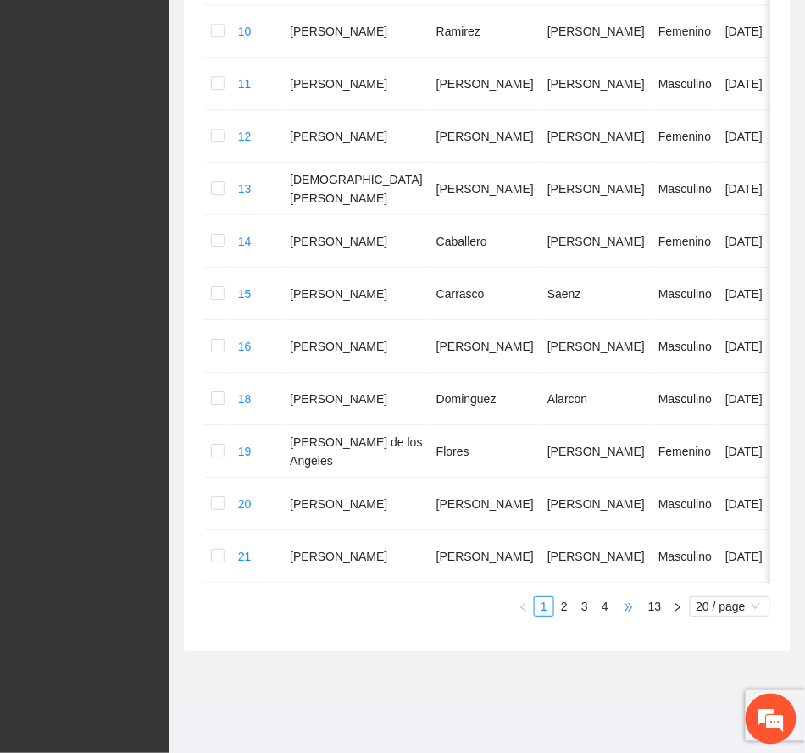
click at [625, 607] on span "•••" at bounding box center [628, 606] width 27 height 20
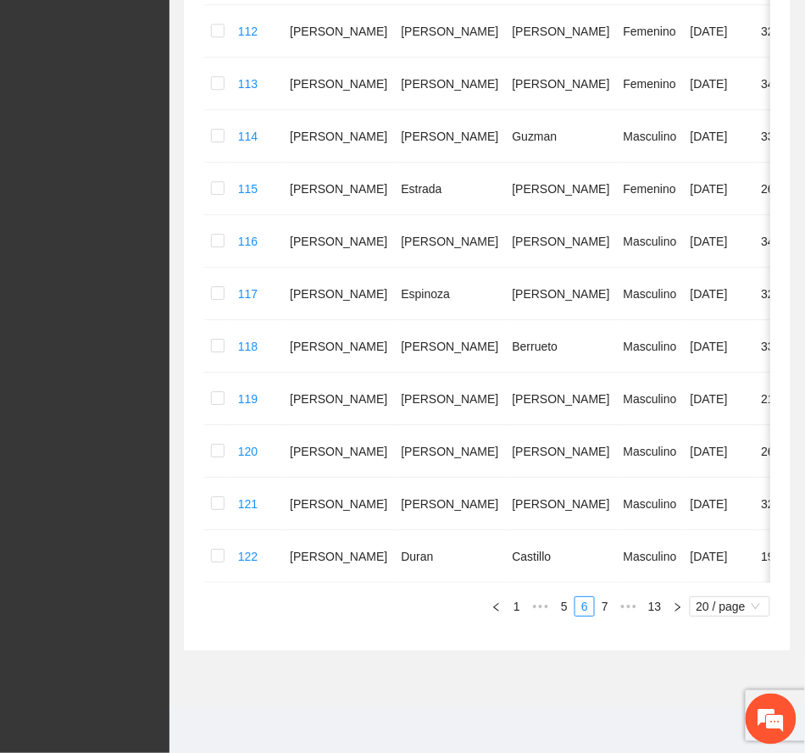
scroll to position [871, 0]
click at [603, 601] on link "7" at bounding box center [605, 606] width 19 height 19
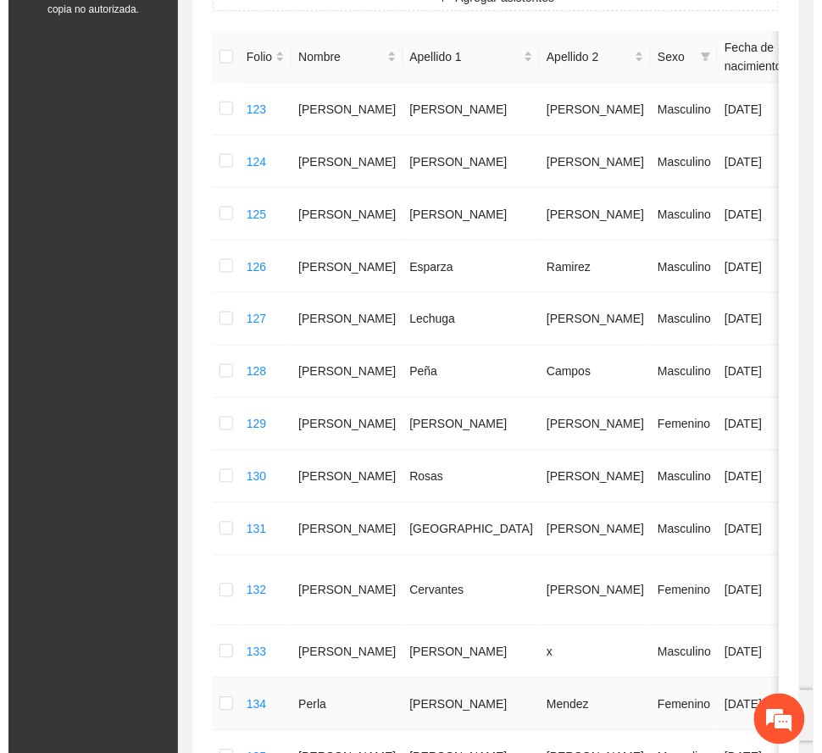
scroll to position [193, 0]
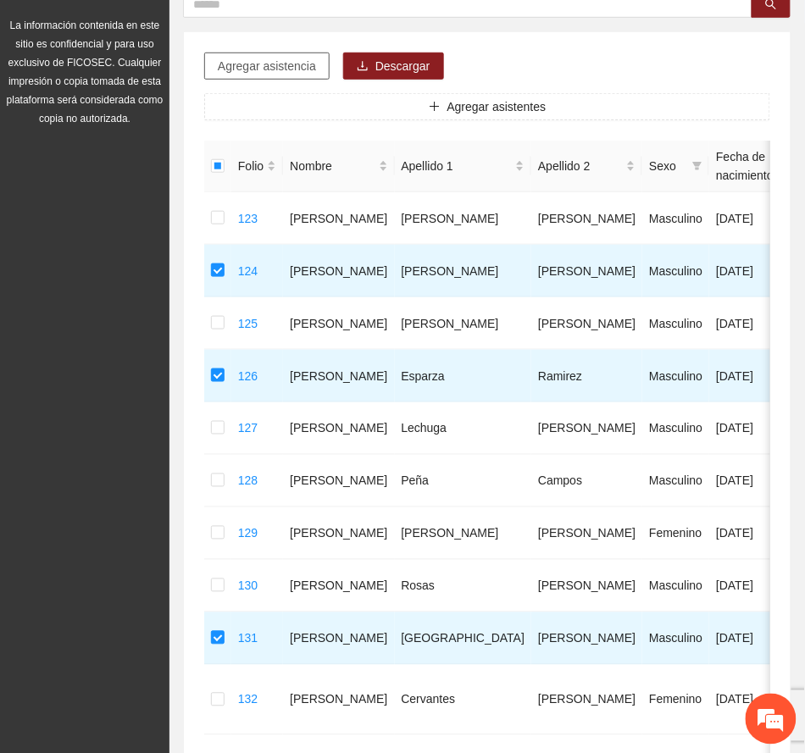
click at [298, 66] on span "Agregar asistencia" at bounding box center [267, 66] width 98 height 19
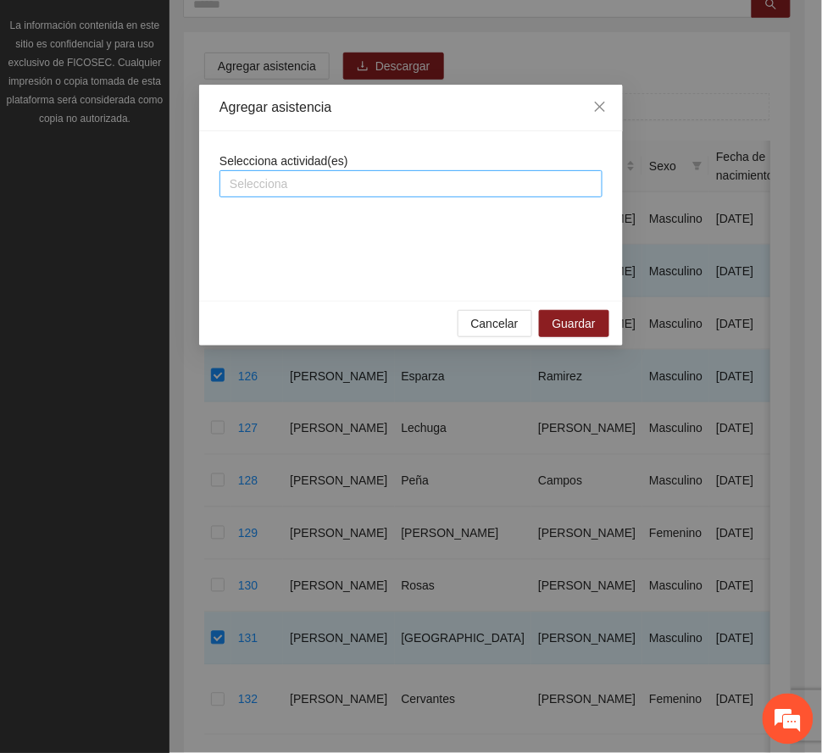
click at [404, 177] on div at bounding box center [411, 184] width 374 height 20
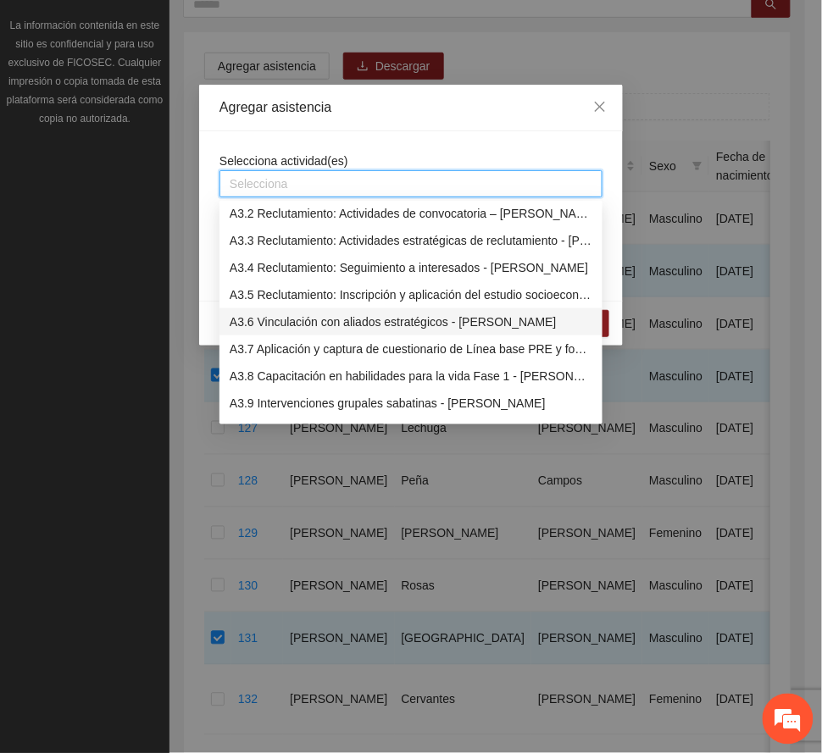
scroll to position [1129, 0]
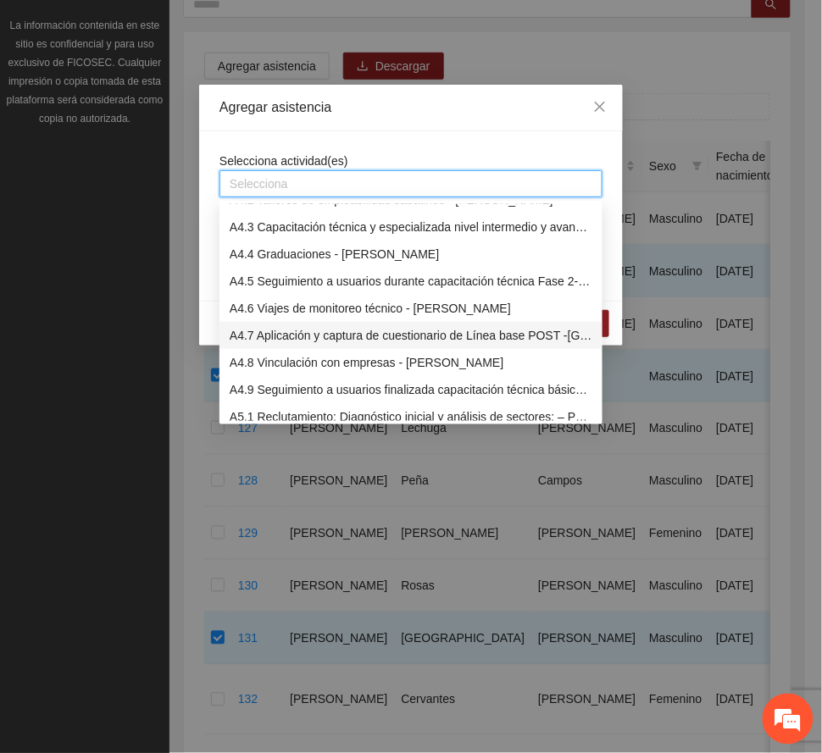
click at [349, 333] on div "A4.7 Aplicación y captura de cuestionario de Línea base POST -[GEOGRAPHIC_DATA]" at bounding box center [411, 335] width 363 height 19
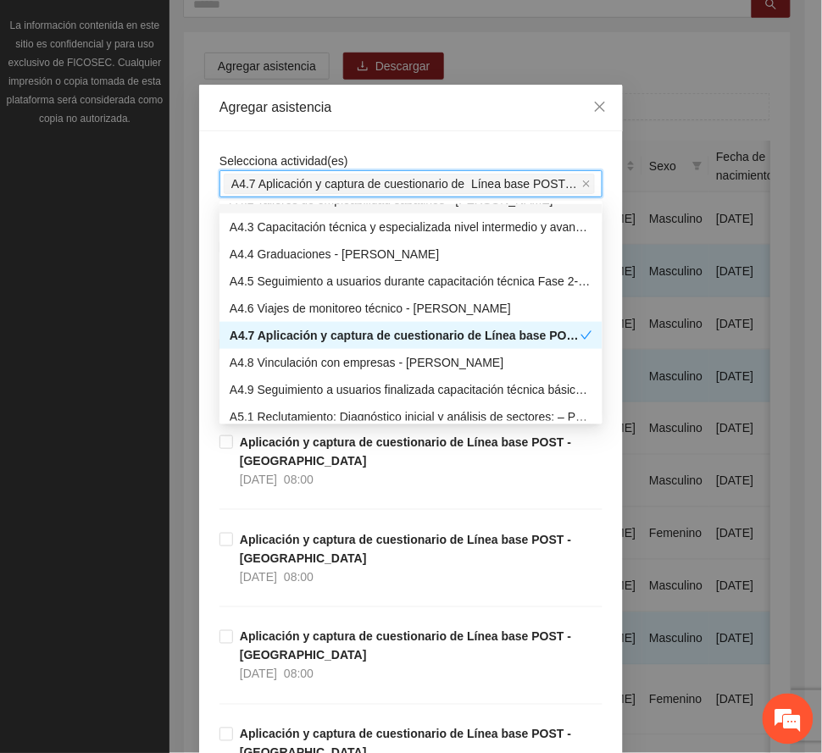
click at [437, 100] on div "Agregar asistencia" at bounding box center [410, 107] width 383 height 19
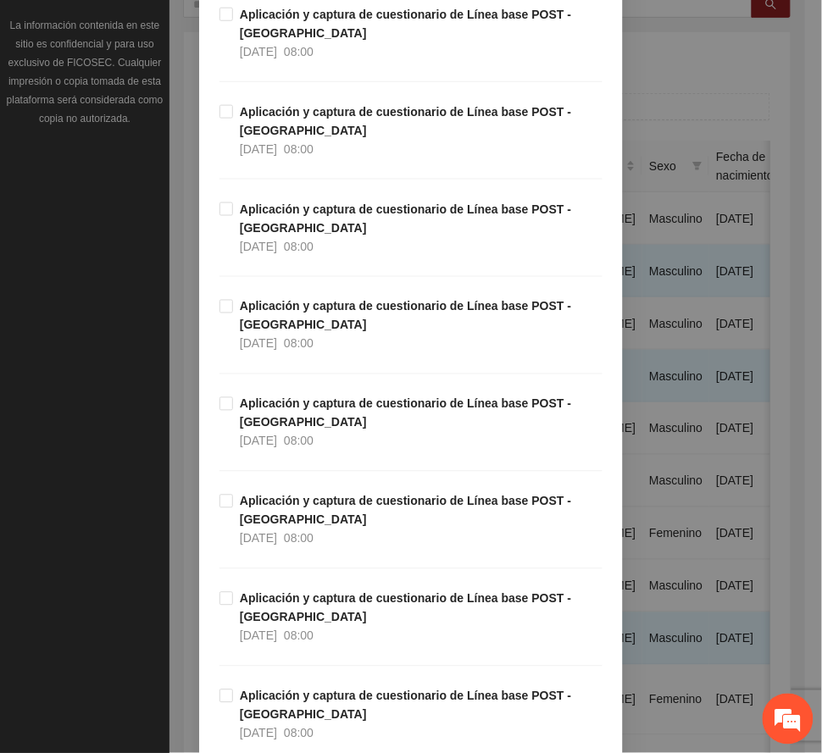
scroll to position [1807, 0]
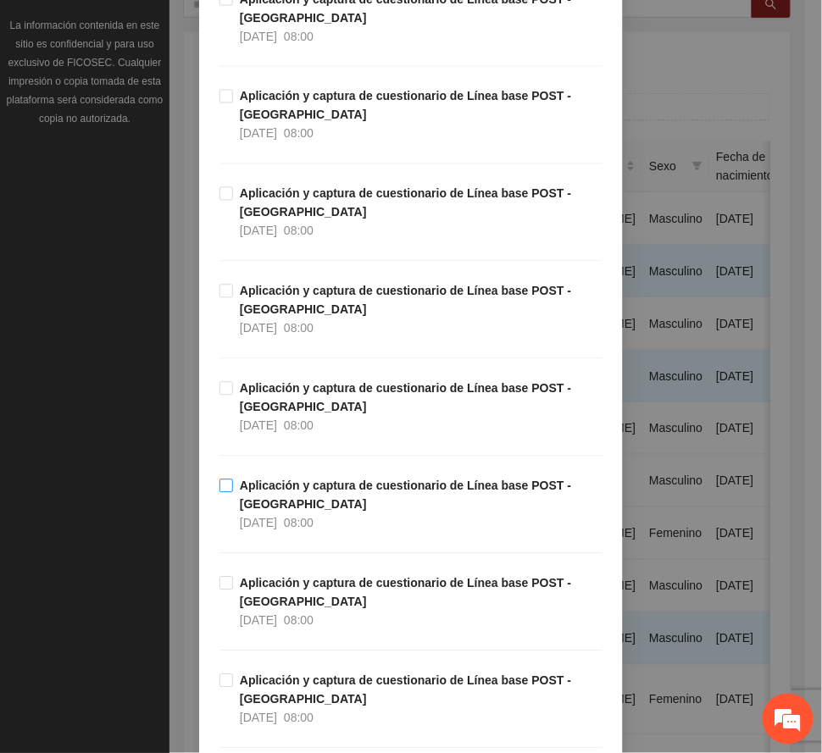
click at [325, 496] on strong "Aplicación y captura de cuestionario de Línea base POST -[GEOGRAPHIC_DATA]" at bounding box center [405, 495] width 331 height 32
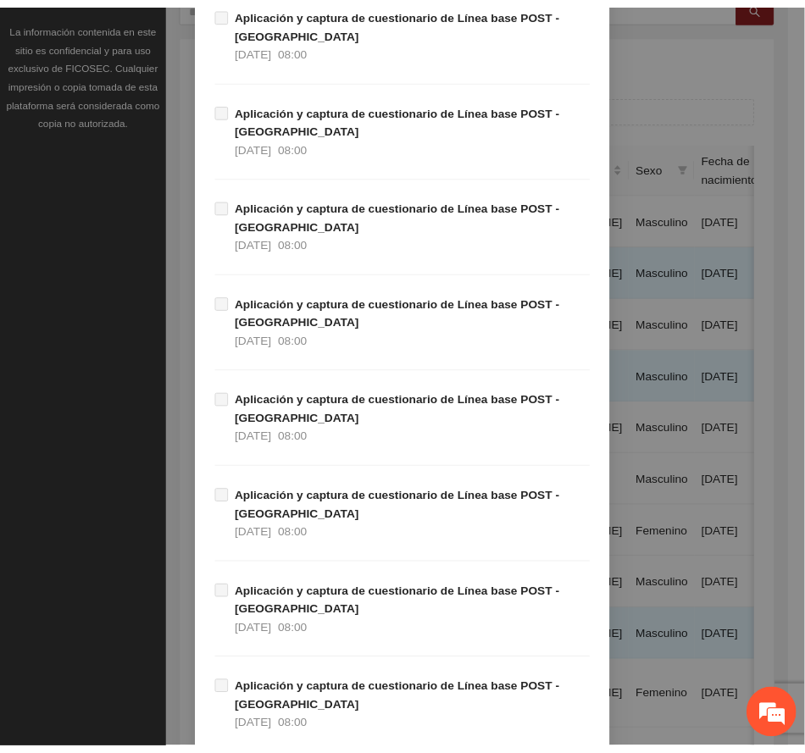
scroll to position [3325, 0]
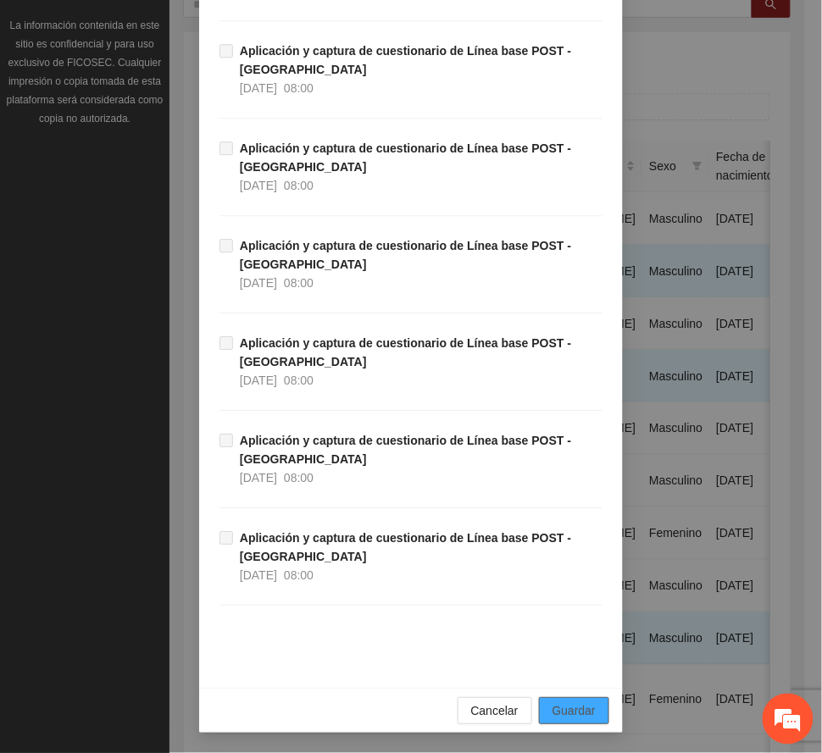
click at [563, 706] on span "Guardar" at bounding box center [573, 710] width 43 height 19
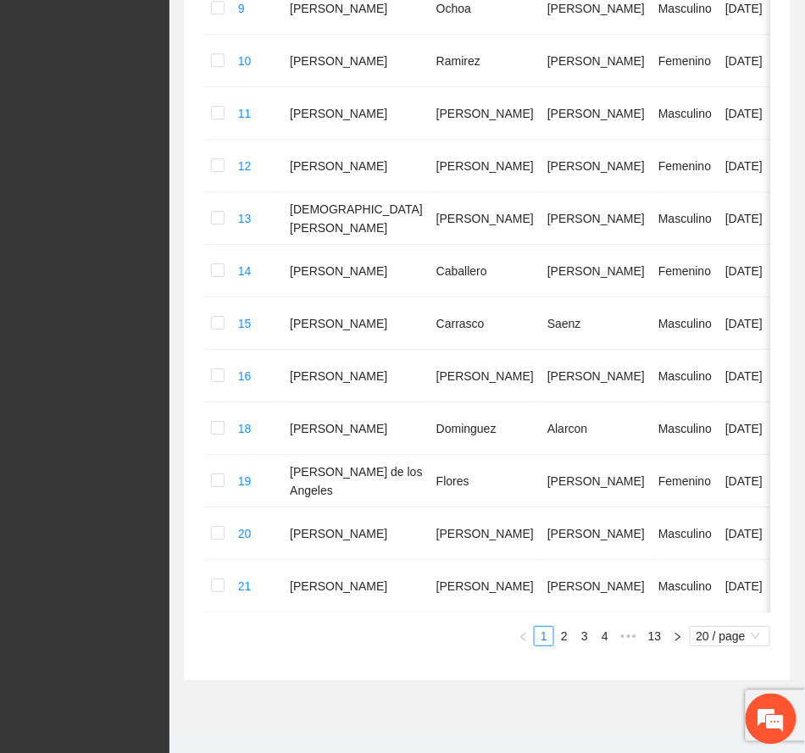
scroll to position [944, 0]
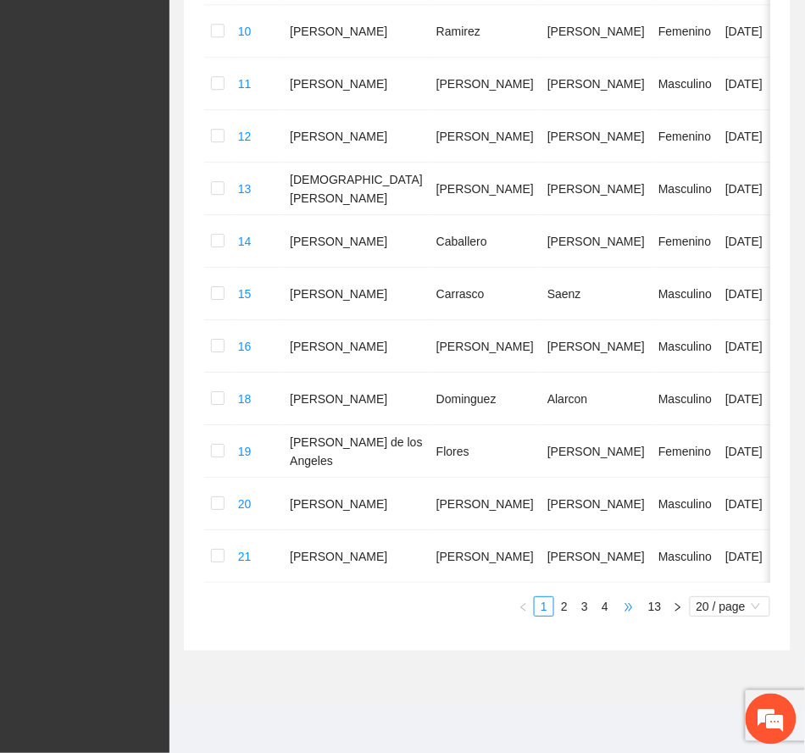
click at [630, 607] on span "•••" at bounding box center [628, 606] width 27 height 20
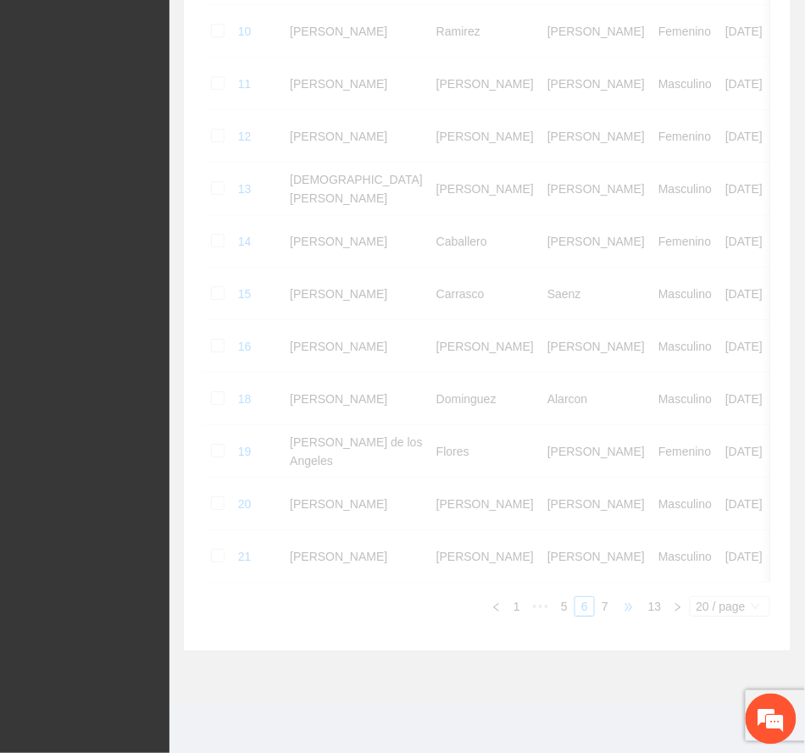
scroll to position [871, 0]
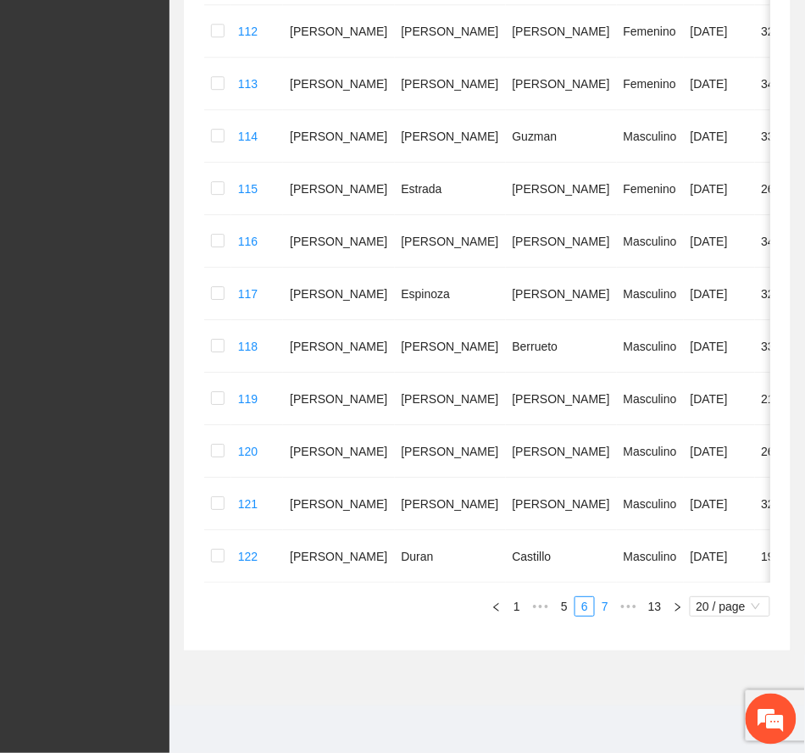
click at [600, 605] on link "7" at bounding box center [605, 606] width 19 height 19
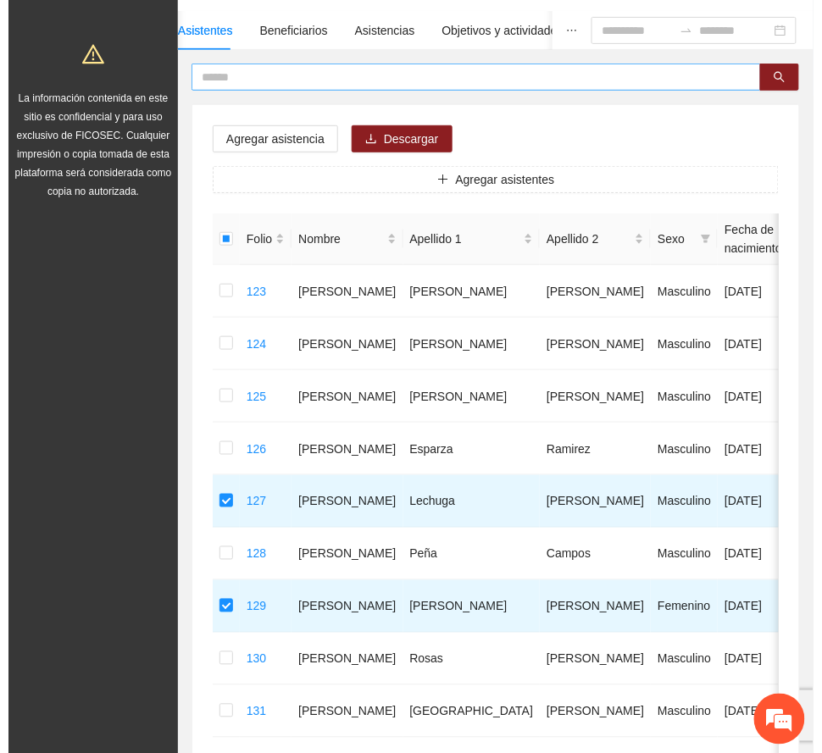
scroll to position [0, 0]
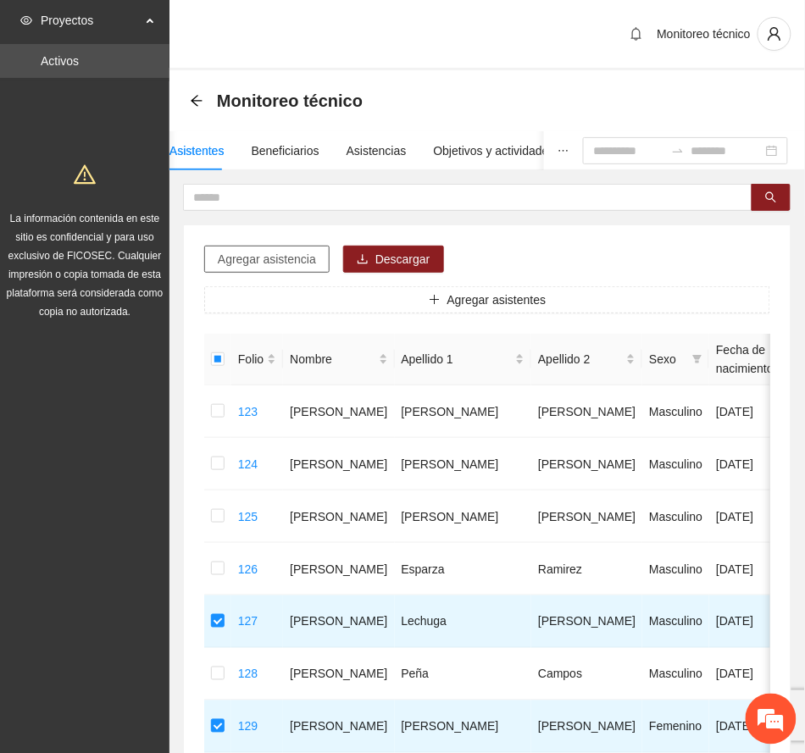
click at [269, 258] on span "Agregar asistencia" at bounding box center [267, 259] width 98 height 19
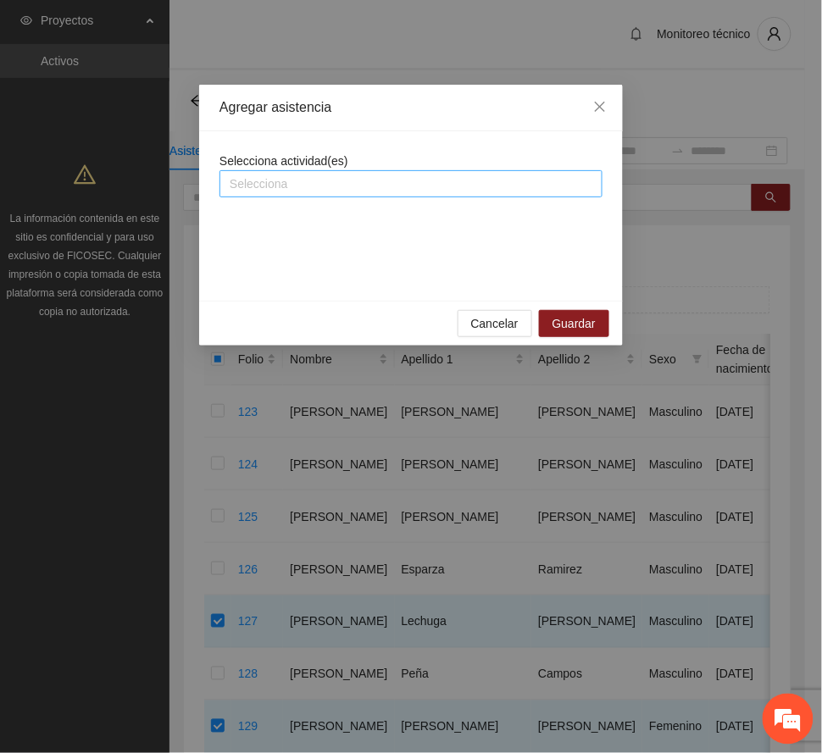
click at [374, 184] on div at bounding box center [411, 184] width 374 height 20
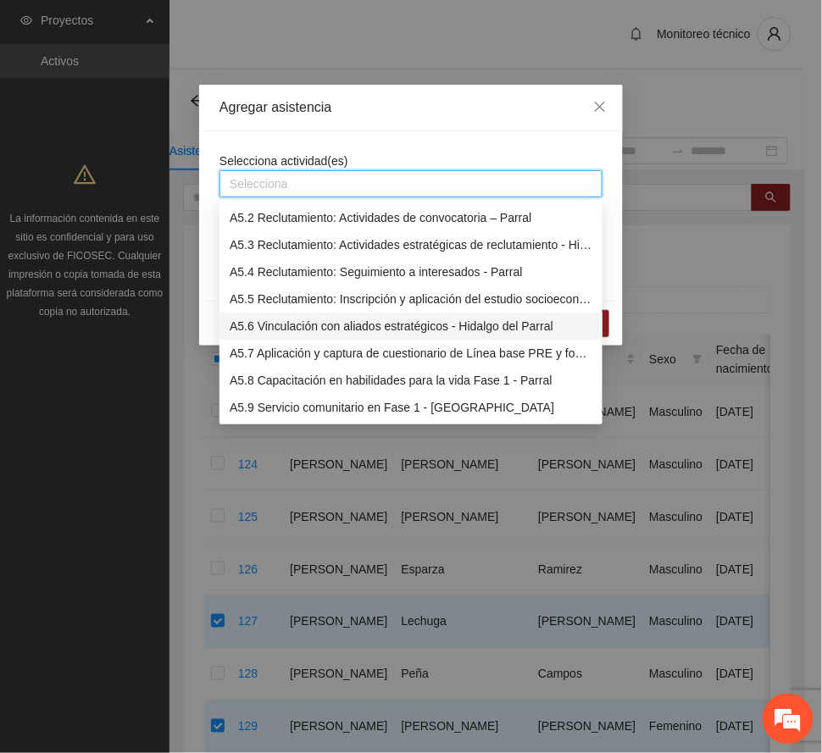
scroll to position [1129, 0]
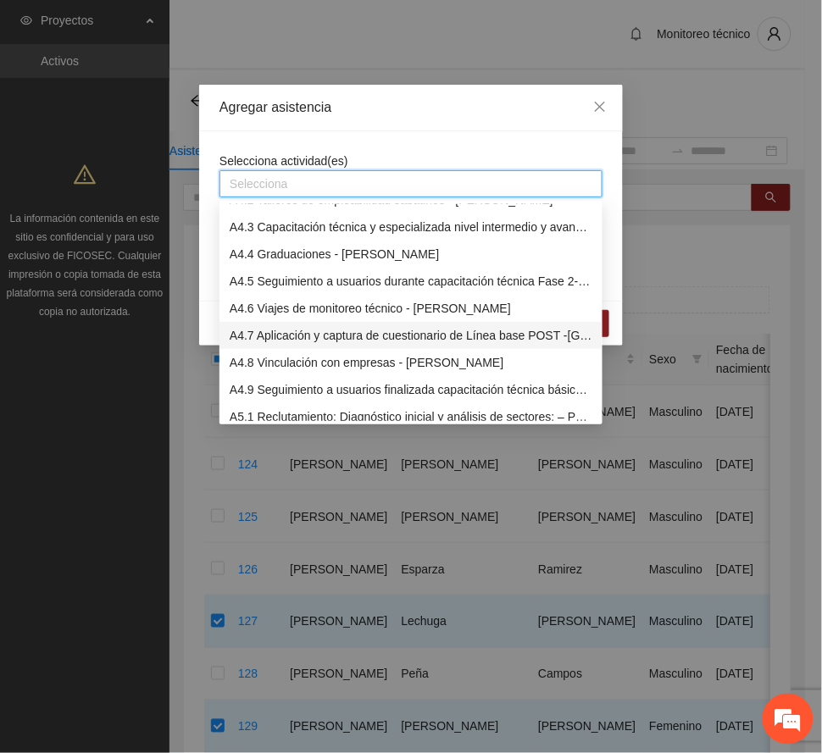
click at [291, 334] on div "A4.7 Aplicación y captura de cuestionario de Línea base POST -[GEOGRAPHIC_DATA]" at bounding box center [411, 335] width 363 height 19
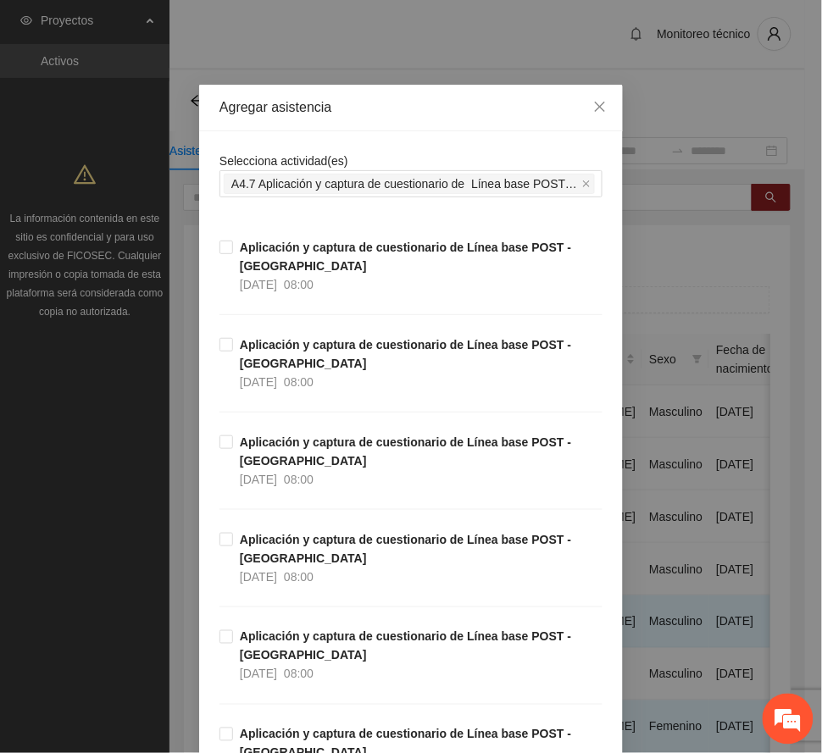
click at [385, 107] on div "Agregar asistencia" at bounding box center [410, 107] width 383 height 19
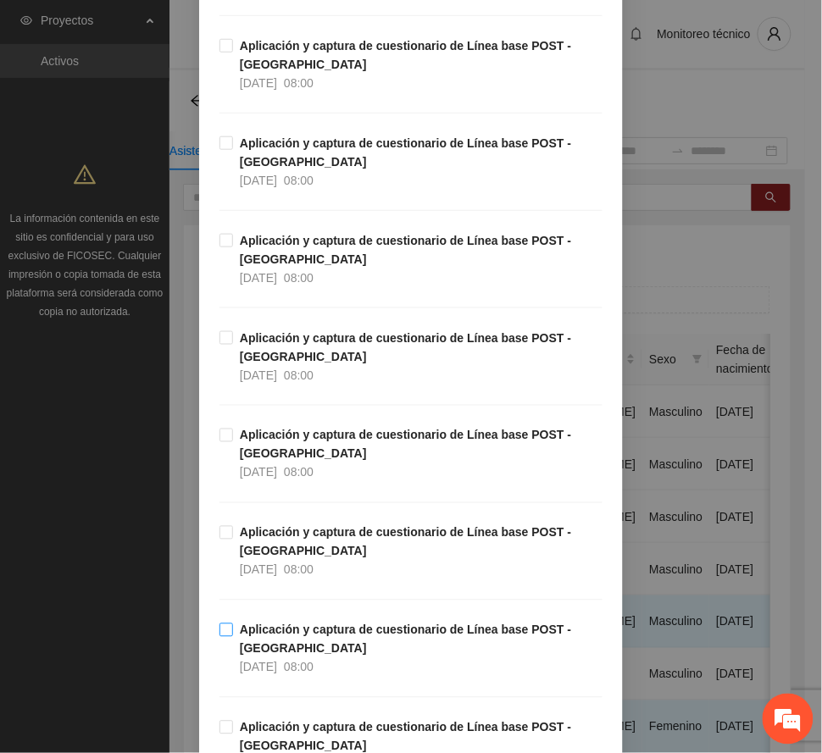
scroll to position [1694, 0]
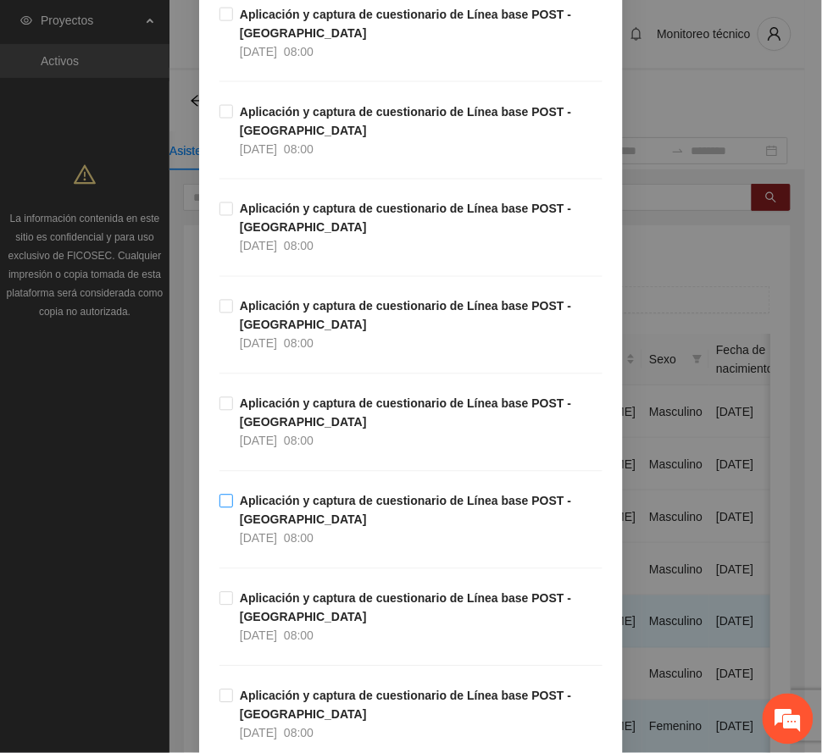
click at [286, 522] on strong "Aplicación y captura de cuestionario de Línea base POST -[GEOGRAPHIC_DATA]" at bounding box center [405, 511] width 331 height 32
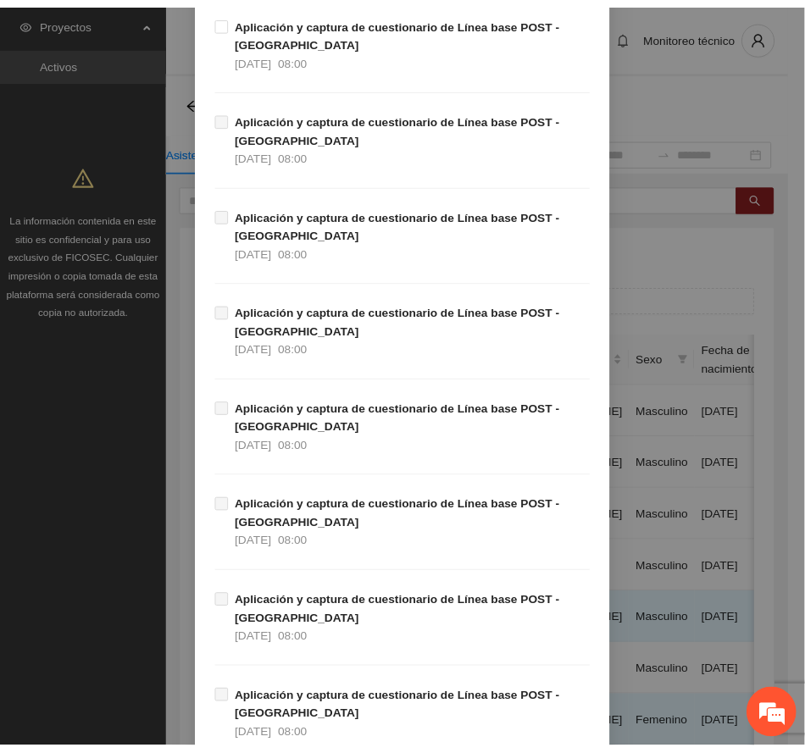
scroll to position [3325, 0]
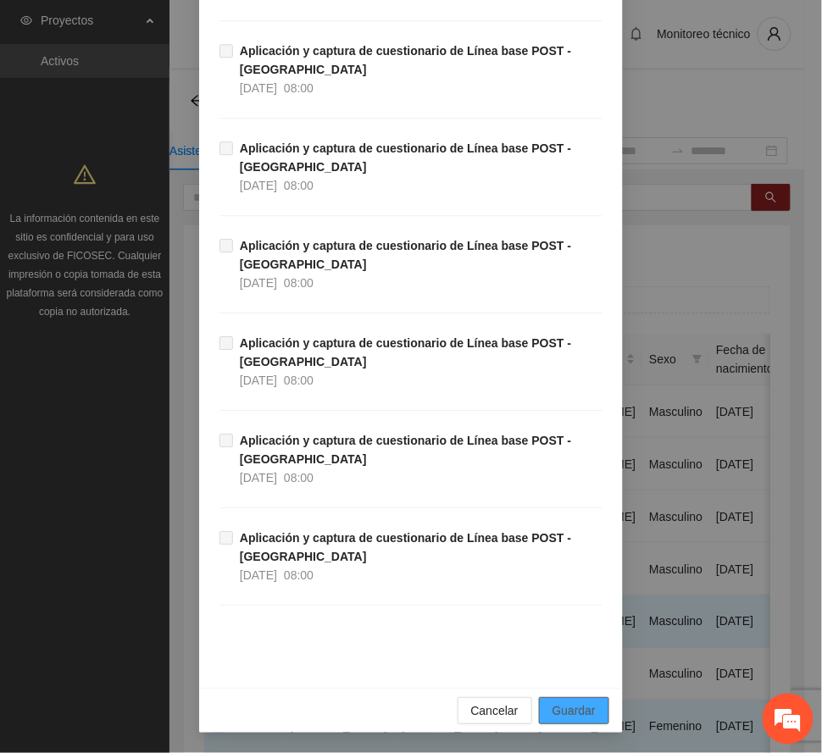
drag, startPoint x: 583, startPoint y: 710, endPoint x: 339, endPoint y: 689, distance: 244.9
click at [580, 710] on span "Guardar" at bounding box center [573, 710] width 43 height 19
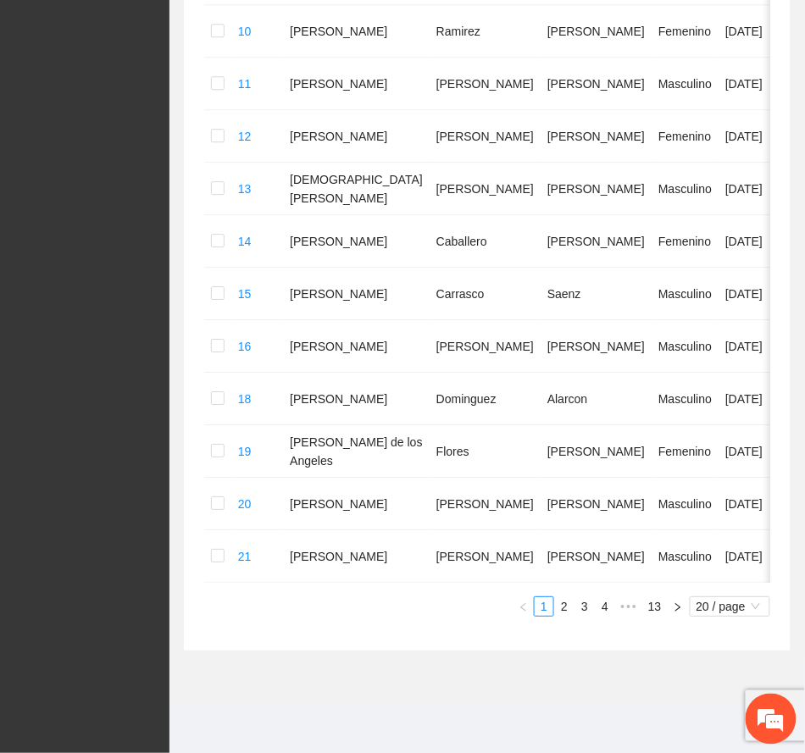
scroll to position [944, 0]
click at [627, 598] on span "•••" at bounding box center [628, 606] width 27 height 20
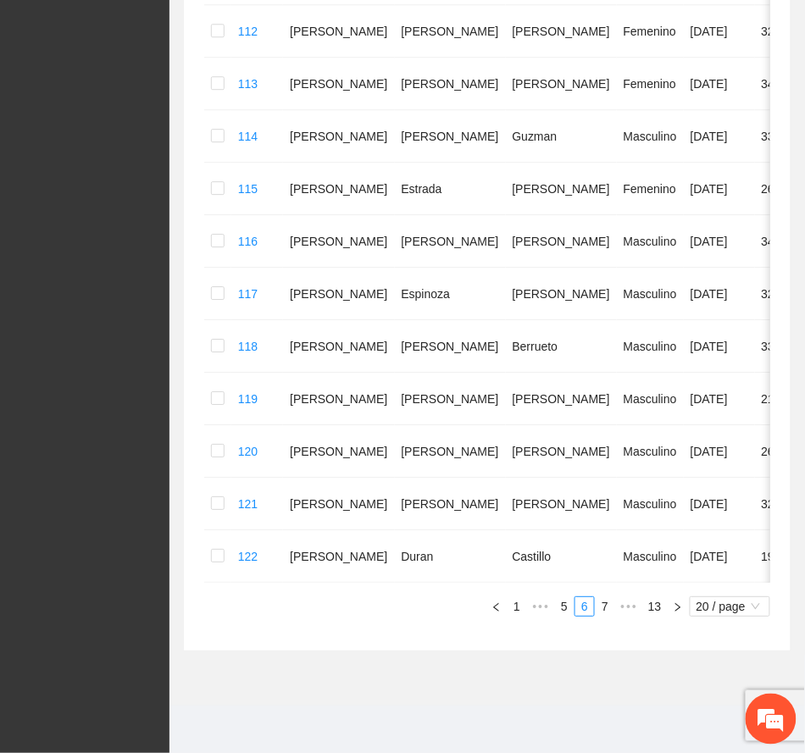
scroll to position [871, 0]
click at [600, 603] on link "7" at bounding box center [605, 606] width 19 height 19
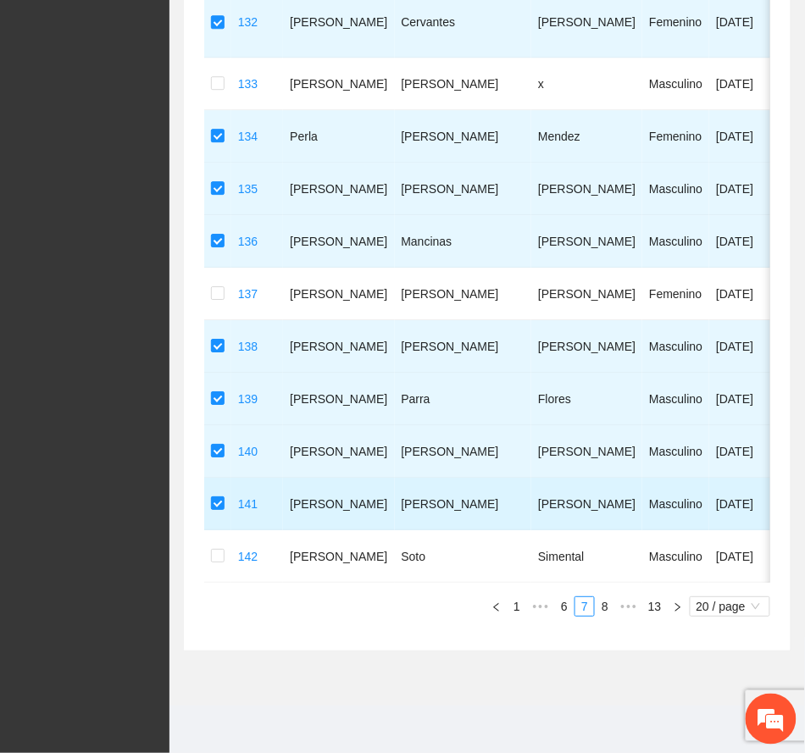
scroll to position [925, 0]
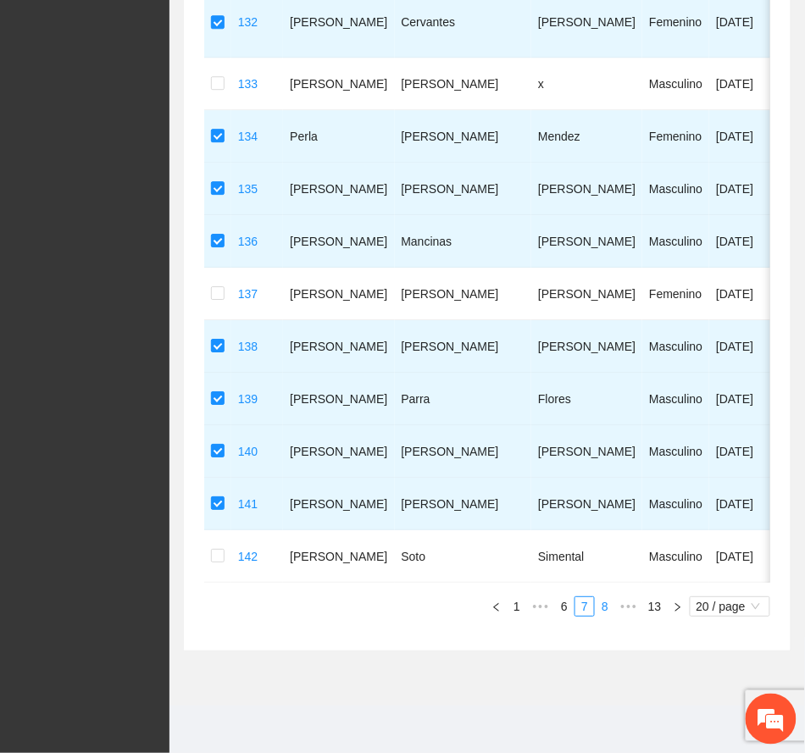
click at [605, 607] on link "8" at bounding box center [605, 606] width 19 height 19
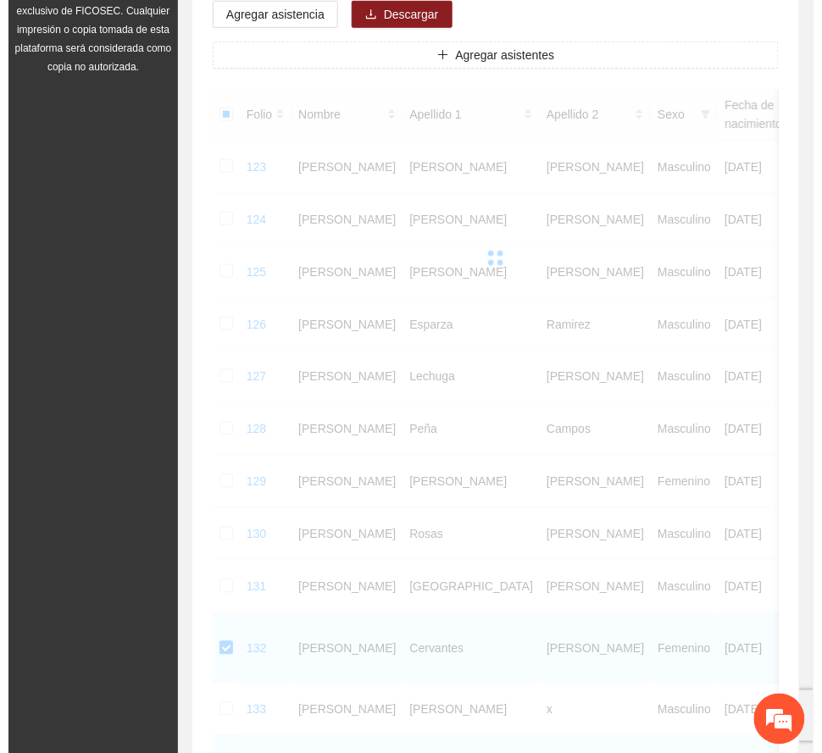
scroll to position [21, 0]
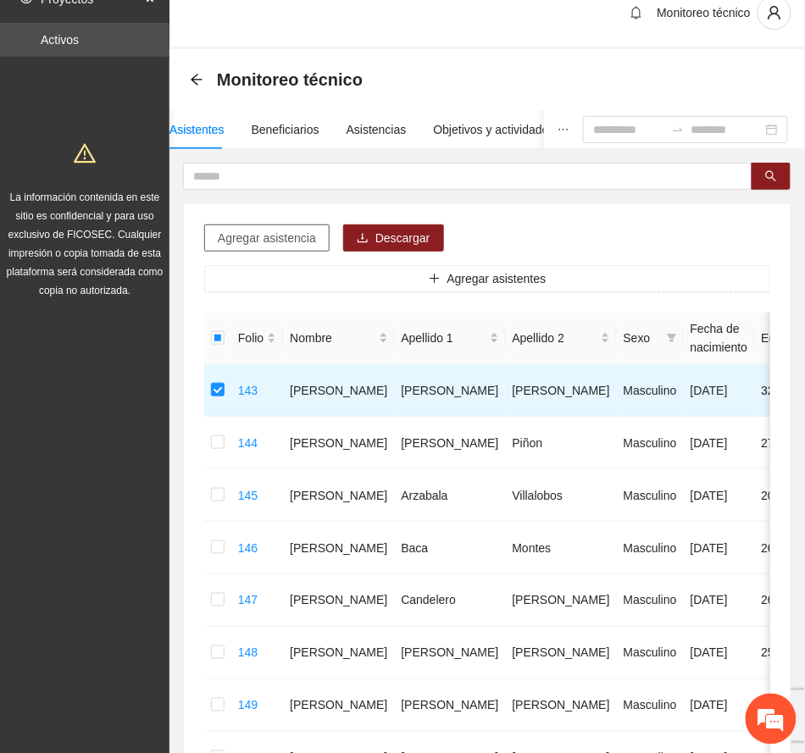
click at [282, 234] on span "Agregar asistencia" at bounding box center [267, 238] width 98 height 19
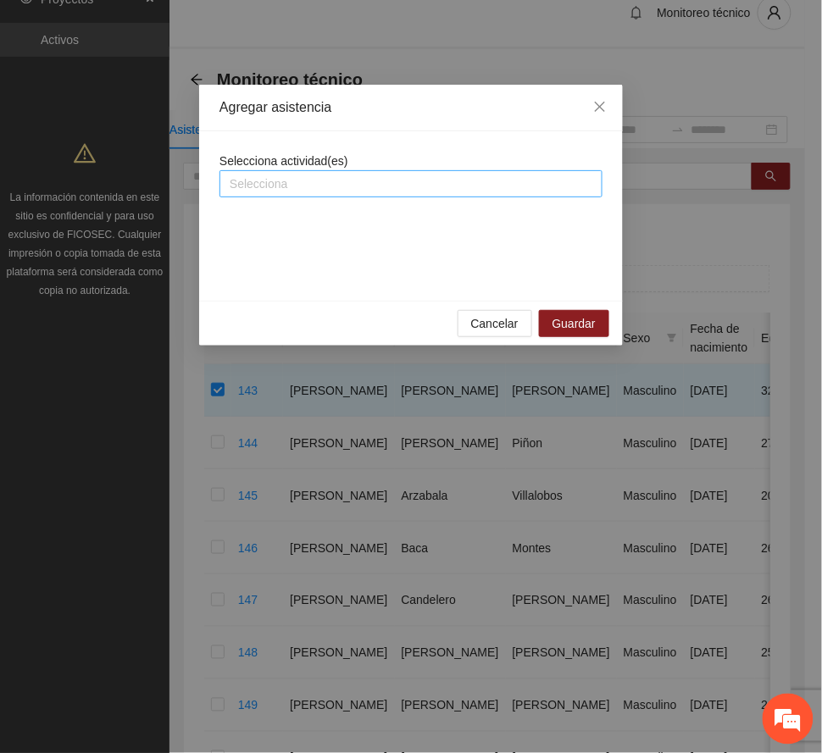
click at [369, 180] on div at bounding box center [411, 184] width 374 height 20
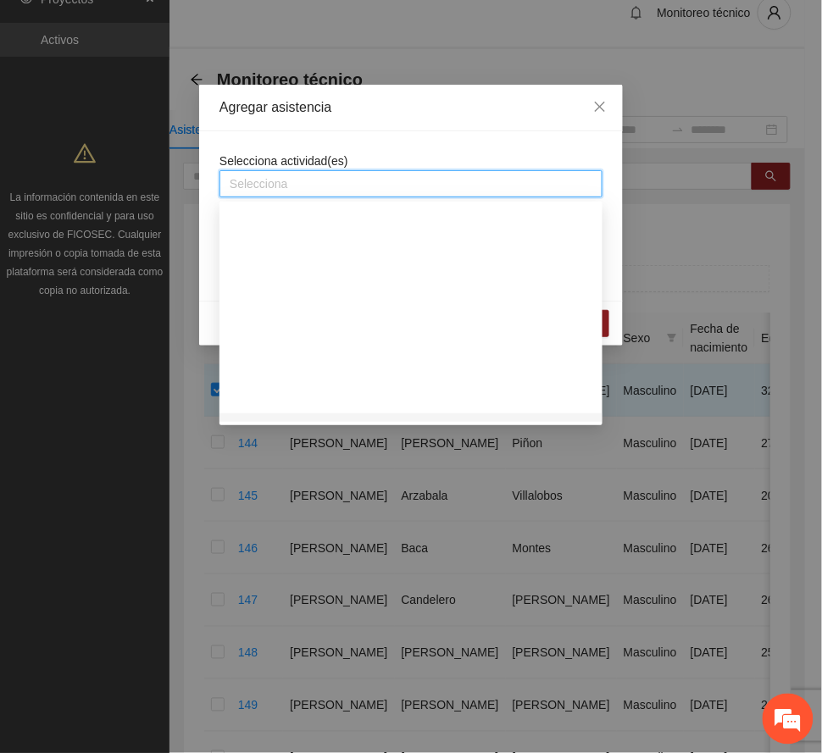
scroll to position [1129, 0]
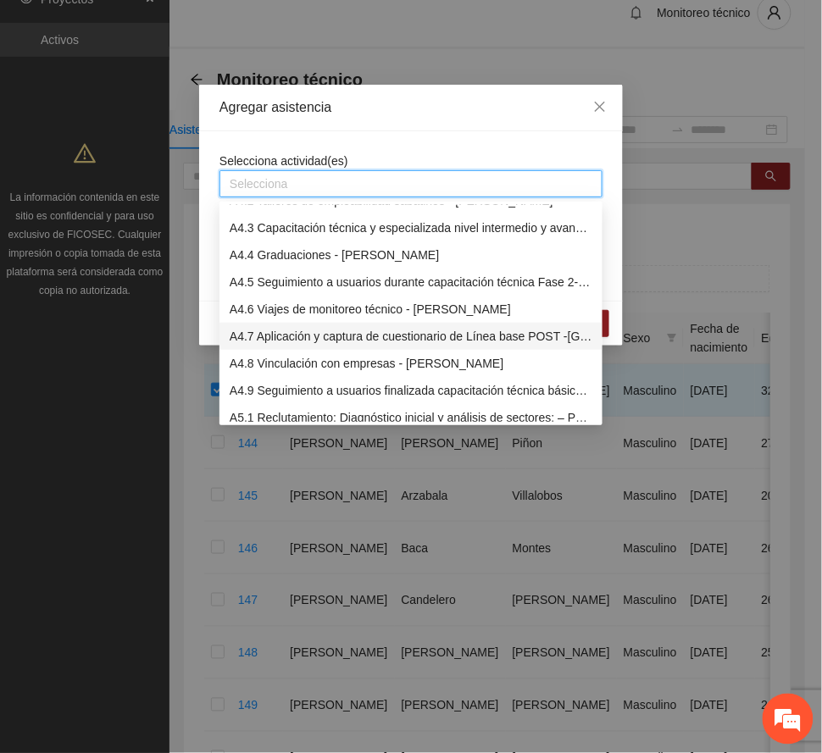
drag, startPoint x: 353, startPoint y: 332, endPoint x: 431, endPoint y: 197, distance: 155.6
click at [354, 330] on div "A4.7 Aplicación y captura de cuestionario de Línea base POST -[GEOGRAPHIC_DATA]" at bounding box center [411, 336] width 363 height 19
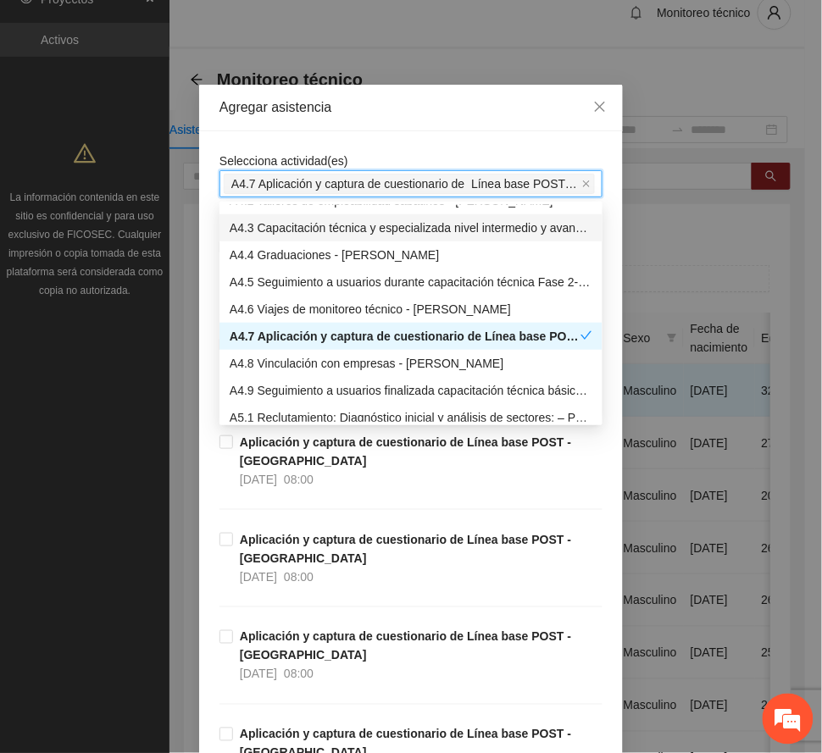
click at [435, 98] on div "Agregar asistencia" at bounding box center [410, 107] width 383 height 19
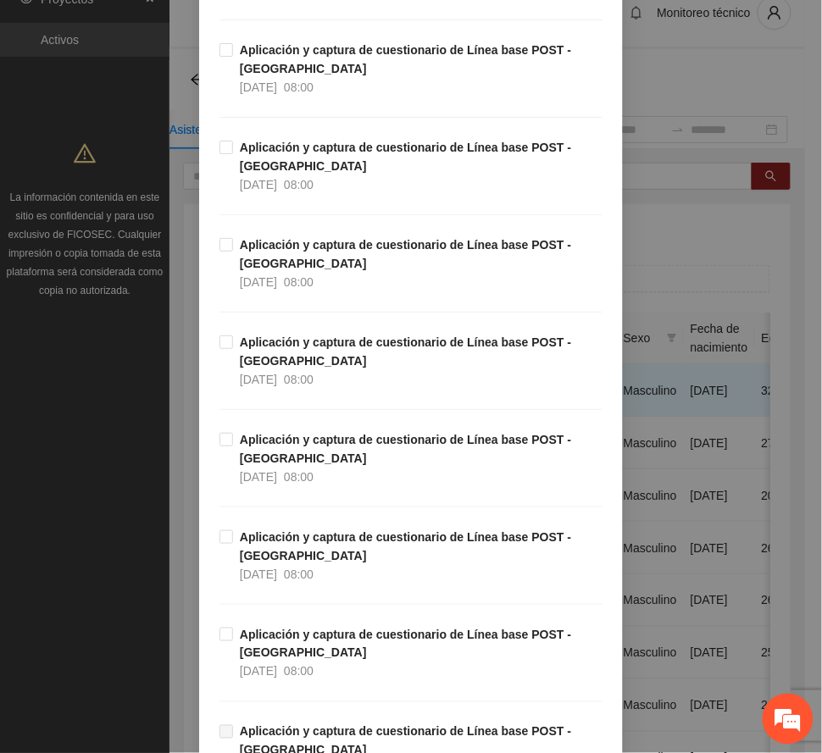
scroll to position [2597, 0]
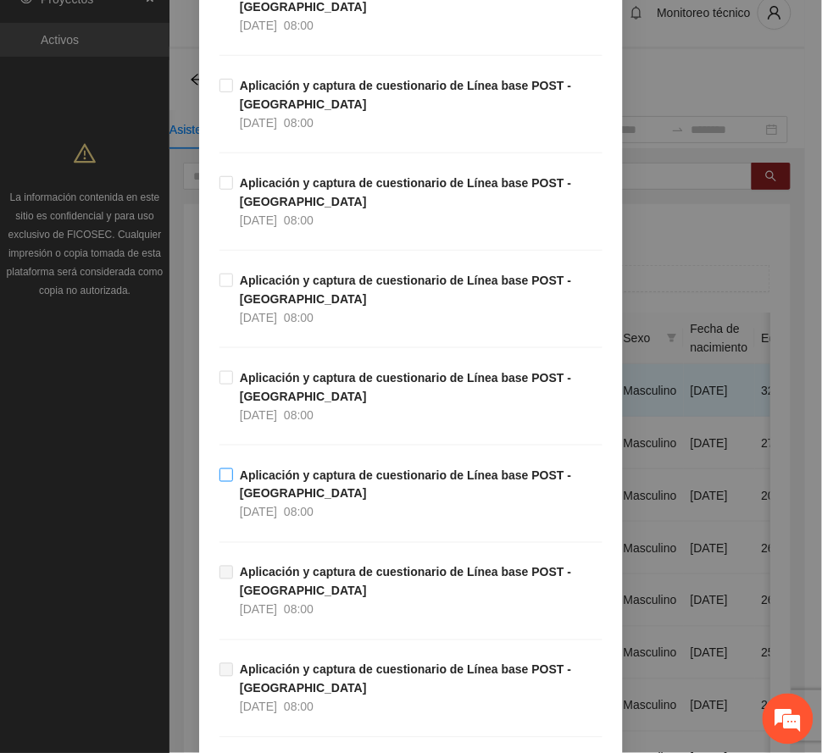
click at [319, 485] on strong "Aplicación y captura de cuestionario de Línea base POST -[GEOGRAPHIC_DATA]" at bounding box center [405, 484] width 331 height 32
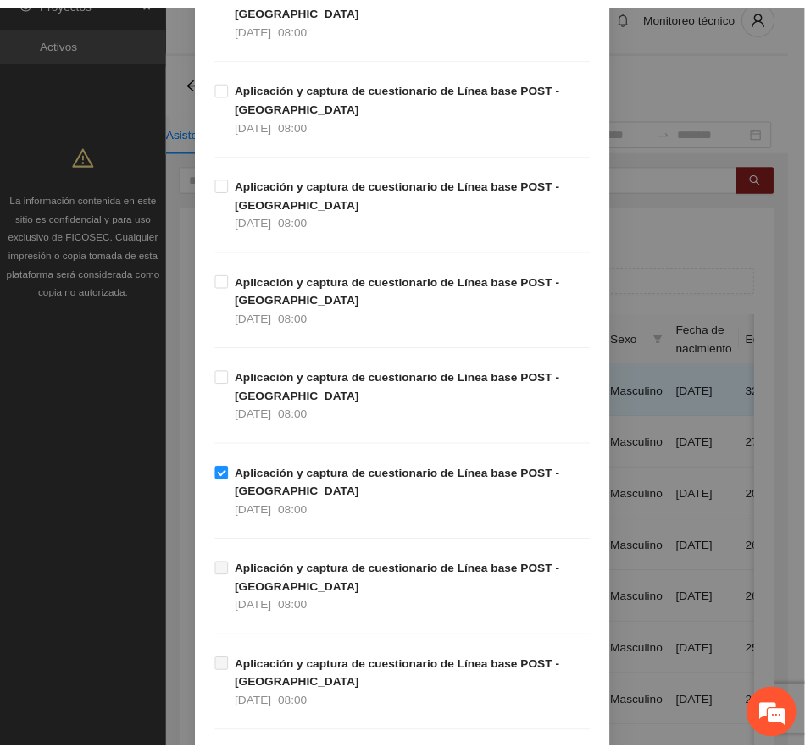
scroll to position [3325, 0]
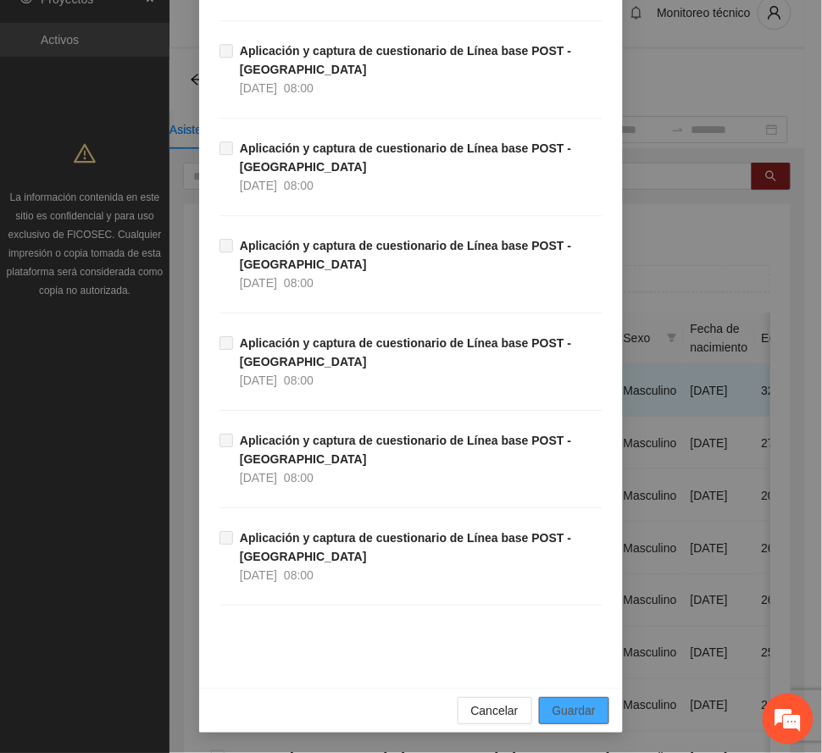
click at [581, 709] on span "Guardar" at bounding box center [573, 710] width 43 height 19
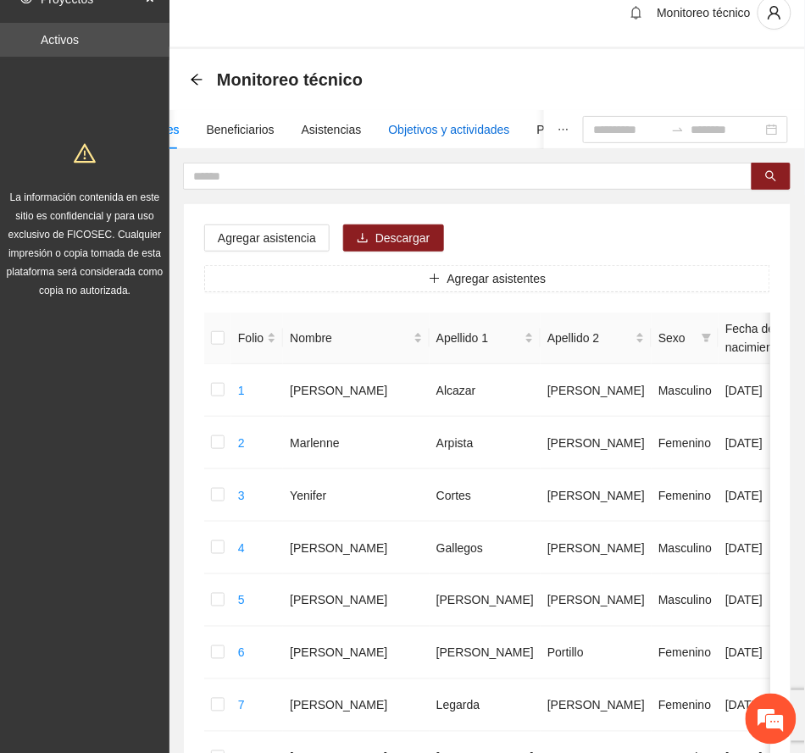
click at [476, 125] on div "Objetivos y actividades" at bounding box center [449, 129] width 121 height 19
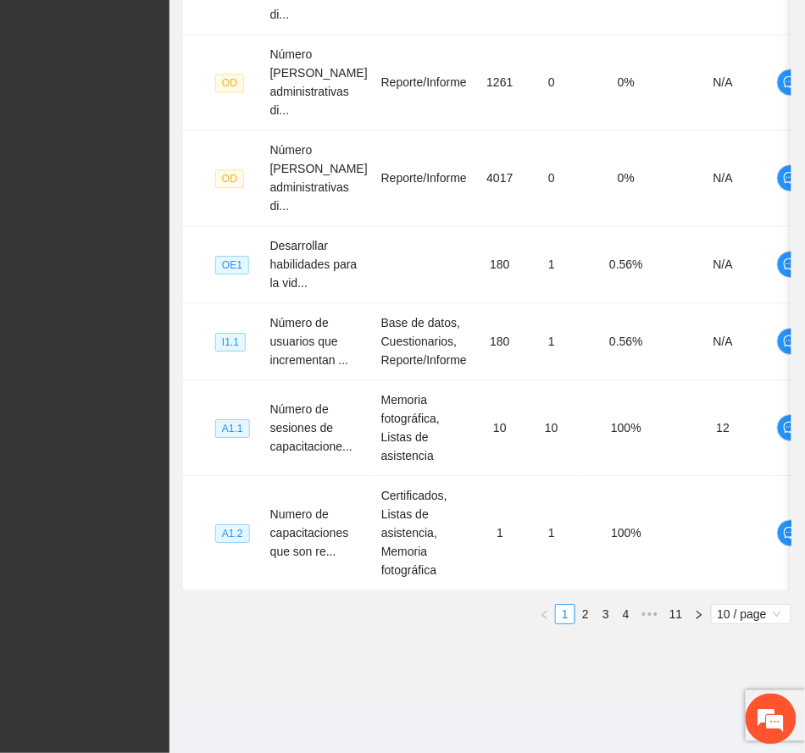
scroll to position [823, 0]
click at [628, 612] on link "4" at bounding box center [626, 614] width 19 height 19
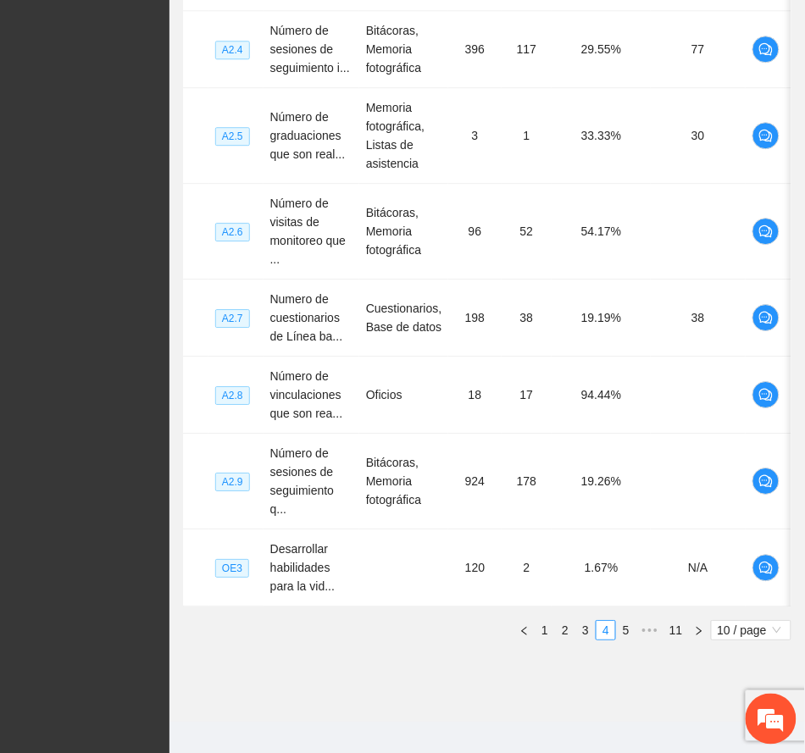
click at [629, 640] on link "5" at bounding box center [626, 630] width 19 height 19
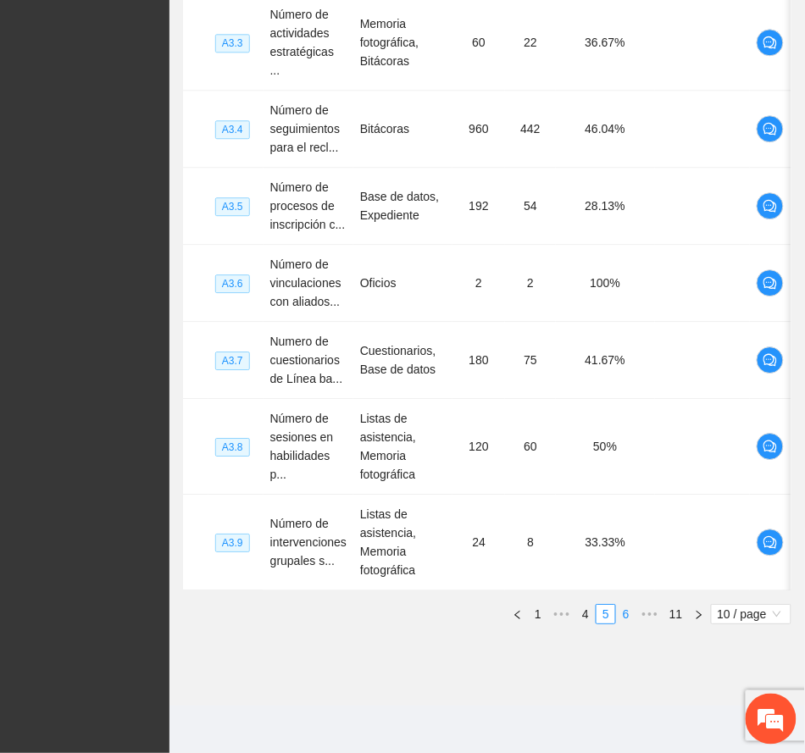
click at [629, 618] on link "6" at bounding box center [626, 614] width 19 height 19
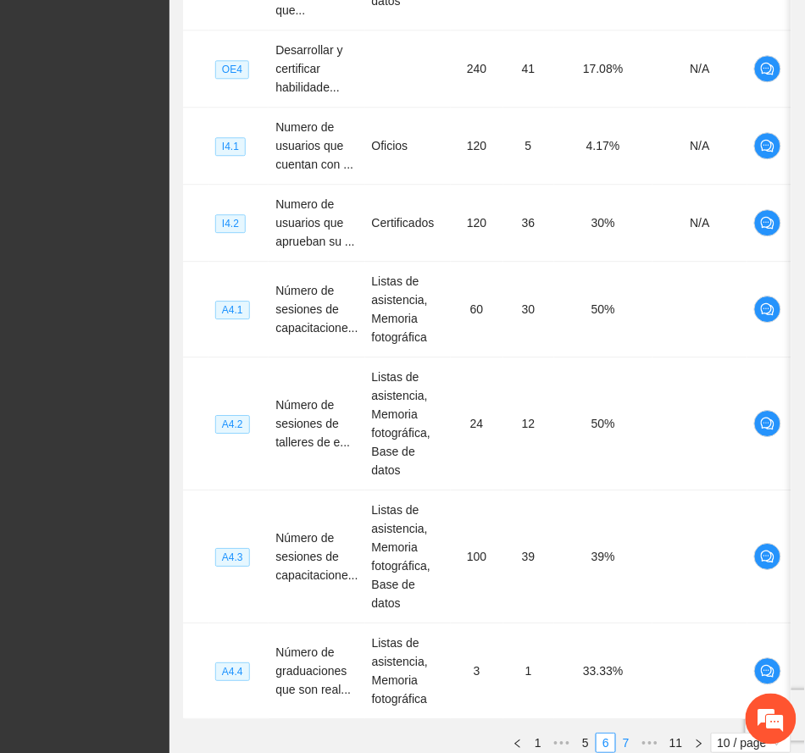
click at [628, 734] on link "7" at bounding box center [626, 743] width 19 height 19
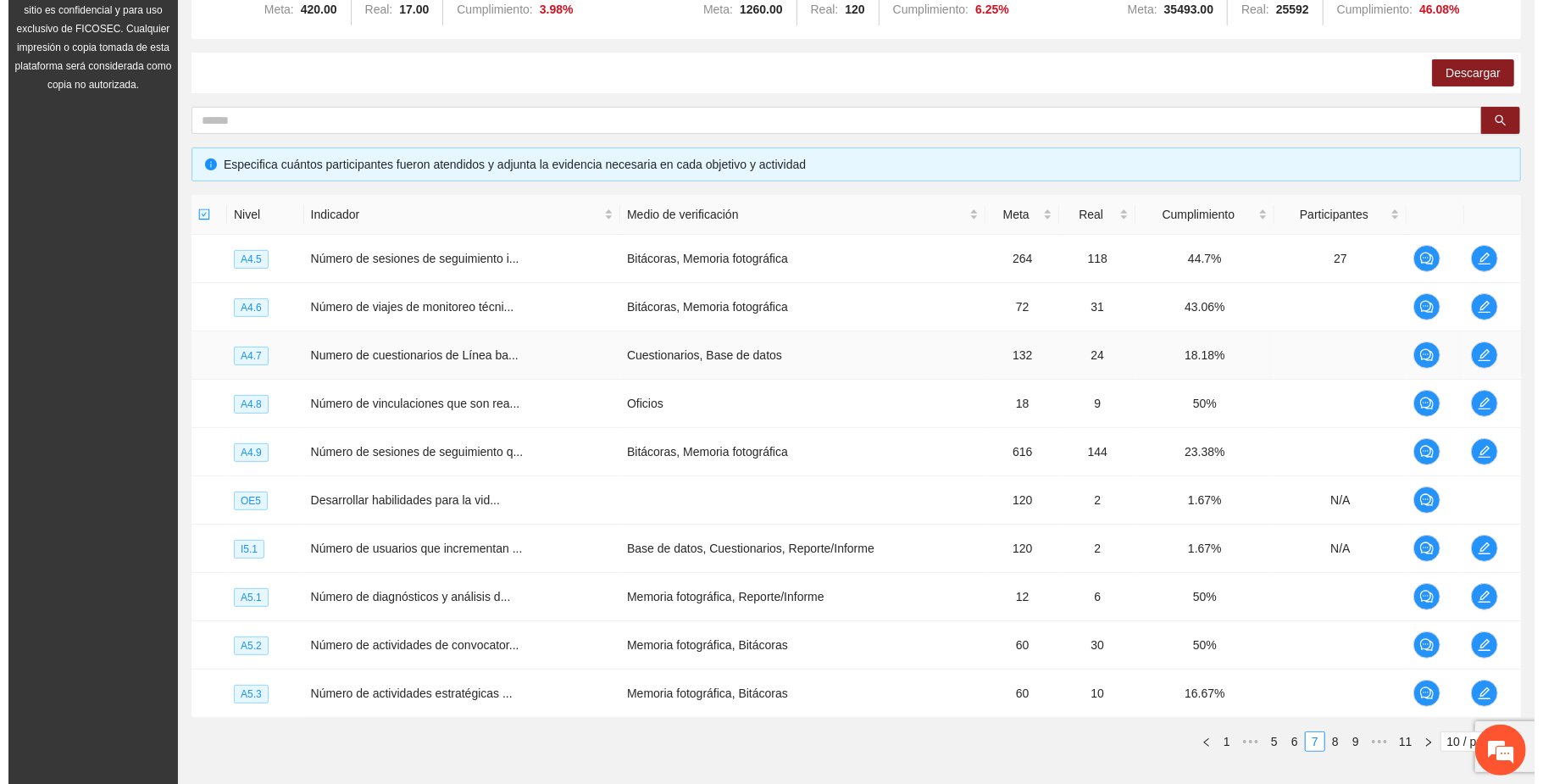
scroll to position [327, 0]
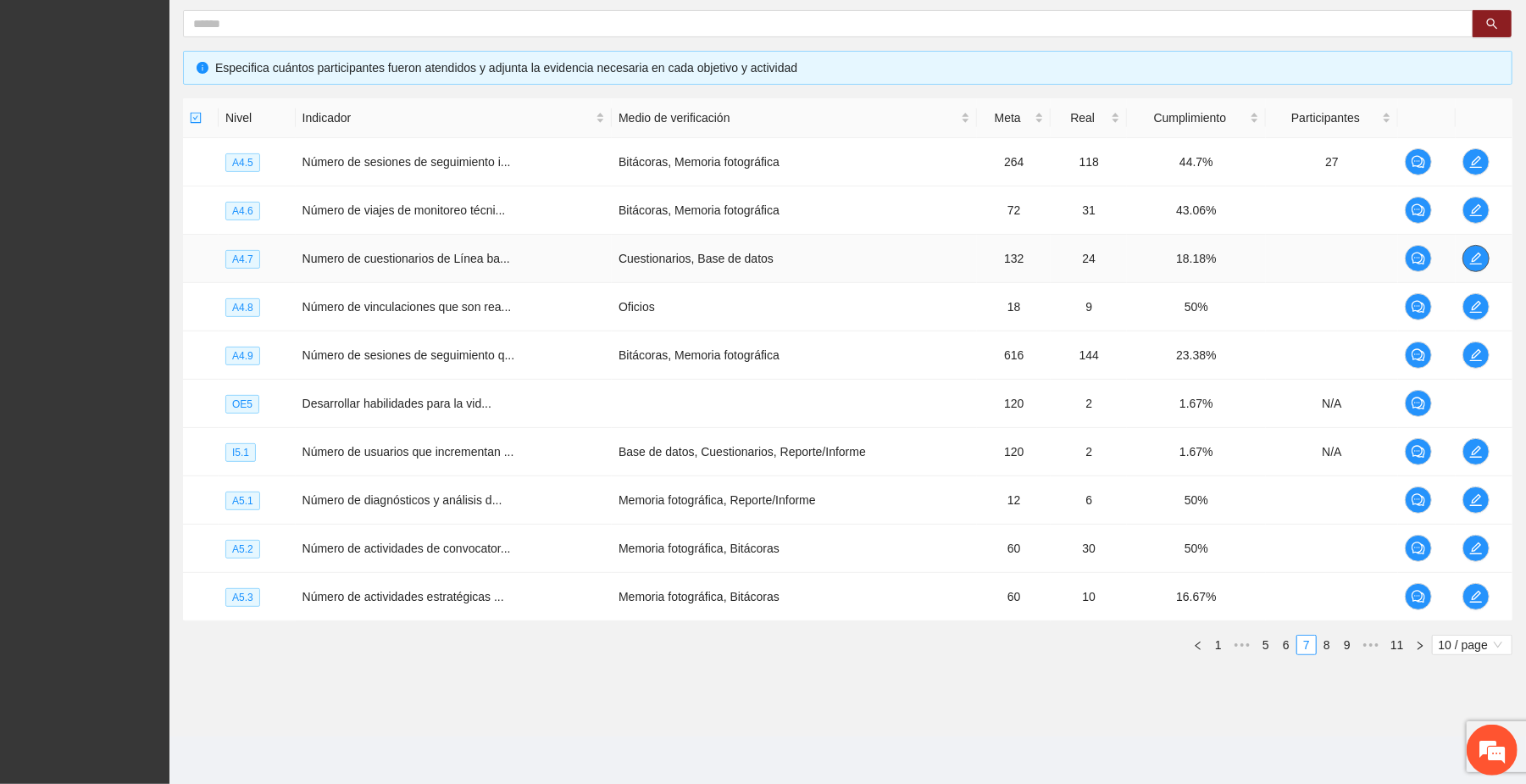
click at [804, 256] on icon "edit" at bounding box center [1476, 258] width 12 height 12
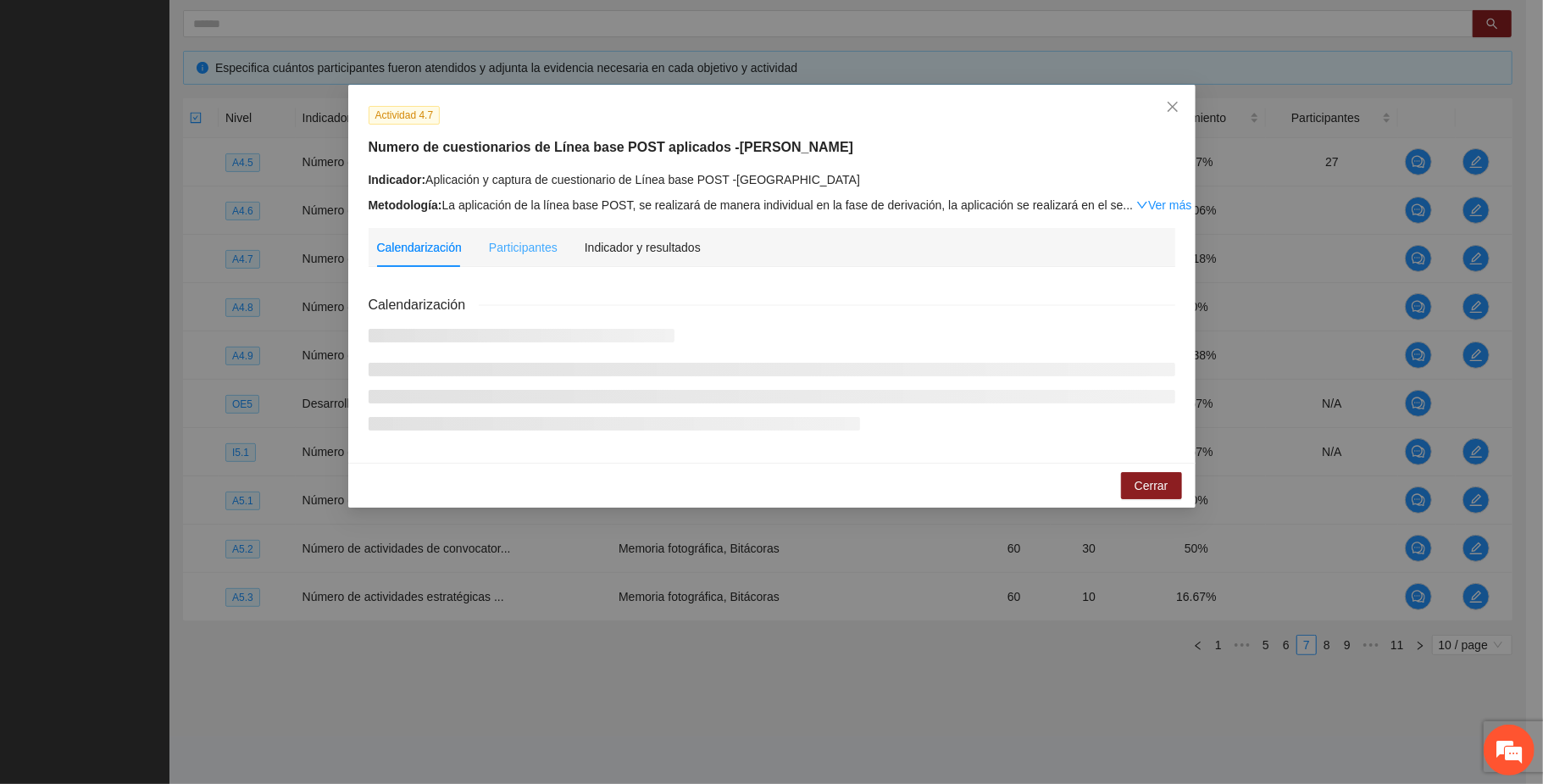
click at [523, 235] on div "Participantes" at bounding box center [523, 247] width 69 height 39
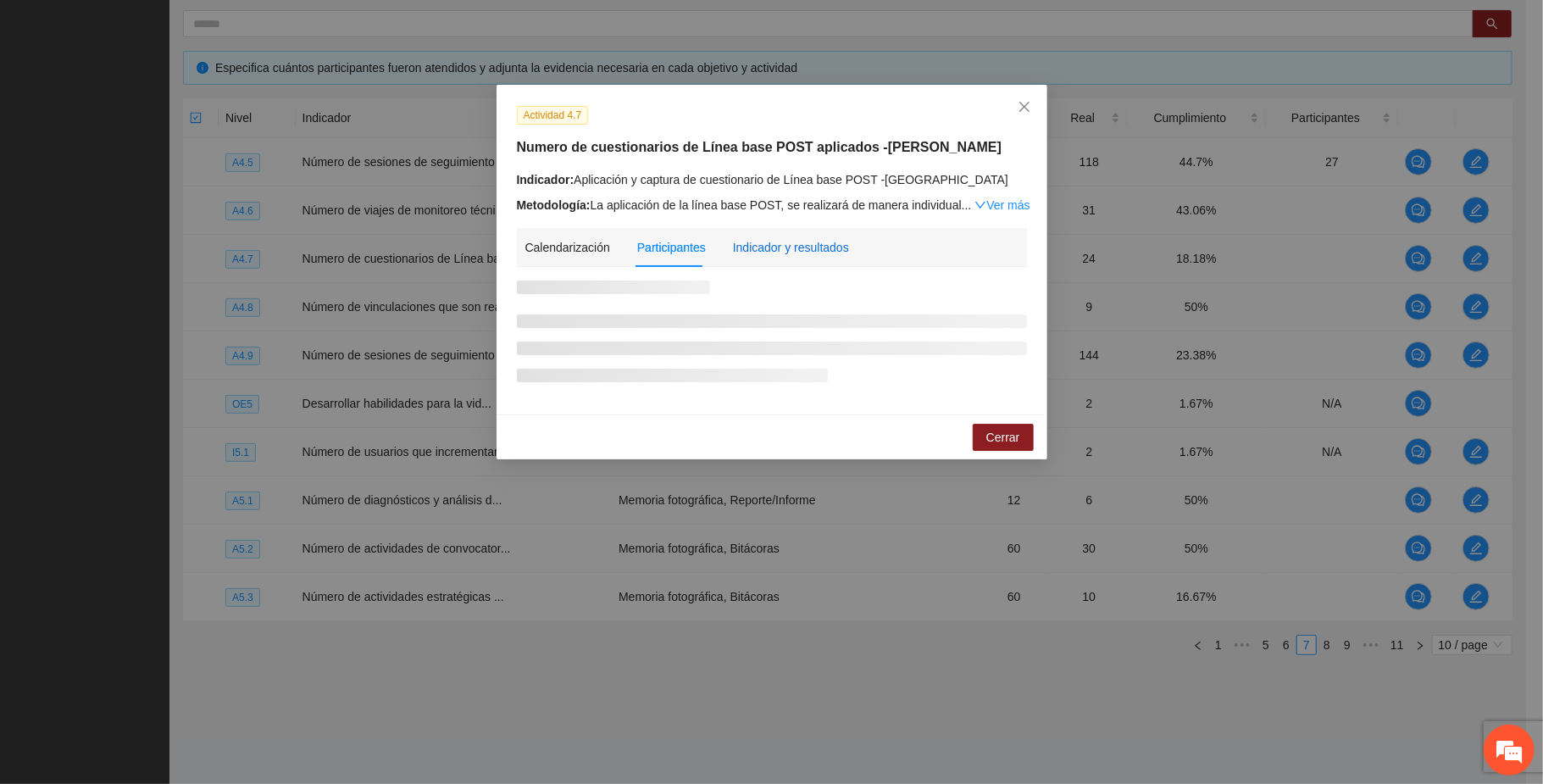
click at [789, 241] on div "Indicador y resultados" at bounding box center [791, 247] width 116 height 19
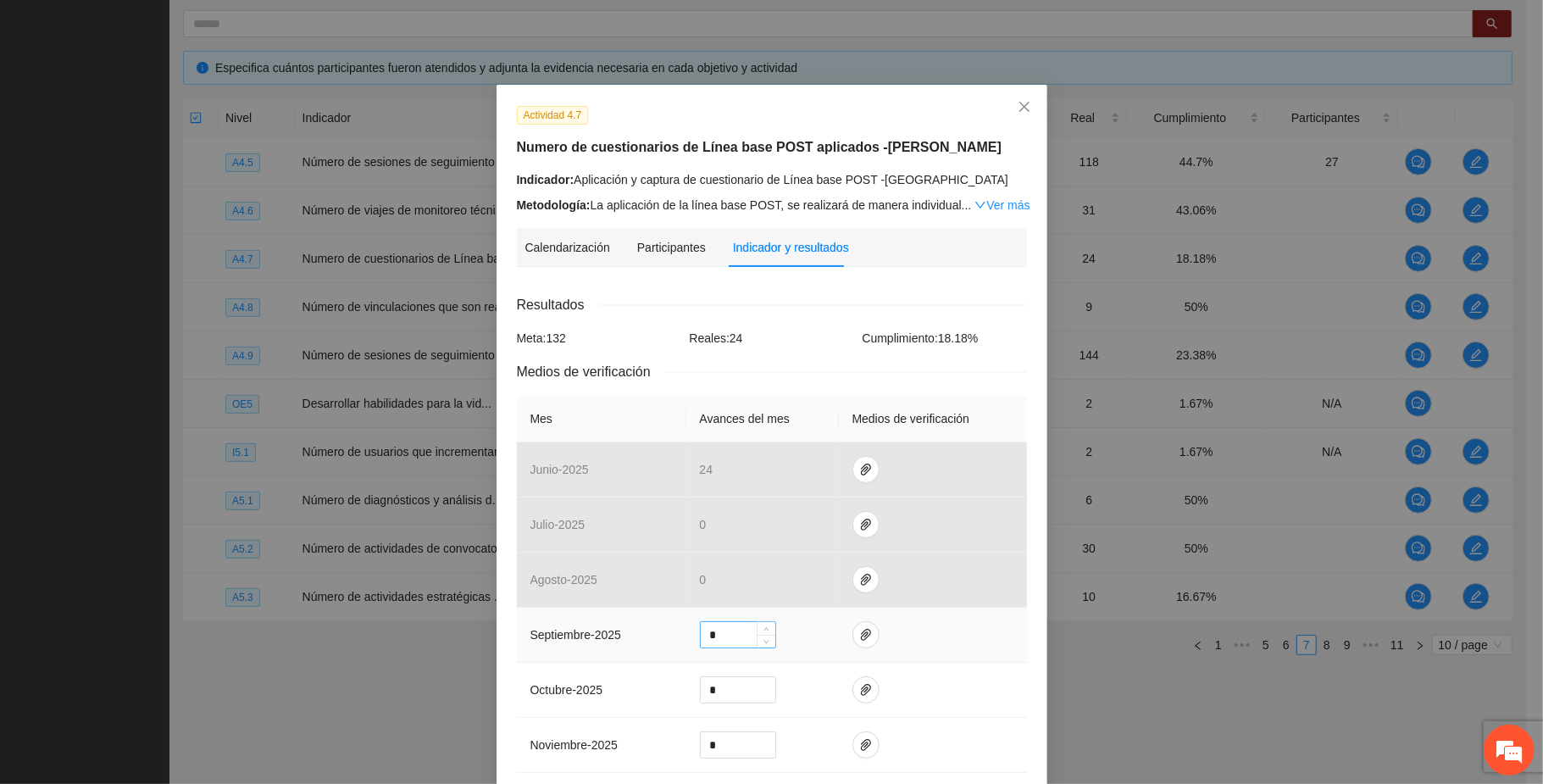
click at [715, 637] on input "*" at bounding box center [738, 634] width 75 height 25
type input "**"
click at [804, 639] on icon "paper-clip" at bounding box center [866, 635] width 14 height 14
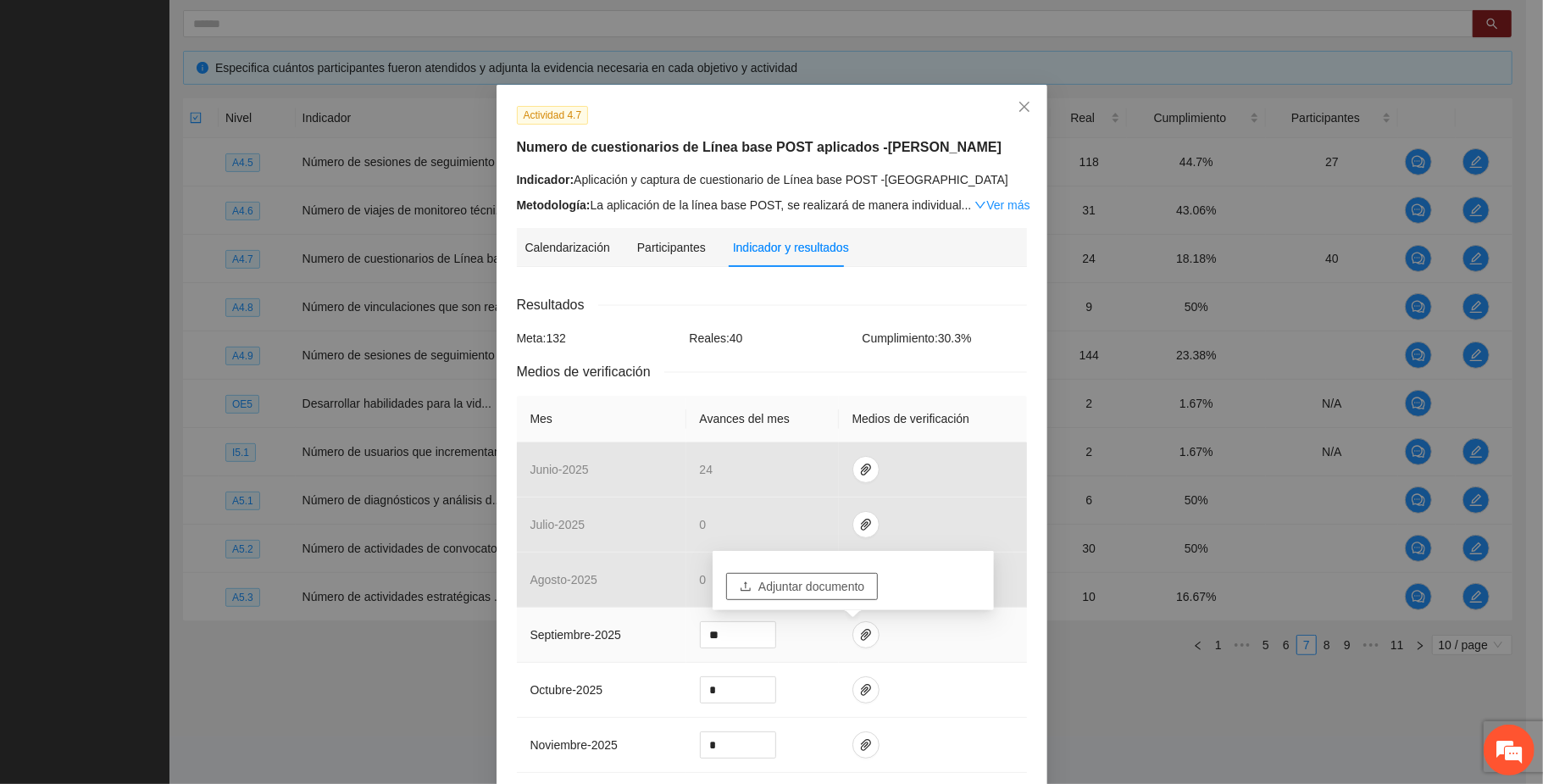
click at [804, 583] on span "Adjuntar documento" at bounding box center [811, 586] width 106 height 19
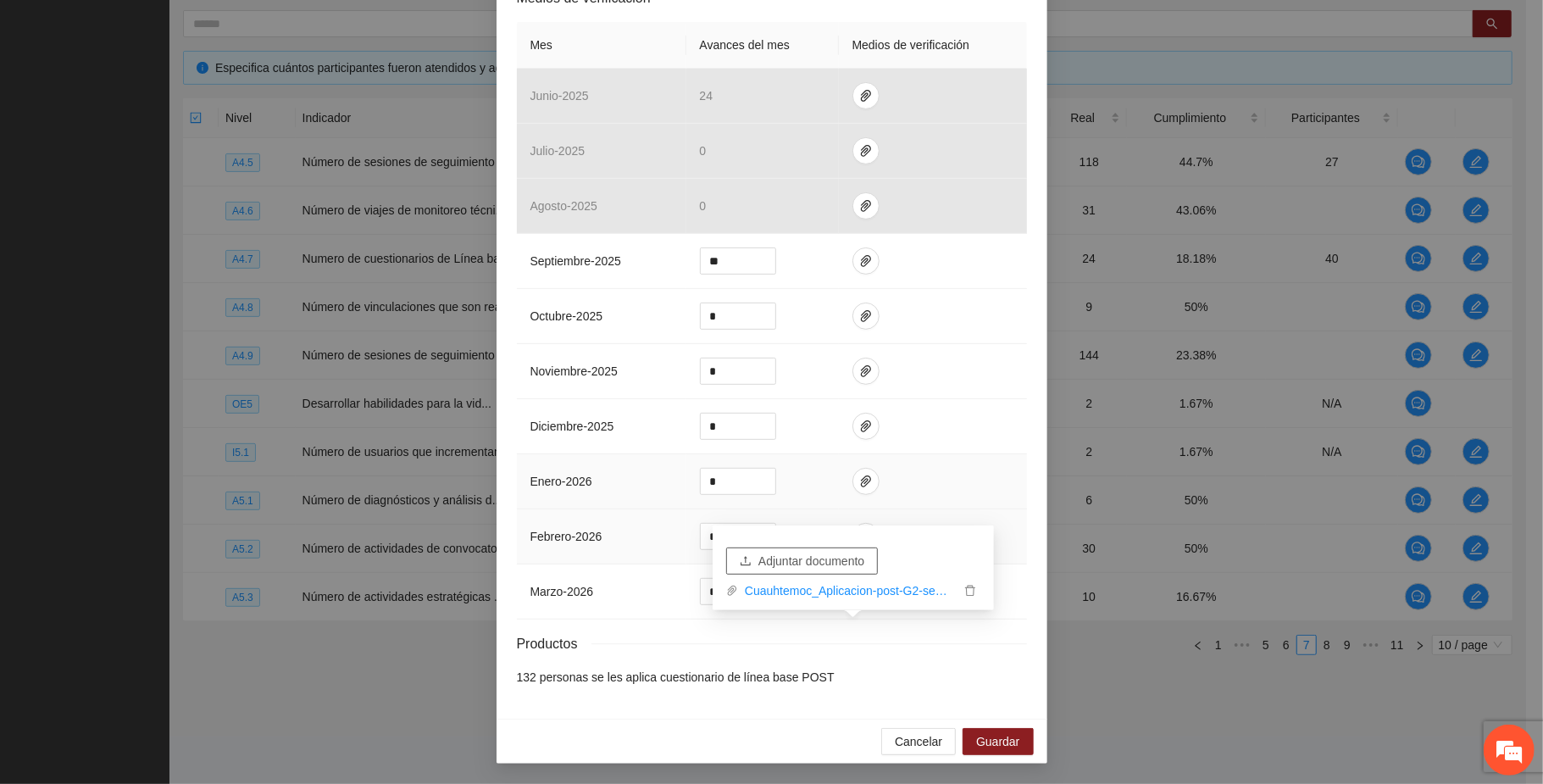
scroll to position [380, 0]
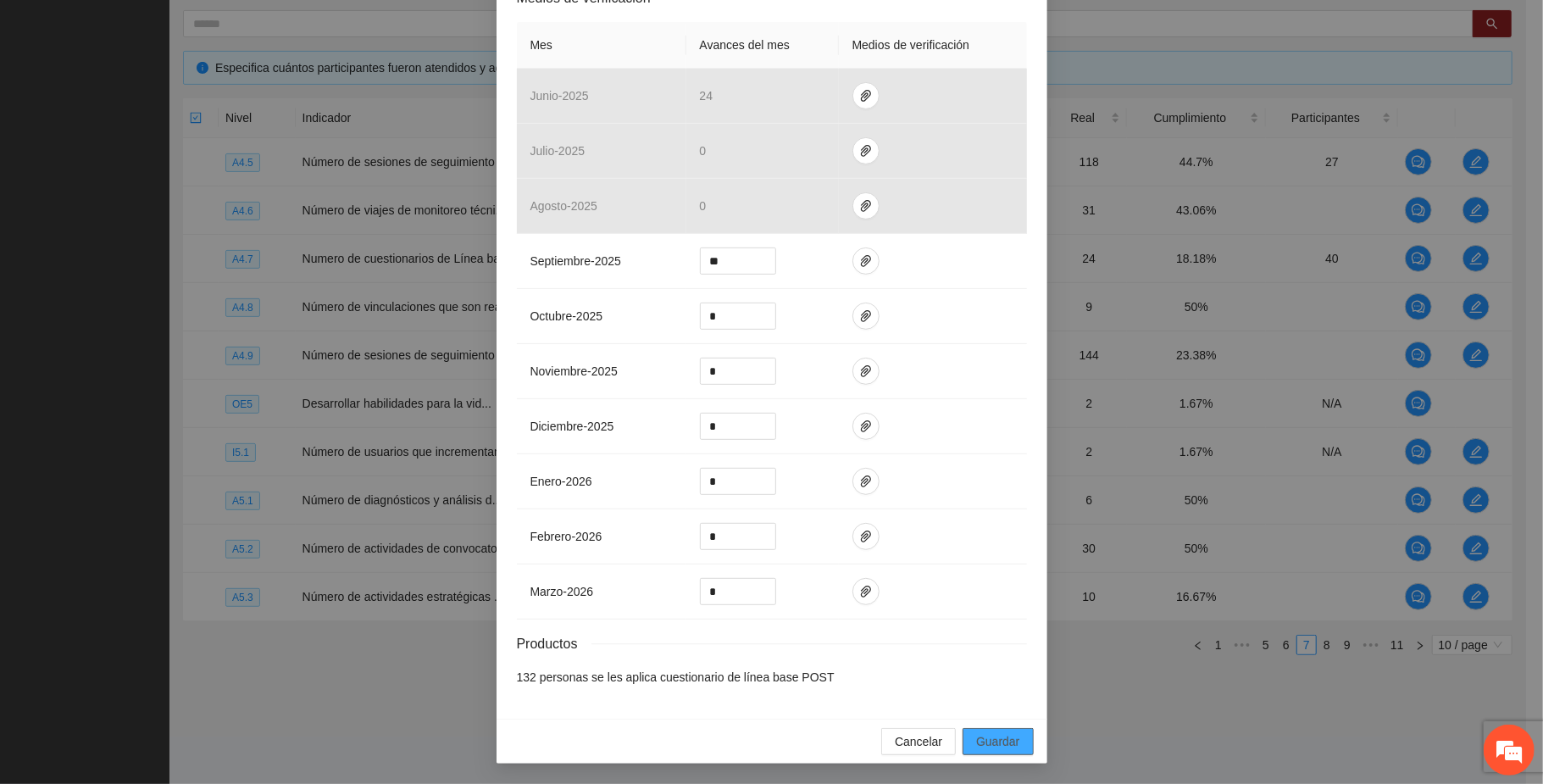
click at [804, 743] on span "Guardar" at bounding box center [997, 741] width 43 height 19
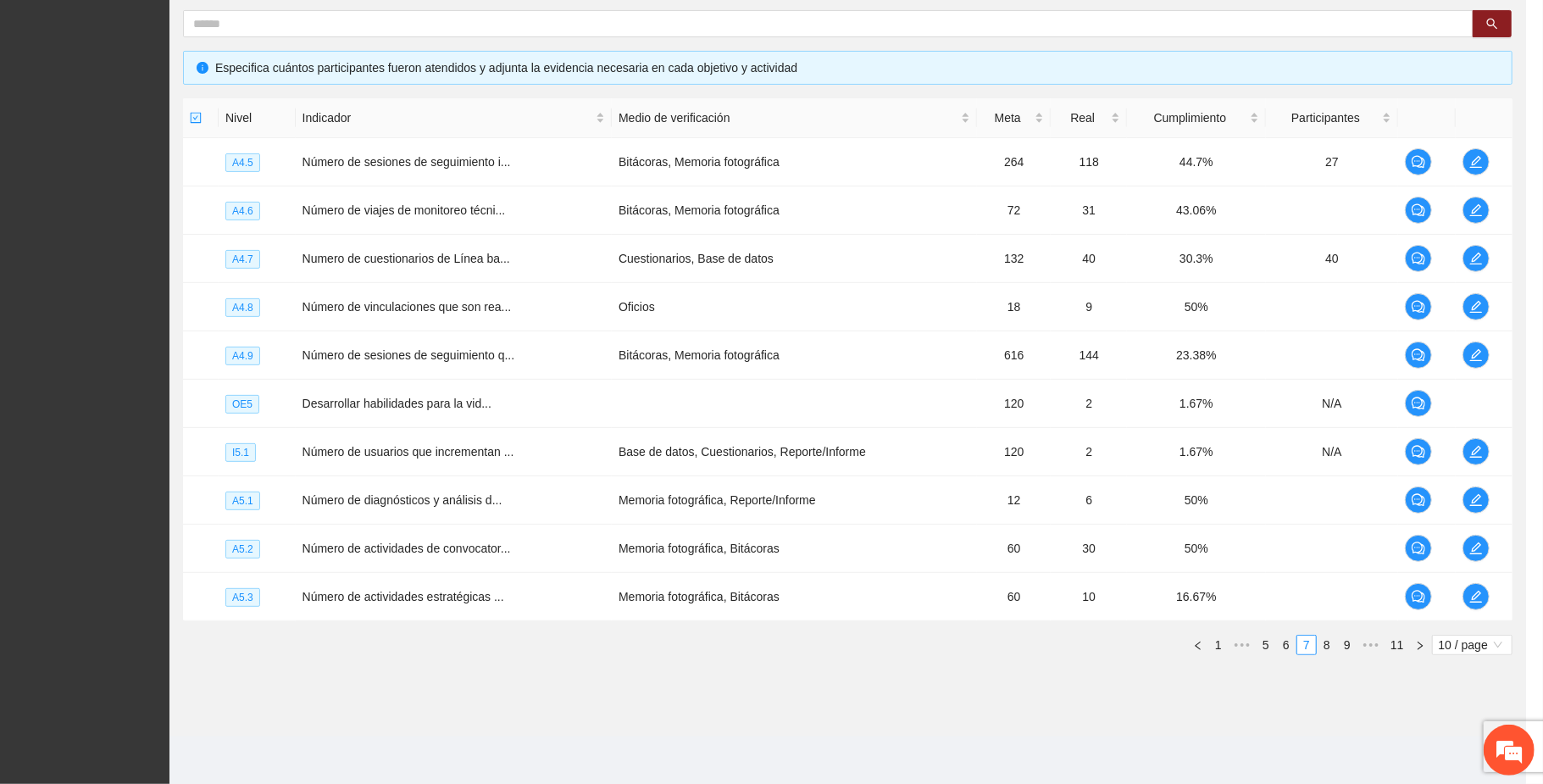
scroll to position [296, 0]
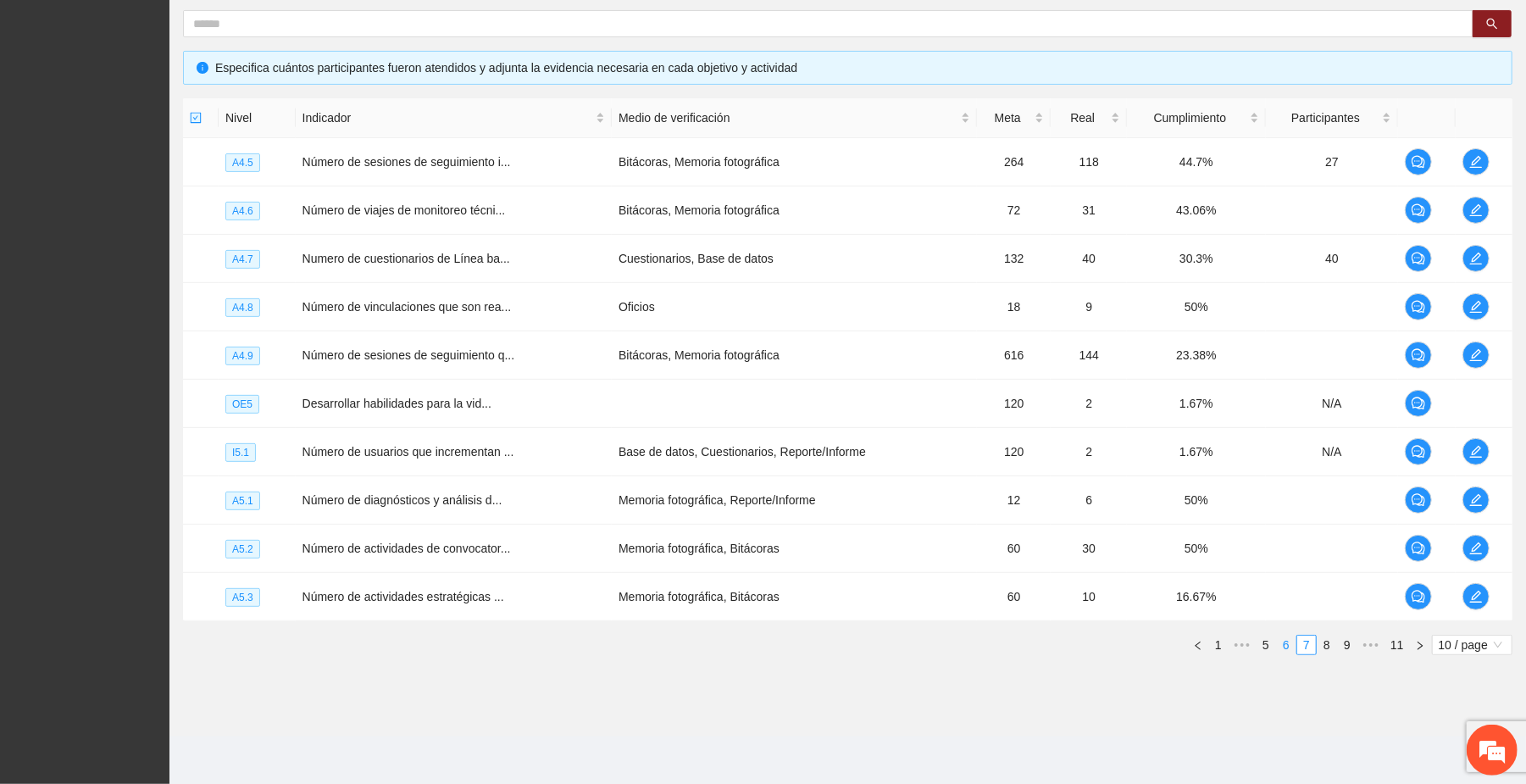
click at [804, 647] on link "6" at bounding box center [1286, 644] width 19 height 19
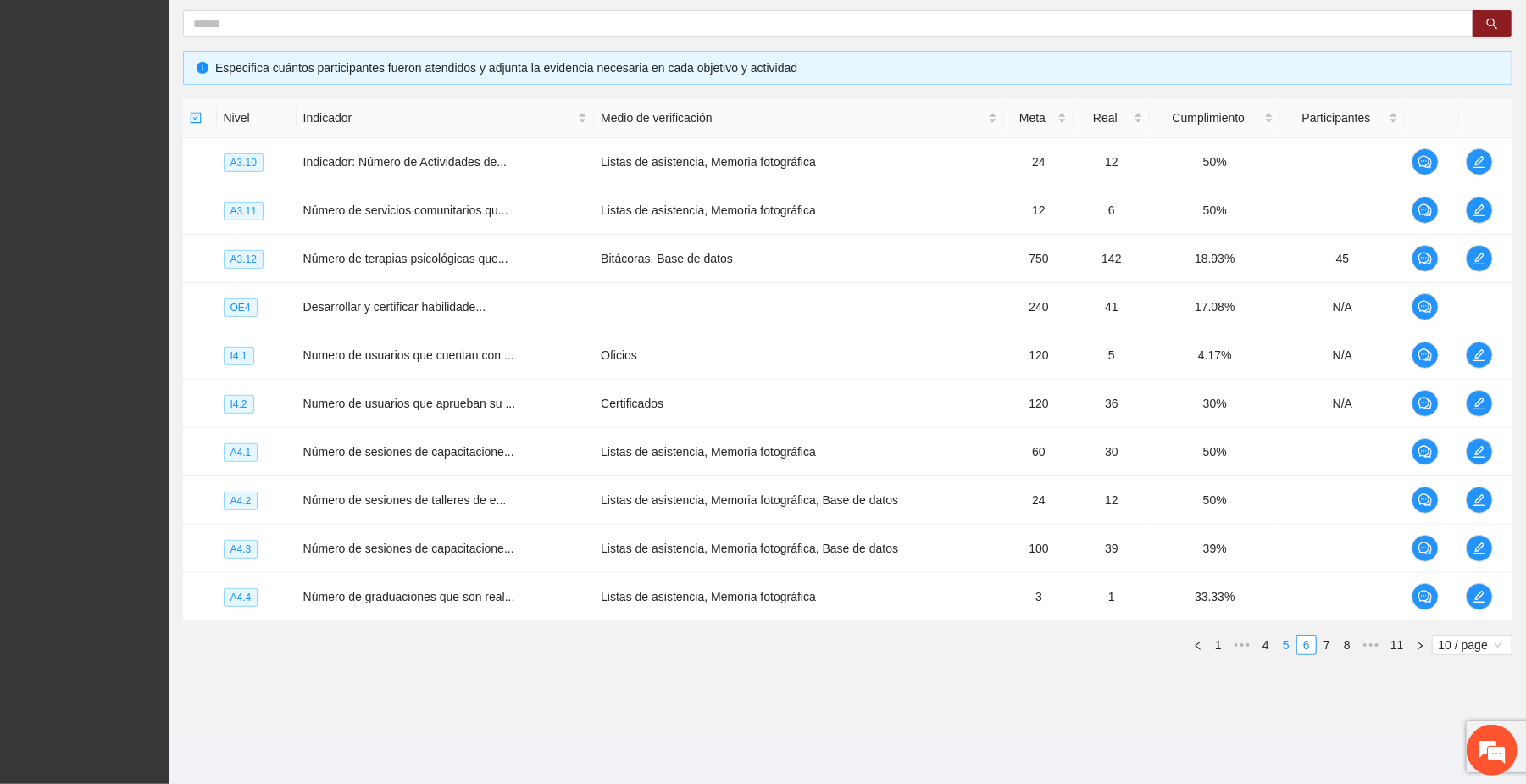
click at [804, 647] on link "5" at bounding box center [1286, 644] width 19 height 19
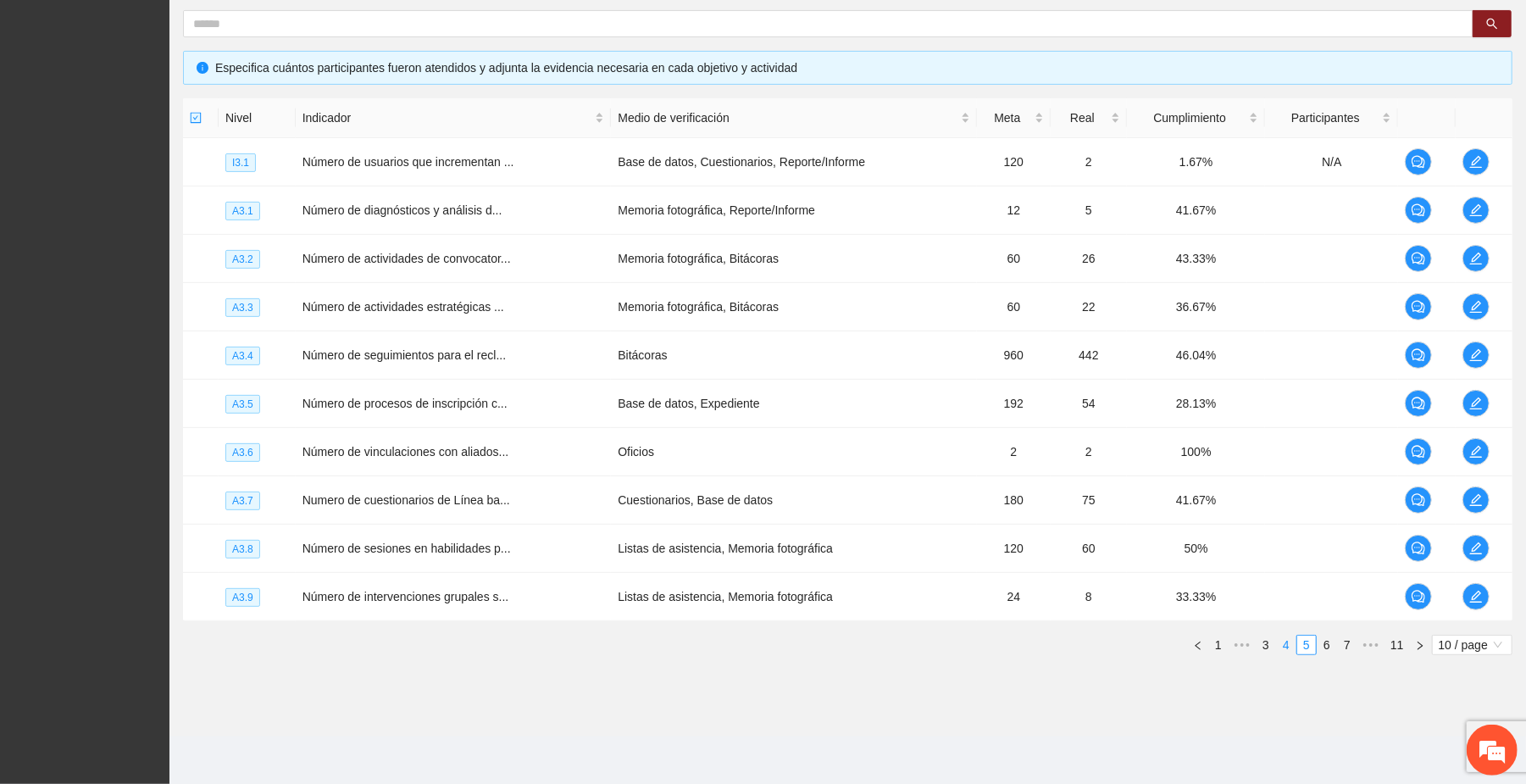
click at [804, 647] on link "4" at bounding box center [1286, 644] width 19 height 19
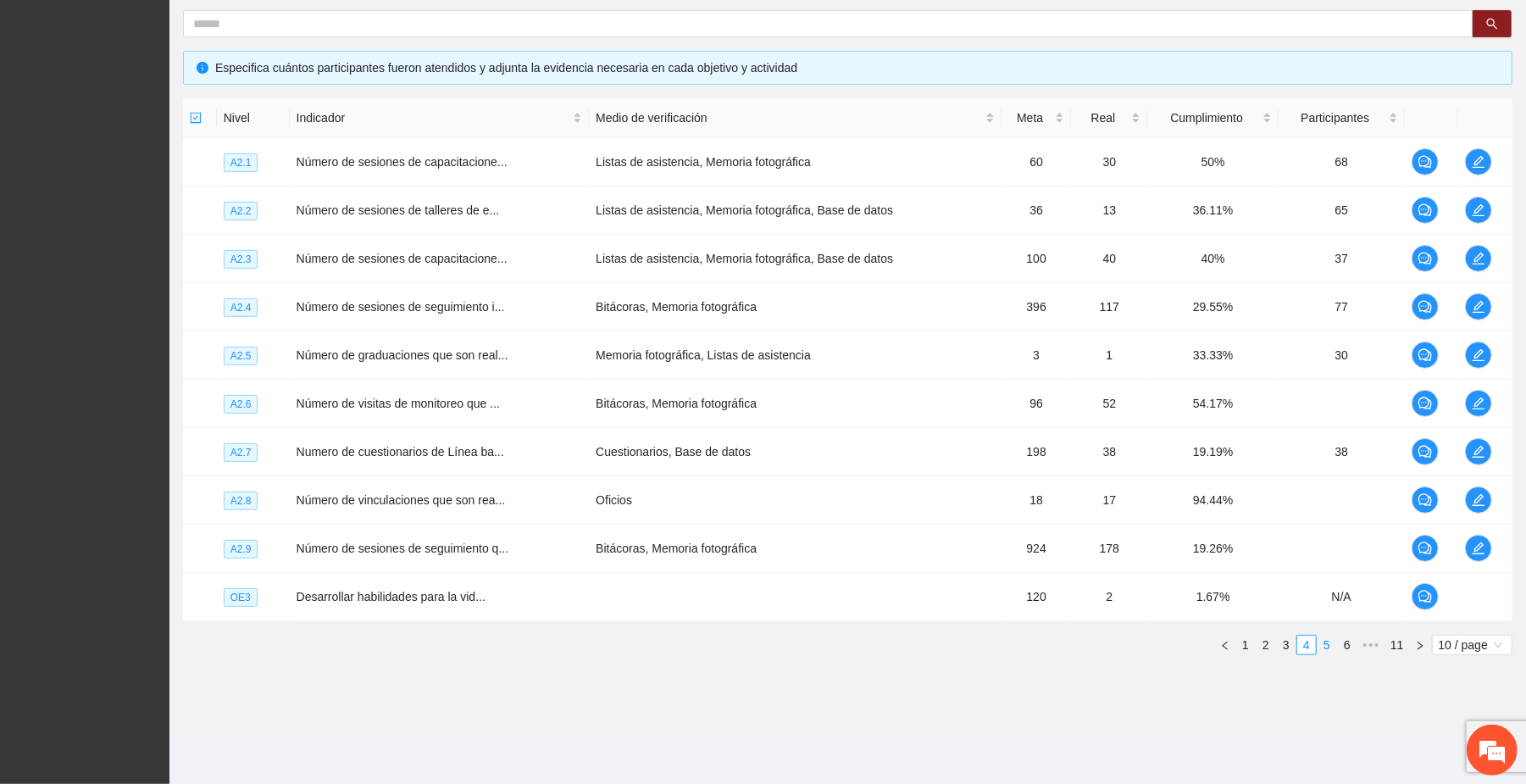
click at [804, 644] on link "5" at bounding box center [1326, 644] width 19 height 19
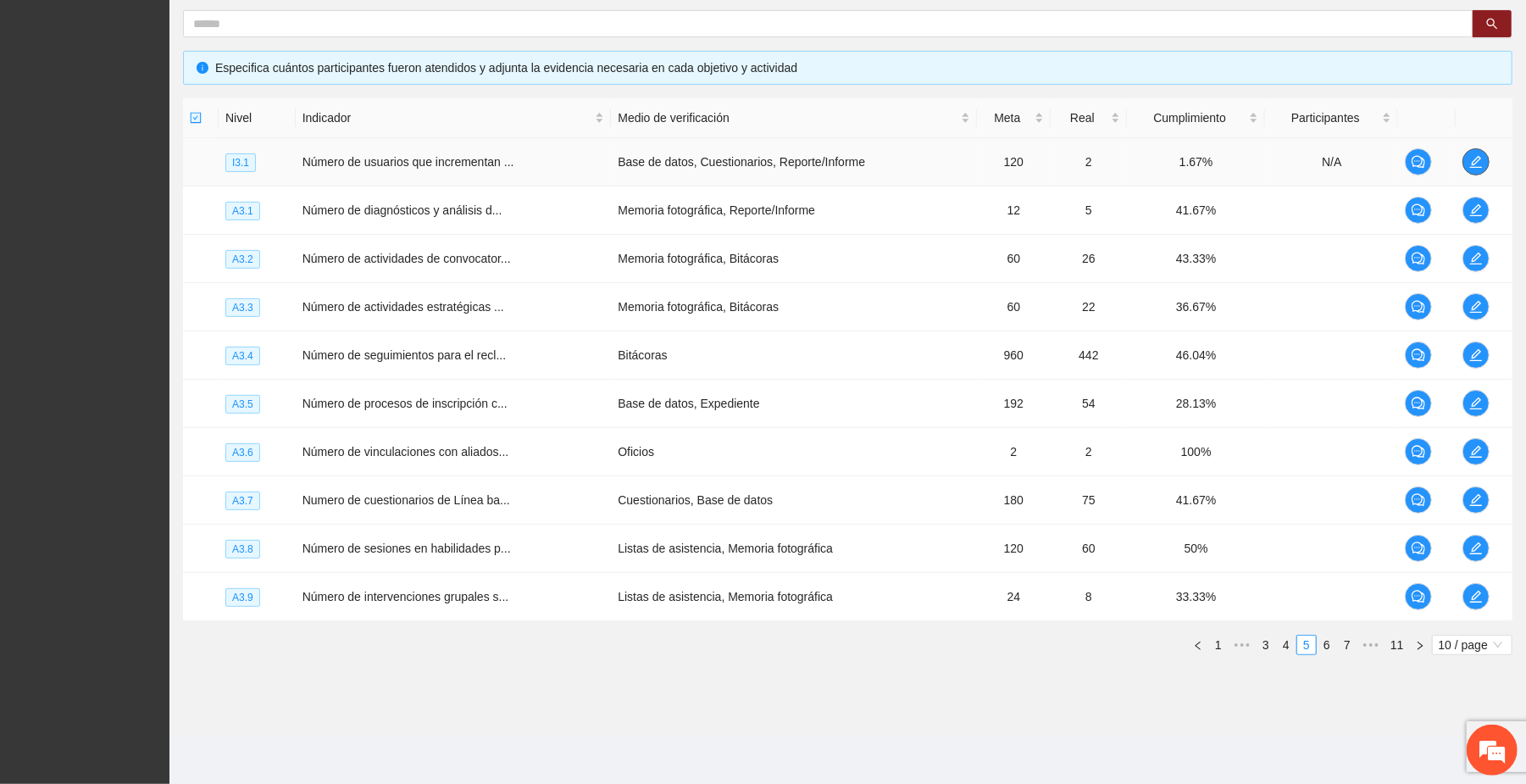
click at [804, 156] on icon "edit" at bounding box center [1476, 162] width 14 height 14
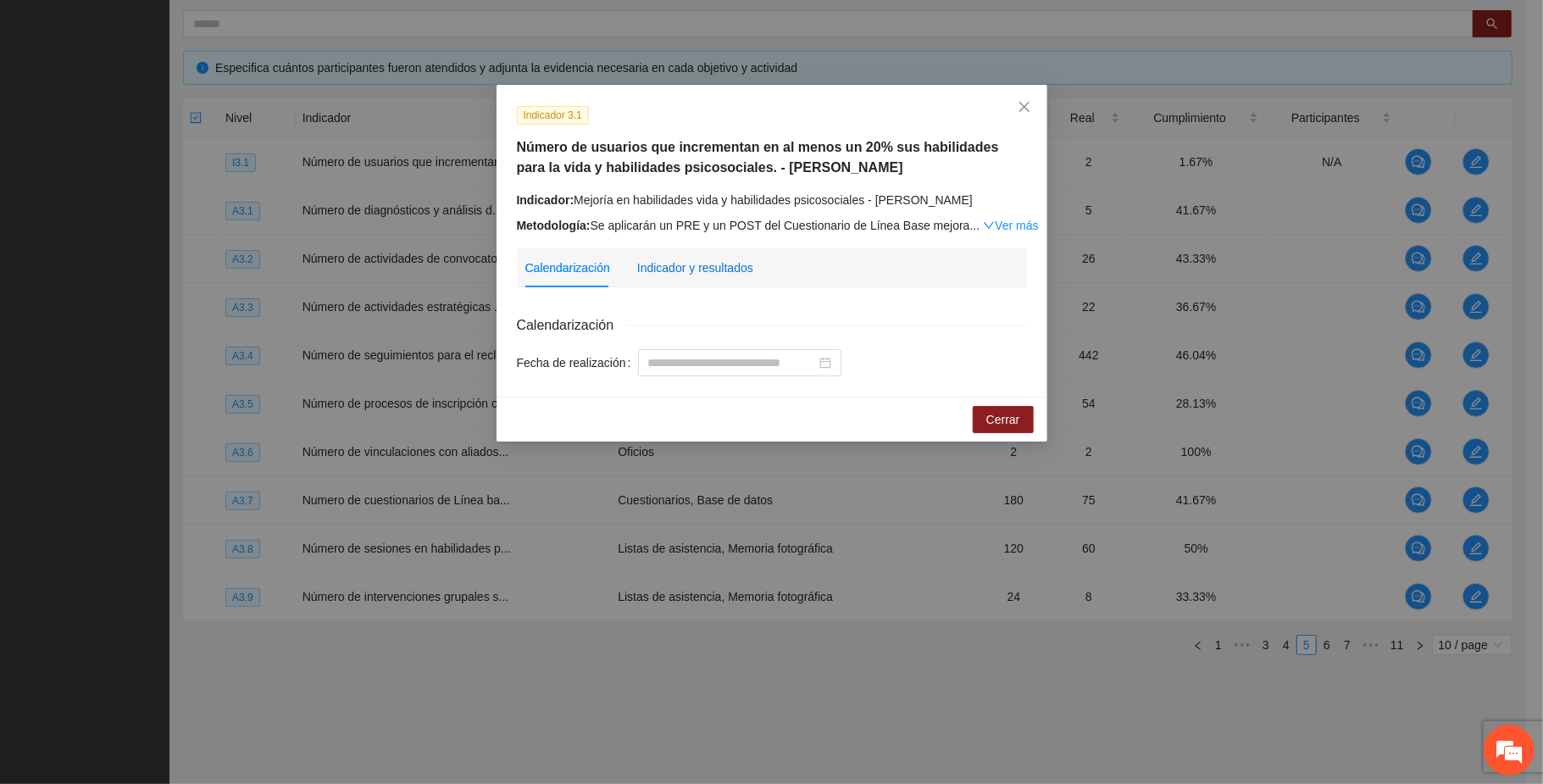
click at [706, 269] on div "Indicador y resultados" at bounding box center [695, 267] width 116 height 19
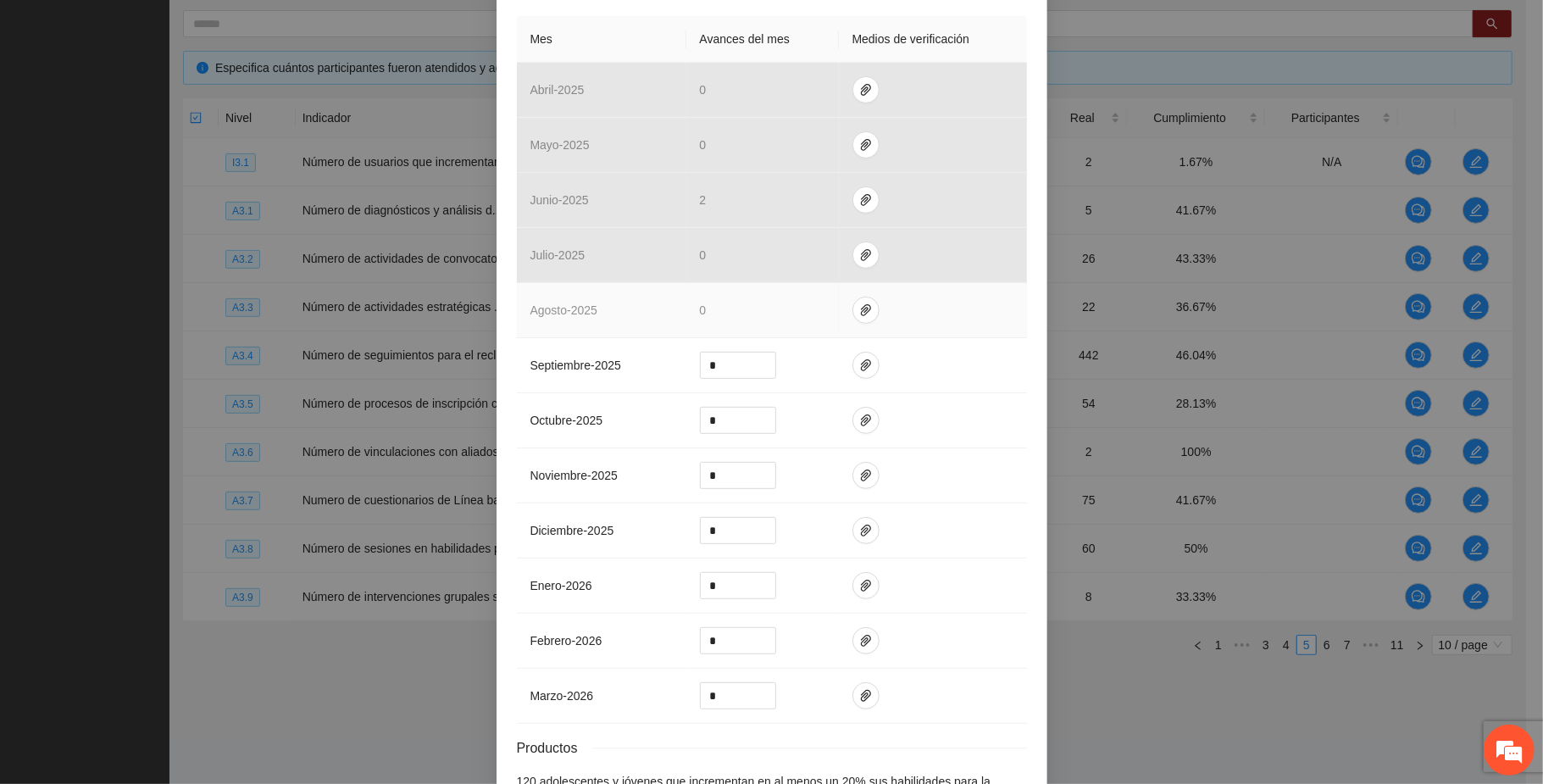
scroll to position [530, 0]
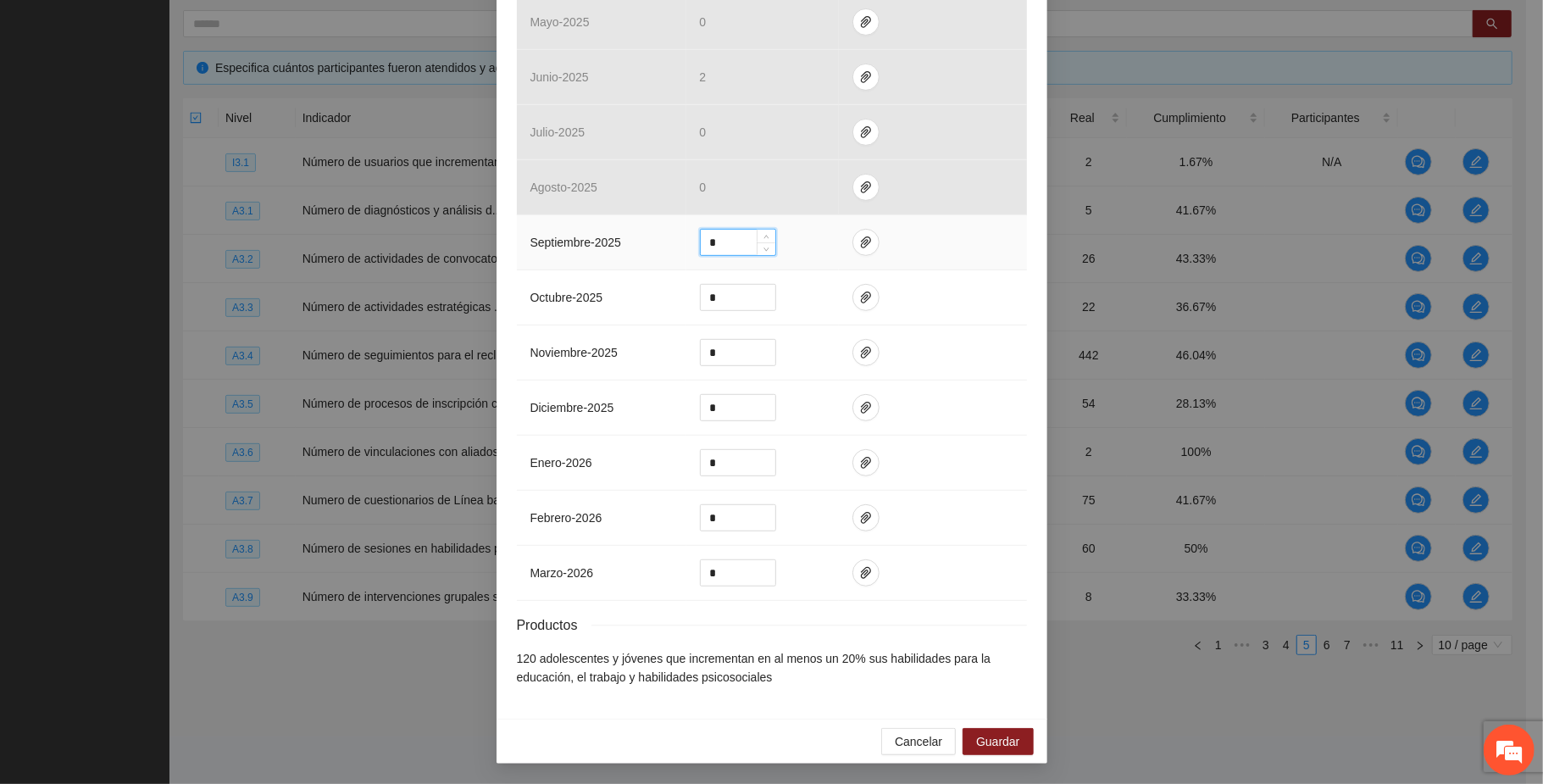
click at [720, 235] on input "*" at bounding box center [738, 242] width 75 height 25
type input "**"
click at [804, 241] on icon "paper-clip" at bounding box center [866, 242] width 10 height 12
click at [804, 190] on span "Adjuntar documento" at bounding box center [811, 186] width 106 height 19
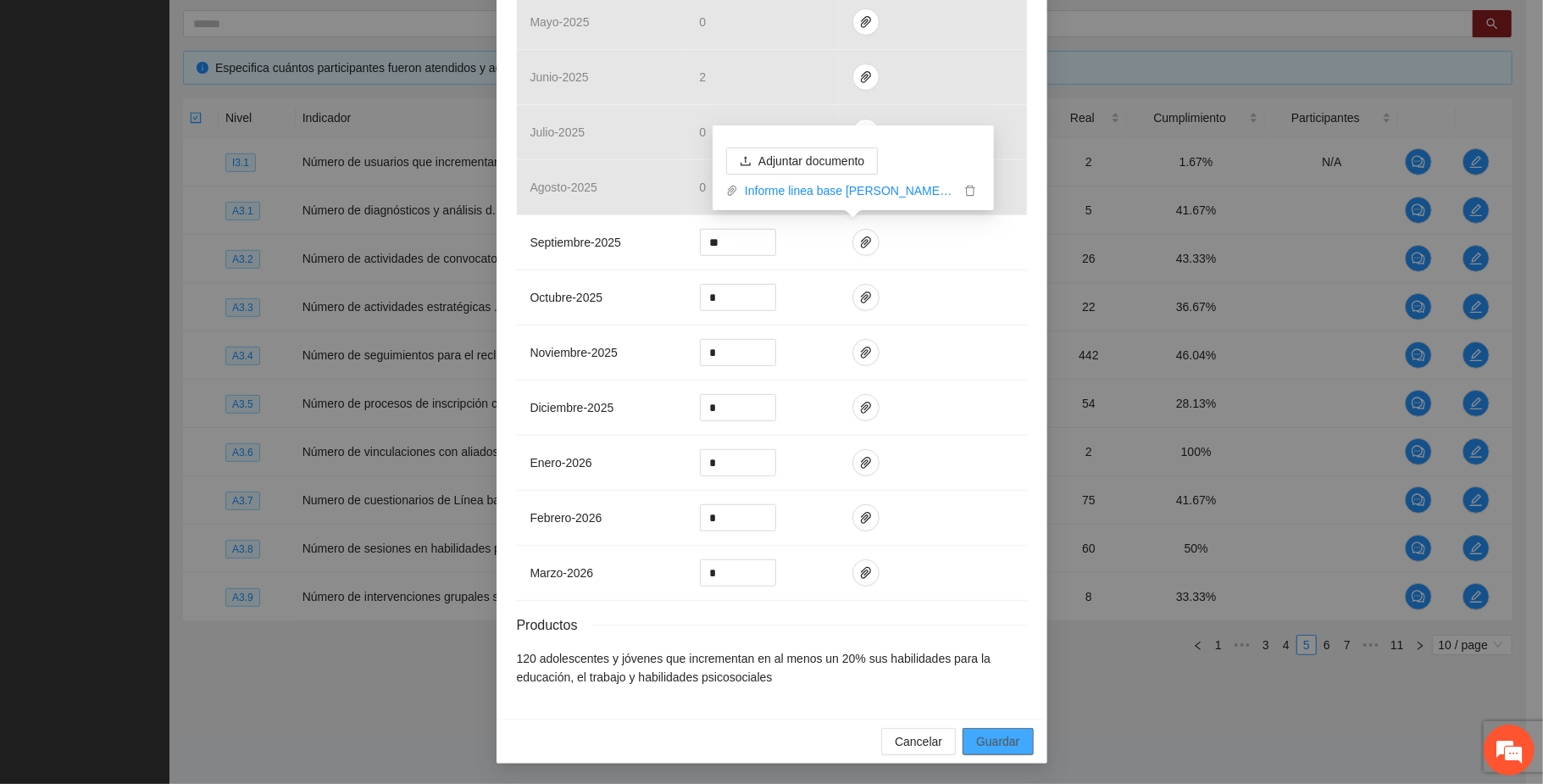
click at [804, 743] on span "Guardar" at bounding box center [997, 741] width 43 height 19
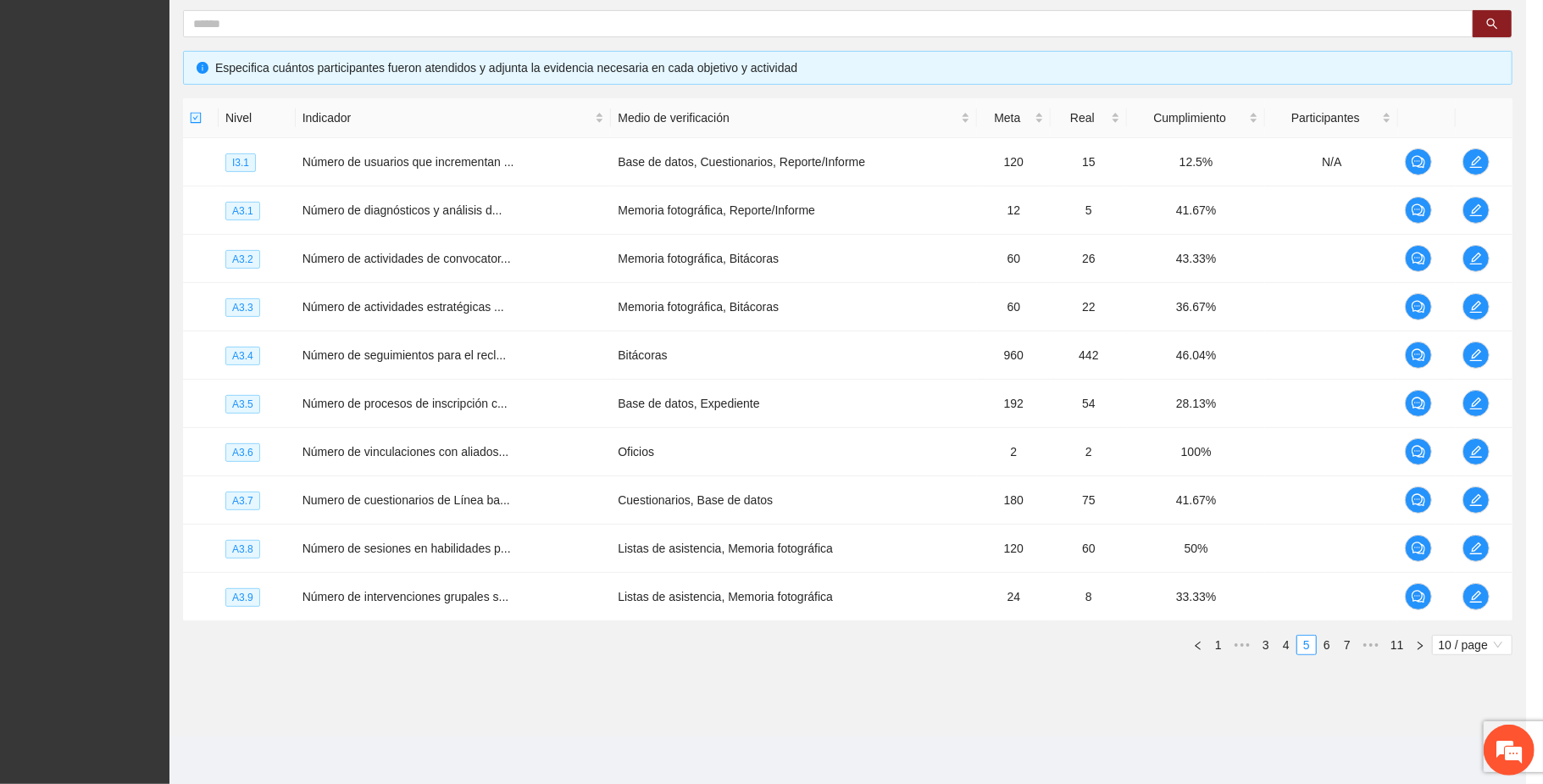
scroll to position [446, 0]
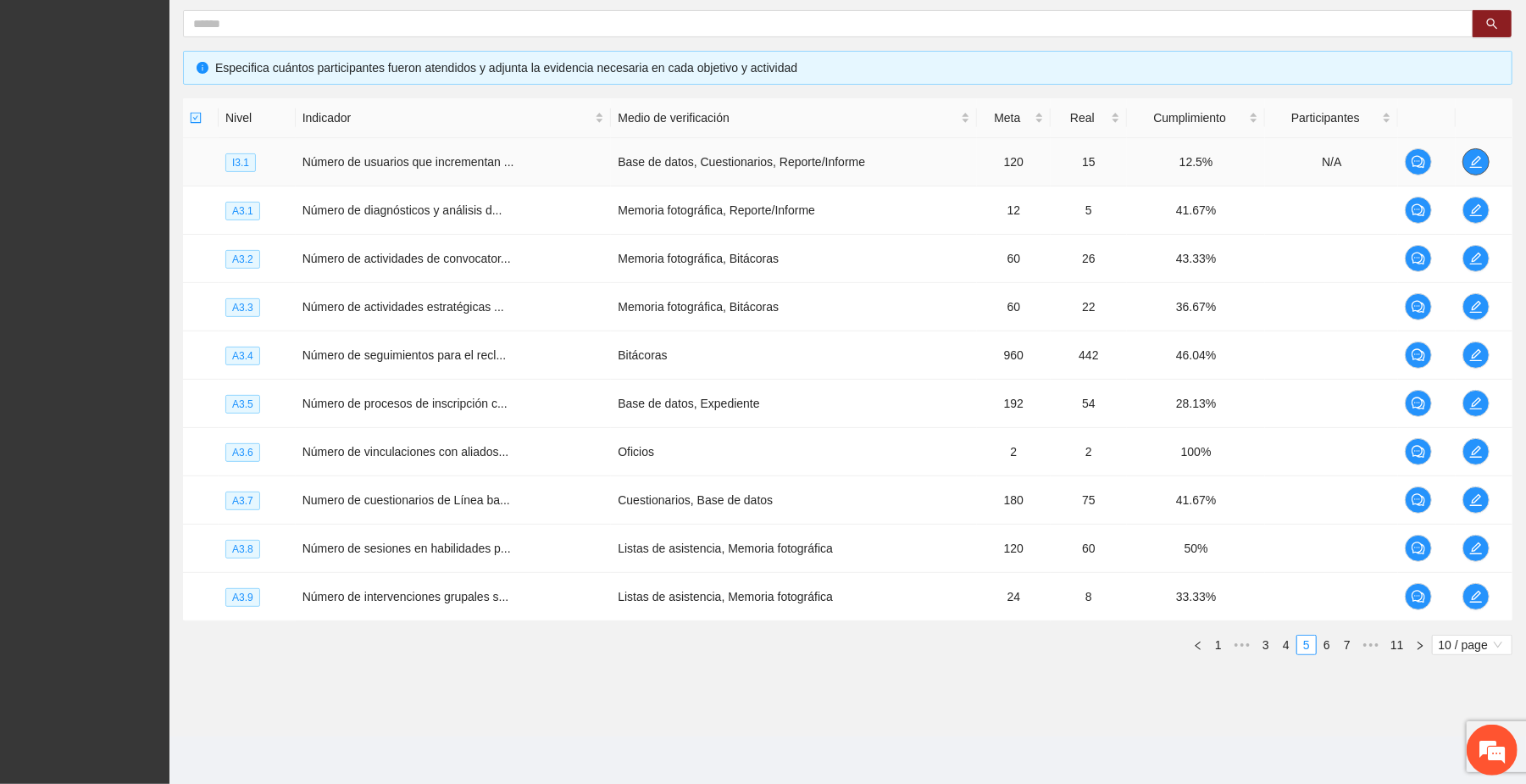
click at [804, 160] on icon "edit" at bounding box center [1476, 162] width 14 height 14
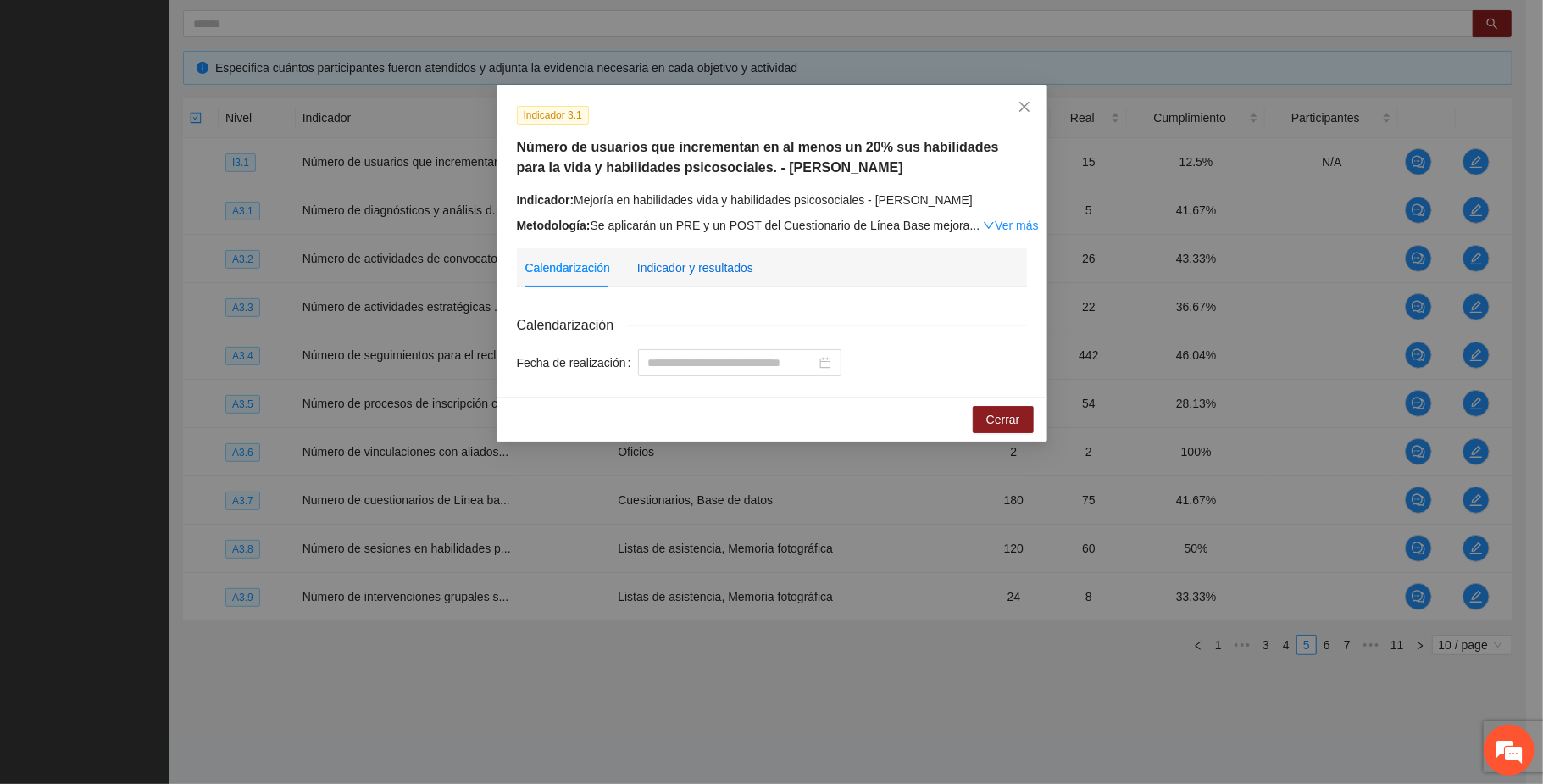
click at [739, 269] on div "Indicador y resultados" at bounding box center [695, 267] width 116 height 19
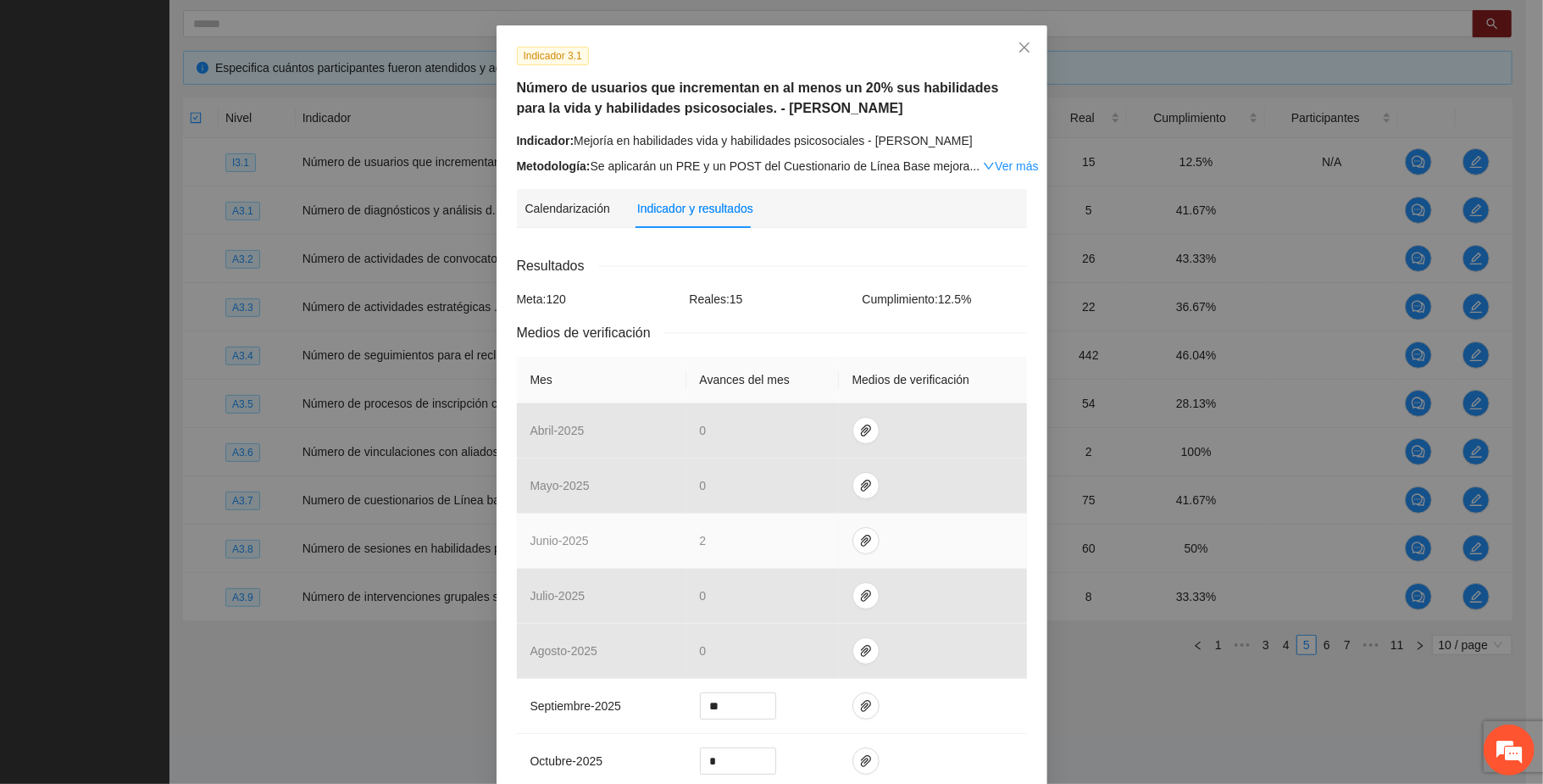
scroll to position [225, 0]
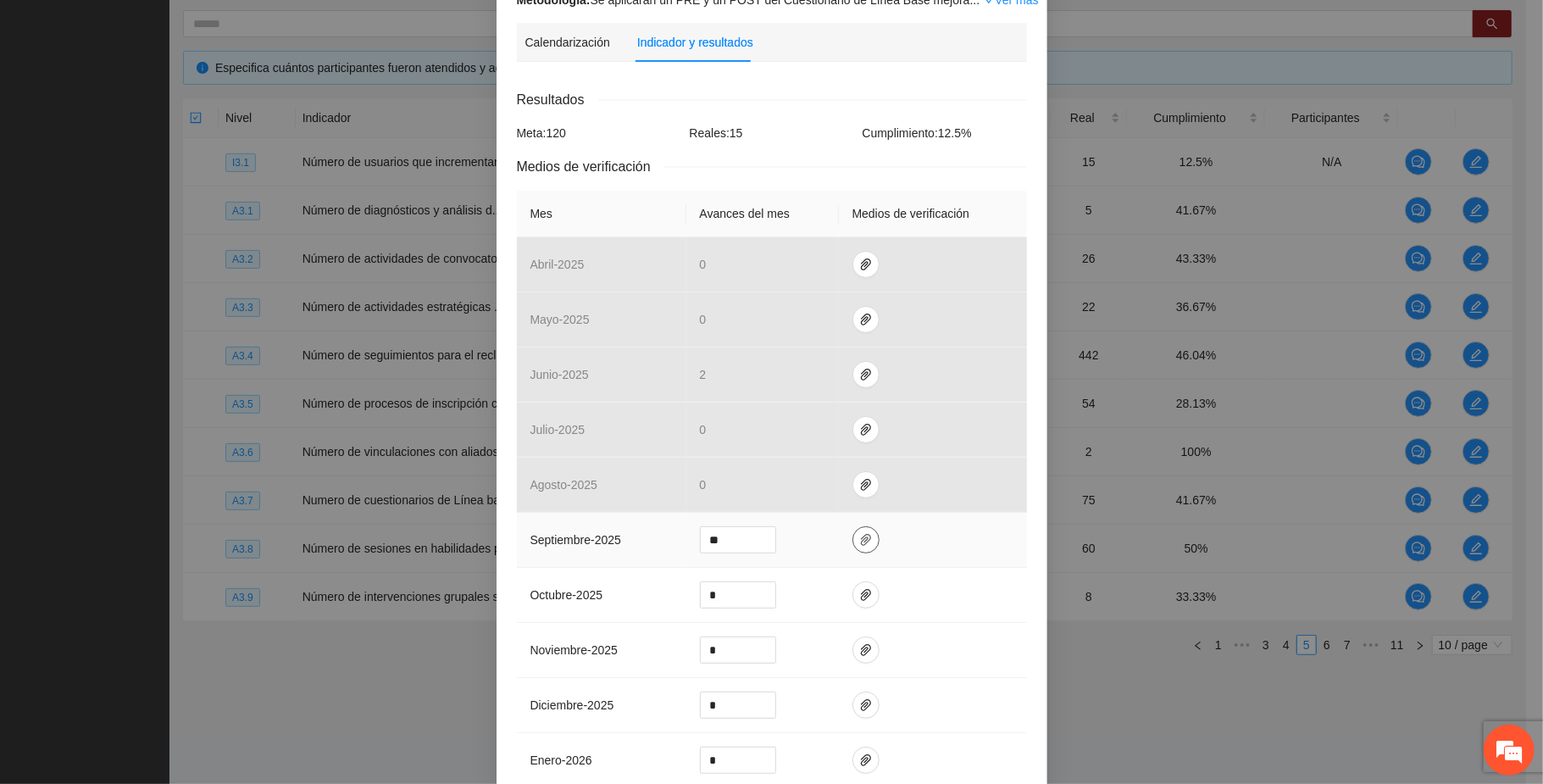
click at [804, 537] on icon "paper-clip" at bounding box center [866, 540] width 10 height 12
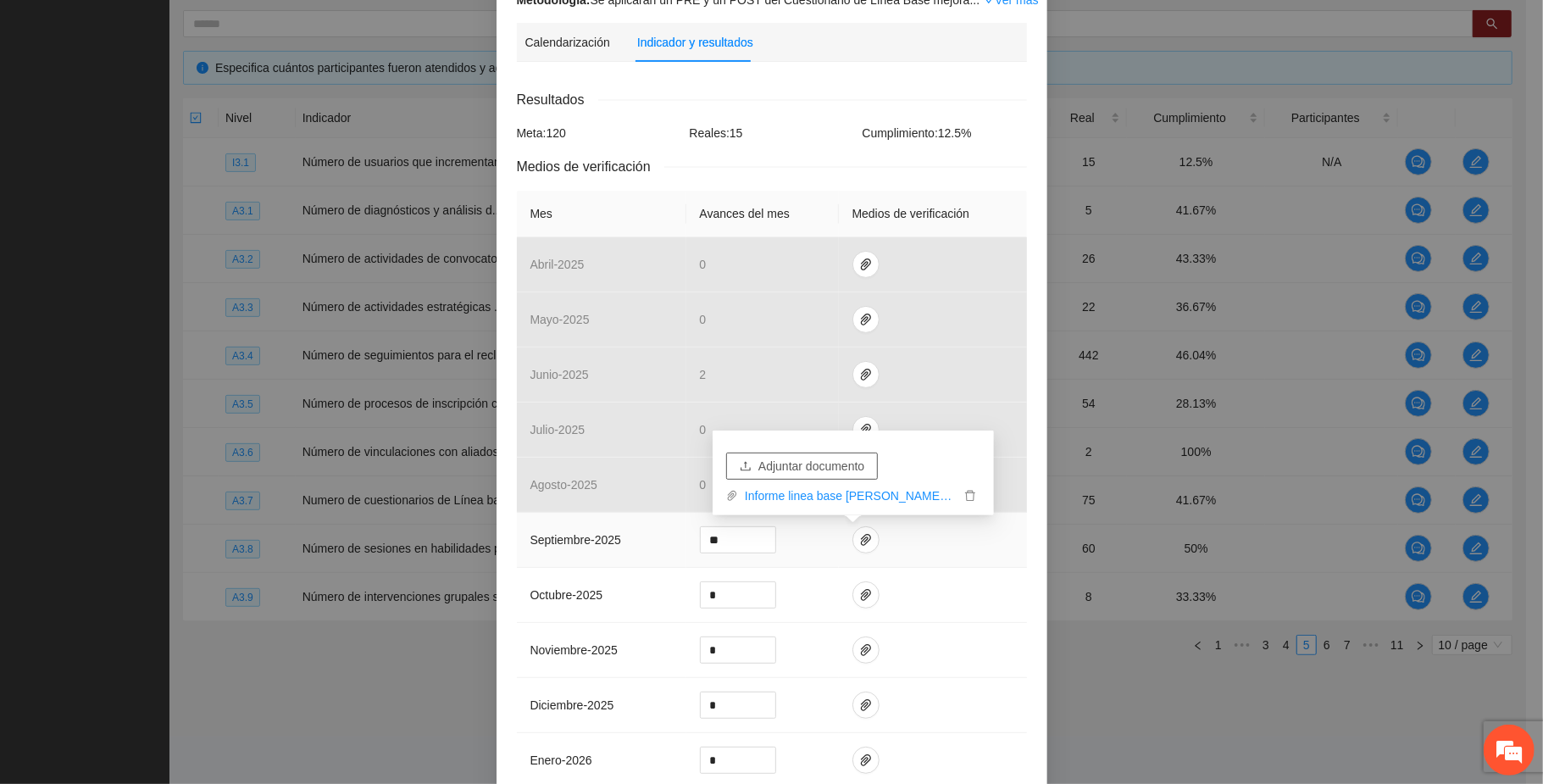
click at [804, 457] on span "Adjuntar documento" at bounding box center [811, 466] width 106 height 19
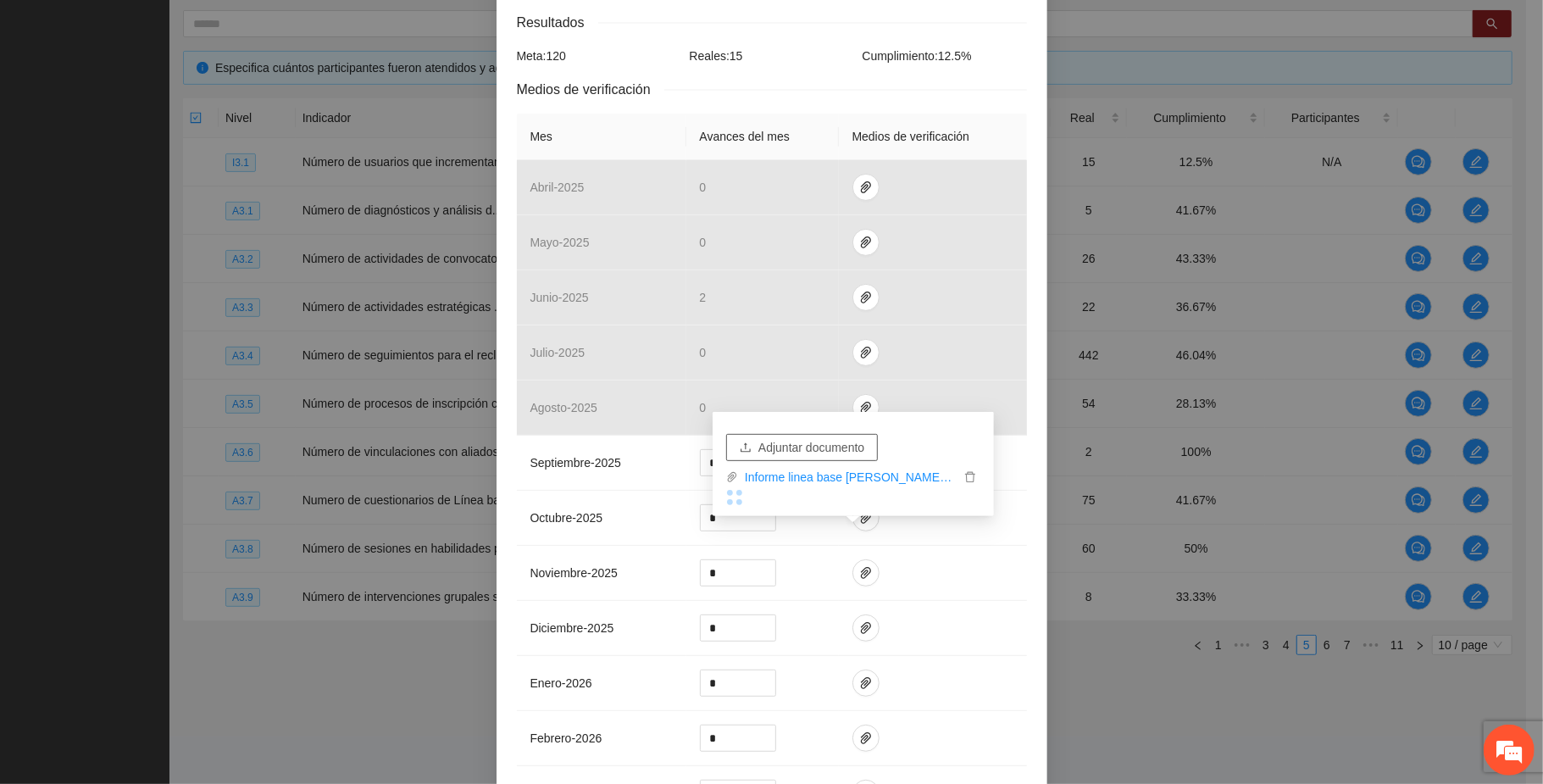
scroll to position [530, 0]
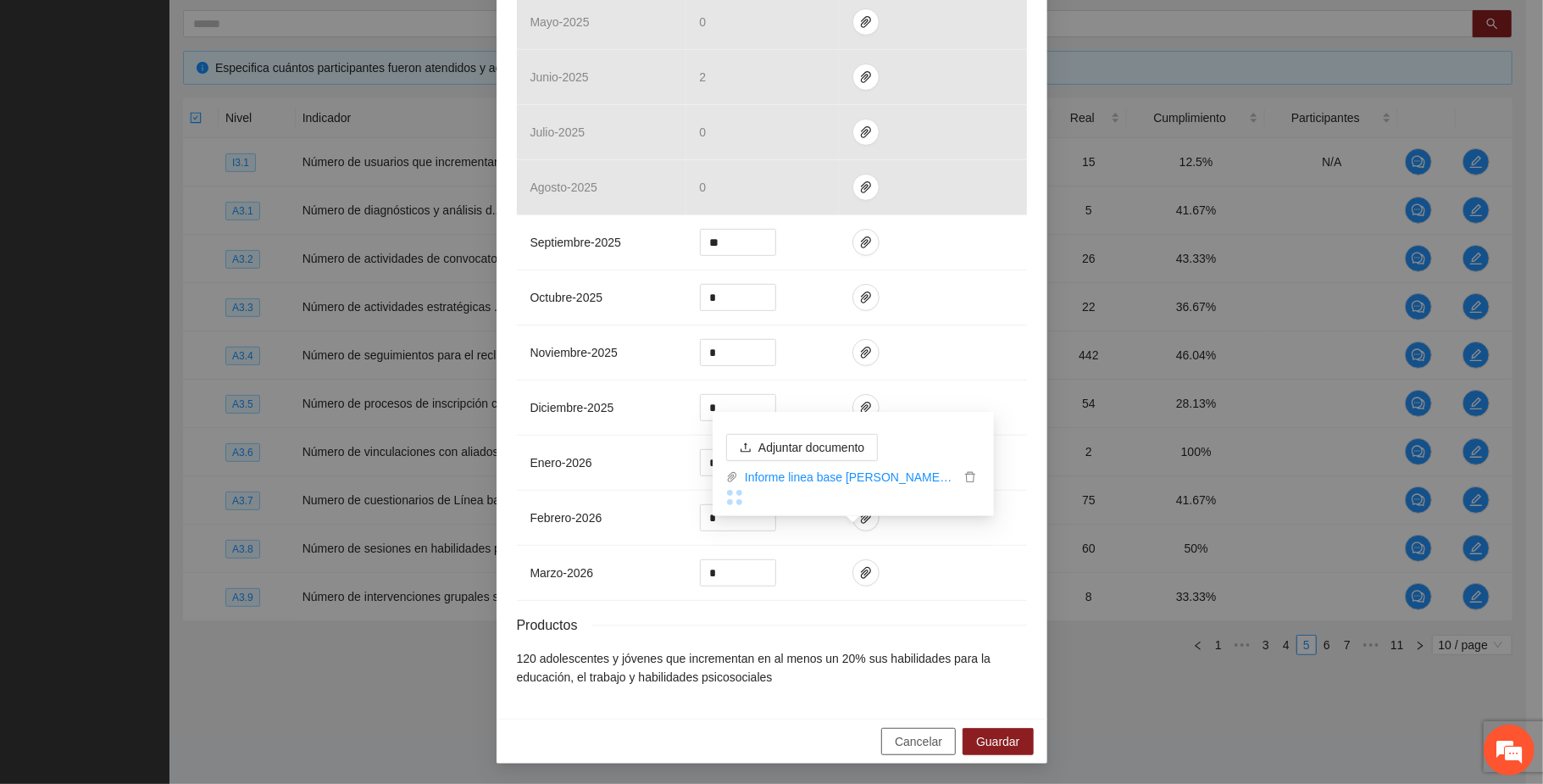
click at [804, 736] on span "Cancelar" at bounding box center [918, 741] width 47 height 19
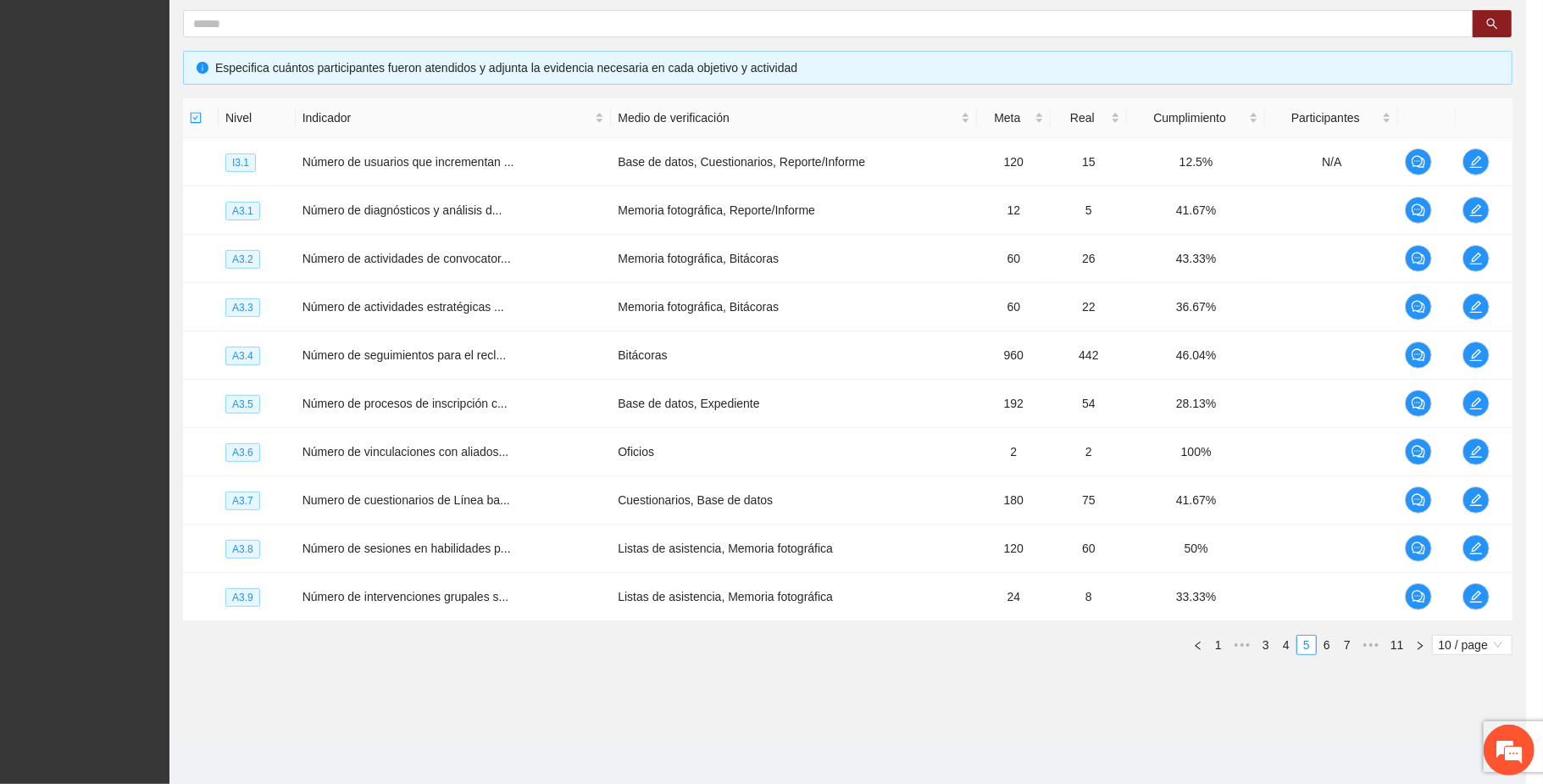
scroll to position [446, 0]
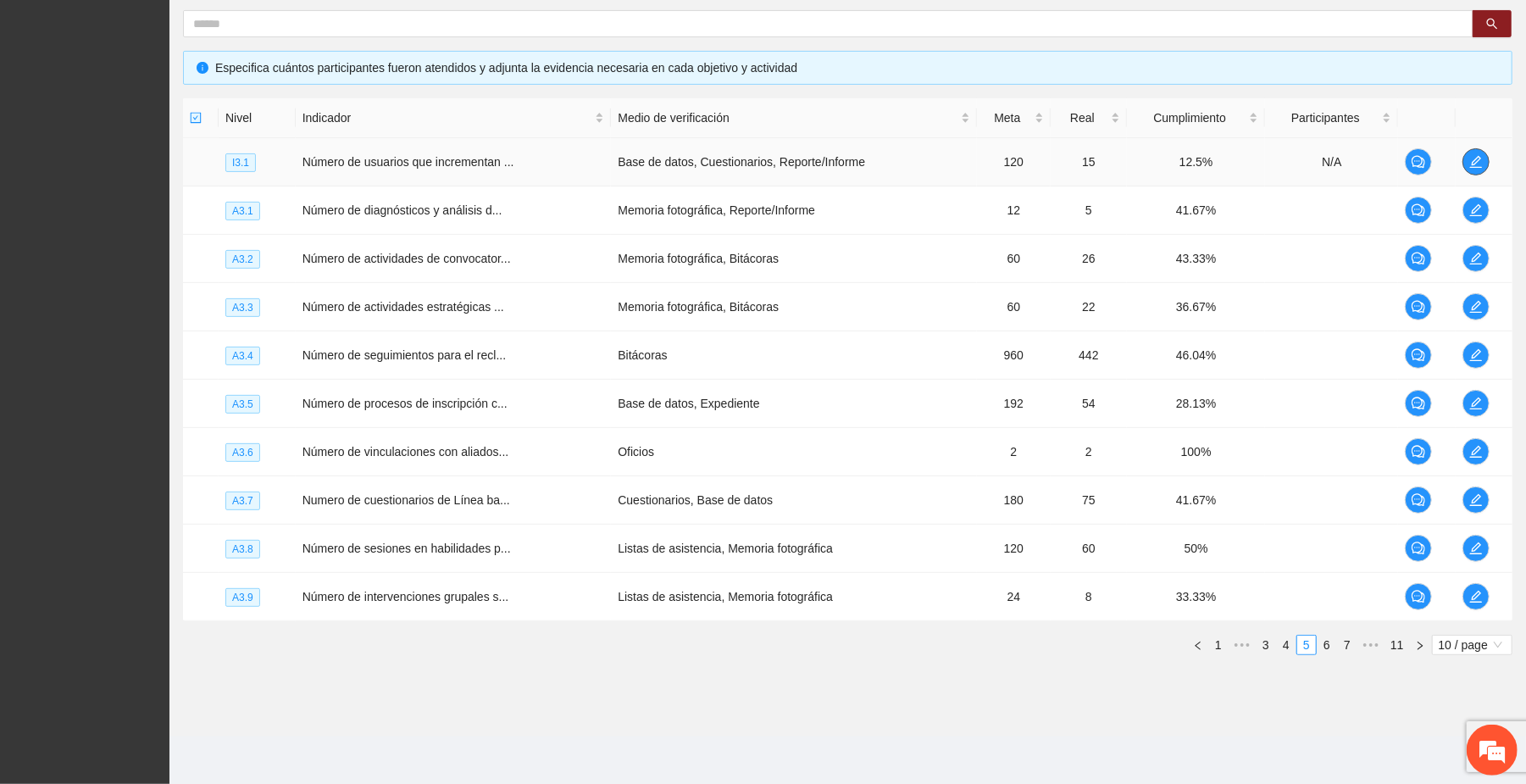
click at [804, 157] on icon "edit" at bounding box center [1476, 162] width 14 height 14
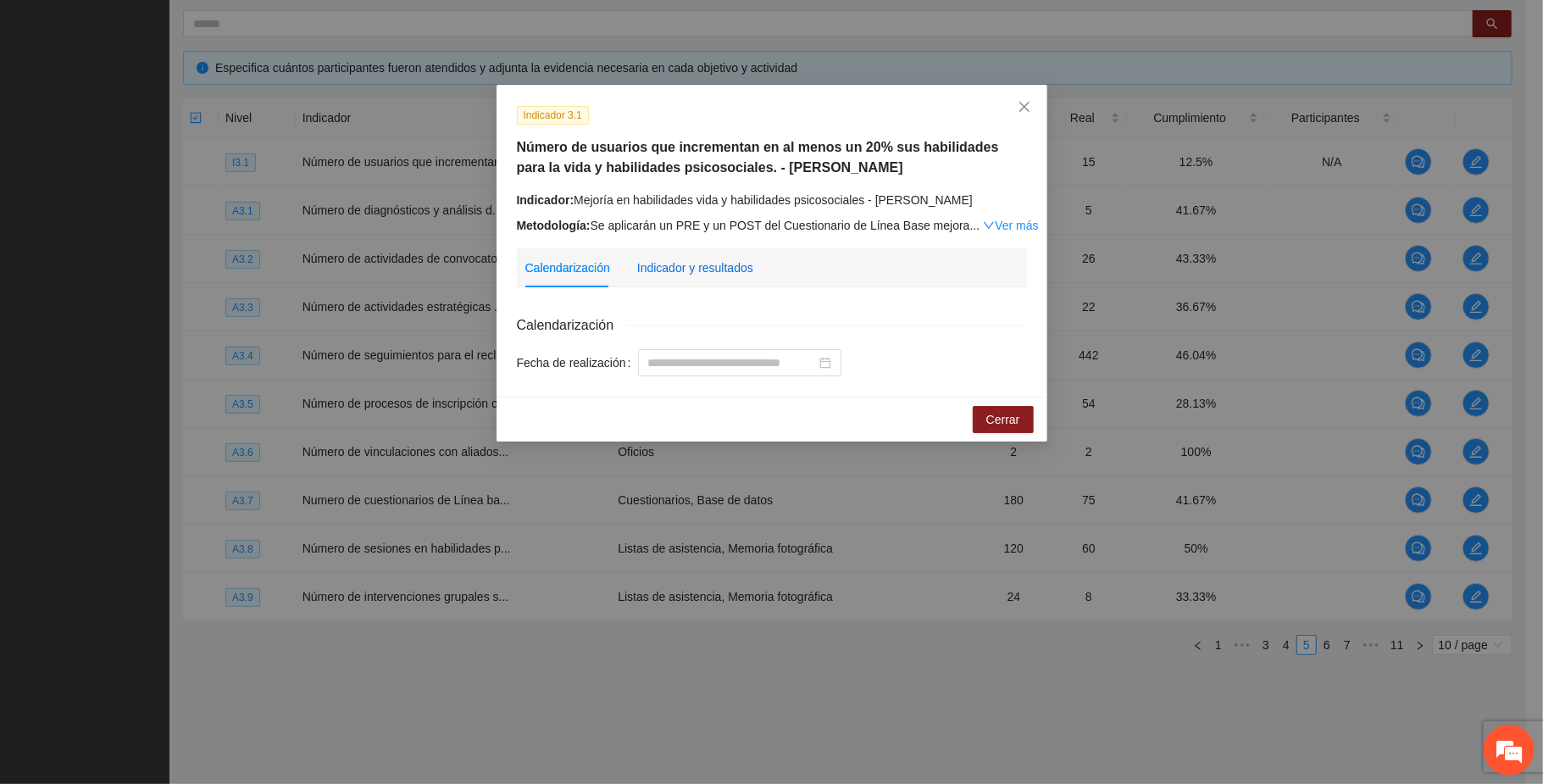
click at [686, 263] on div "Indicador y resultados" at bounding box center [695, 267] width 116 height 19
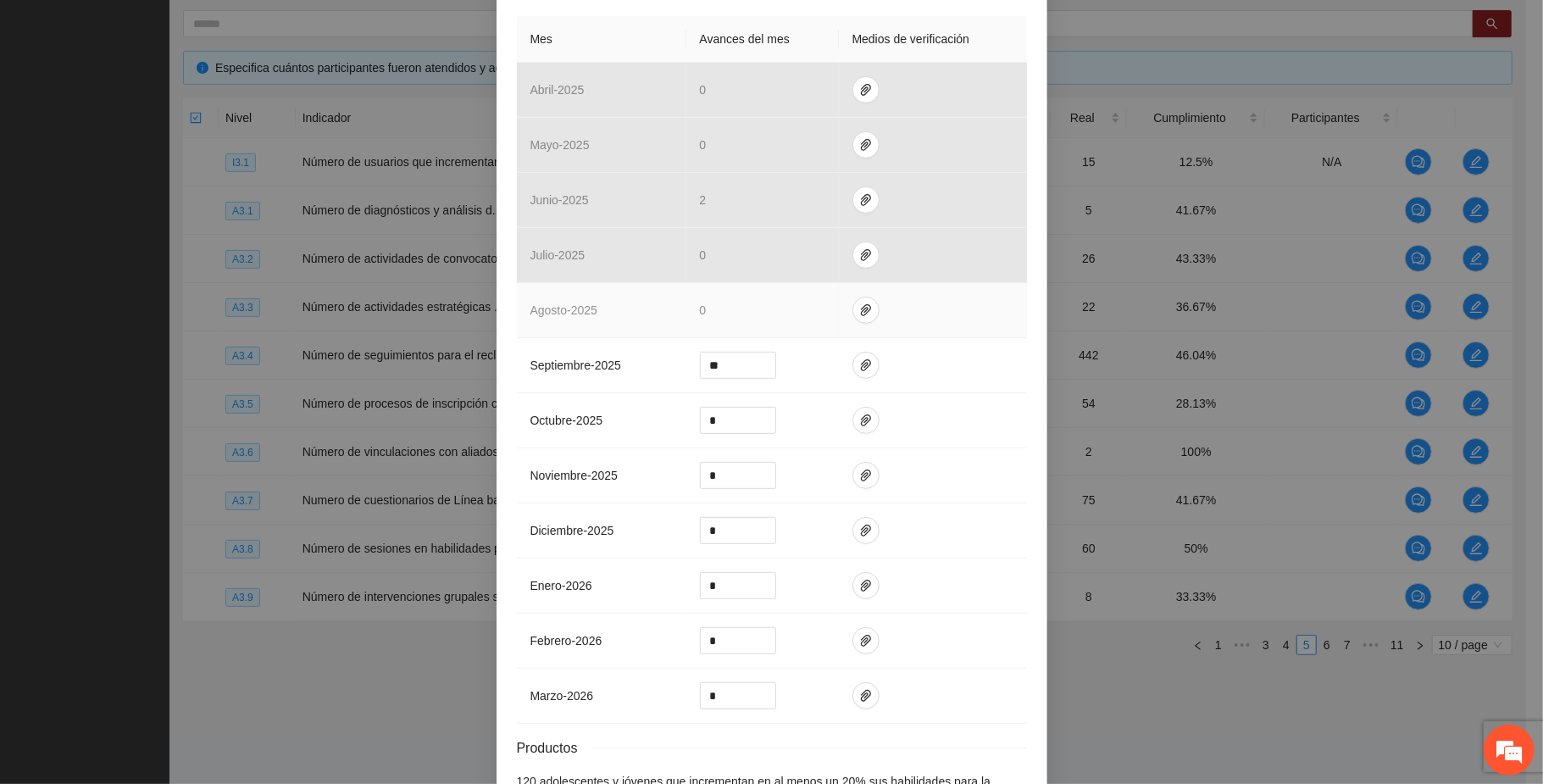
scroll to position [451, 0]
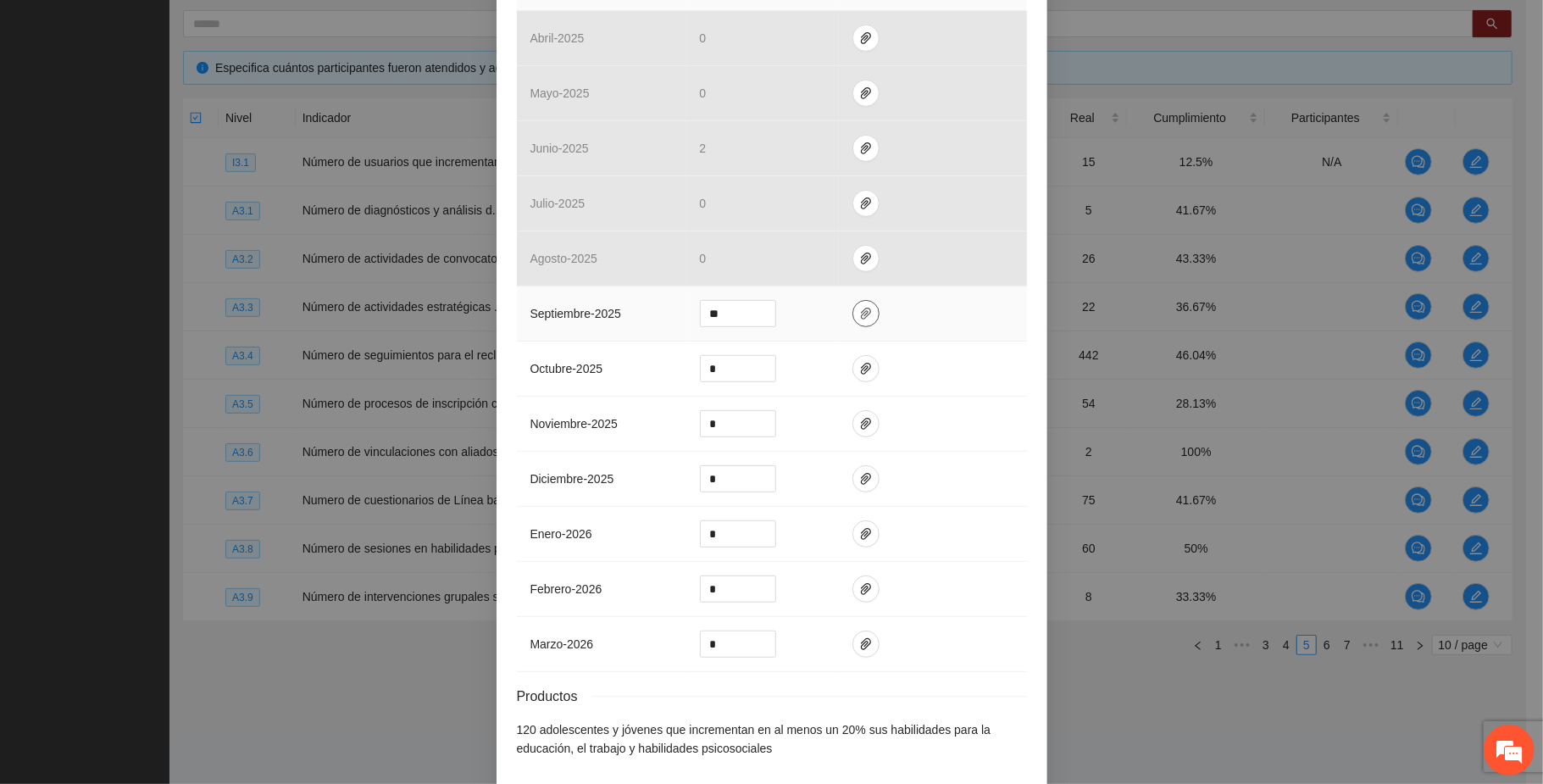
click at [804, 313] on icon "paper-clip" at bounding box center [866, 314] width 14 height 14
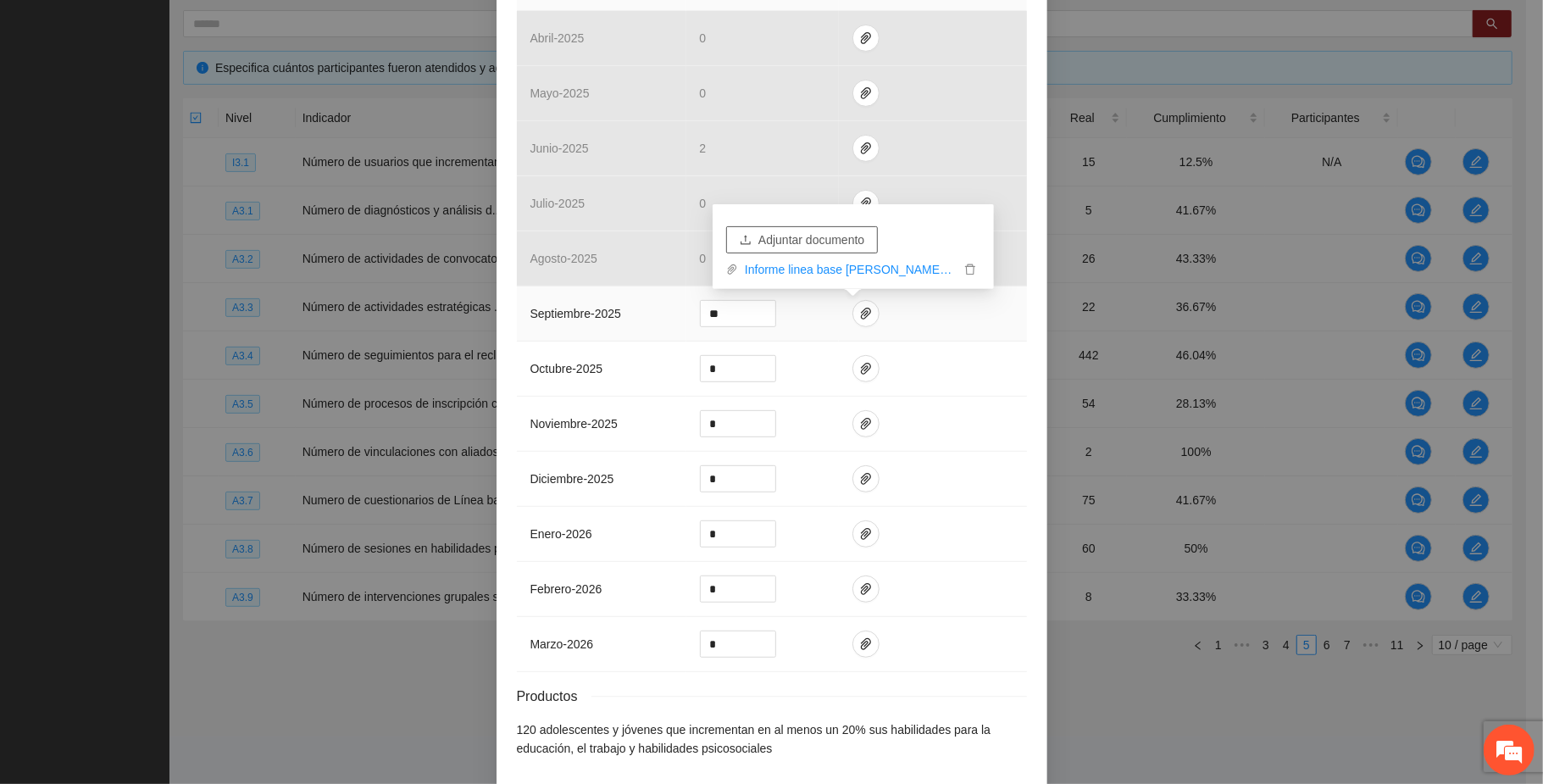
click at [804, 238] on span "Adjuntar documento" at bounding box center [811, 239] width 106 height 19
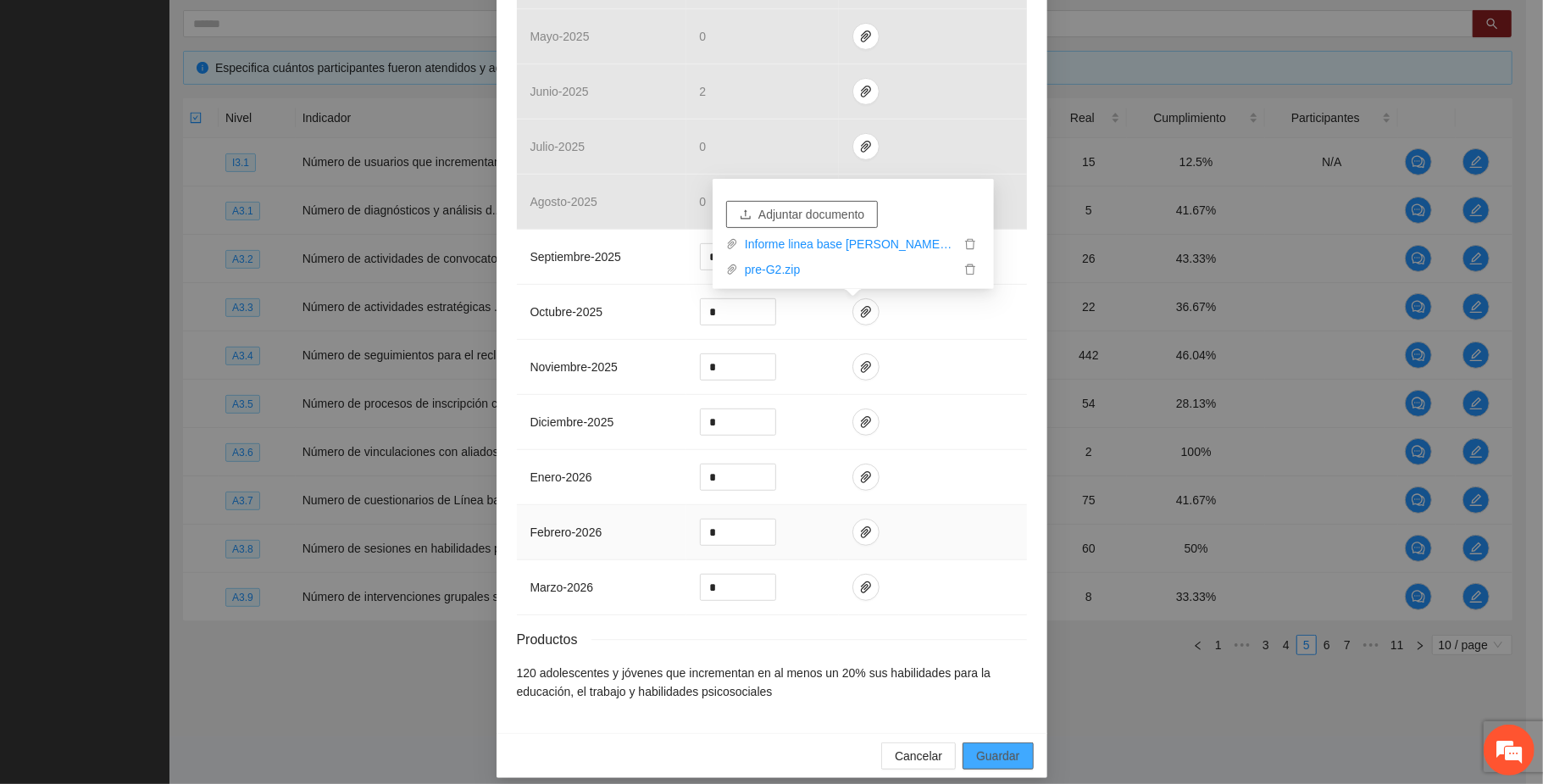
scroll to position [530, 0]
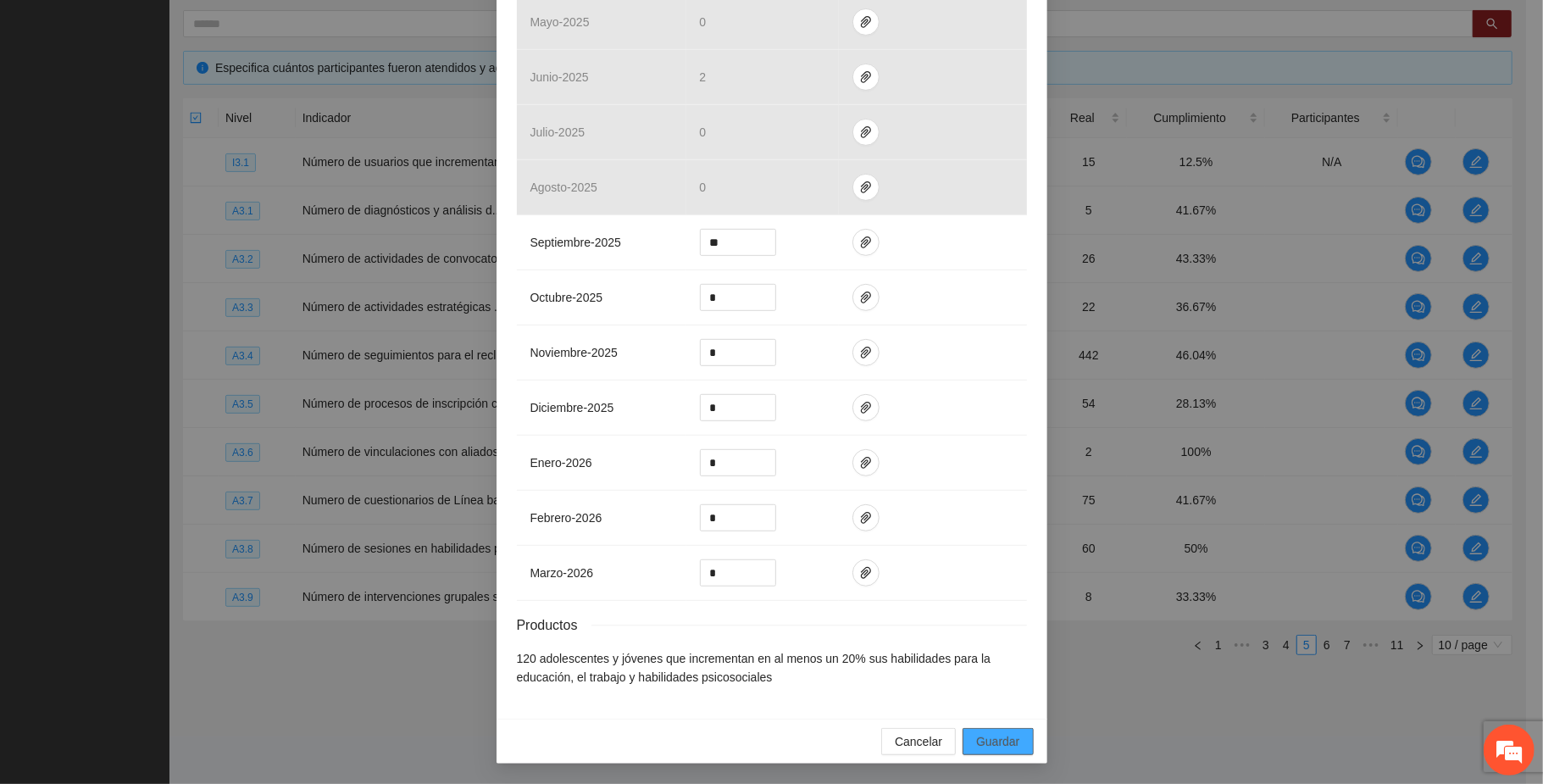
click at [804, 750] on span "Guardar" at bounding box center [997, 741] width 43 height 19
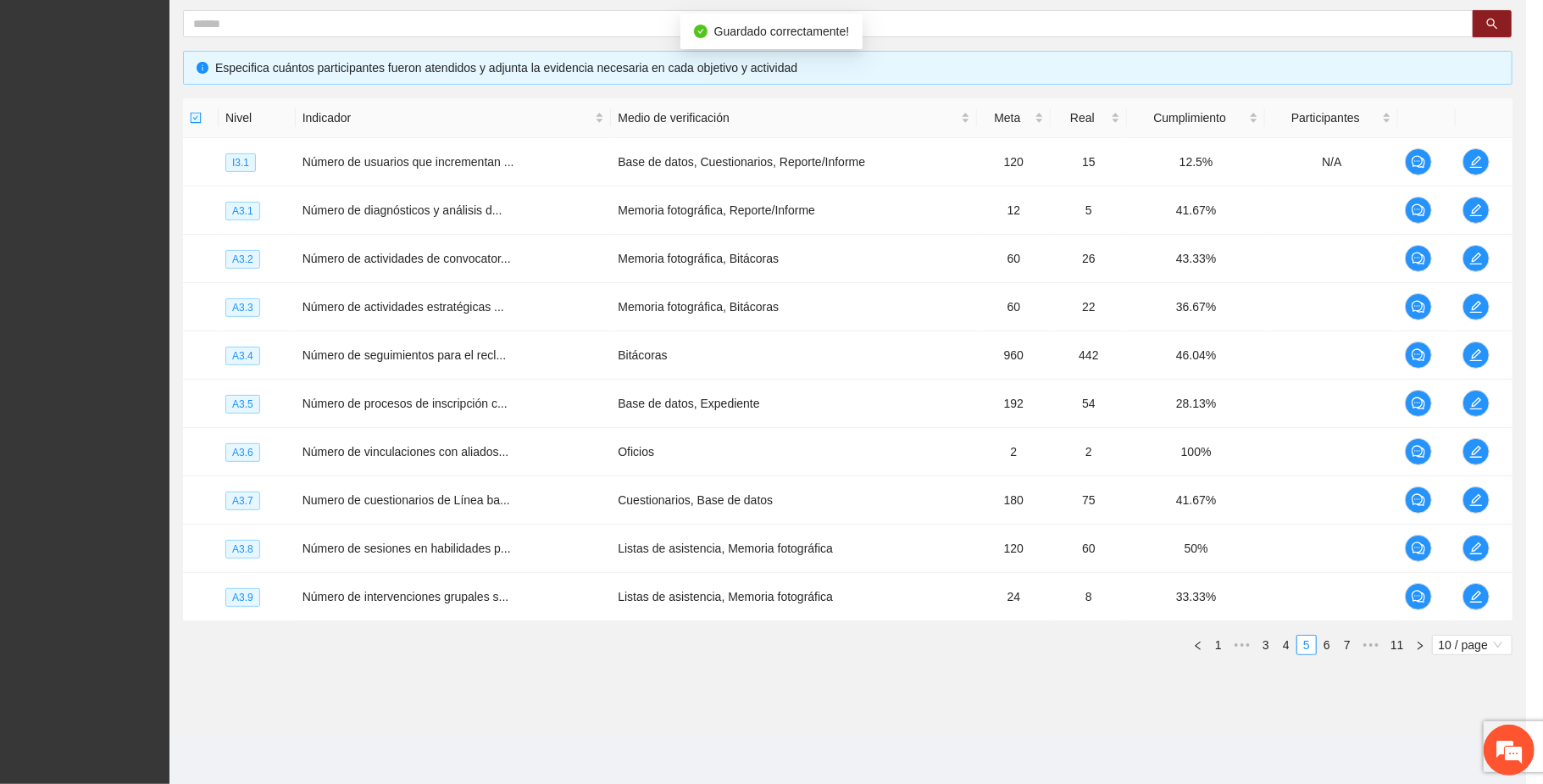
scroll to position [446, 0]
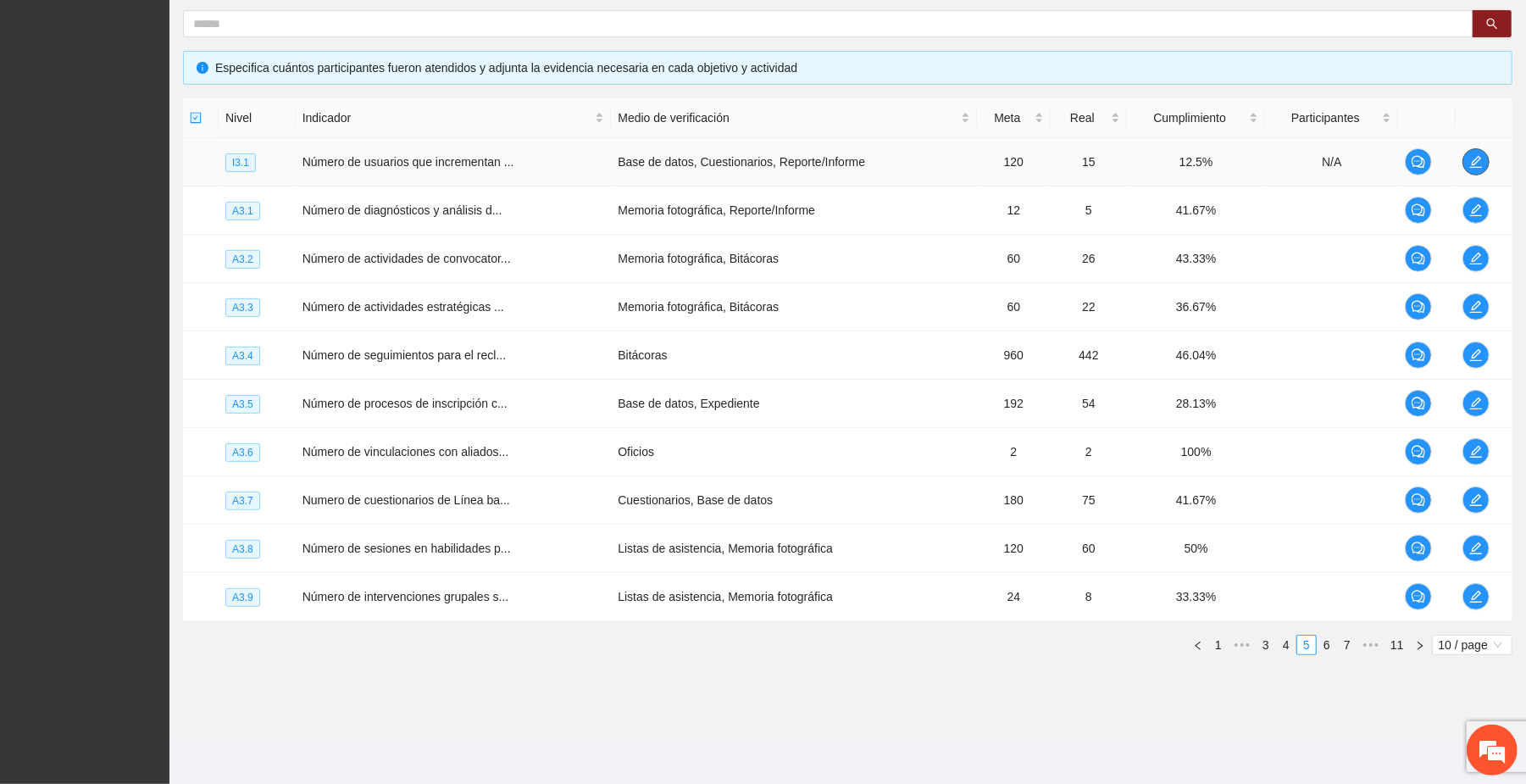
click at [804, 149] on button "button" at bounding box center [1475, 161] width 27 height 27
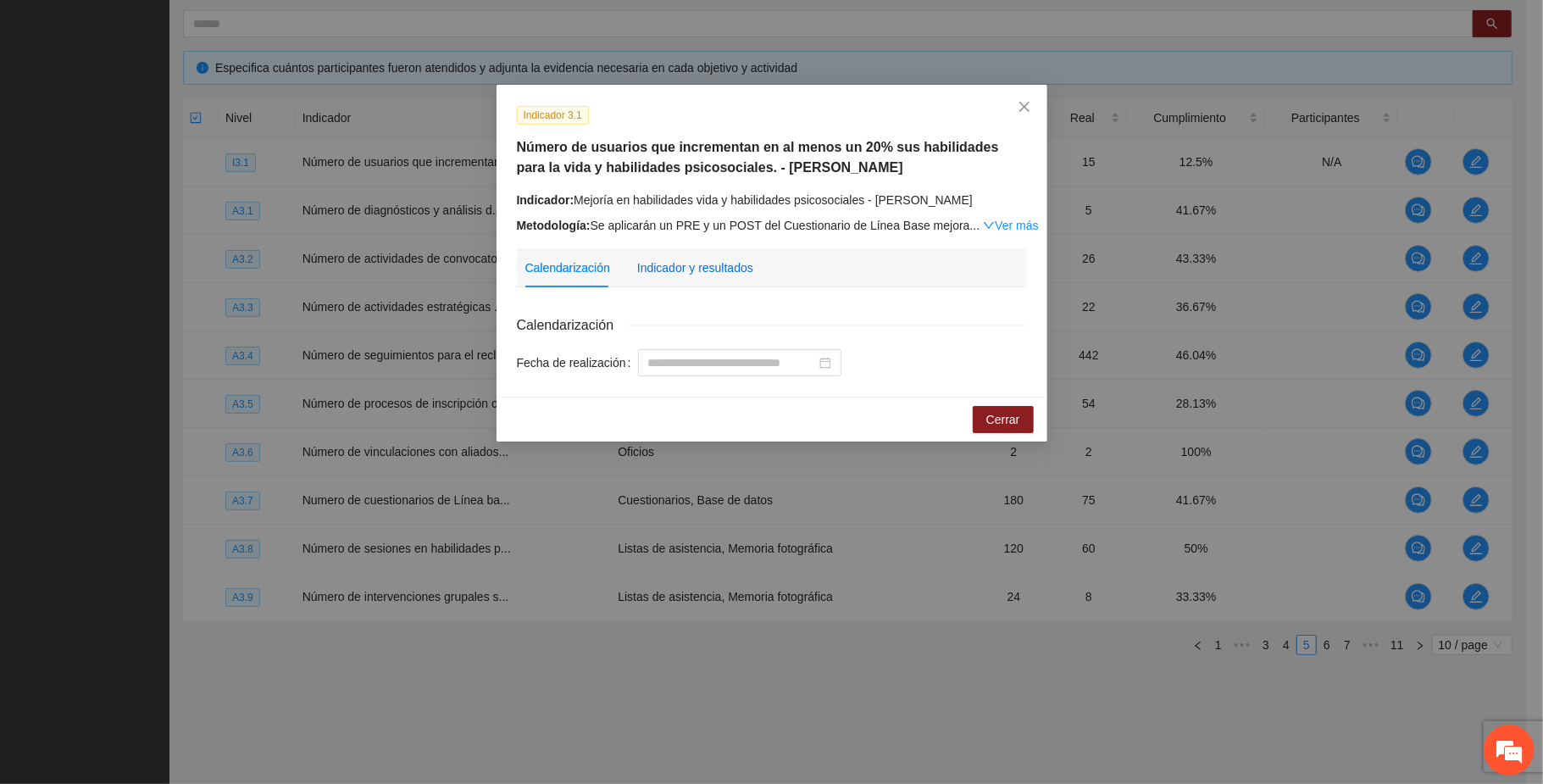
click at [733, 265] on div "Indicador y resultados" at bounding box center [695, 267] width 116 height 19
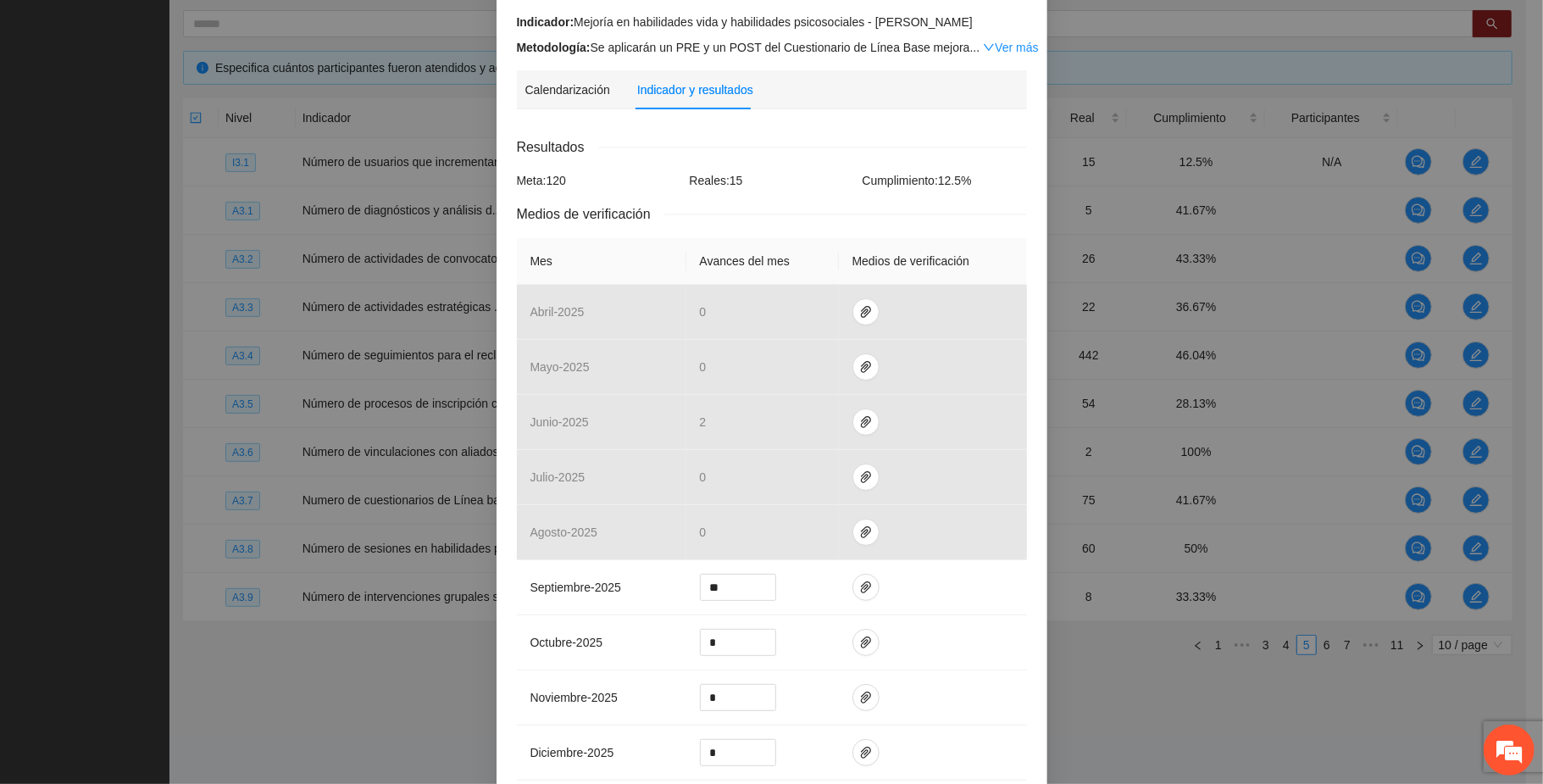
scroll to position [451, 0]
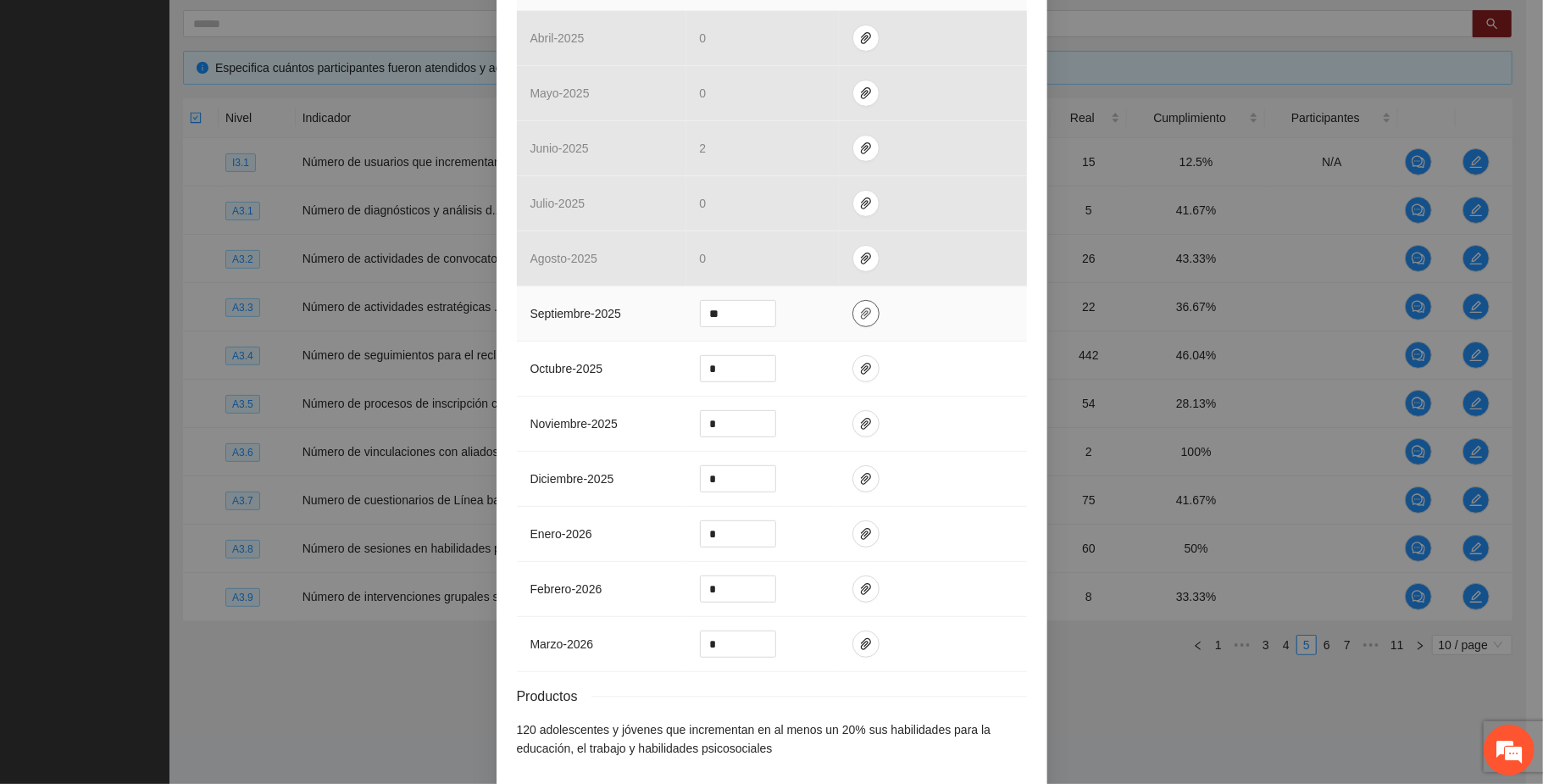
click at [804, 319] on icon "paper-clip" at bounding box center [866, 314] width 14 height 14
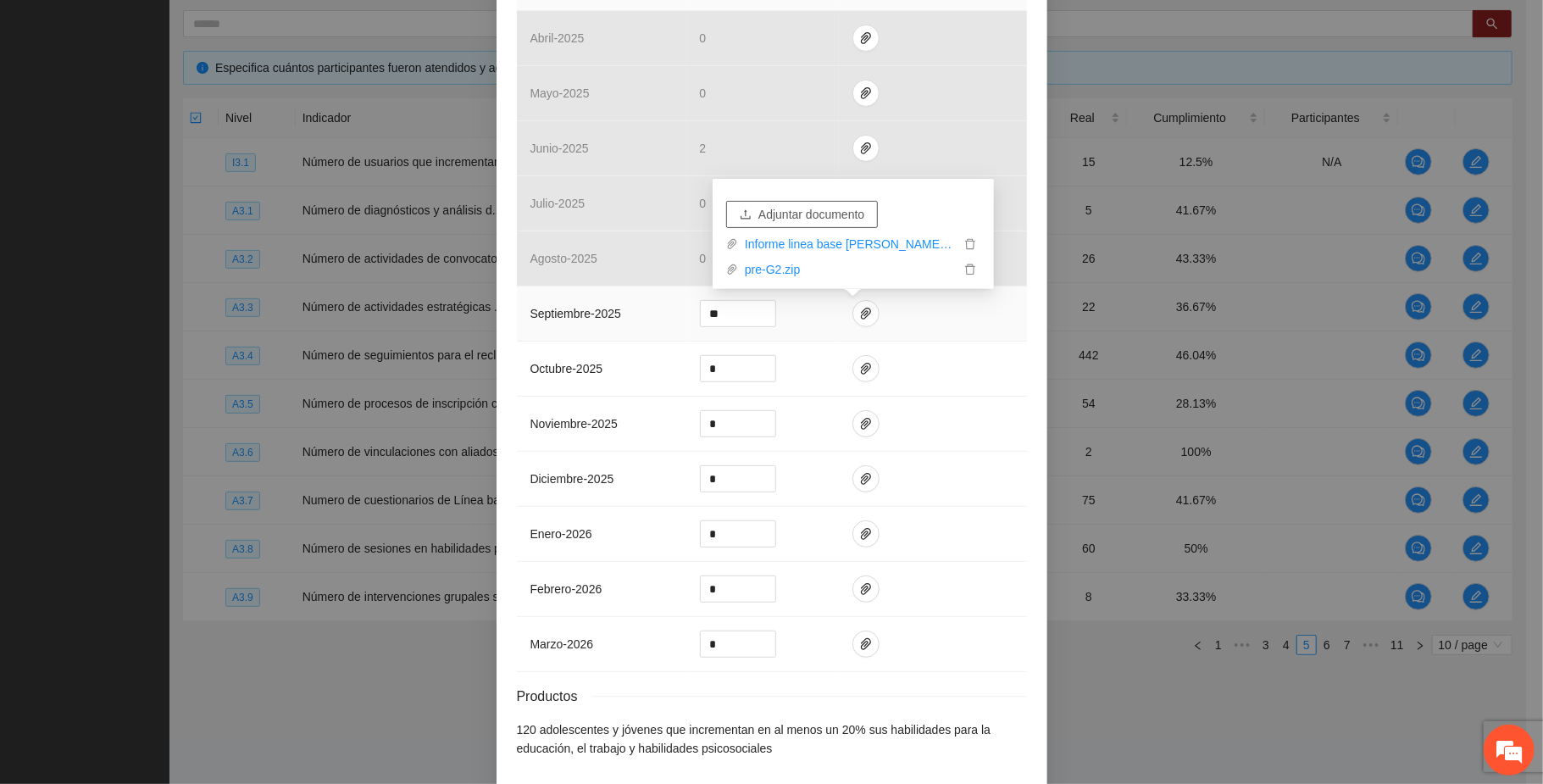
click at [804, 205] on span "Adjuntar documento" at bounding box center [811, 214] width 106 height 19
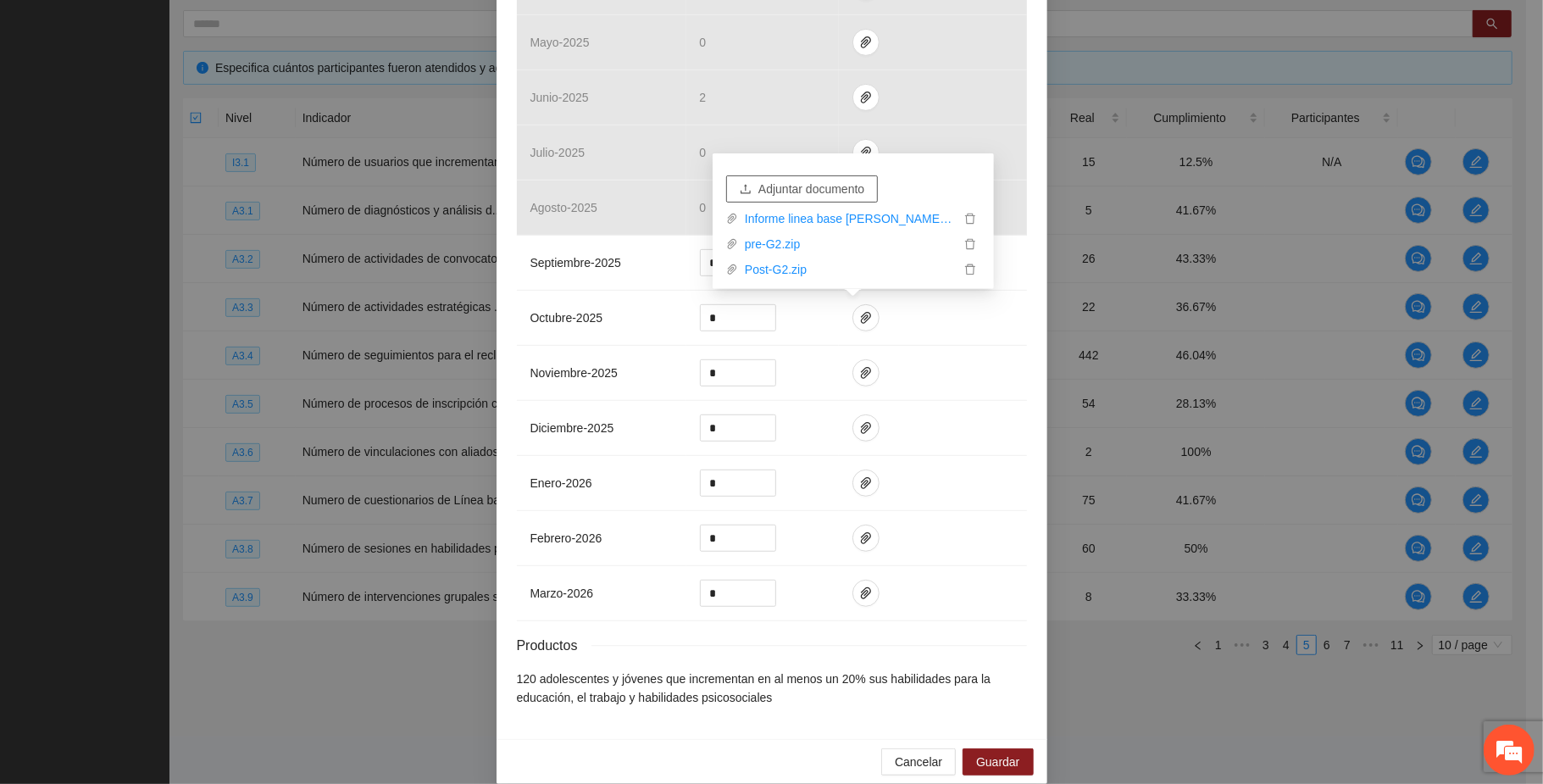
scroll to position [530, 0]
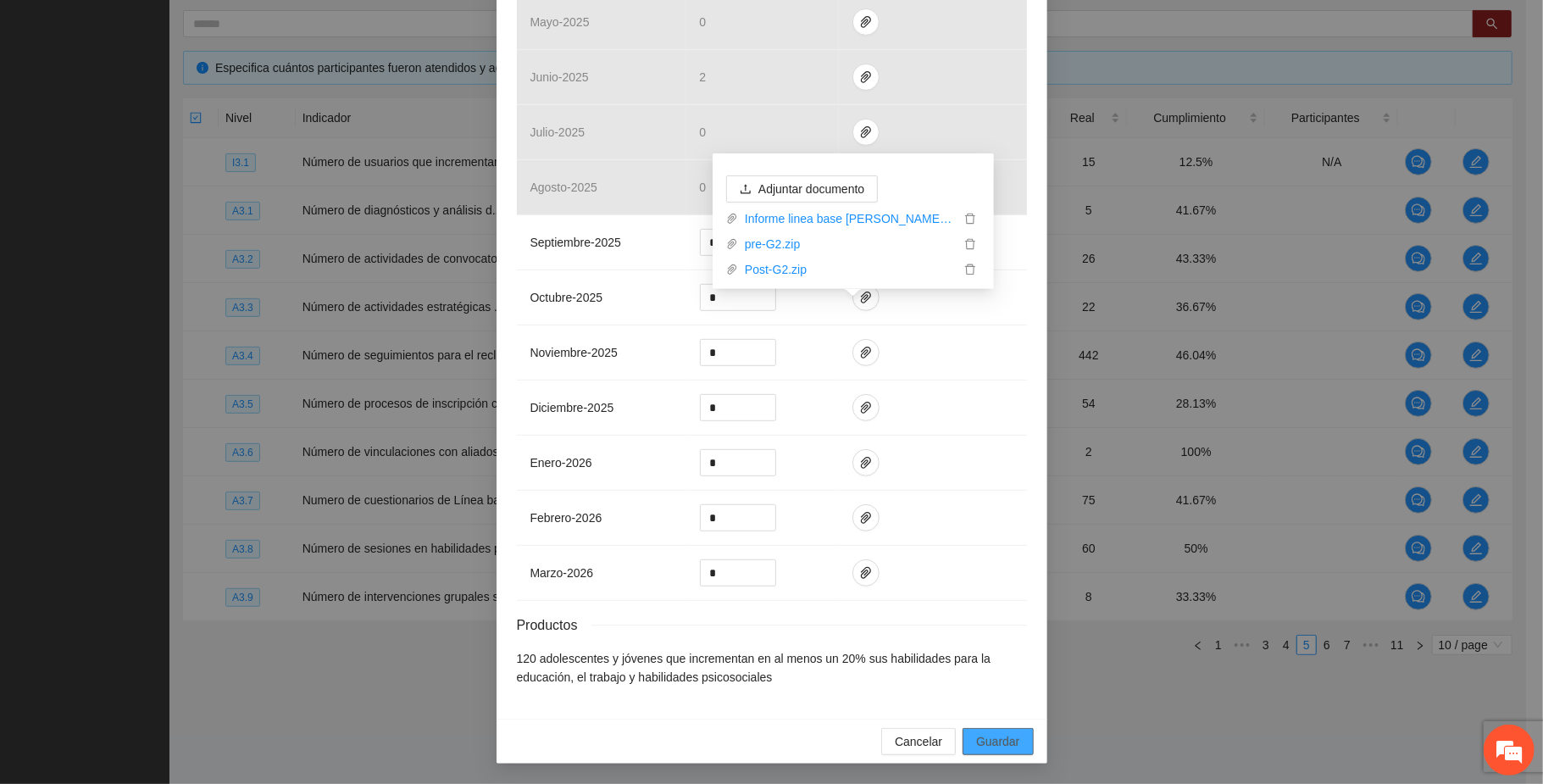
click at [804, 744] on span "Guardar" at bounding box center [997, 741] width 43 height 19
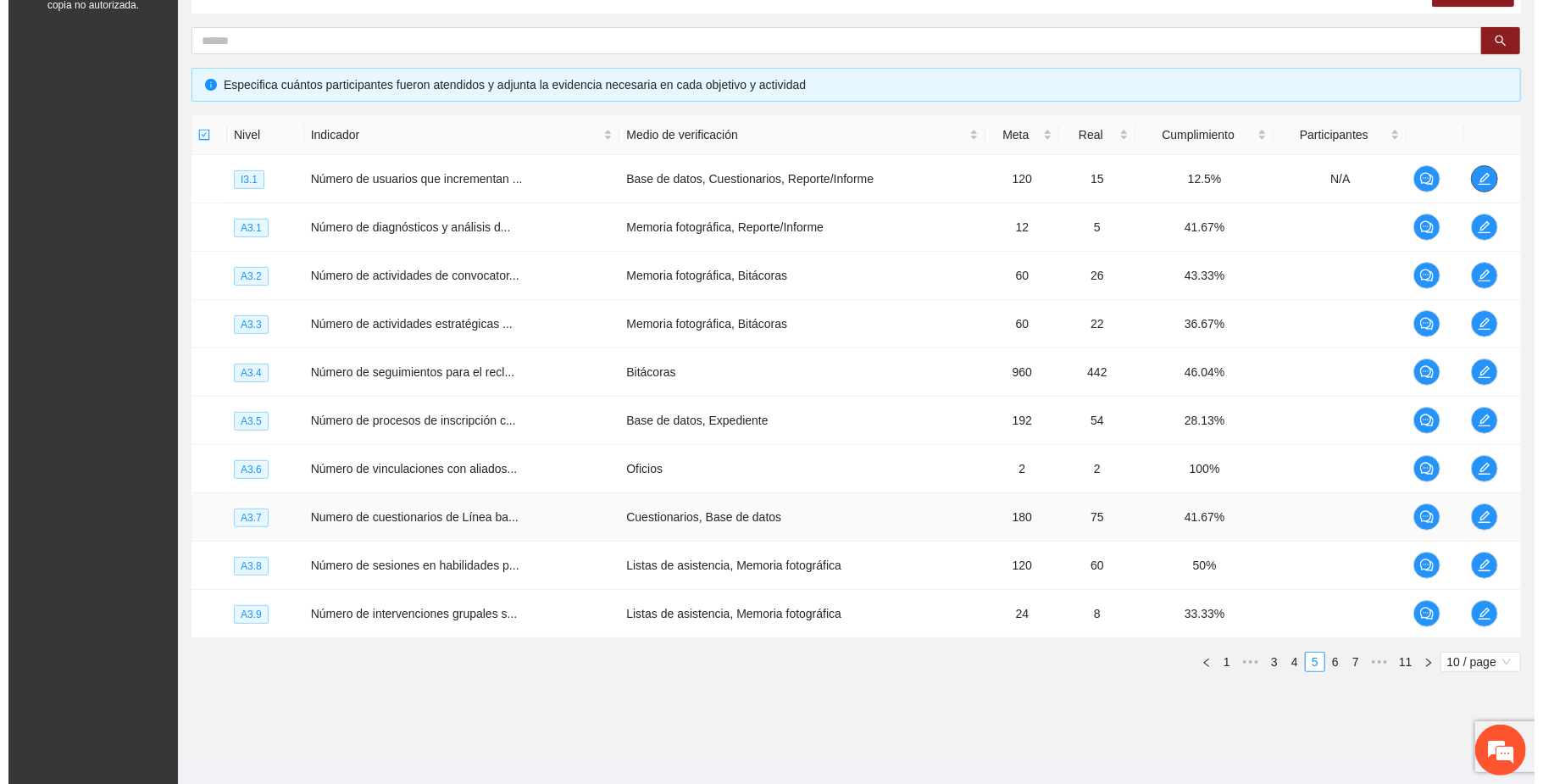
scroll to position [327, 0]
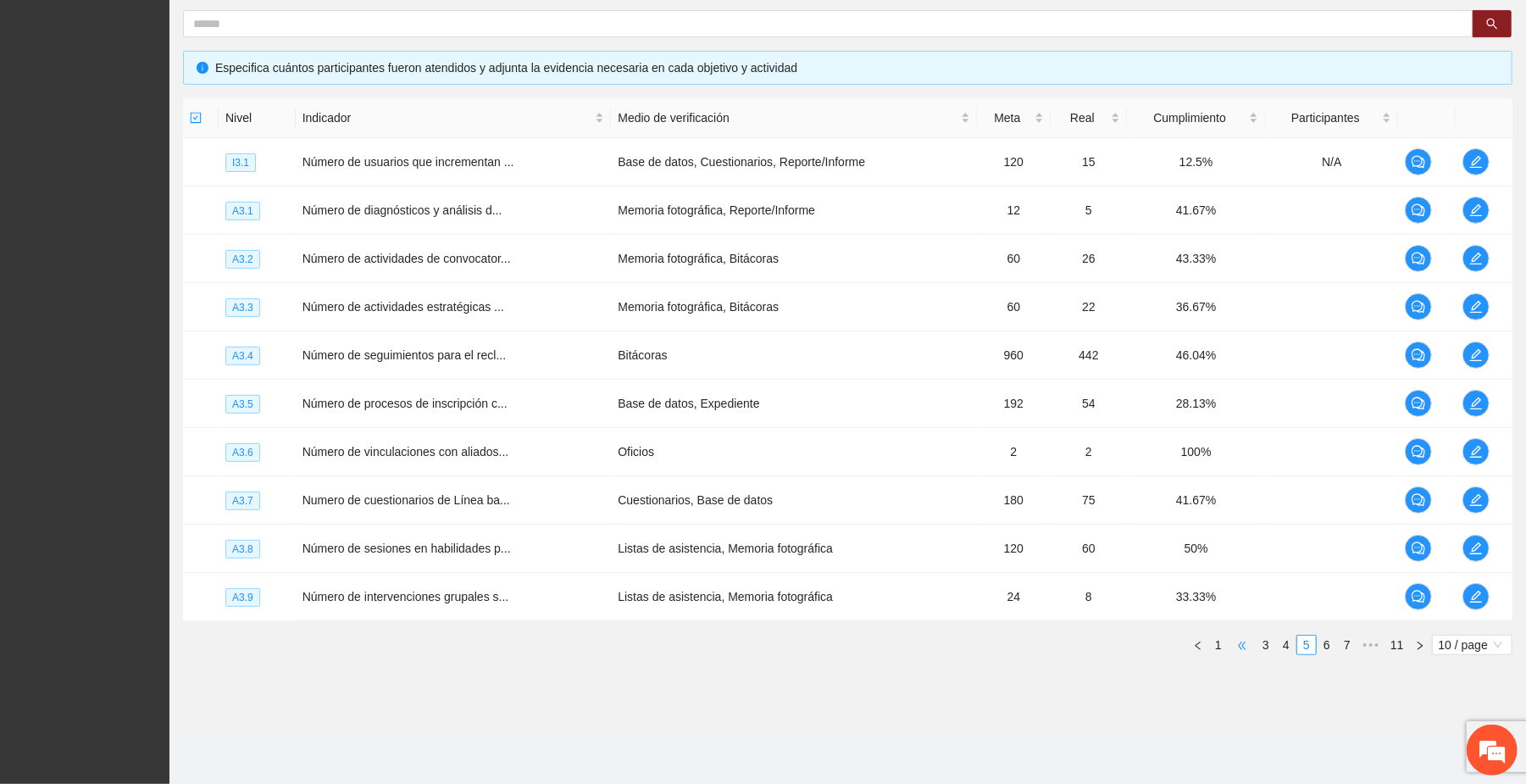
click at [804, 647] on span "•••" at bounding box center [1241, 644] width 27 height 20
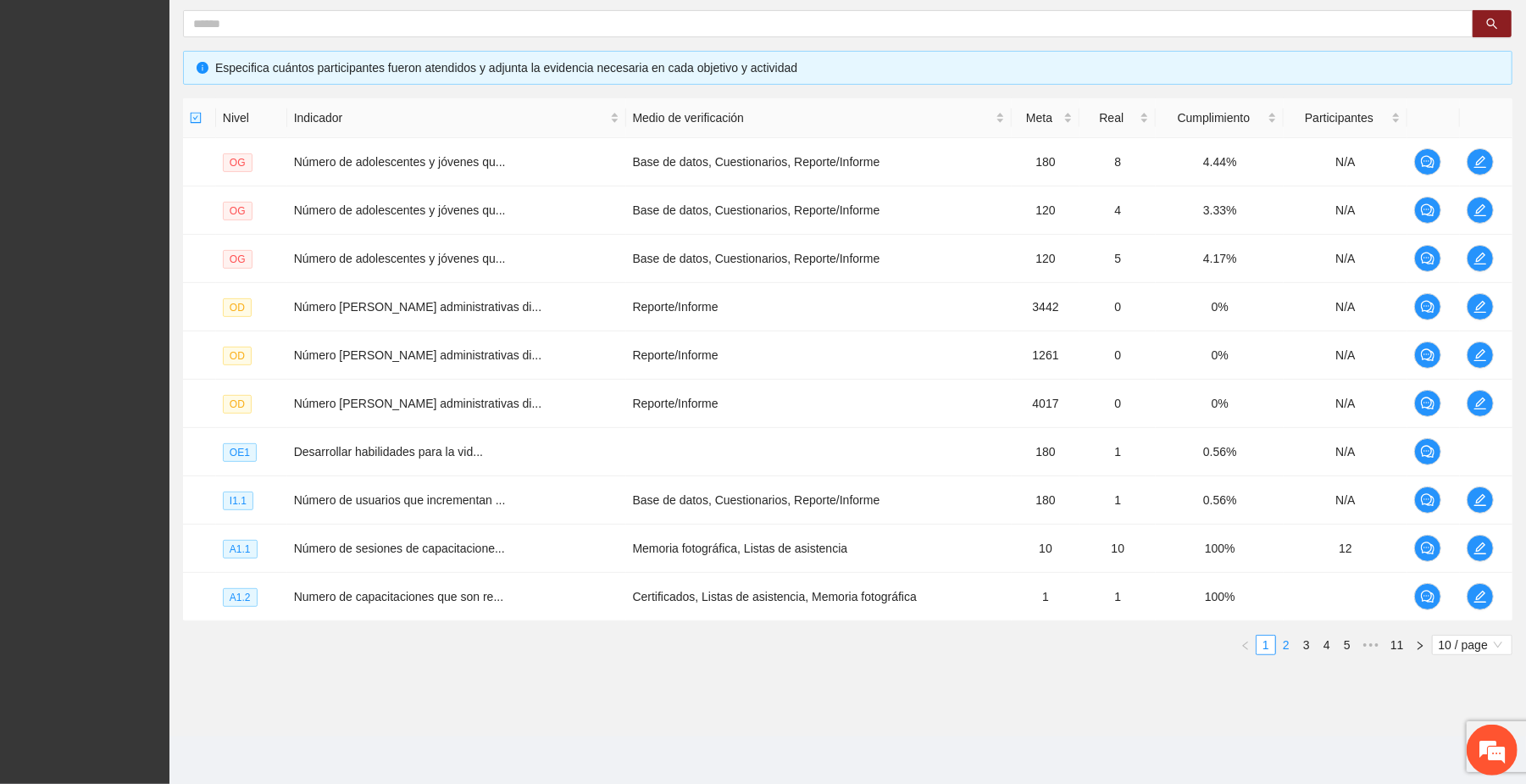
click at [804, 641] on link "2" at bounding box center [1286, 644] width 19 height 19
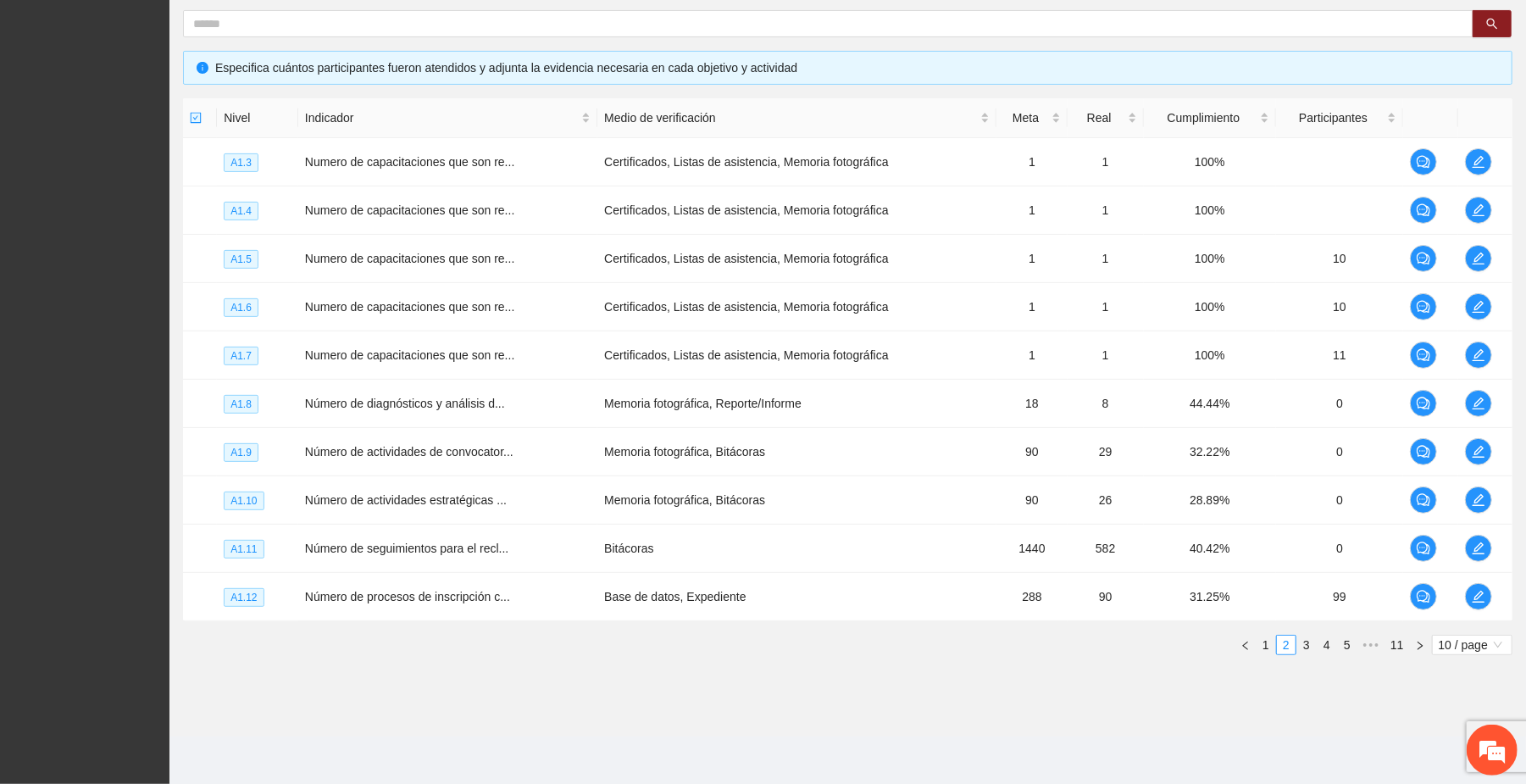
drag, startPoint x: 1301, startPoint y: 649, endPoint x: 1282, endPoint y: 632, distance: 25.8
click at [804, 648] on link "3" at bounding box center [1306, 644] width 19 height 19
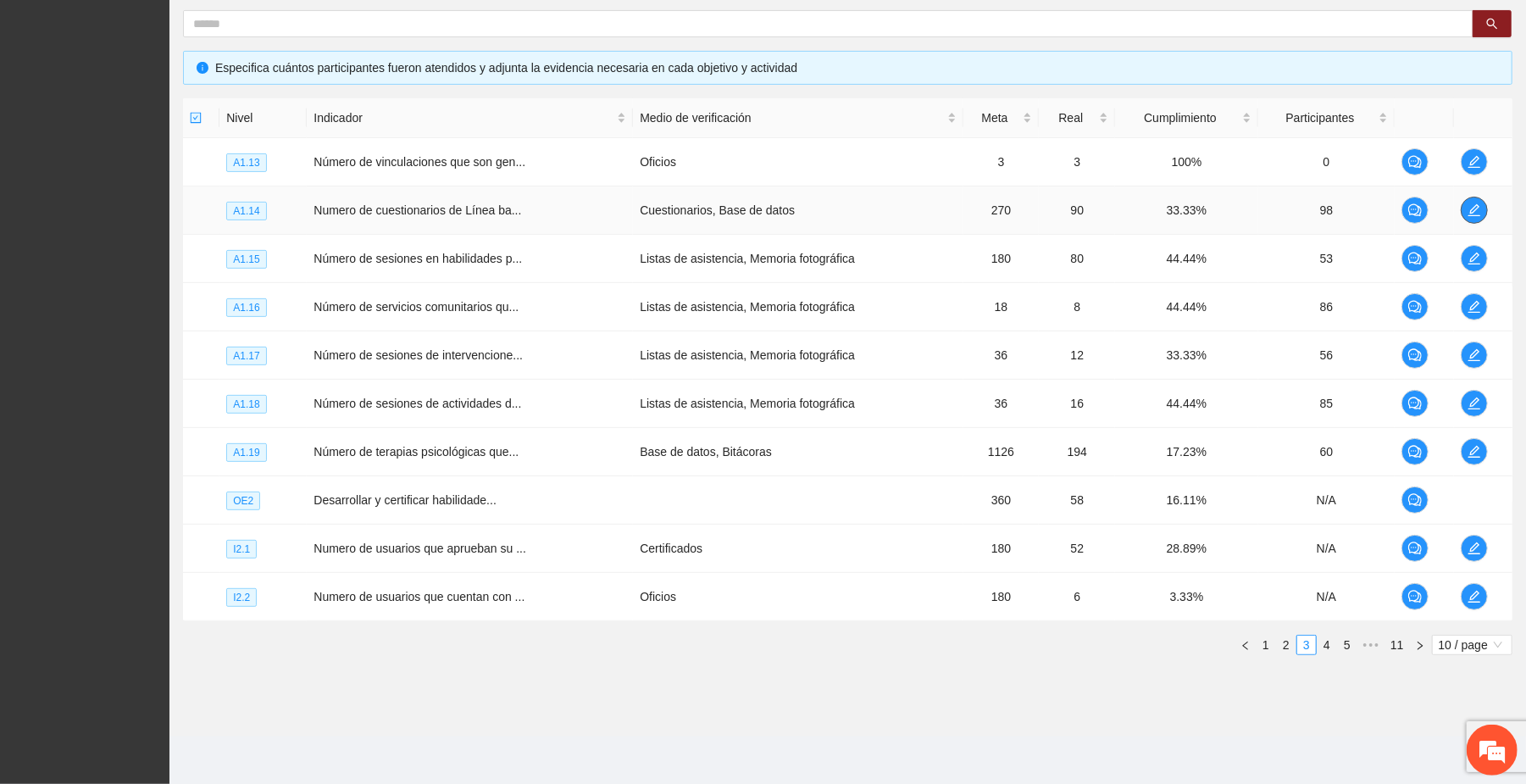
click at [804, 210] on icon "edit" at bounding box center [1473, 210] width 12 height 12
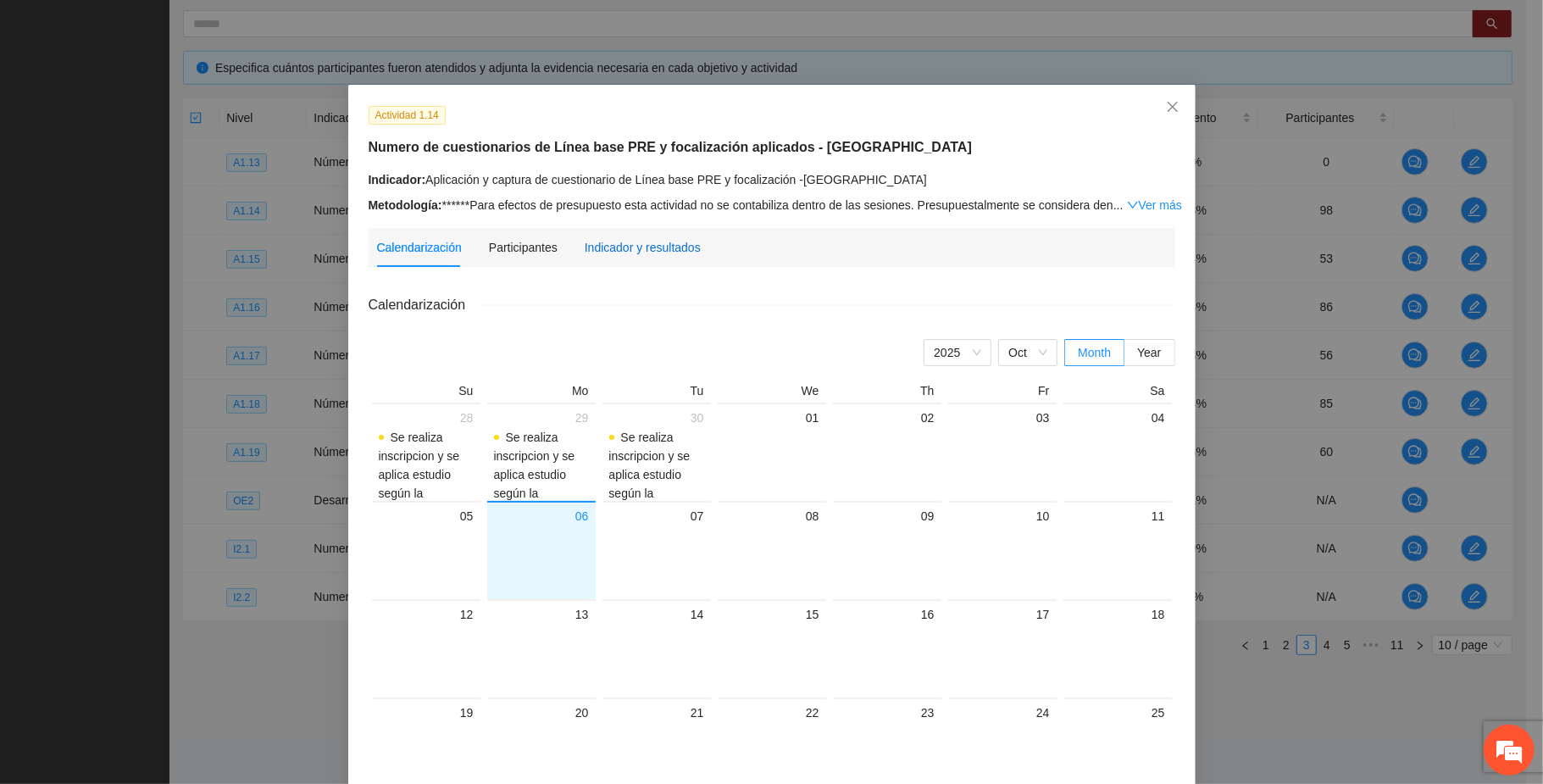
click at [627, 251] on div "Indicador y resultados" at bounding box center [642, 247] width 116 height 19
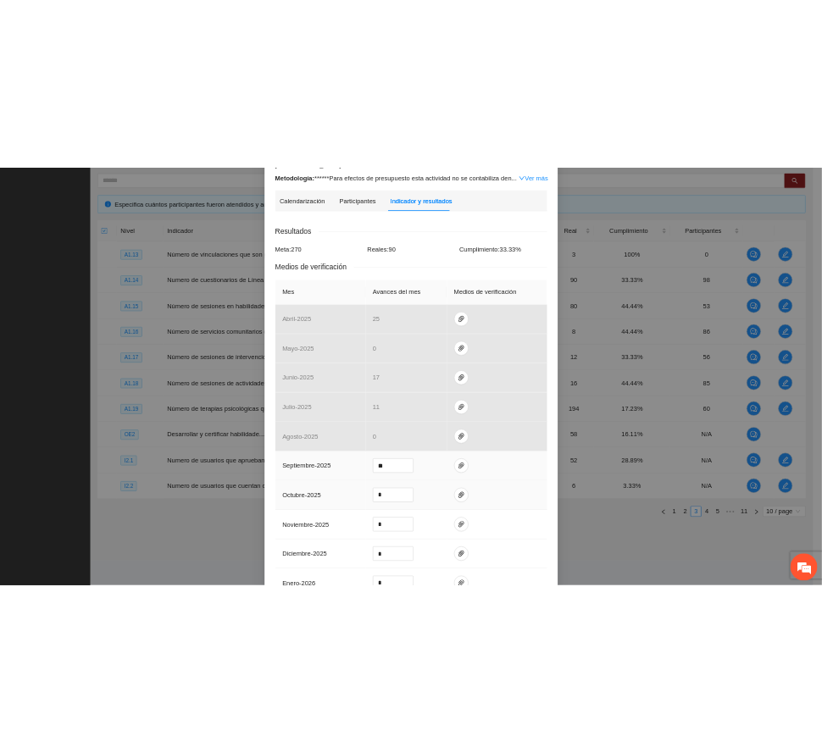
scroll to position [225, 0]
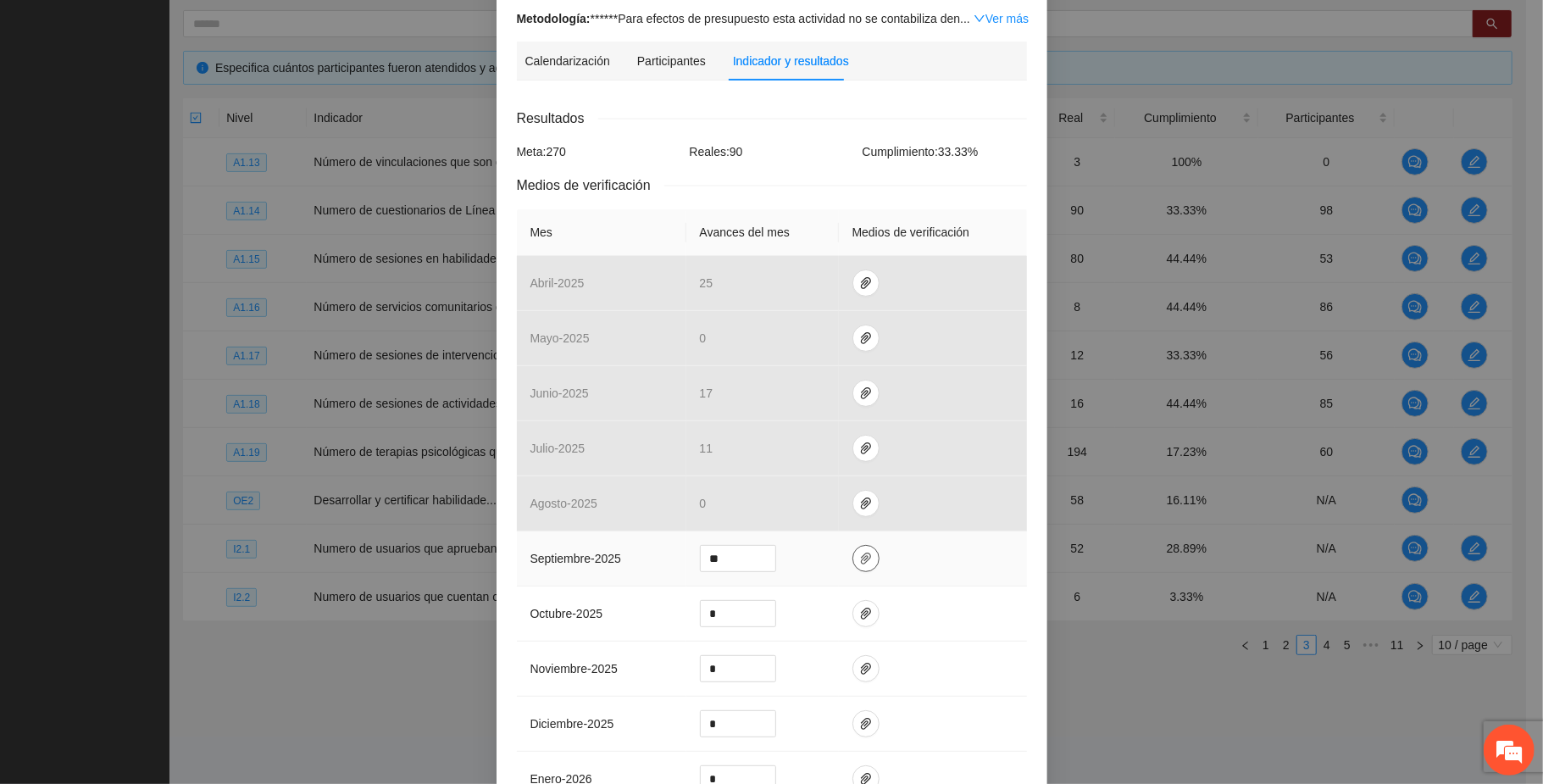
click at [804, 551] on icon "paper-clip" at bounding box center [866, 558] width 14 height 14
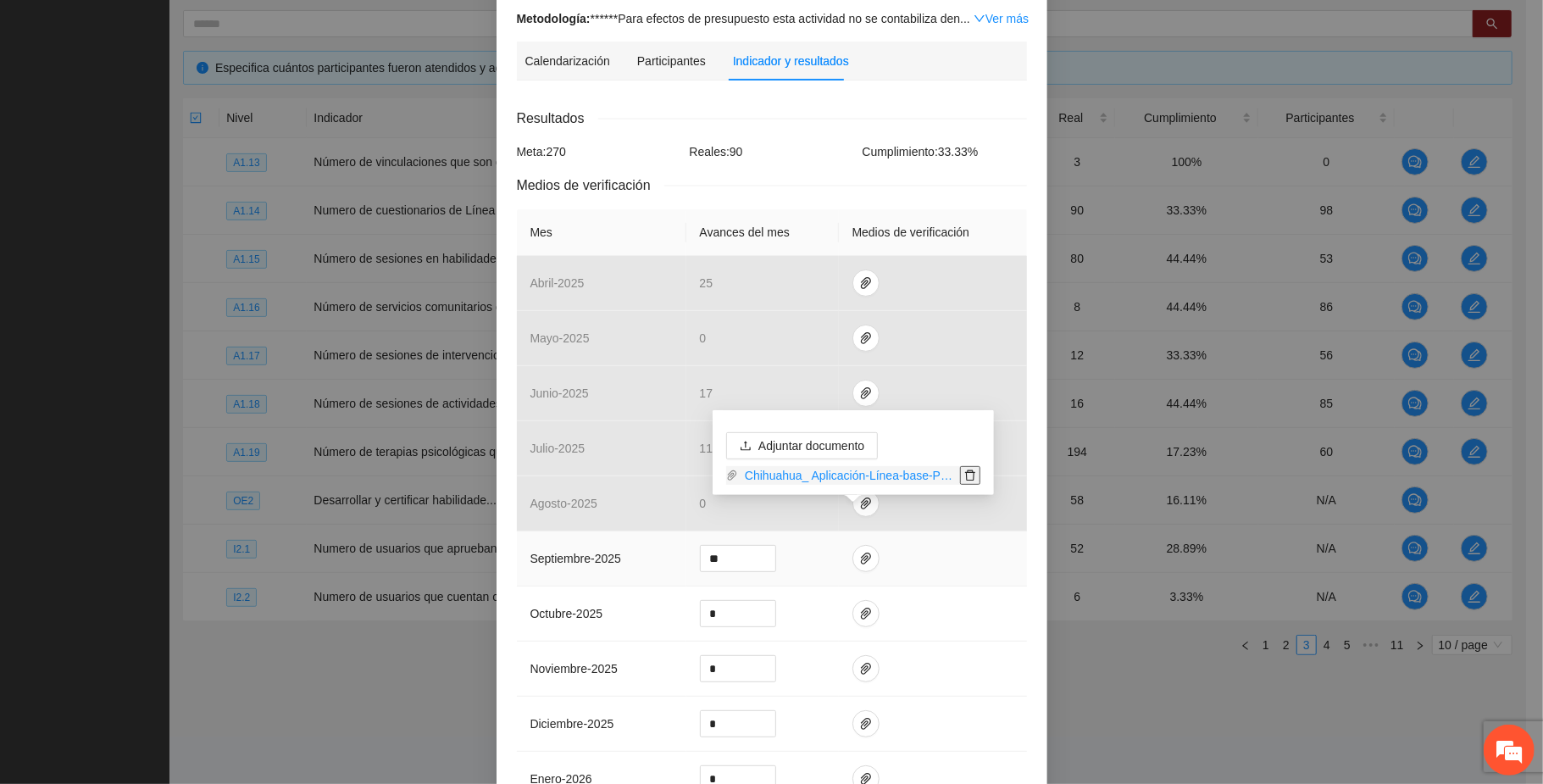
click at [804, 472] on icon "delete" at bounding box center [970, 475] width 12 height 12
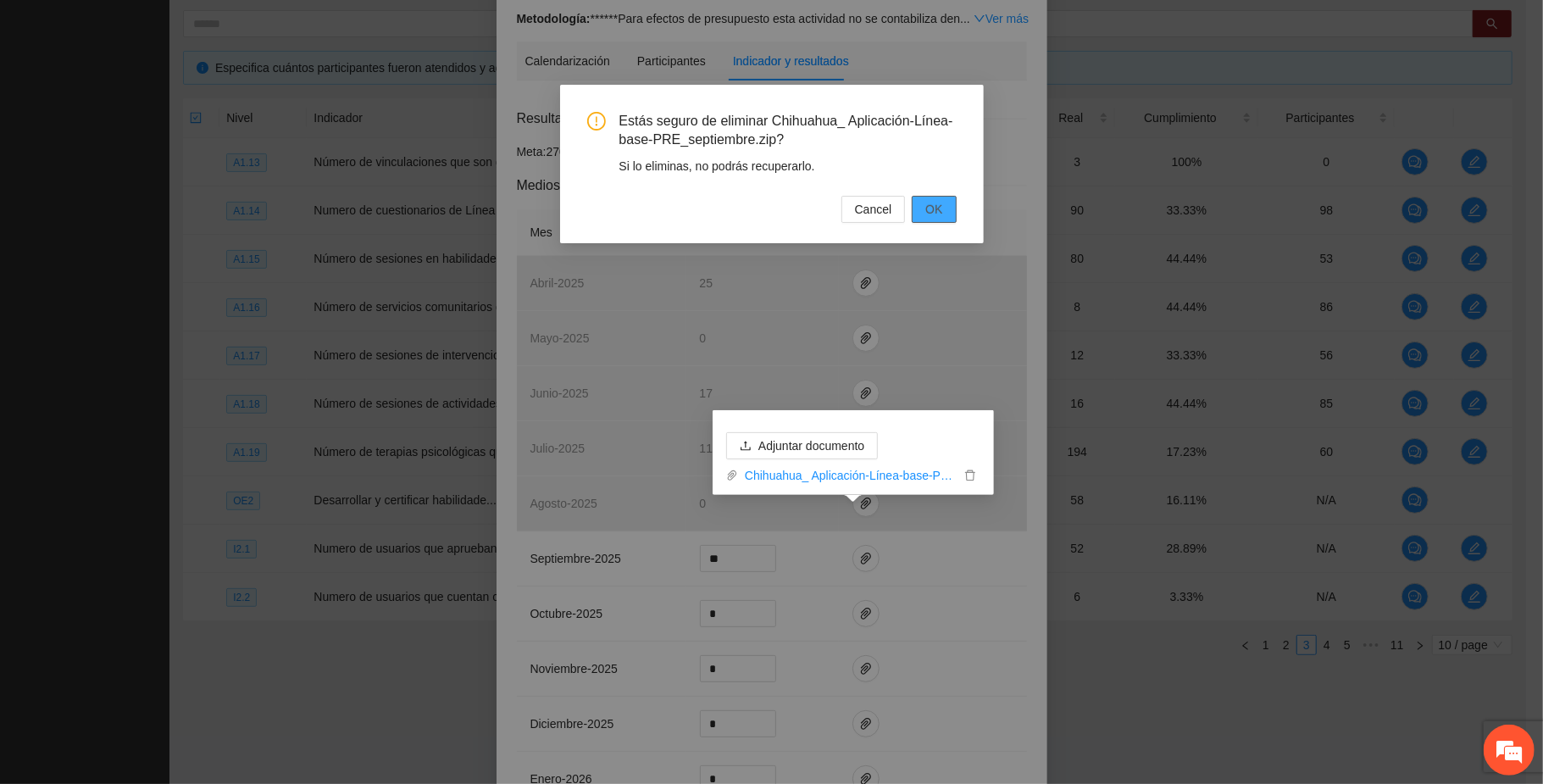
click at [804, 208] on span "OK" at bounding box center [933, 209] width 17 height 19
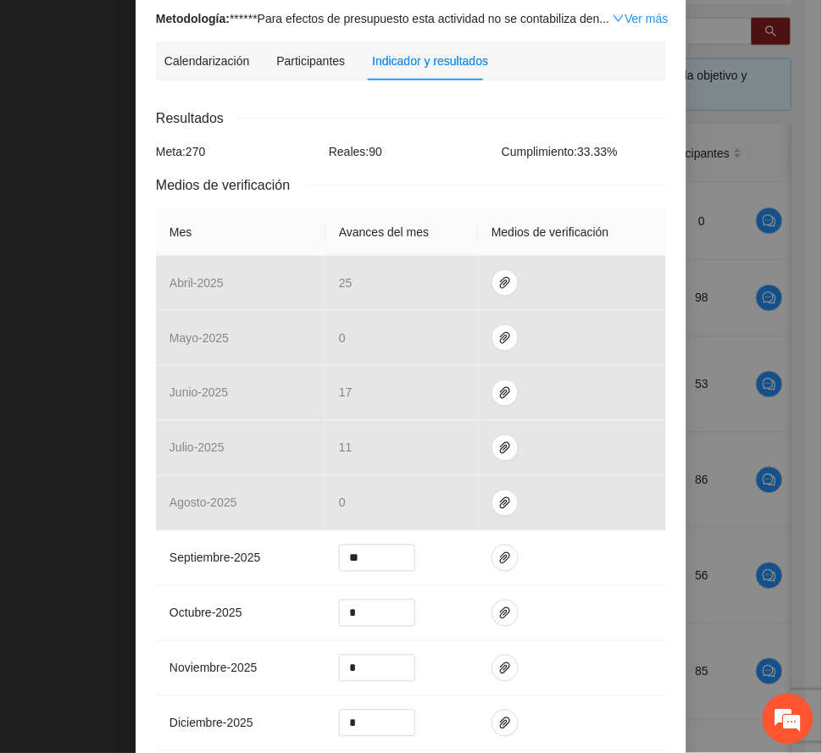
click at [666, 186] on div "Actividad 1.14 Numero de cuestionarios de Línea base PRE y focalización aplicad…" at bounding box center [411, 409] width 551 height 1101
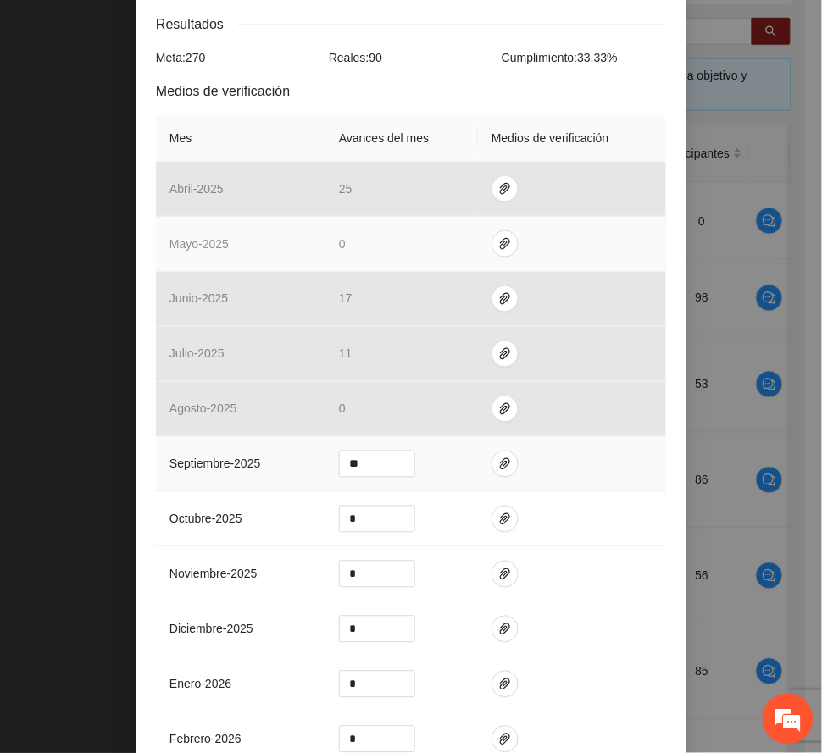
scroll to position [339, 0]
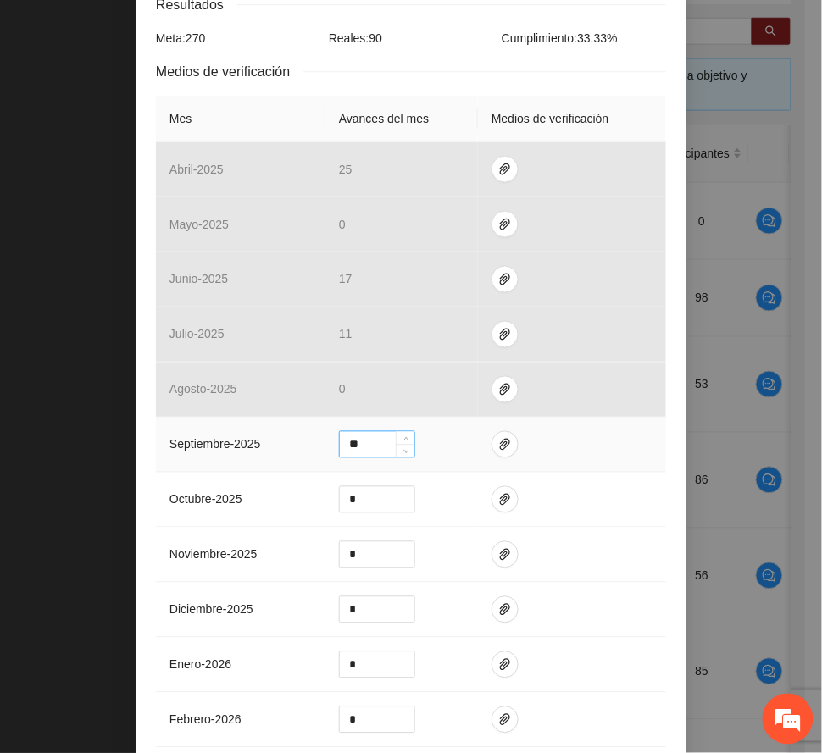
click at [346, 432] on input "**" at bounding box center [377, 444] width 75 height 25
type input "**"
click at [500, 439] on icon "paper-clip" at bounding box center [505, 445] width 10 height 12
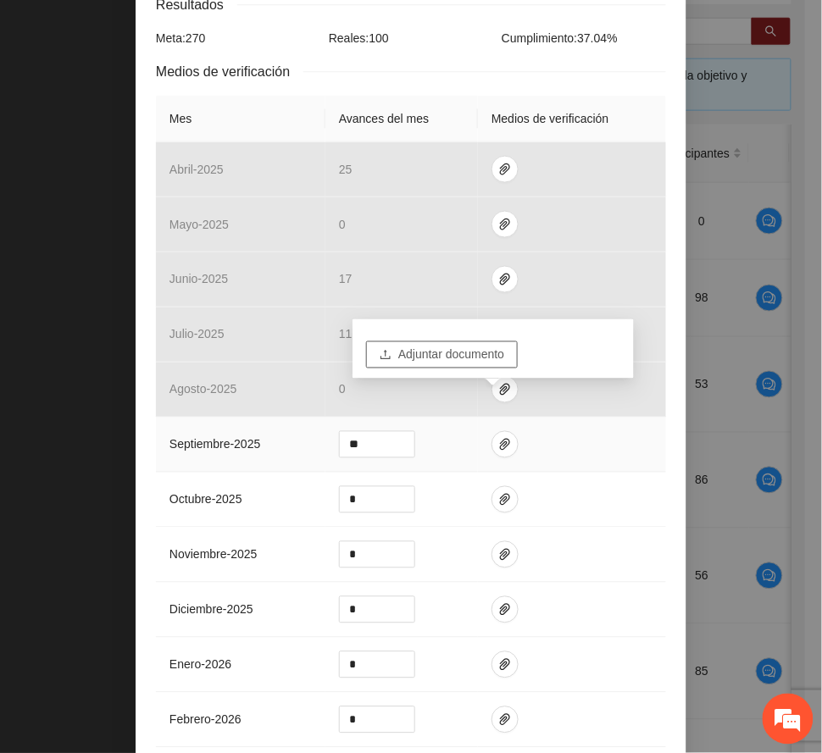
click at [485, 351] on span "Adjuntar documento" at bounding box center [451, 355] width 106 height 19
